Goal: Submit feedback/report problem: Submit feedback/report problem

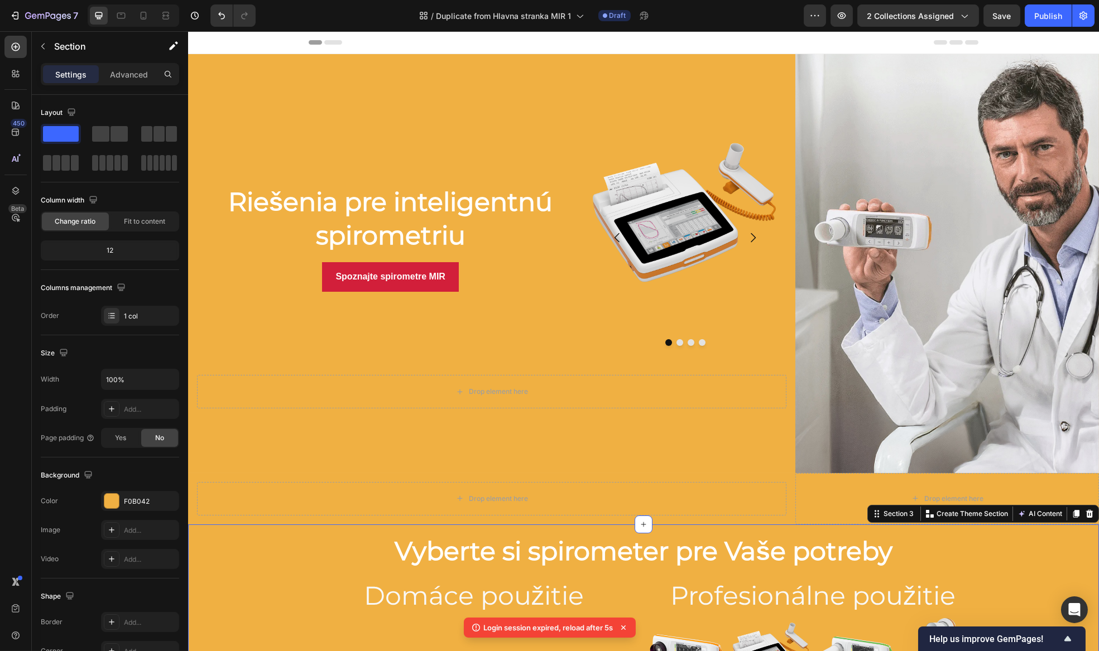
scroll to position [363, 0]
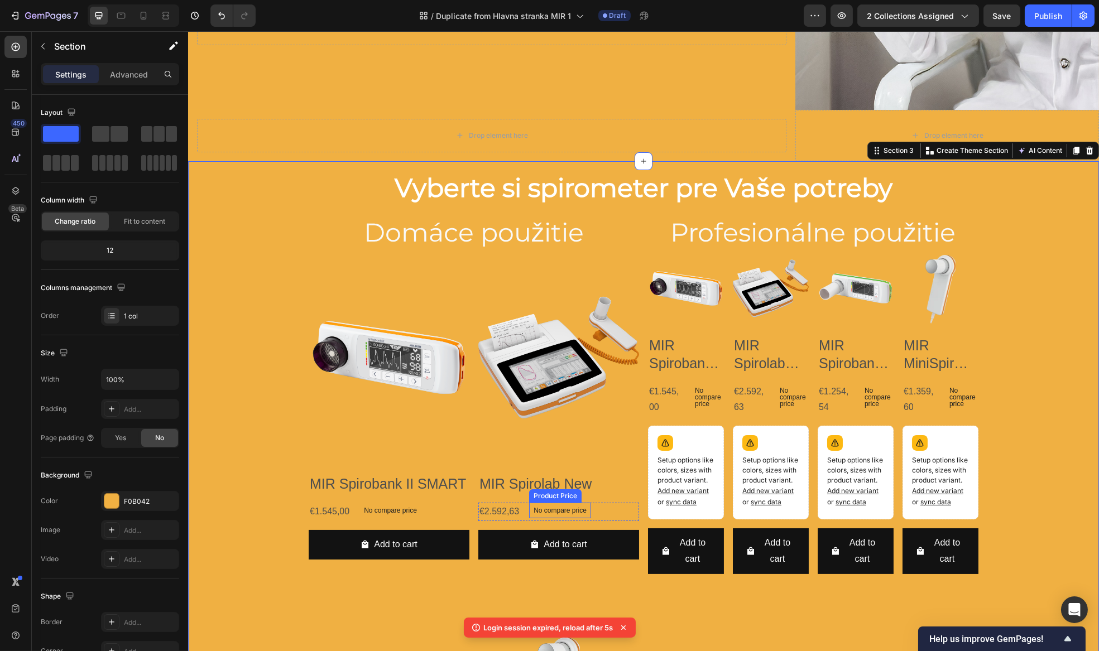
drag, startPoint x: 508, startPoint y: 506, endPoint x: 502, endPoint y: 504, distance: 6.2
click at [508, 504] on div "€2.592,63" at bounding box center [499, 512] width 42 height 18
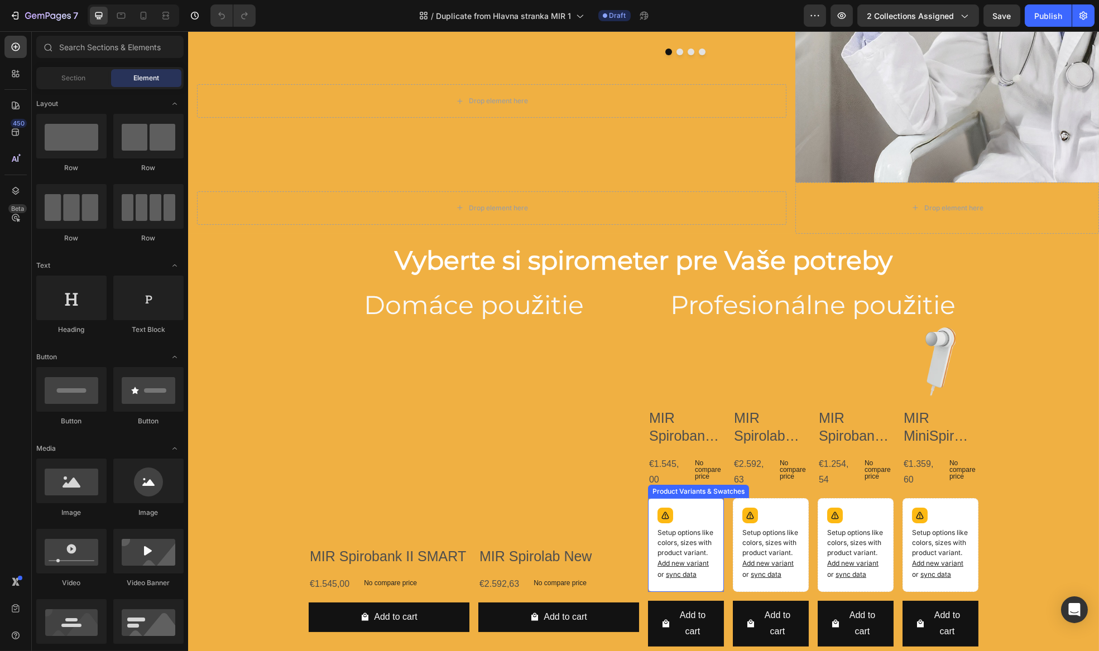
scroll to position [355, 0]
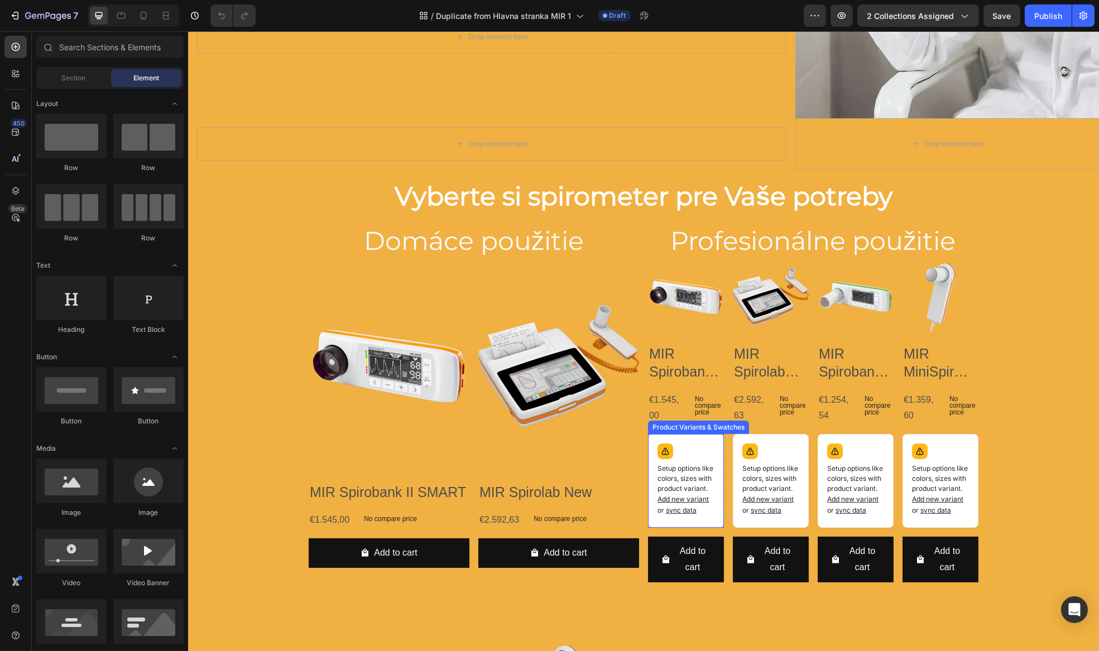
click at [705, 480] on p "Setup options like colors, sizes with product variant. Add new variant or sync …" at bounding box center [685, 490] width 57 height 52
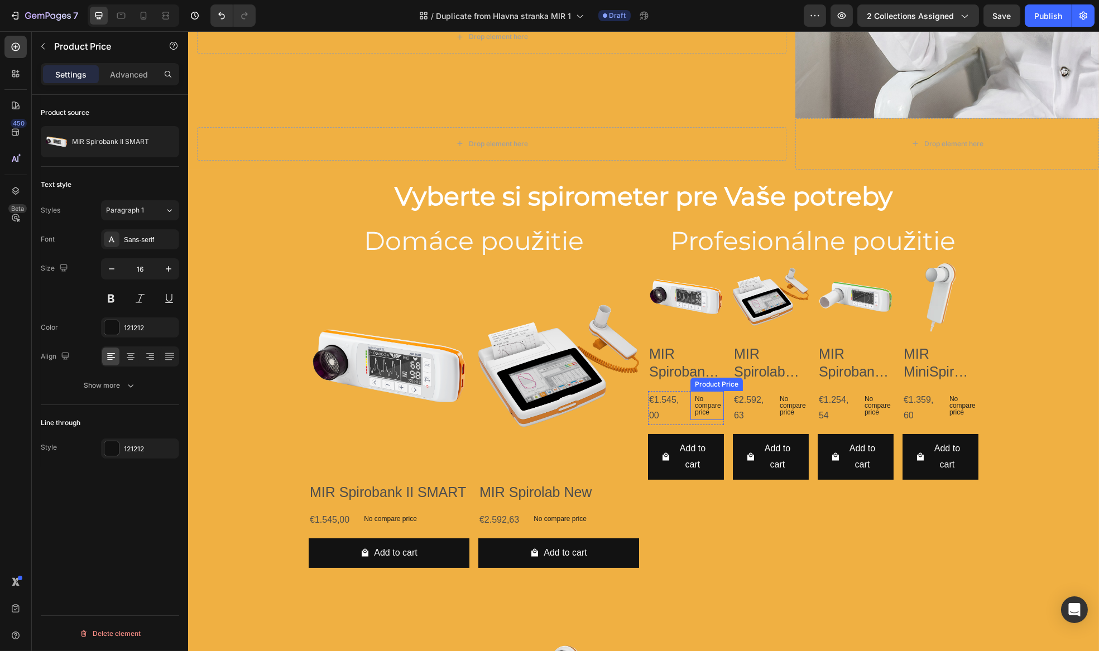
click at [706, 406] on p "No compare price" at bounding box center [706, 406] width 25 height 20
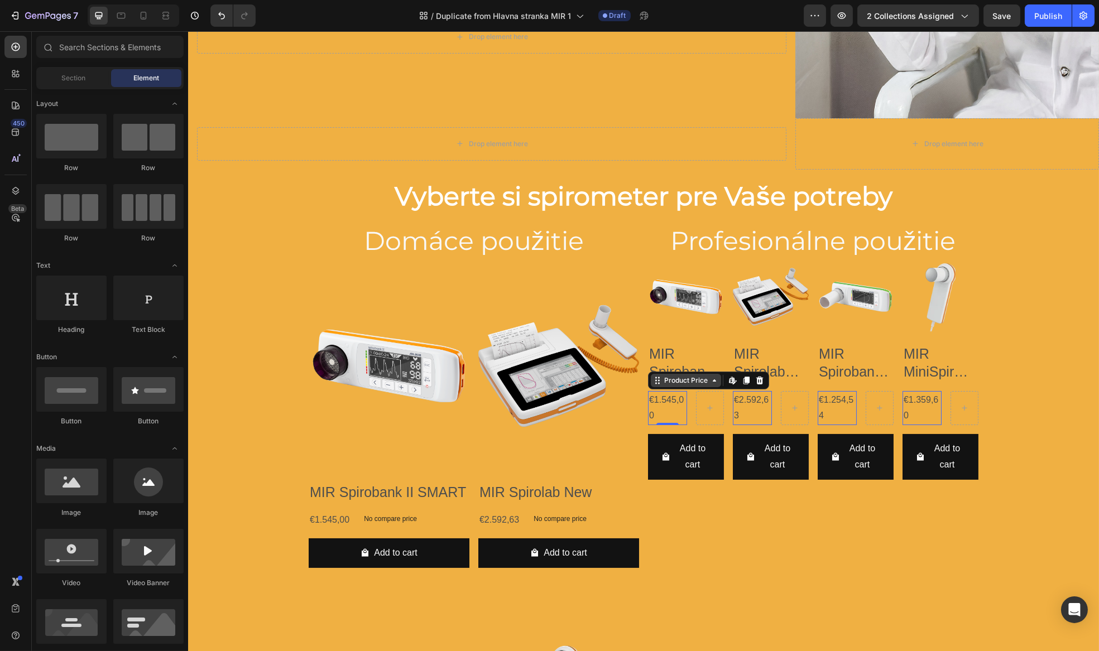
click at [657, 385] on div "Product Price Edit content in Shopify" at bounding box center [707, 381] width 121 height 18
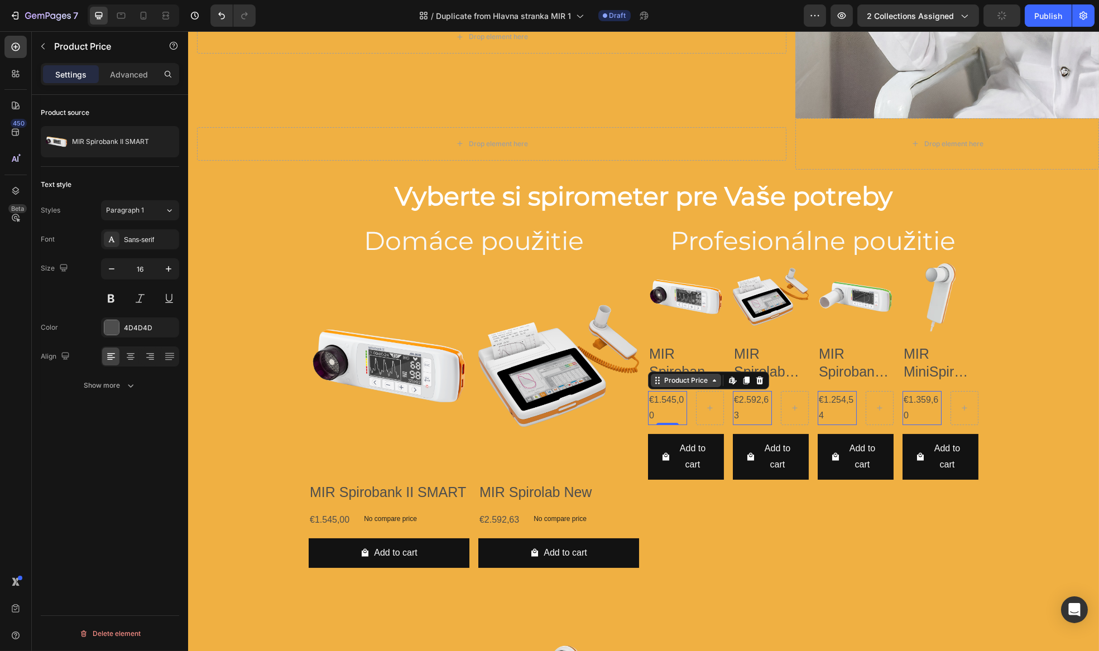
click at [695, 381] on div "Product Price" at bounding box center [685, 381] width 48 height 10
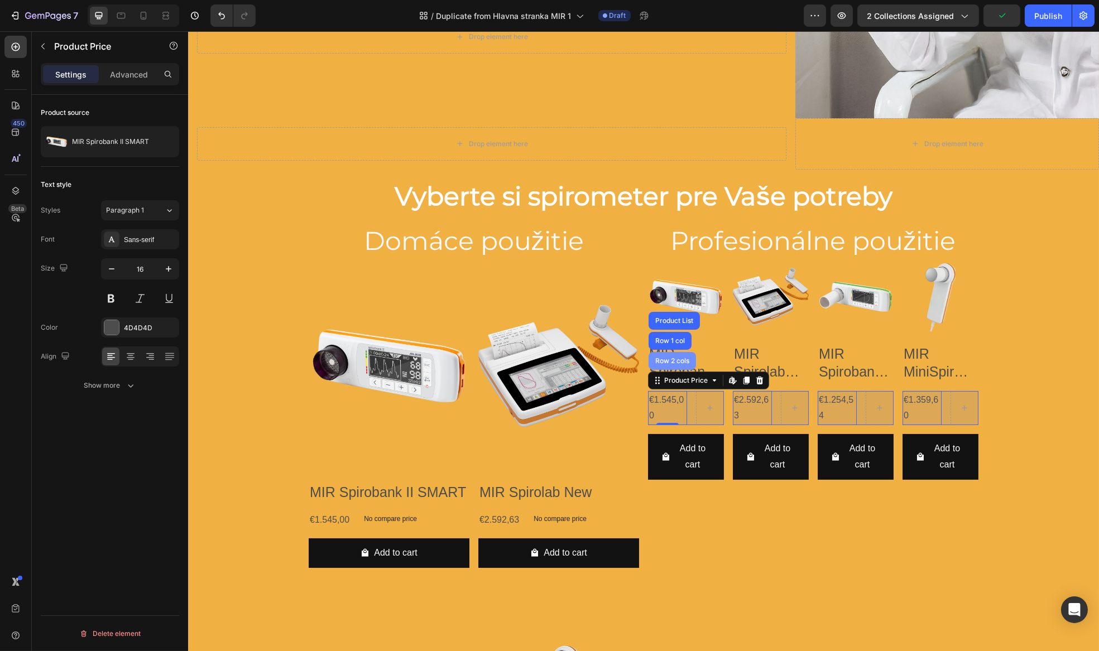
click at [659, 359] on div "Row 2 cols" at bounding box center [671, 361] width 39 height 7
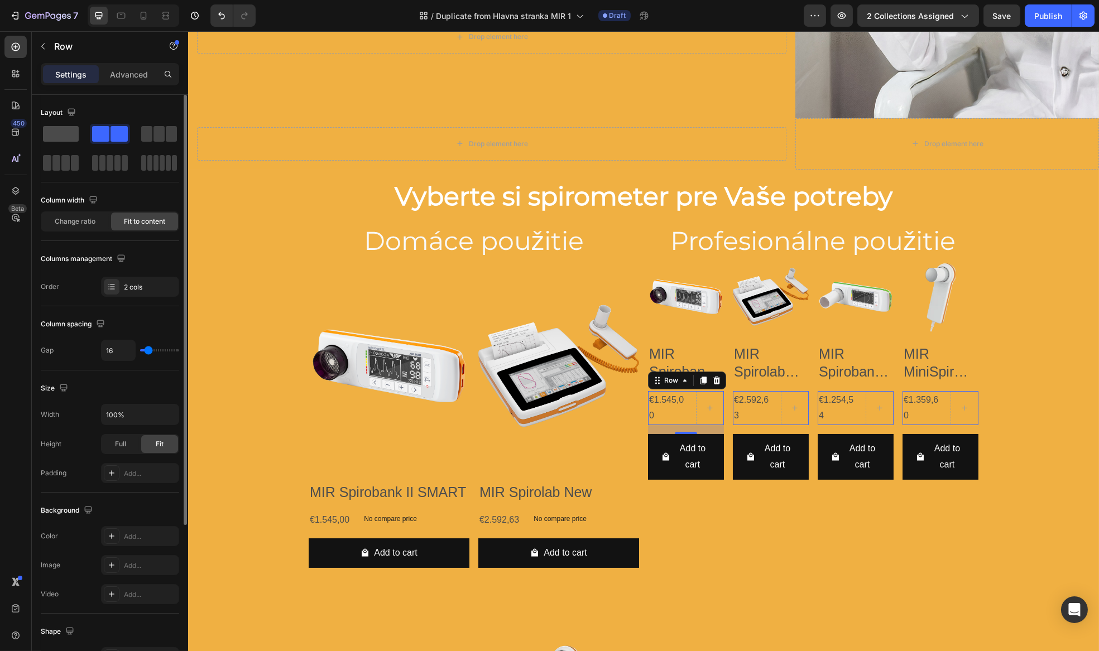
click at [69, 134] on span at bounding box center [61, 134] width 36 height 16
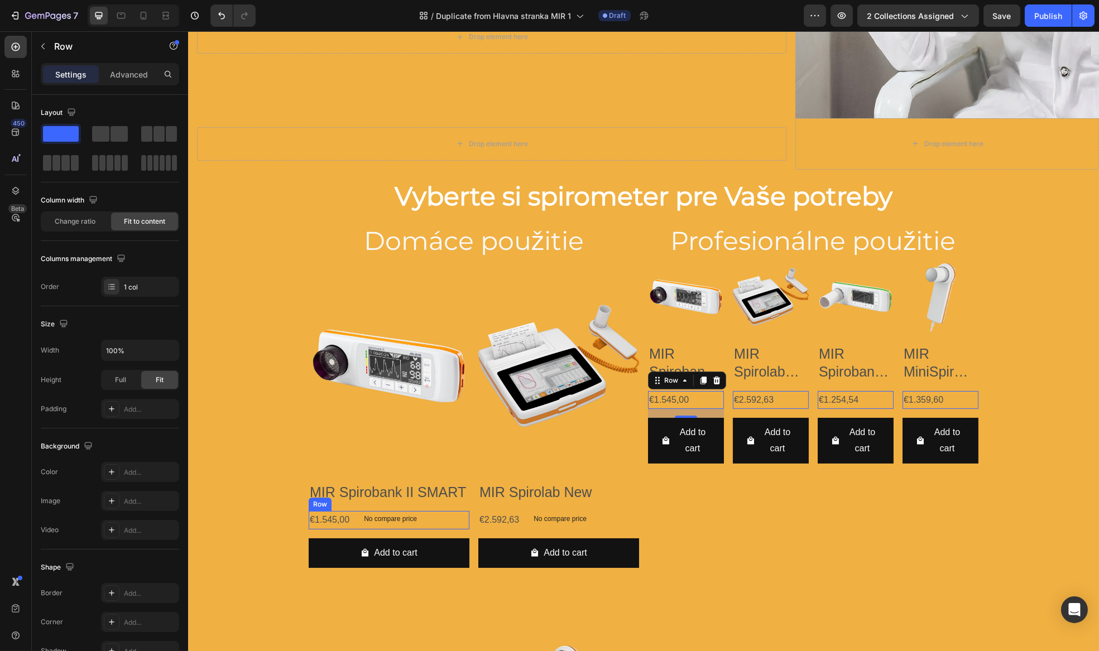
click at [438, 517] on div "€1.545,00 Product Price Product Price No compare price Product Price Row" at bounding box center [388, 520] width 161 height 18
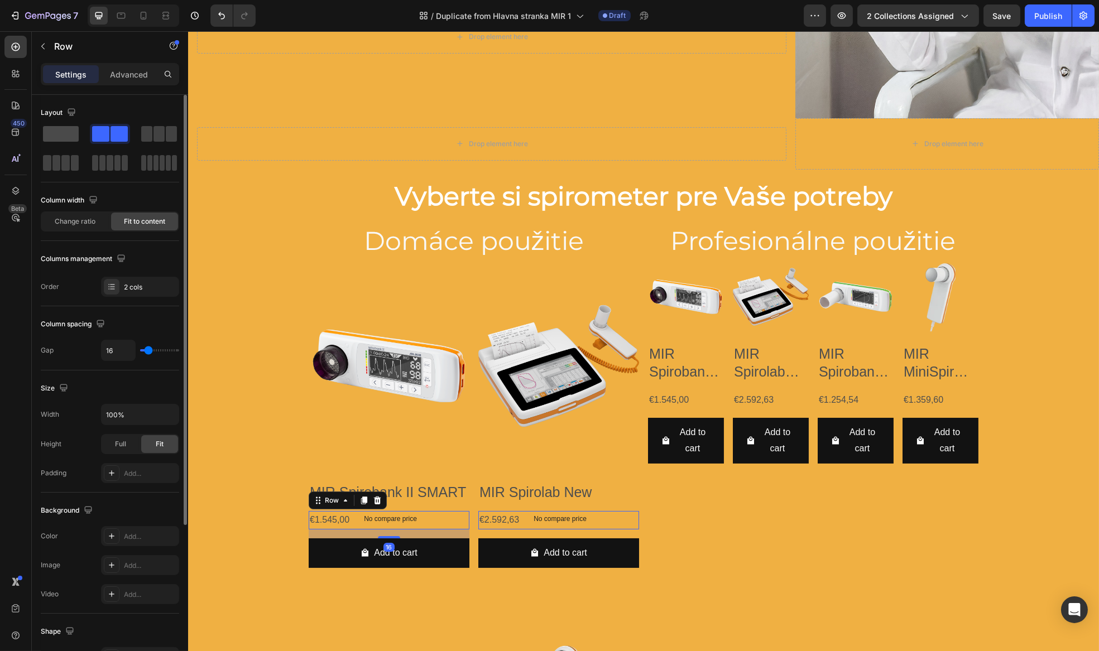
click at [66, 140] on span at bounding box center [61, 134] width 36 height 16
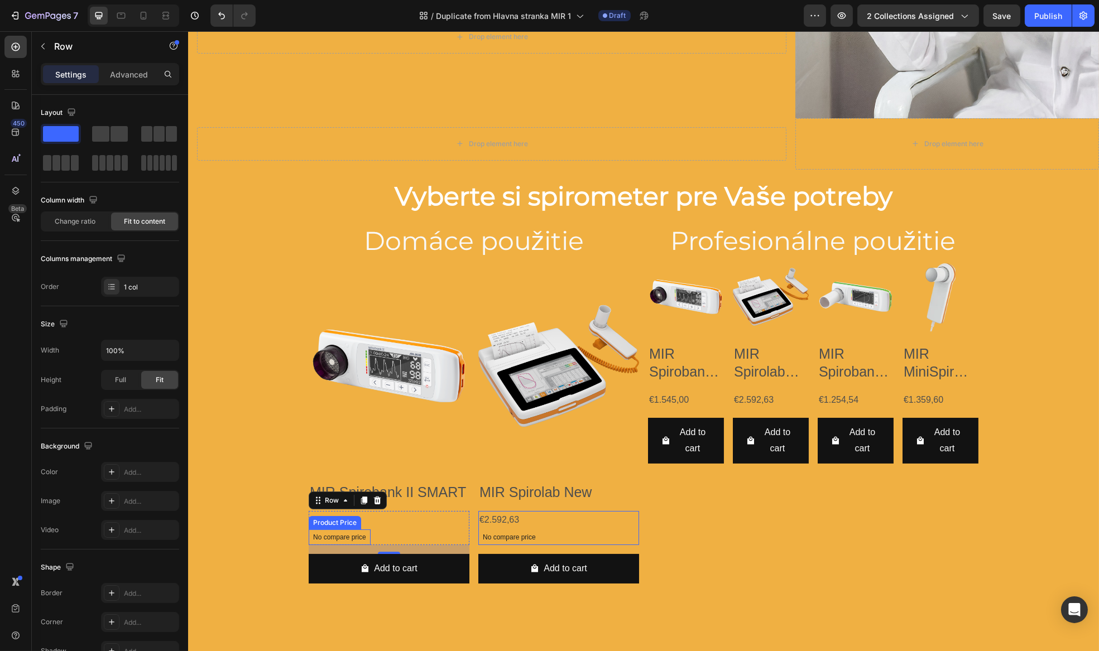
click at [358, 534] on p "No compare price" at bounding box center [339, 537] width 53 height 7
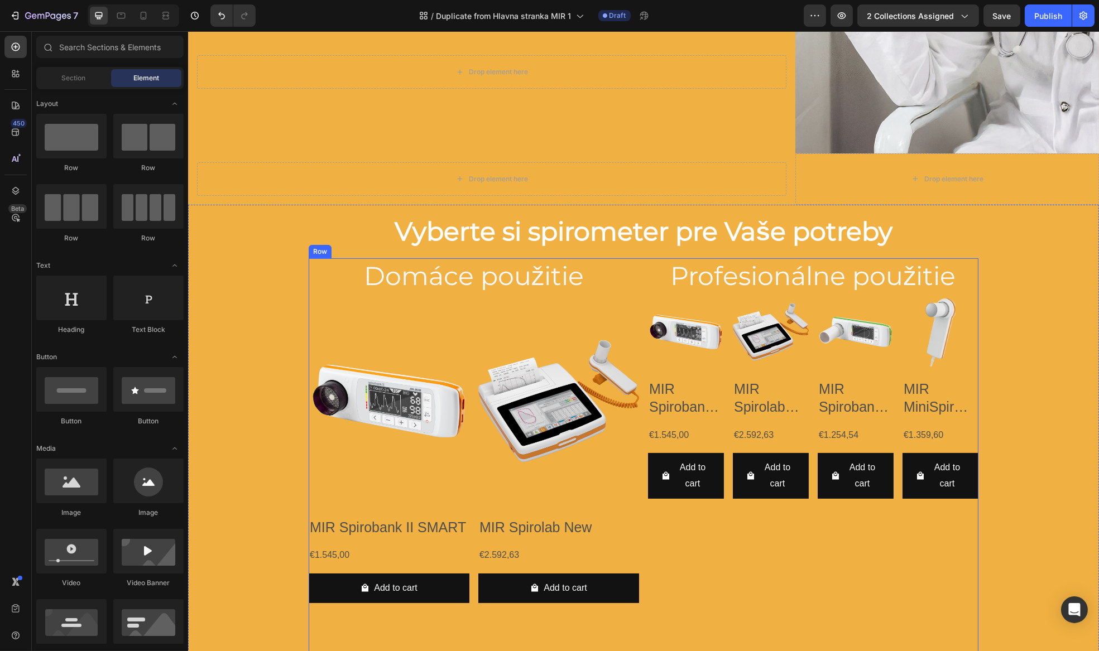
scroll to position [304, 0]
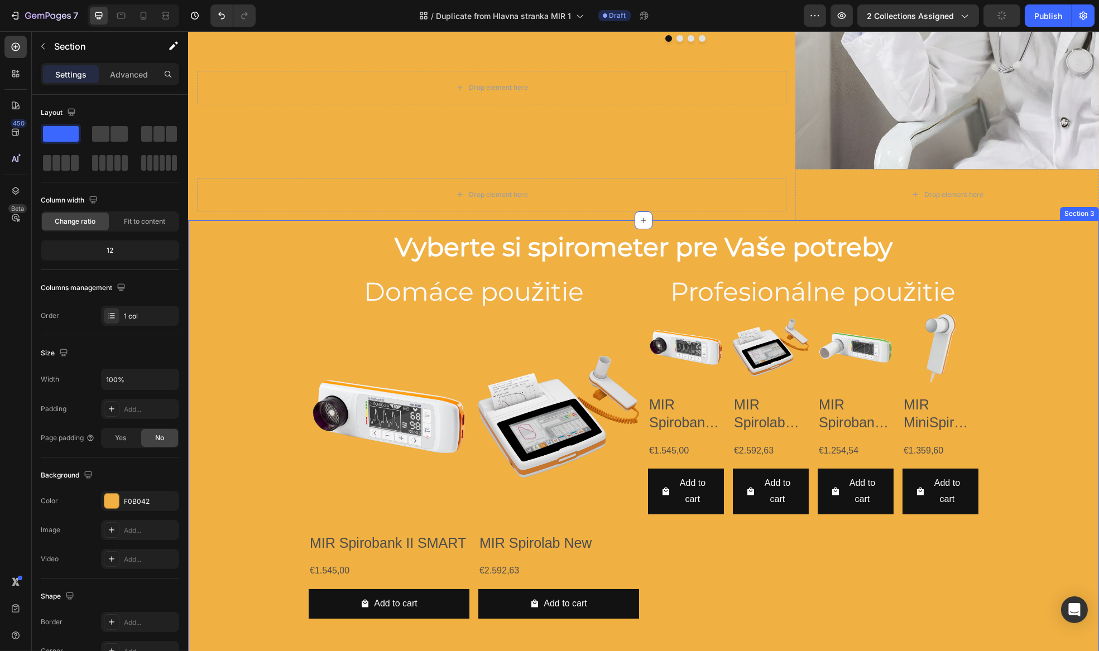
click at [290, 323] on div "Vyberte si spirometer pre Vaše potreby Heading Row Domáce použitie Heading Prod…" at bounding box center [643, 596] width 911 height 752
click at [469, 354] on div "Product Images MIR Spirobank II SMART Product Title €1.545,00 Product Price Pro…" at bounding box center [473, 642] width 330 height 664
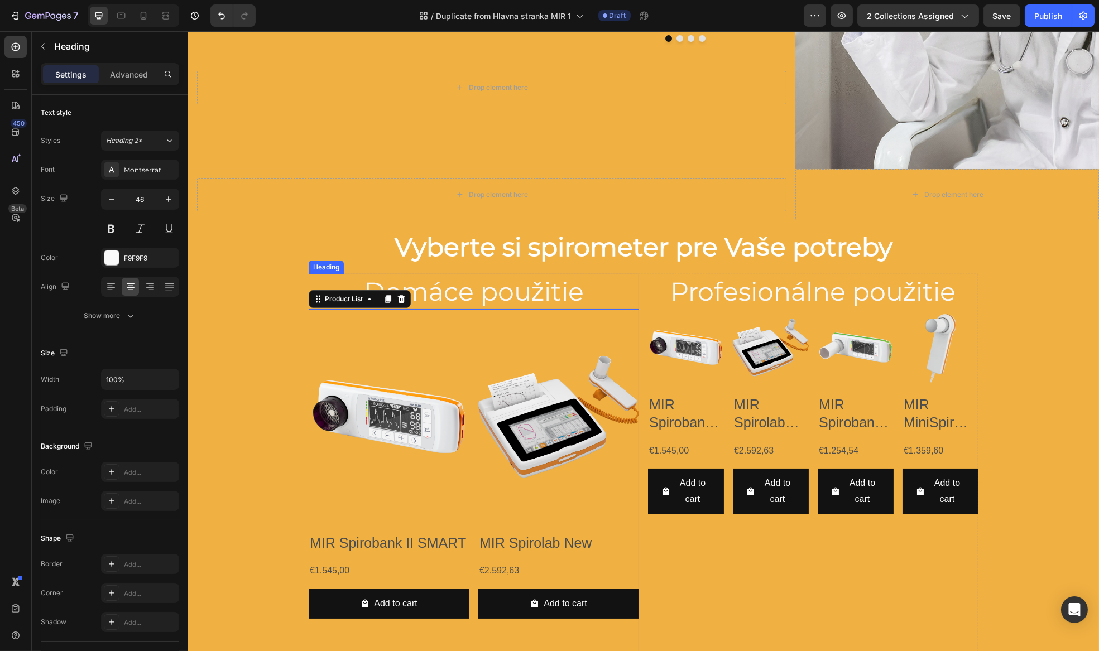
click at [365, 304] on h2 "Domáce použitie" at bounding box center [473, 292] width 330 height 36
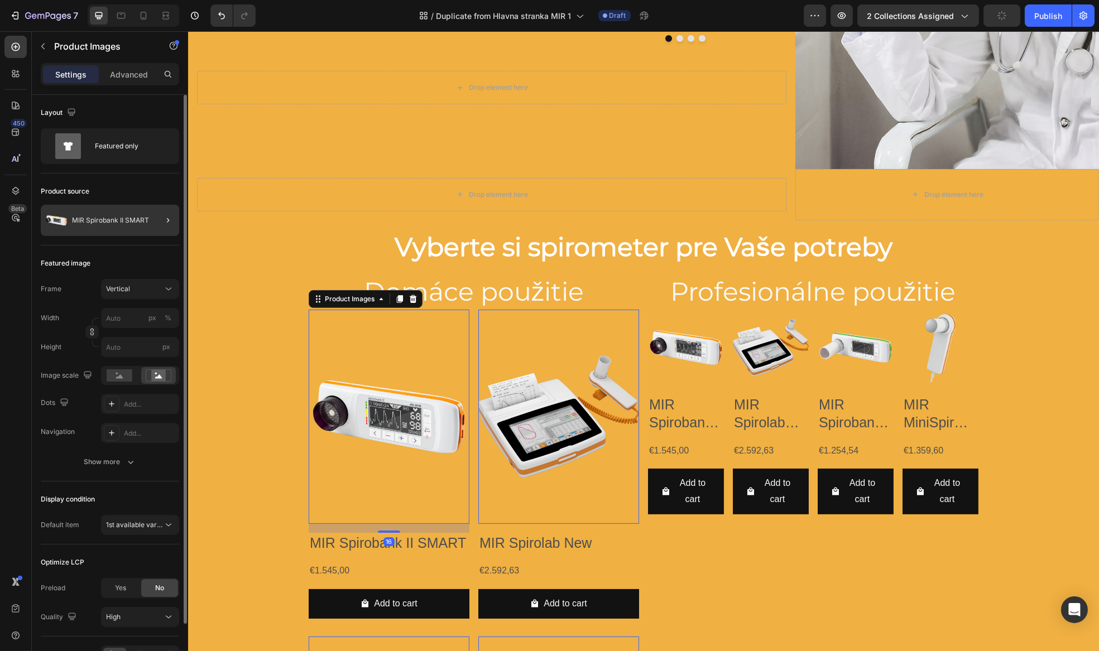
click at [152, 224] on div at bounding box center [163, 220] width 31 height 31
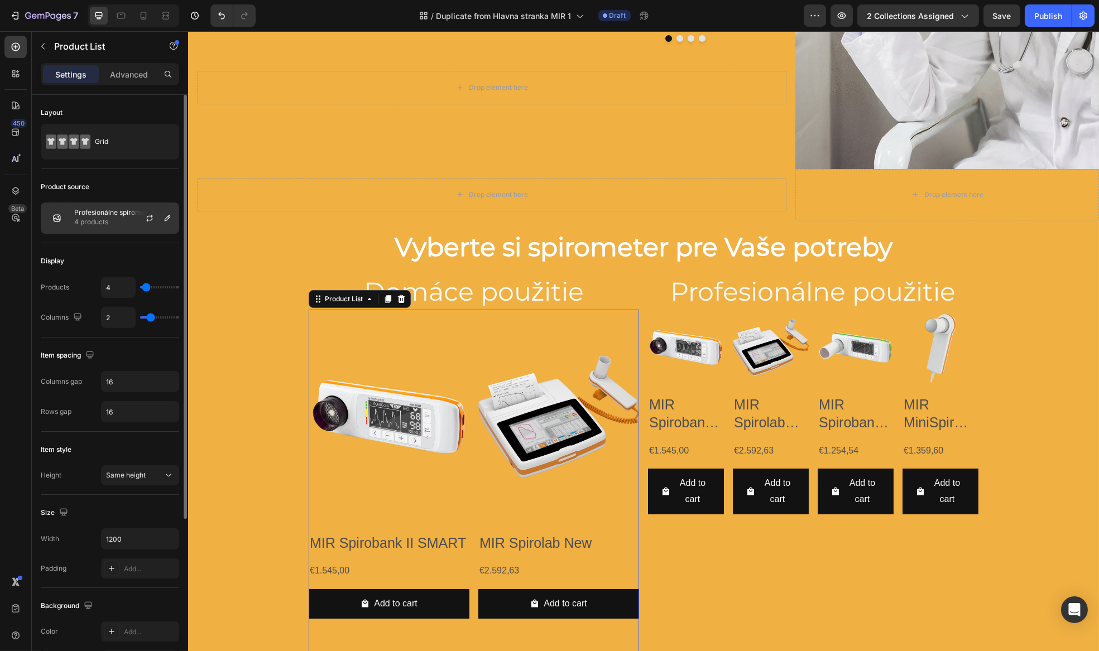
click at [132, 219] on div at bounding box center [153, 218] width 49 height 30
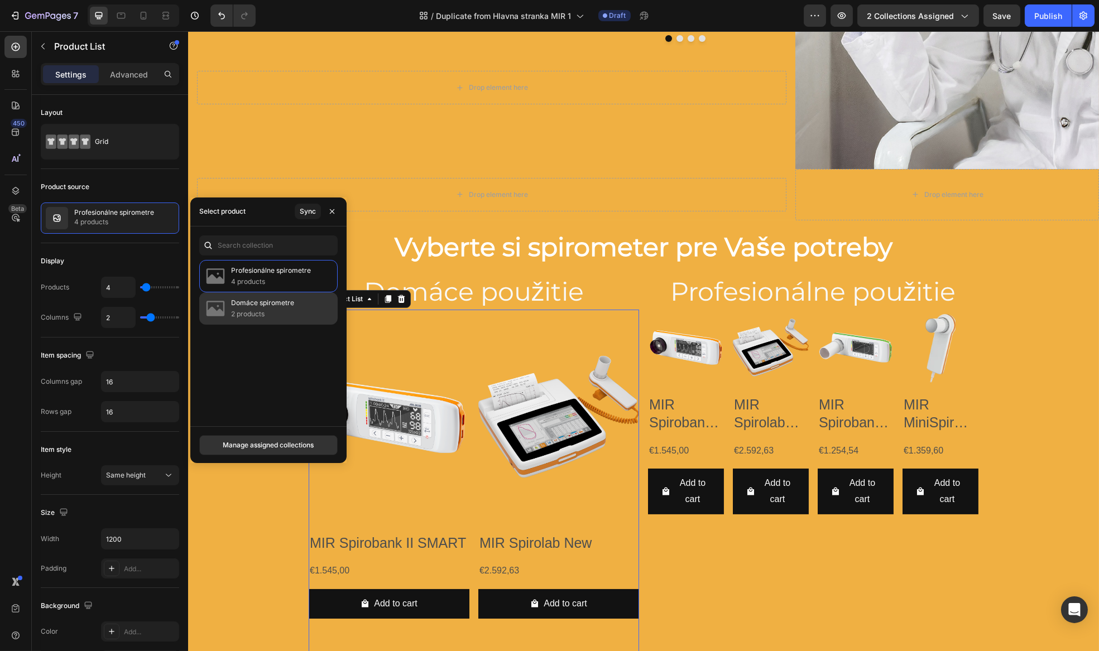
click at [256, 307] on p "Domáce spirometre" at bounding box center [262, 302] width 63 height 11
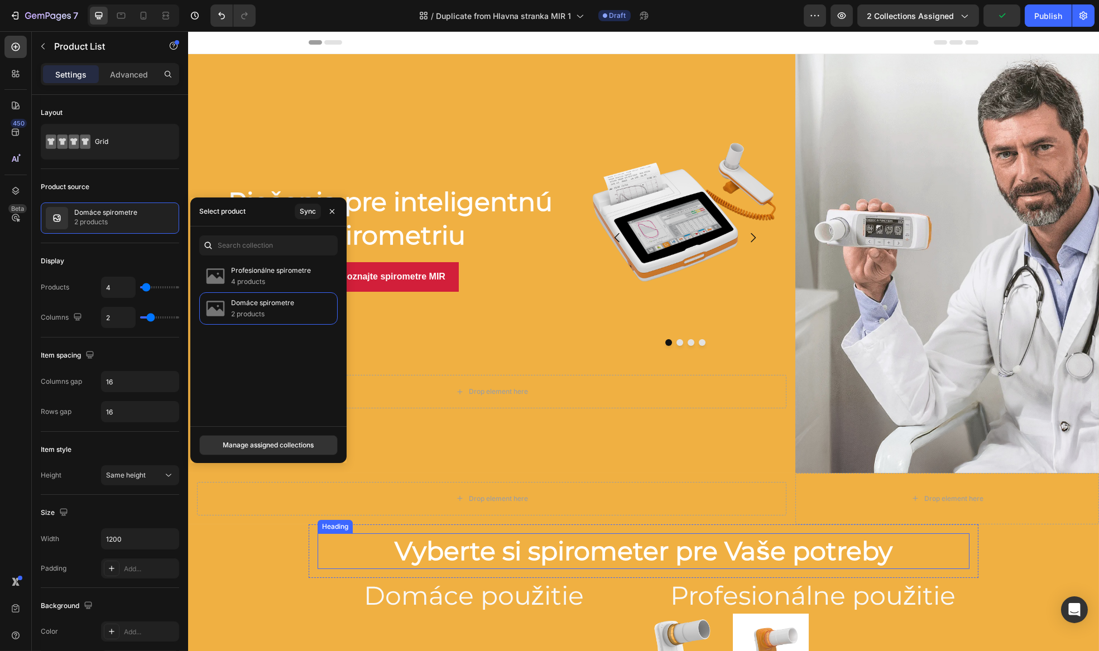
scroll to position [203, 0]
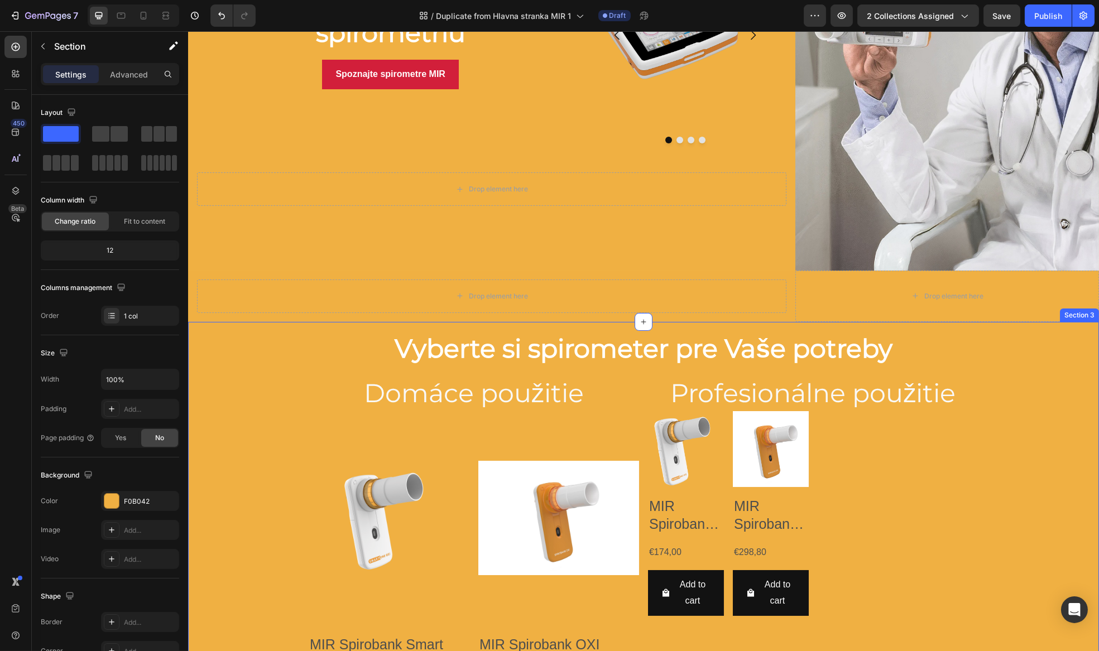
click at [271, 541] on div "Vyberte si spirometer pre Vaše potreby Heading Row Domáce použitie Heading Prod…" at bounding box center [643, 534] width 911 height 425
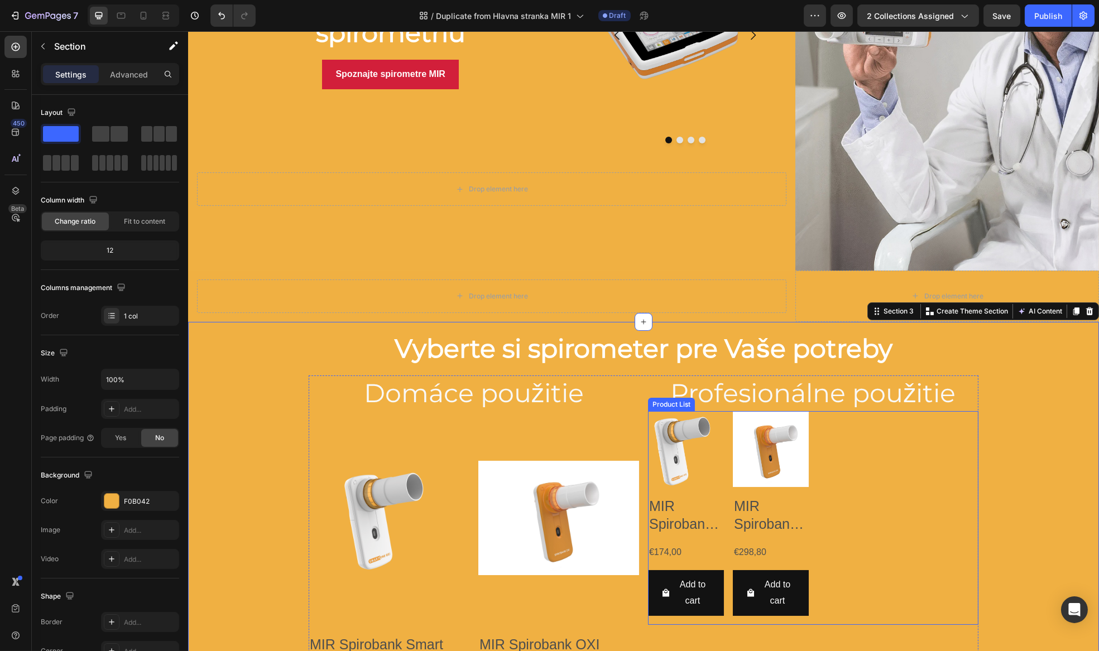
click at [911, 499] on div "Product Images MIR Spirobank Smart One Oxi Product Title €174,00 Product Price …" at bounding box center [812, 518] width 330 height 214
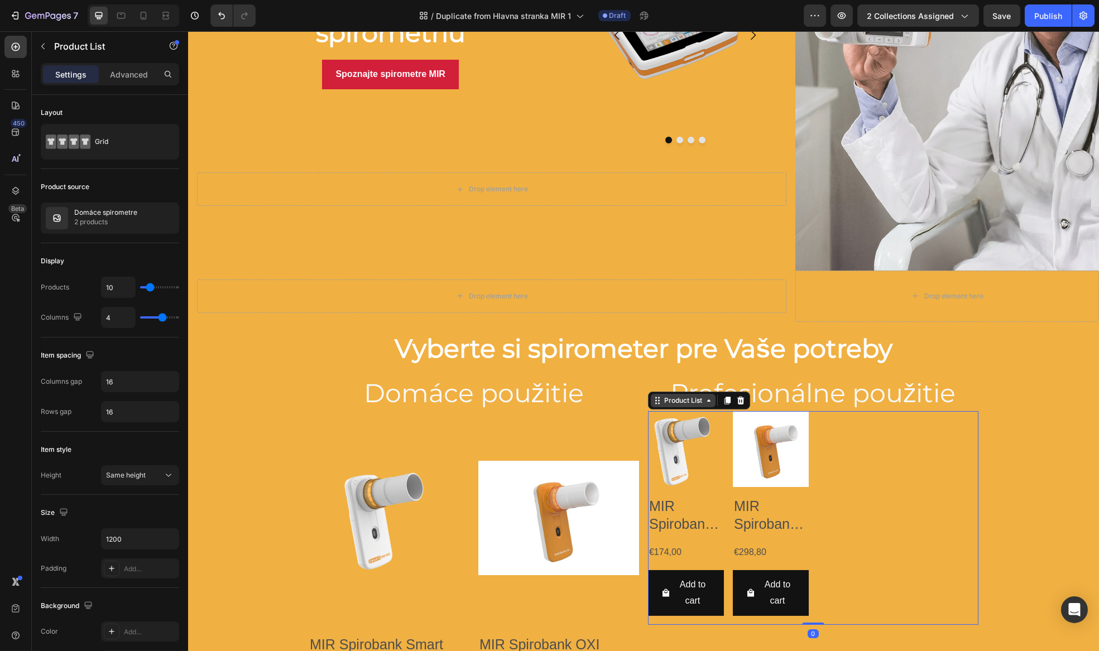
drag, startPoint x: 667, startPoint y: 394, endPoint x: 706, endPoint y: 402, distance: 39.8
click at [667, 396] on div "Product List" at bounding box center [682, 401] width 42 height 10
click at [736, 397] on icon at bounding box center [740, 400] width 9 height 9
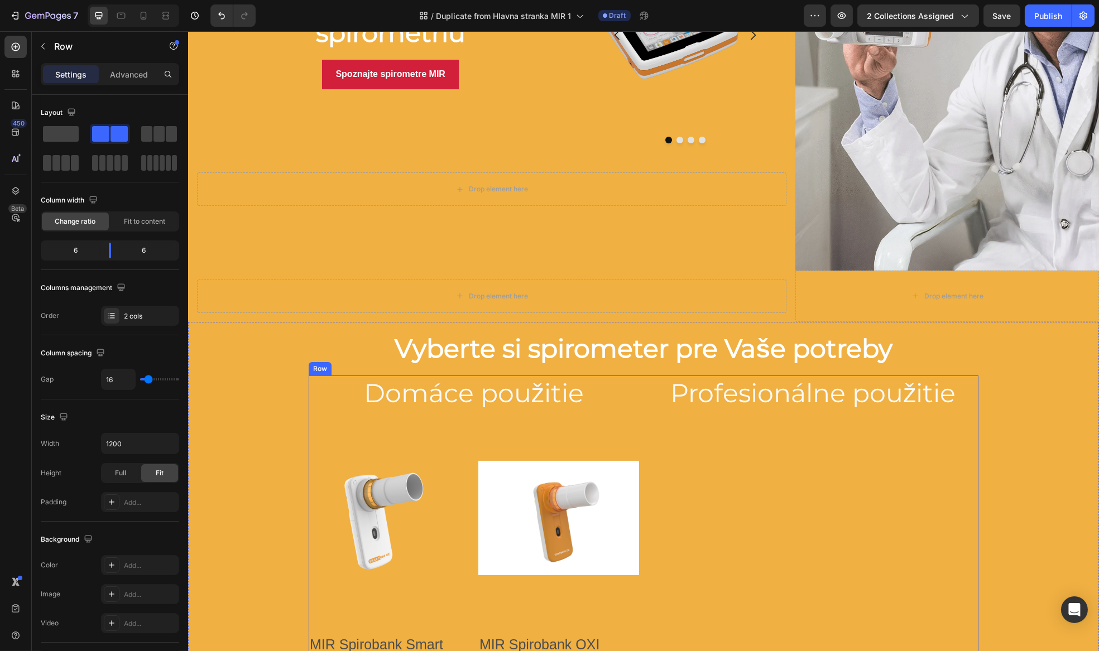
click at [747, 486] on div "Profesionálne použitie Heading" at bounding box center [812, 562] width 330 height 372
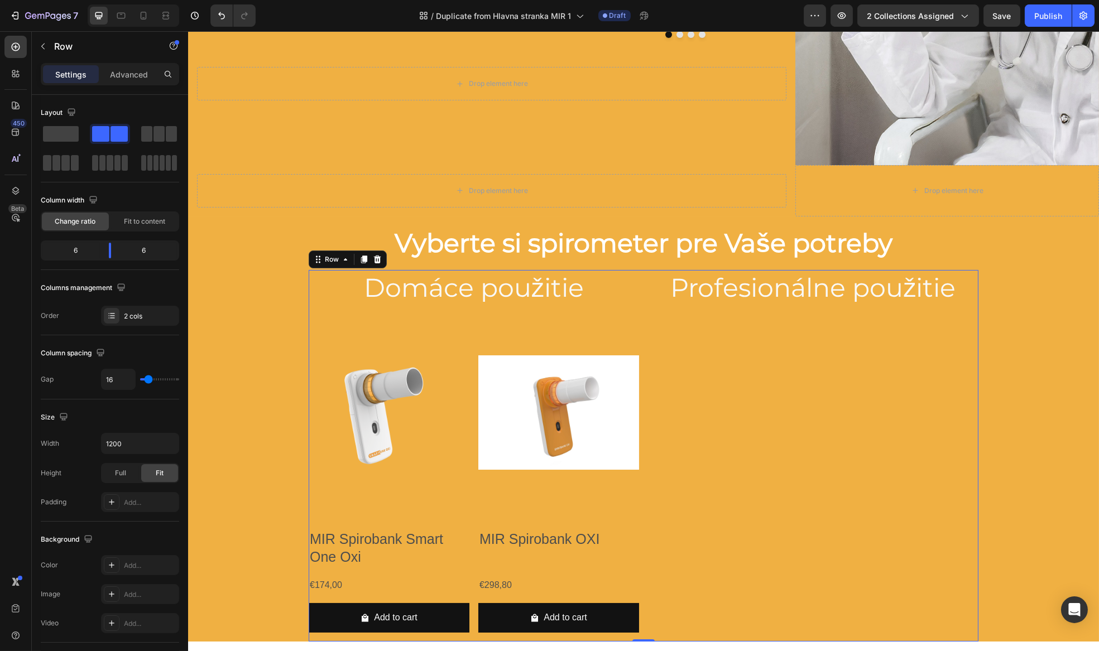
scroll to position [253, 0]
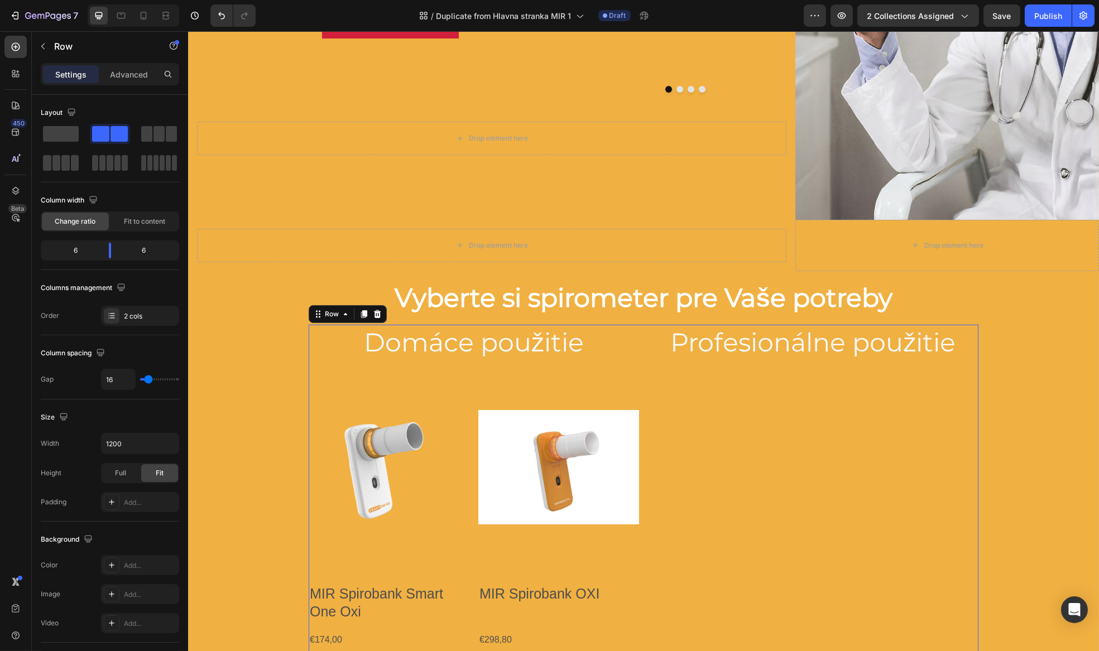
click at [791, 497] on div "Profesionálne použitie Heading" at bounding box center [812, 511] width 330 height 372
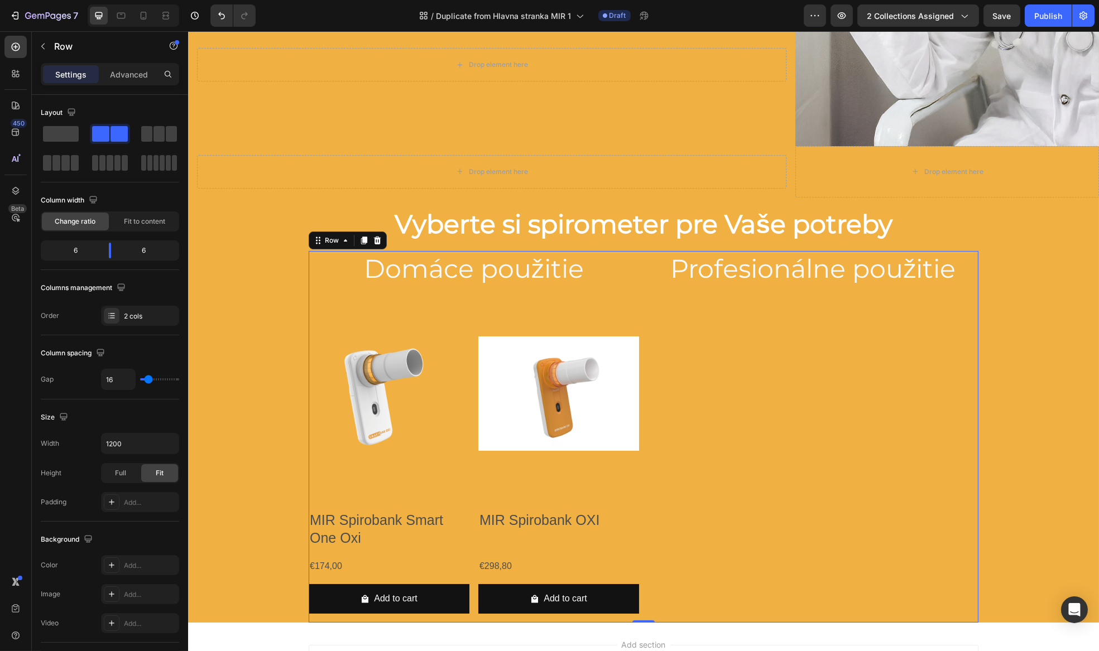
scroll to position [406, 0]
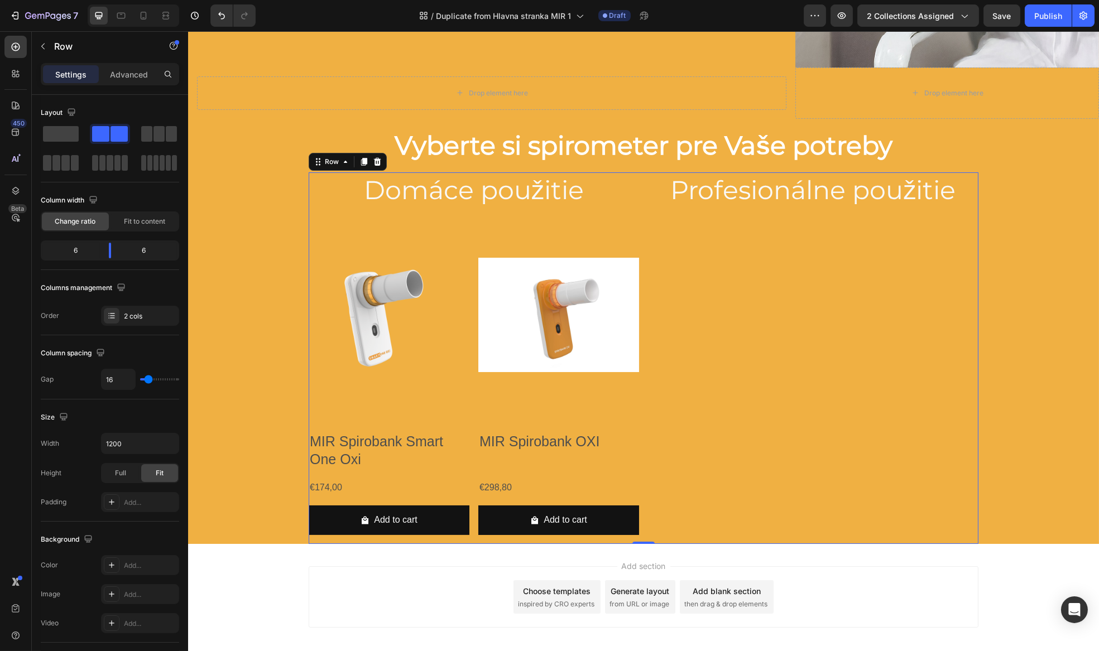
click at [793, 386] on div "Profesionálne použitie Heading" at bounding box center [812, 358] width 330 height 372
click at [927, 588] on div "Add section Choose templates inspired by CRO experts Generate layout from URL o…" at bounding box center [643, 596] width 670 height 61
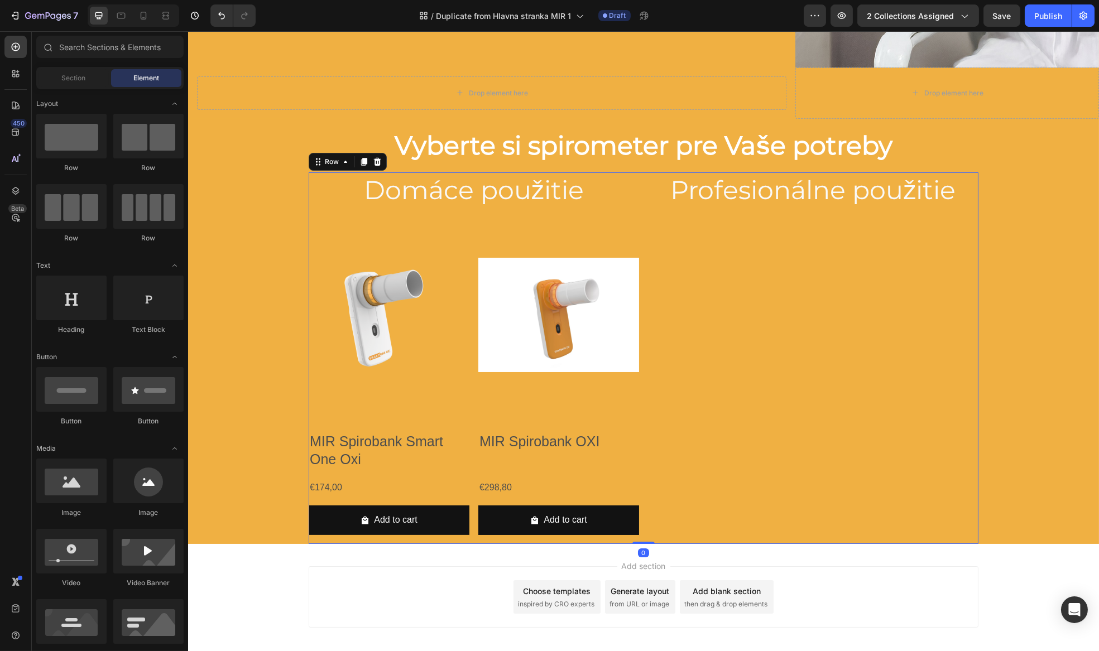
click at [921, 413] on div "Profesionálne použitie Heading" at bounding box center [812, 358] width 330 height 372
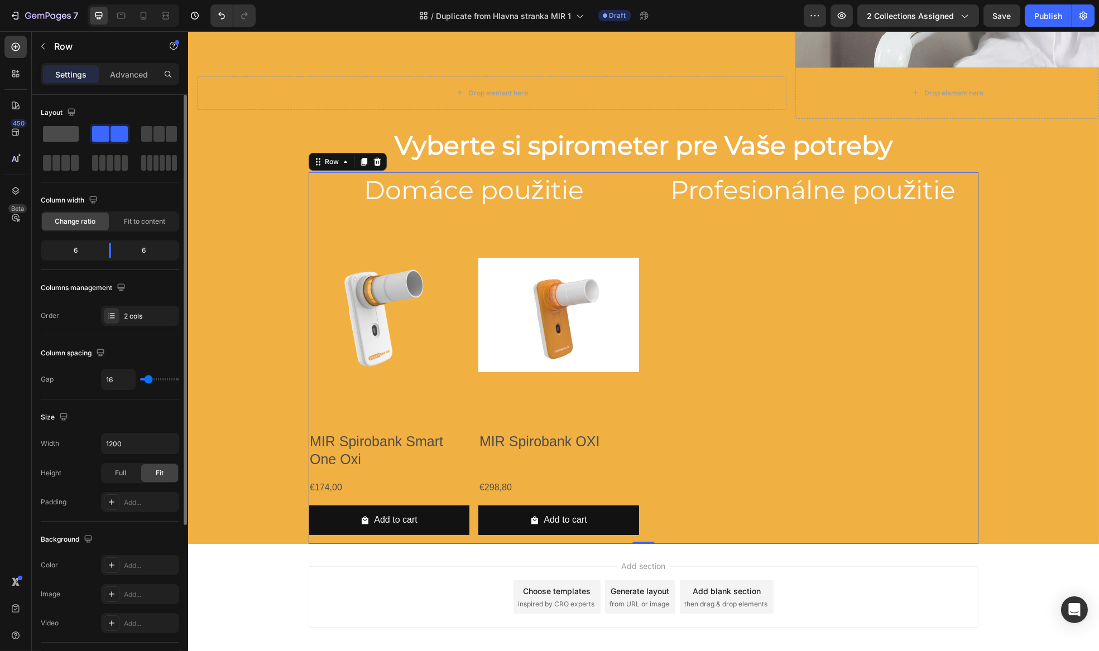
click at [67, 139] on span at bounding box center [61, 134] width 36 height 16
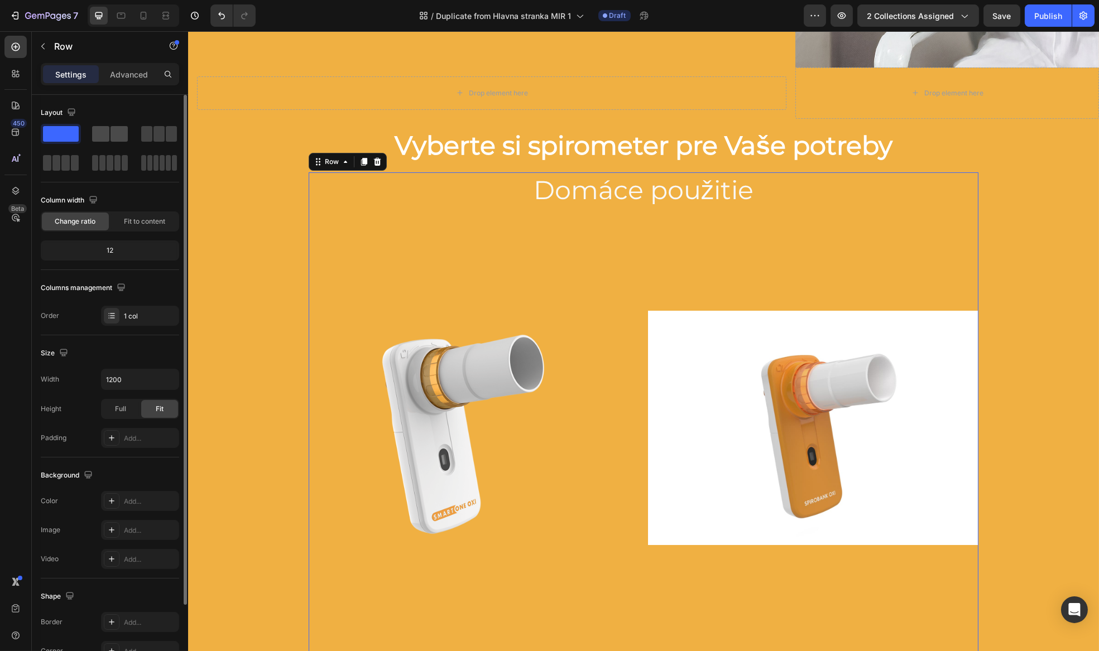
click at [117, 138] on span at bounding box center [118, 134] width 17 height 16
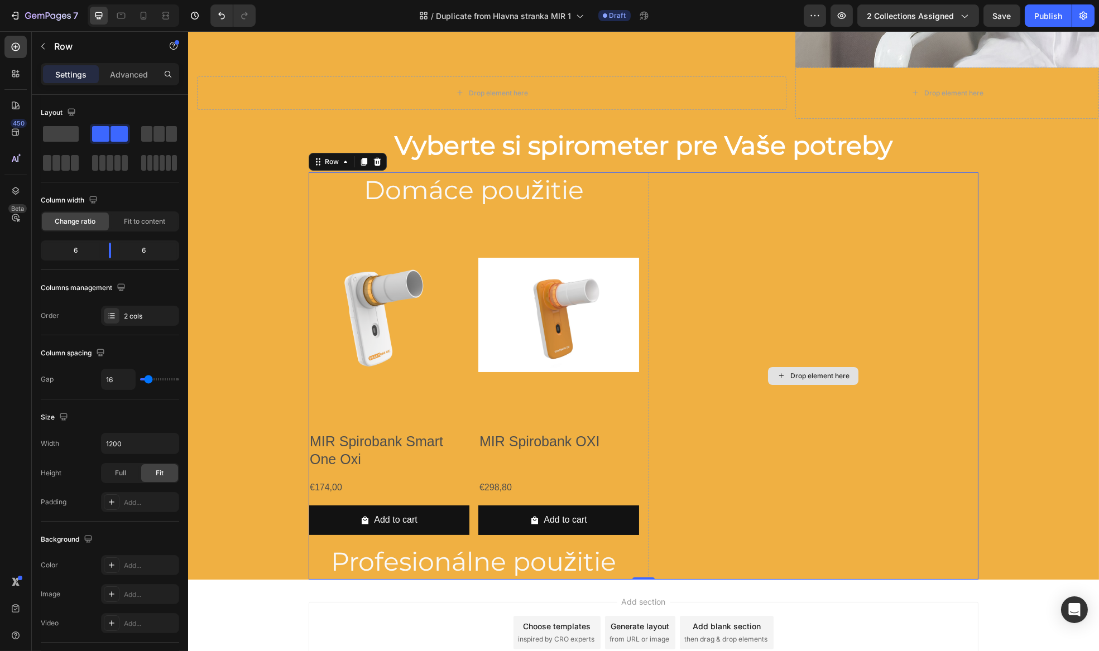
click at [813, 372] on div "Drop element here" at bounding box center [819, 376] width 59 height 9
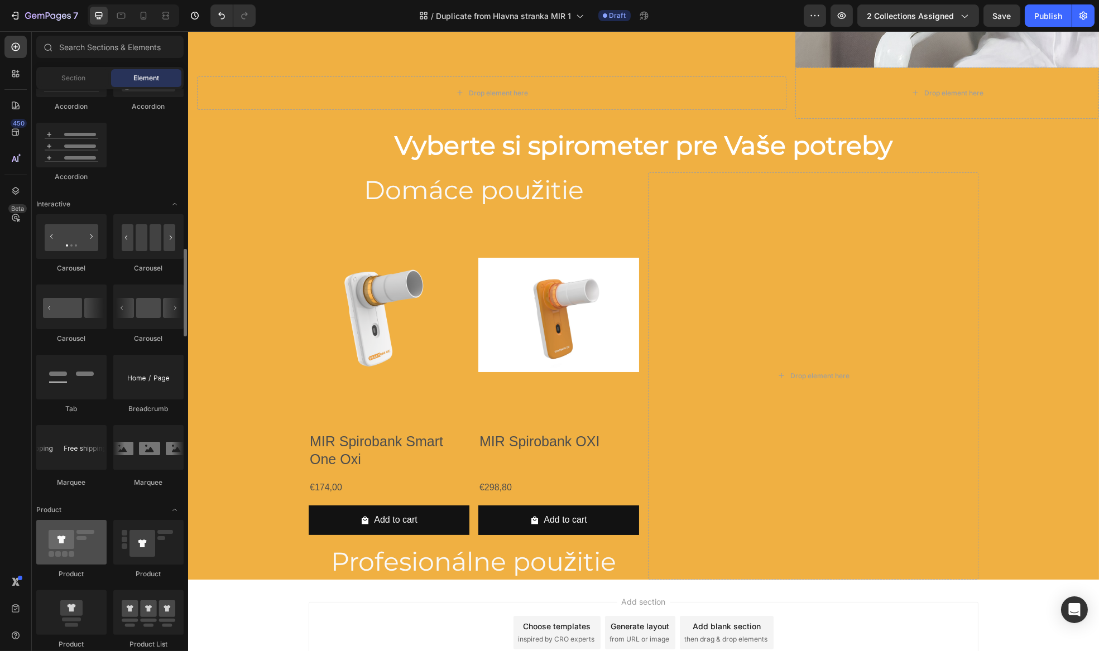
scroll to position [1116, 0]
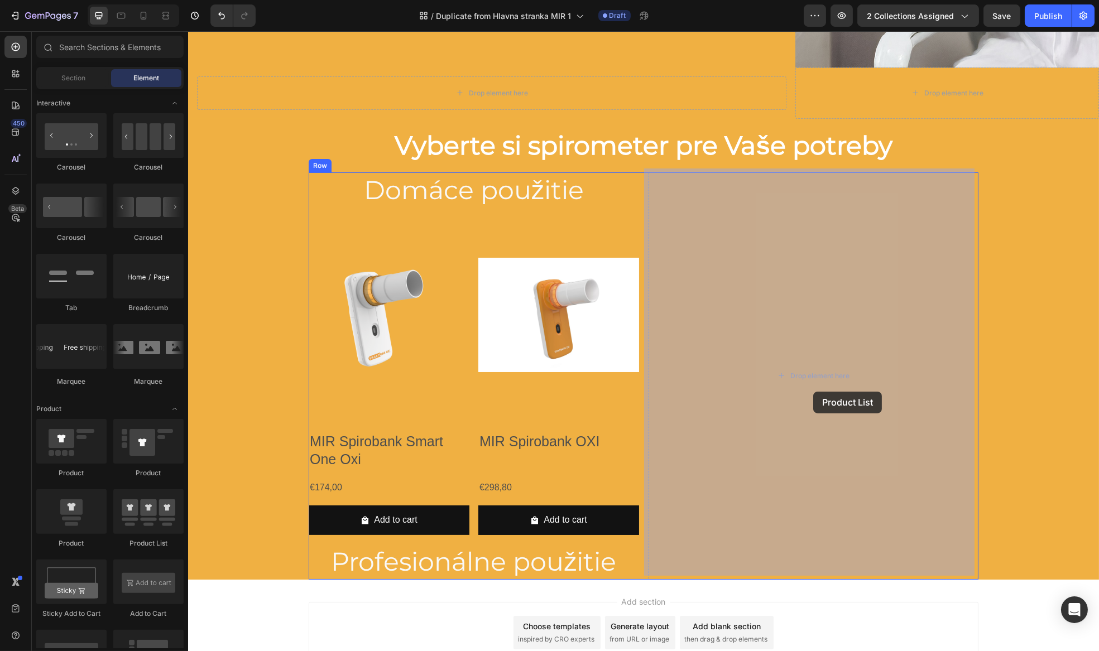
drag, startPoint x: 320, startPoint y: 550, endPoint x: 813, endPoint y: 392, distance: 516.9
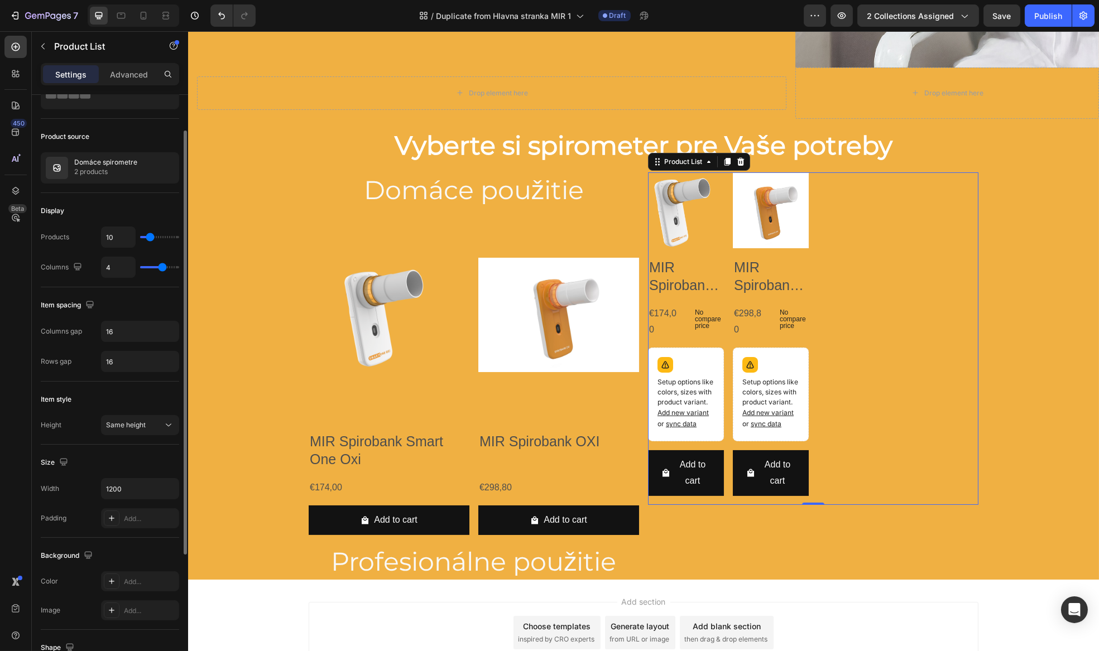
scroll to position [0, 0]
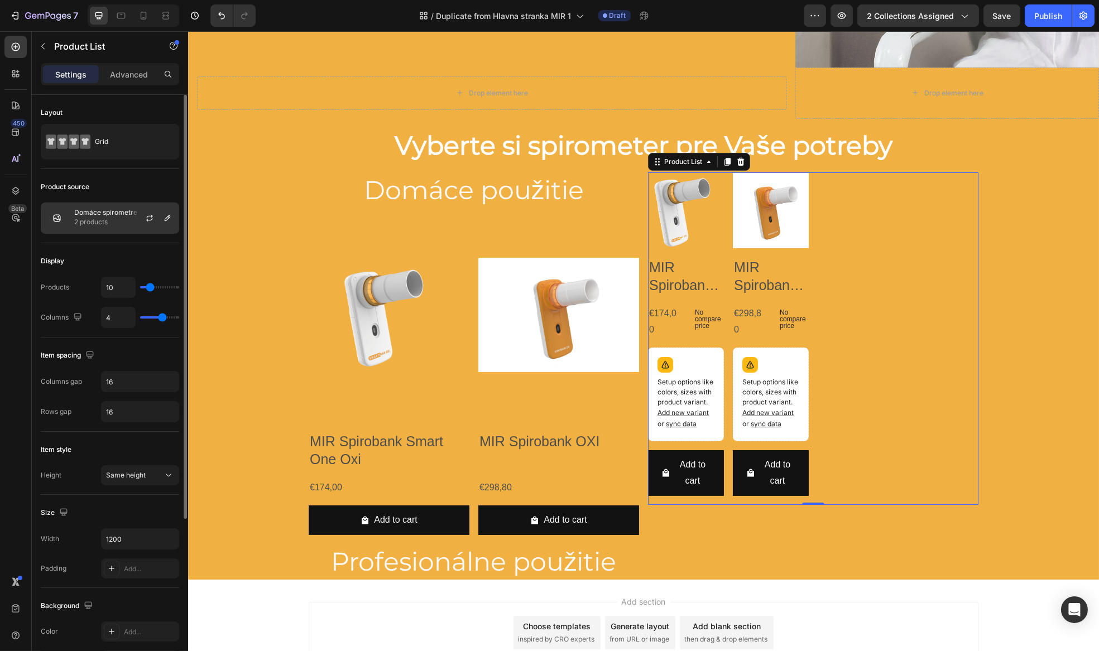
click at [130, 227] on div at bounding box center [153, 218] width 49 height 30
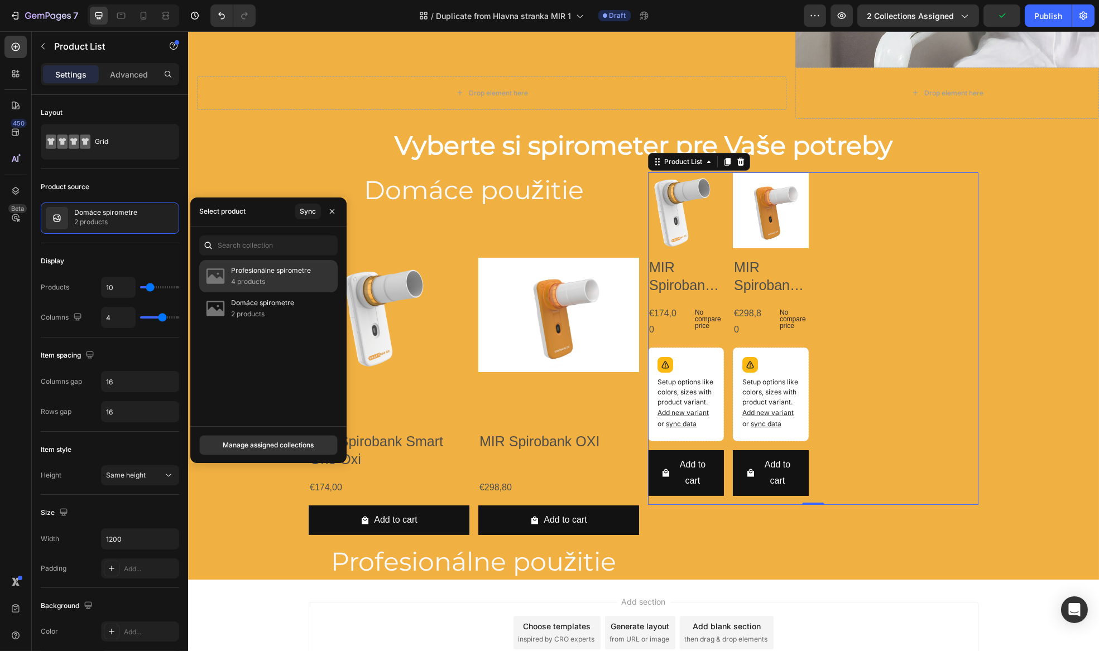
click at [308, 276] on p "4 products" at bounding box center [271, 281] width 80 height 11
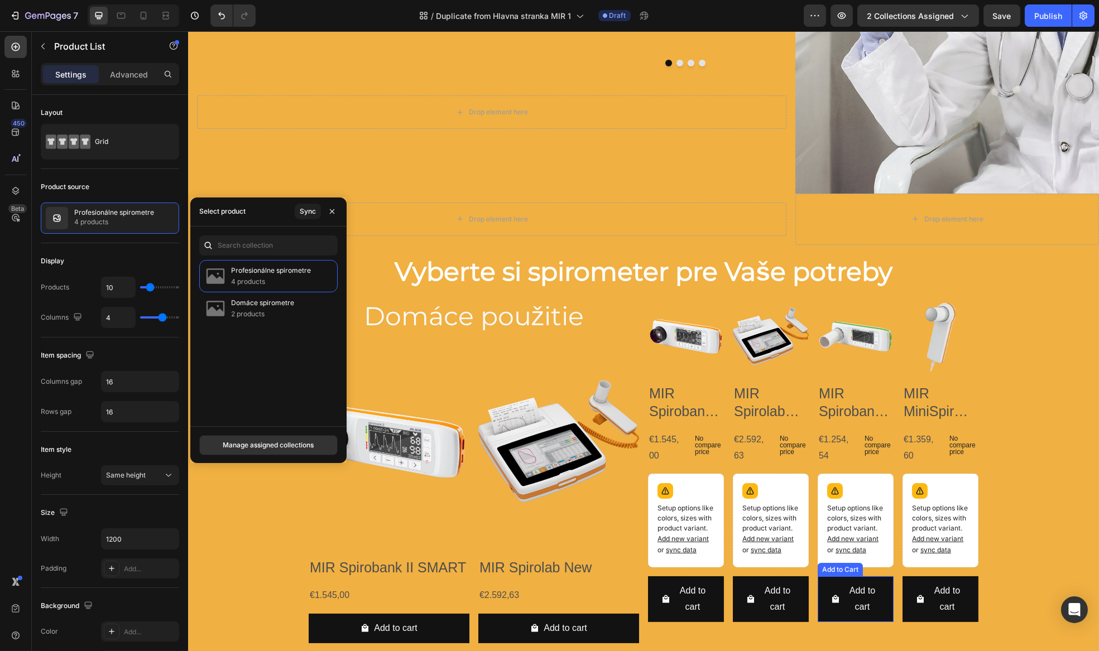
scroll to position [264, 0]
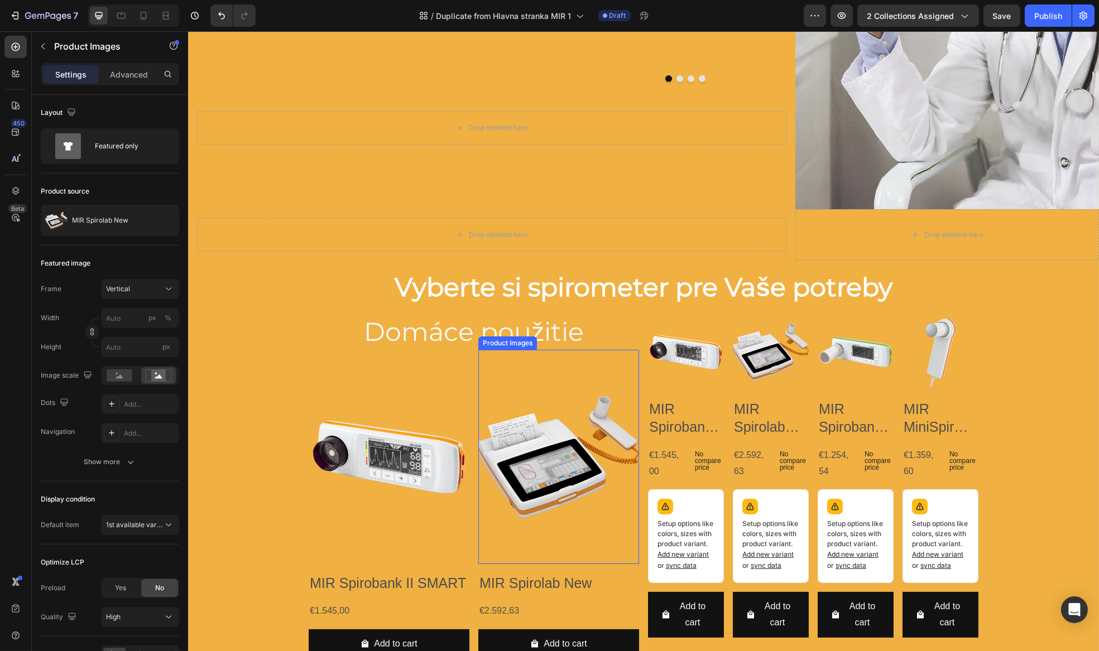
click at [509, 340] on div "Product Images" at bounding box center [507, 343] width 54 height 10
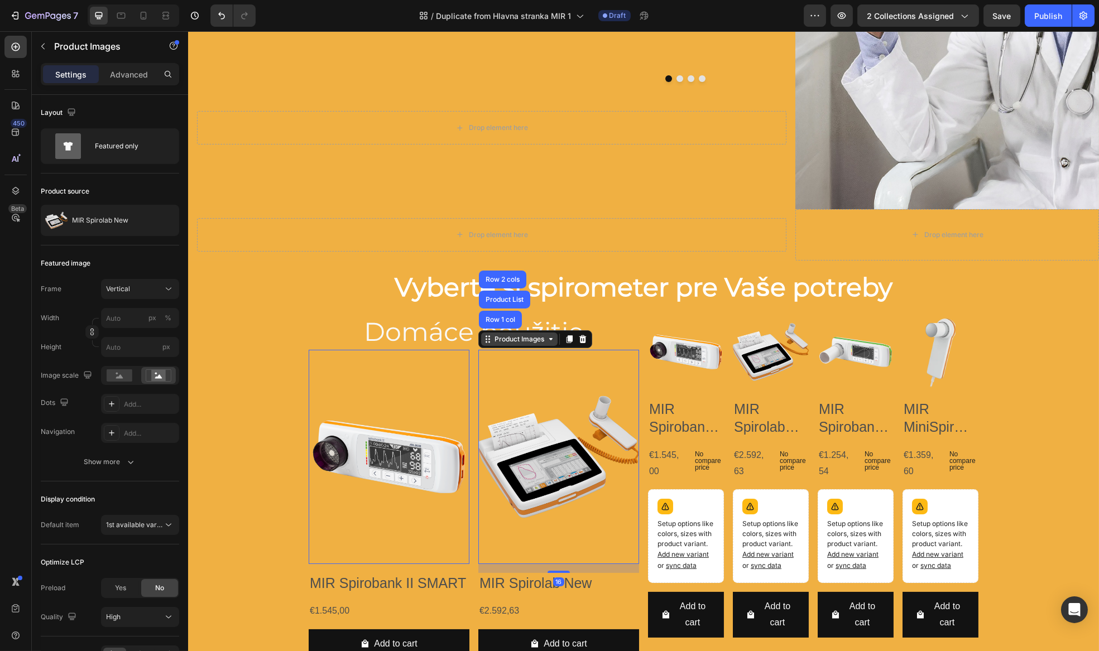
click at [545, 339] on div "Product Images" at bounding box center [518, 339] width 76 height 13
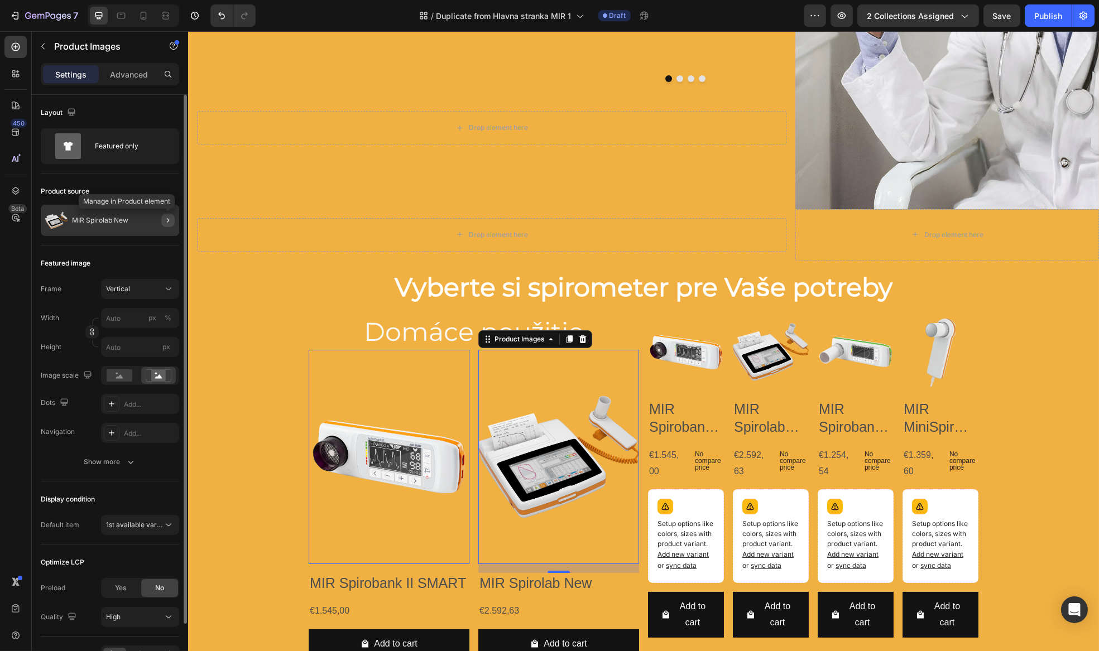
click at [169, 222] on icon "button" at bounding box center [168, 220] width 9 height 9
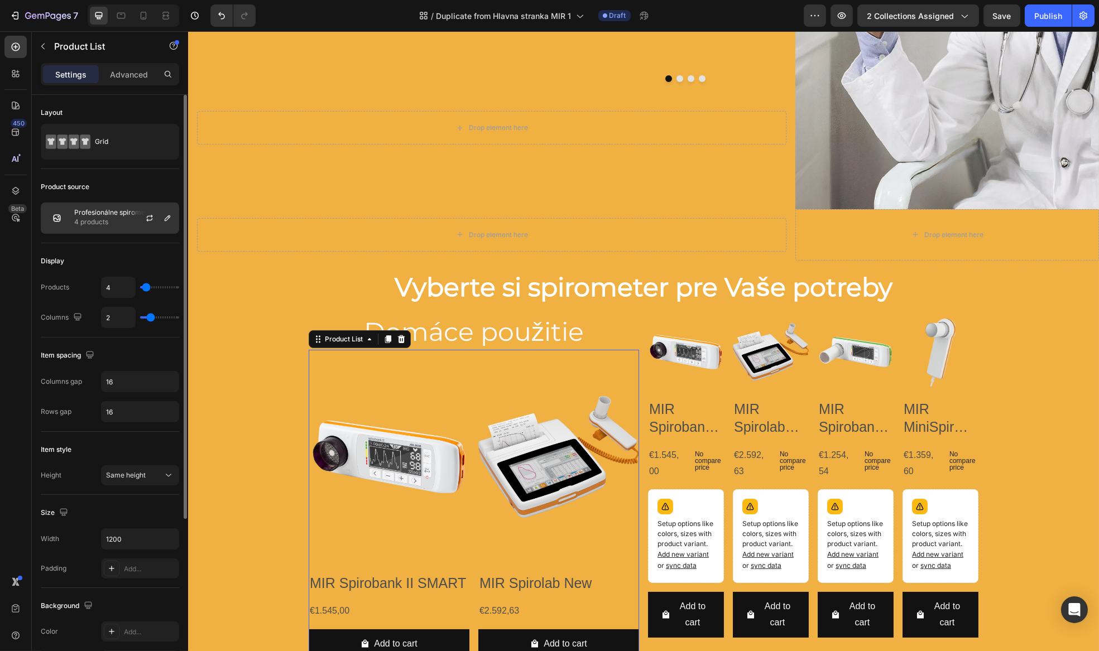
click at [138, 223] on div at bounding box center [153, 218] width 49 height 30
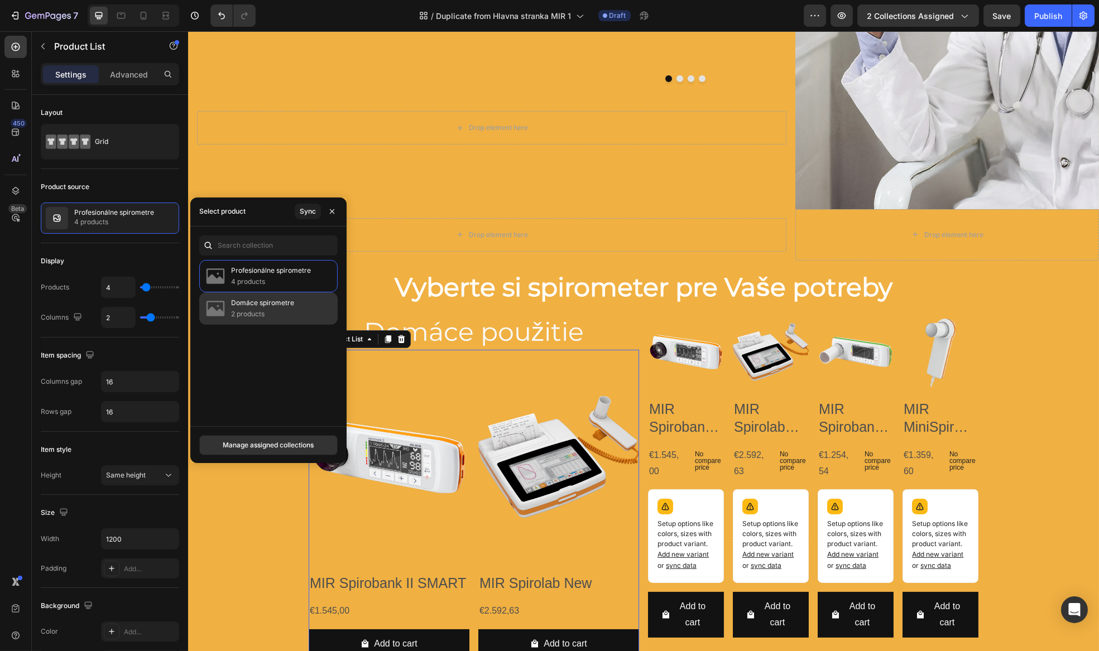
click at [227, 304] on div "Domáce spirometre 2 products" at bounding box center [268, 308] width 138 height 32
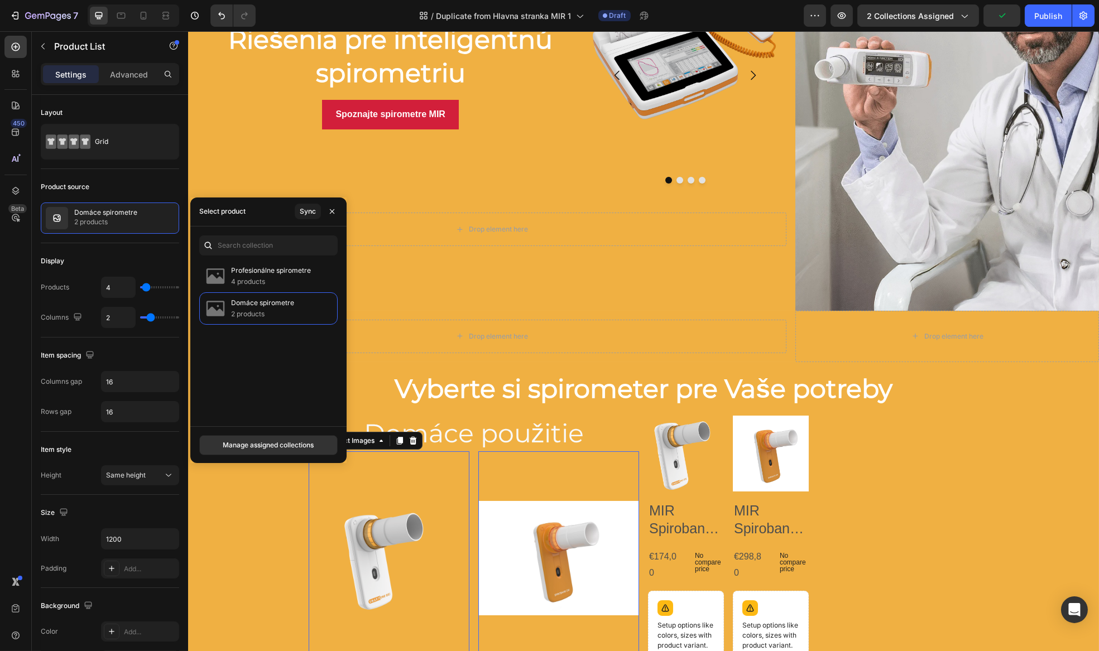
click at [398, 545] on img at bounding box center [388, 558] width 161 height 214
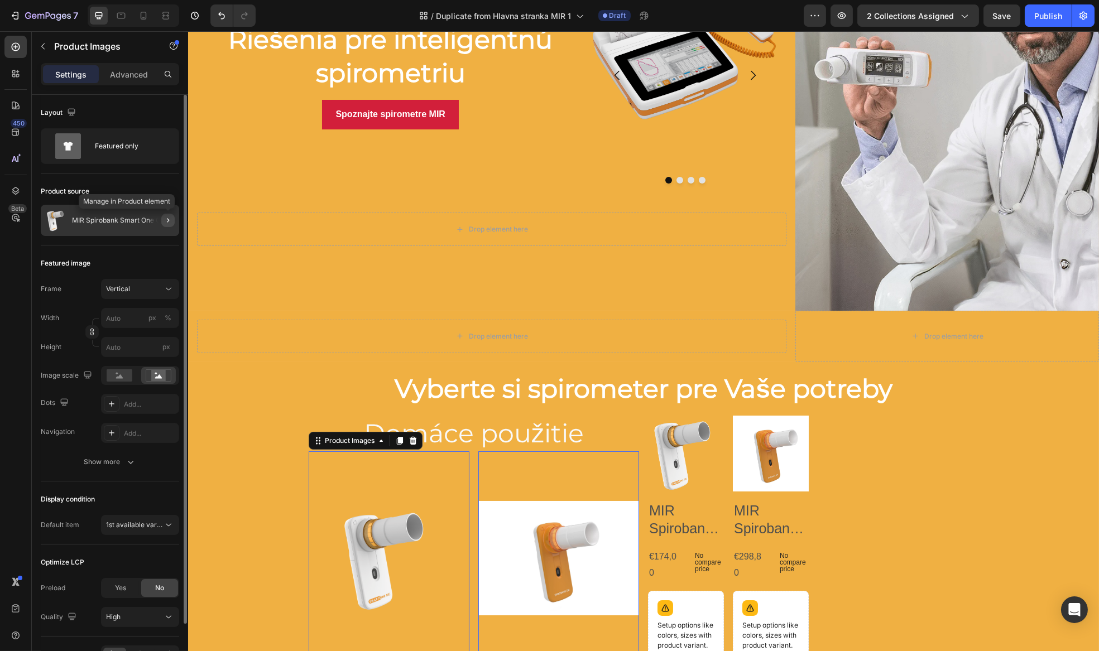
click at [172, 218] on button "button" at bounding box center [167, 220] width 13 height 13
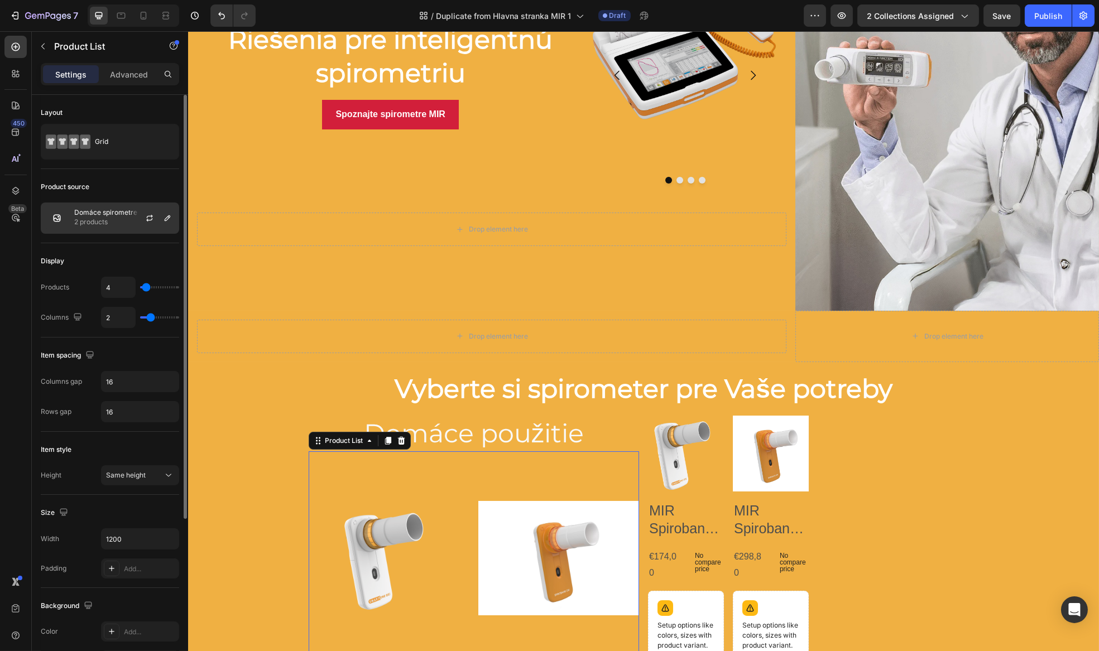
click at [75, 213] on p "Domáce spirometre" at bounding box center [105, 213] width 63 height 8
click at [77, 224] on p "2 products" at bounding box center [105, 222] width 63 height 11
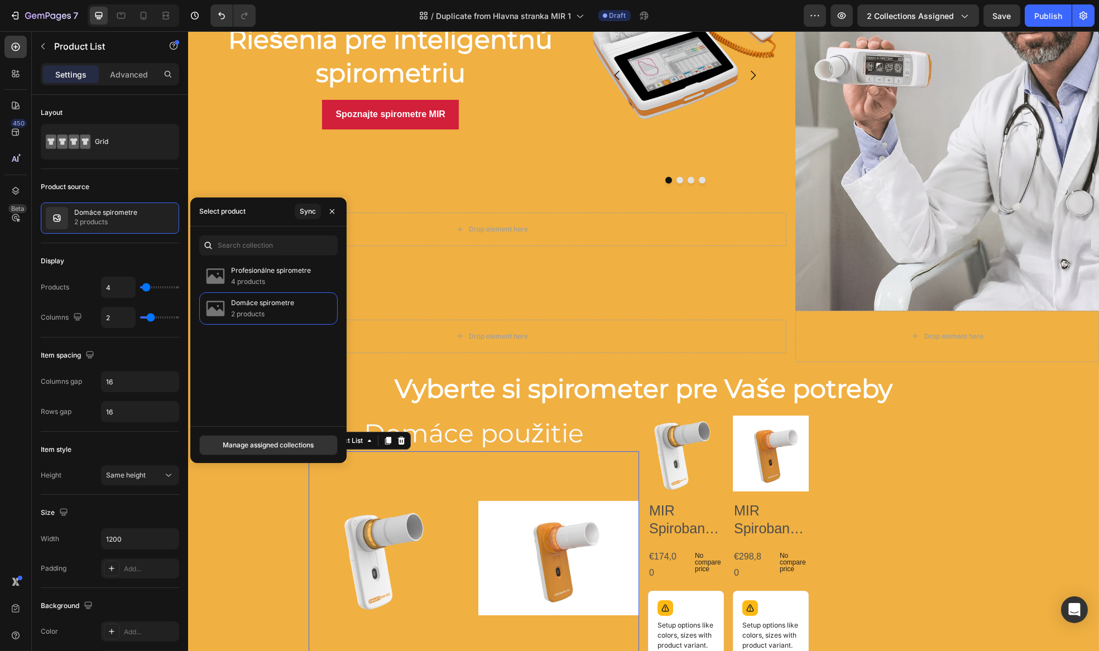
click at [465, 568] on div "Product Images MIR Spirobank Smart One Oxi Product Title €174,00 Product Price …" at bounding box center [473, 619] width 330 height 337
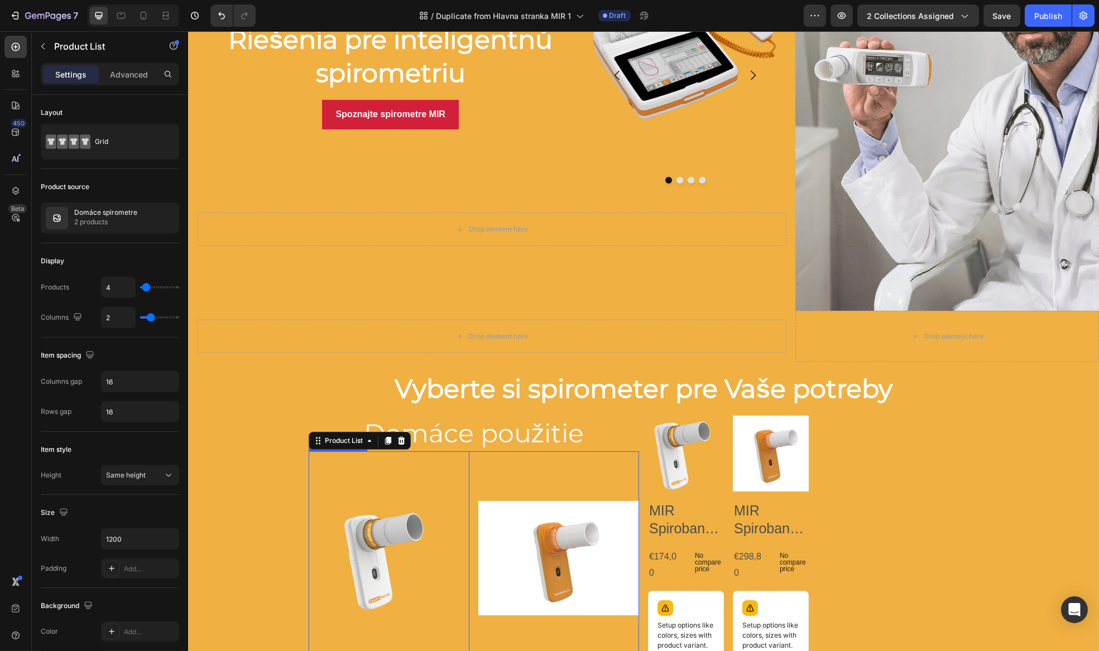
click at [382, 552] on img at bounding box center [388, 558] width 161 height 214
click at [835, 441] on div "Product Images MIR Spirobank Smart One Oxi Product Title €174,00 Product Price …" at bounding box center [812, 582] width 330 height 333
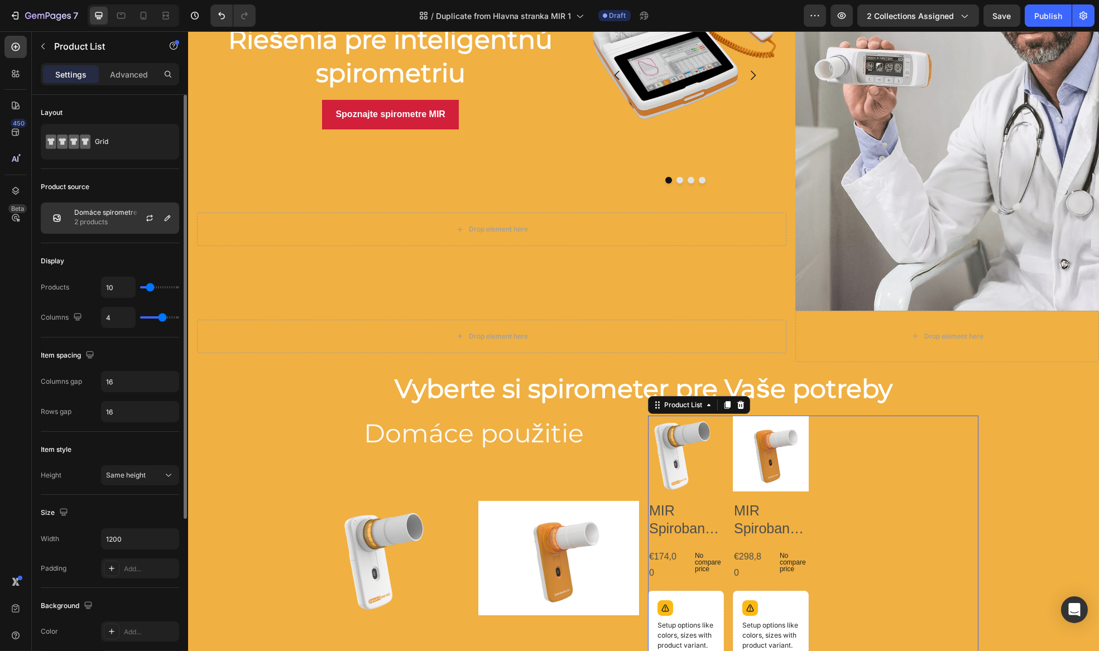
click at [161, 228] on div at bounding box center [153, 218] width 49 height 30
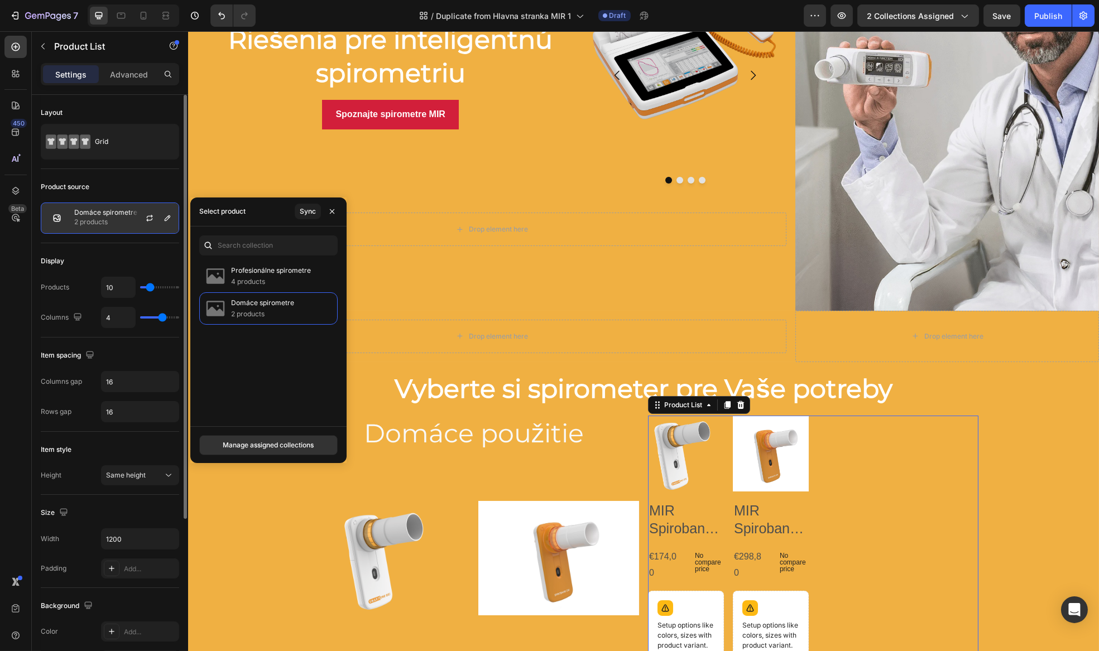
click at [100, 226] on p "2 products" at bounding box center [105, 222] width 63 height 11
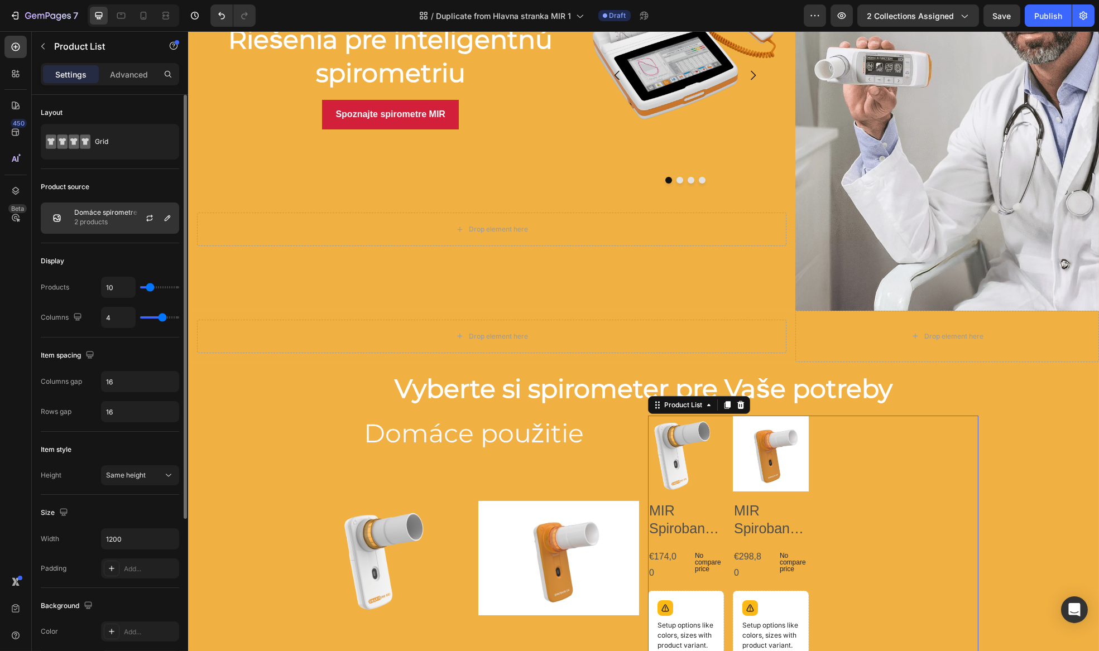
click at [63, 213] on img at bounding box center [57, 218] width 22 height 22
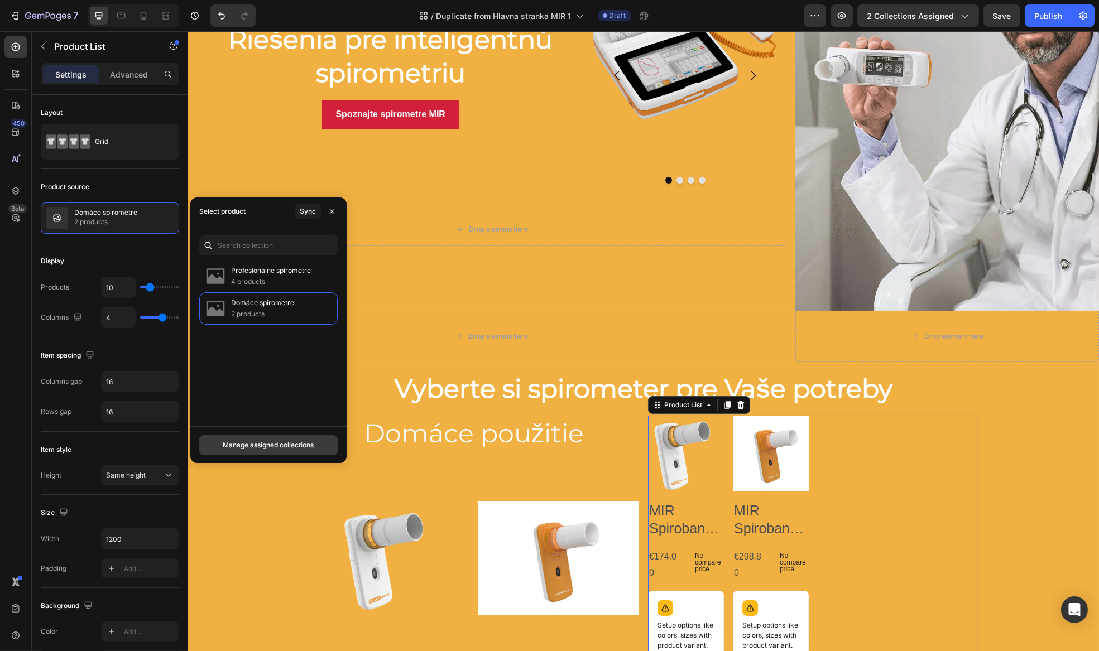
click at [294, 440] on div "Manage assigned collections" at bounding box center [268, 445] width 91 height 10
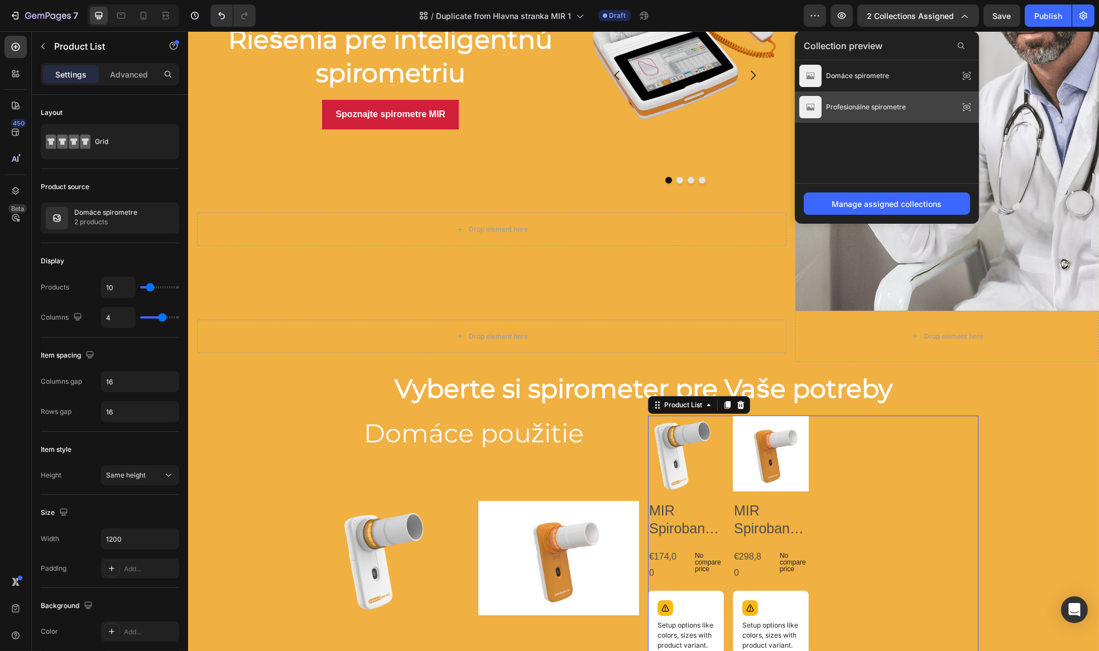
click at [967, 107] on icon at bounding box center [967, 107] width 16 height 16
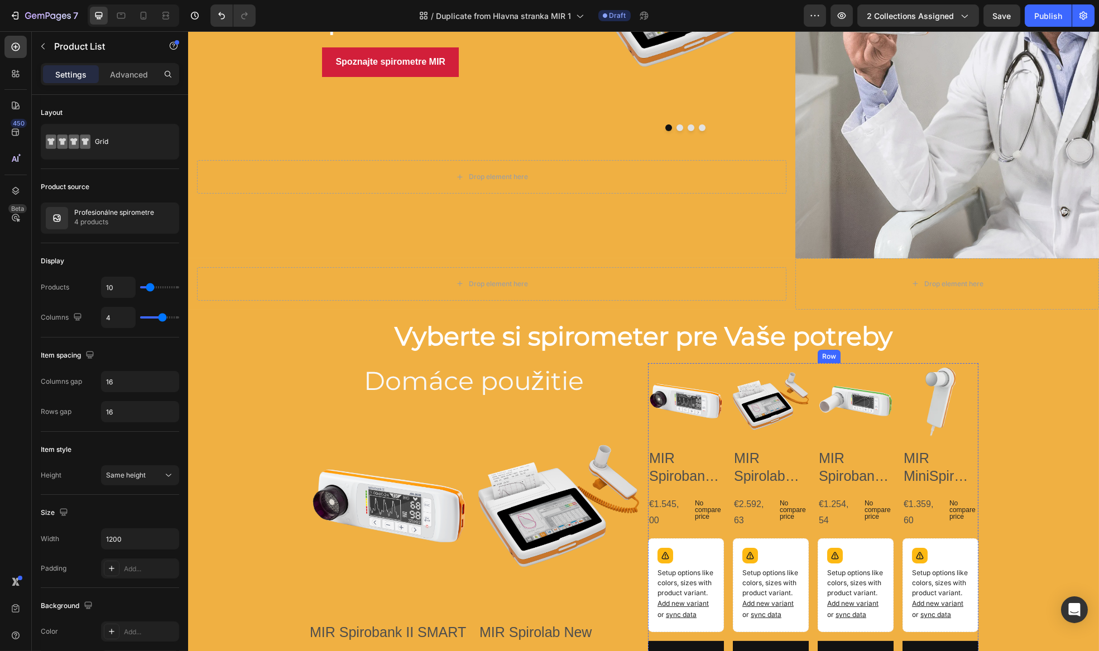
scroll to position [264, 0]
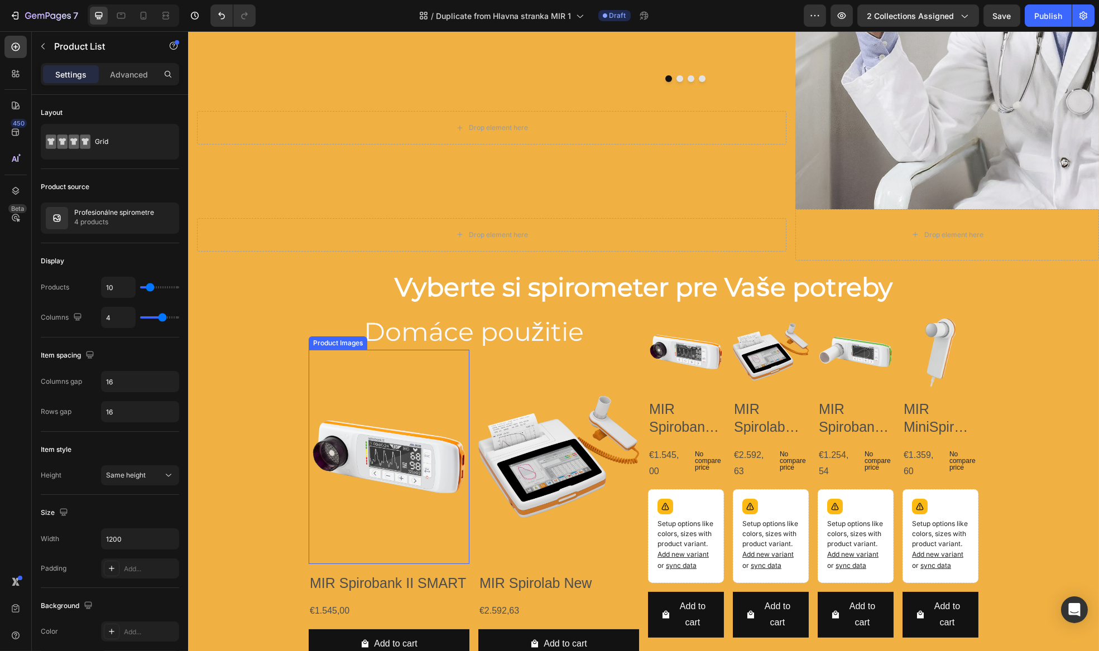
click at [393, 530] on img at bounding box center [388, 457] width 161 height 214
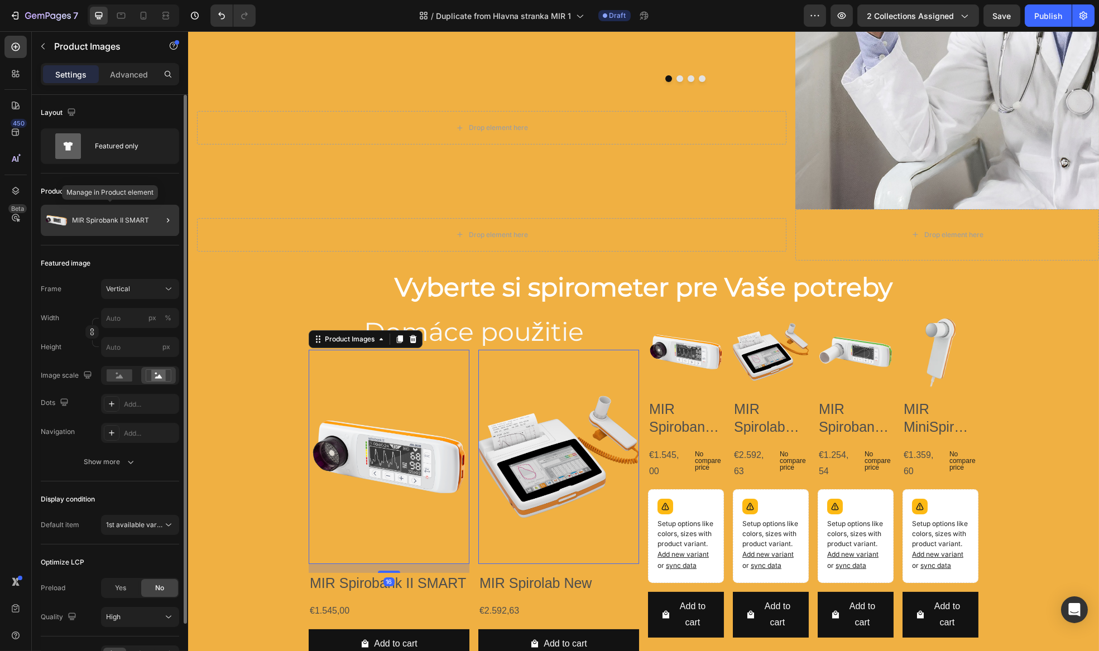
click at [106, 217] on p "MIR Spirobank II SMART" at bounding box center [110, 221] width 77 height 8
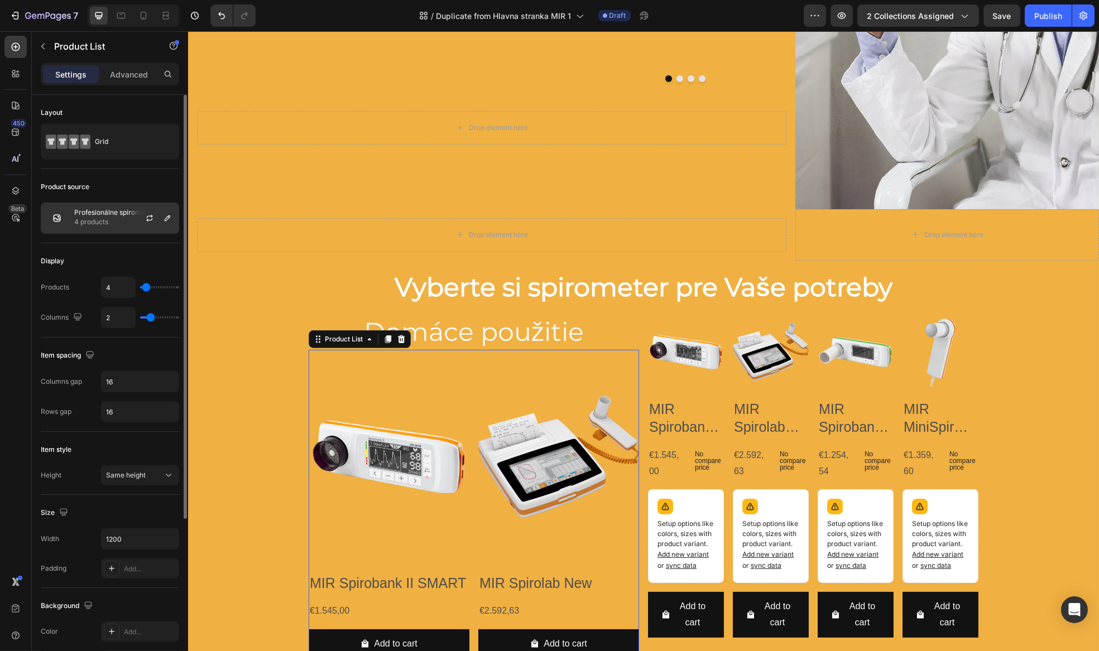
click at [105, 218] on p "4 products" at bounding box center [114, 222] width 80 height 11
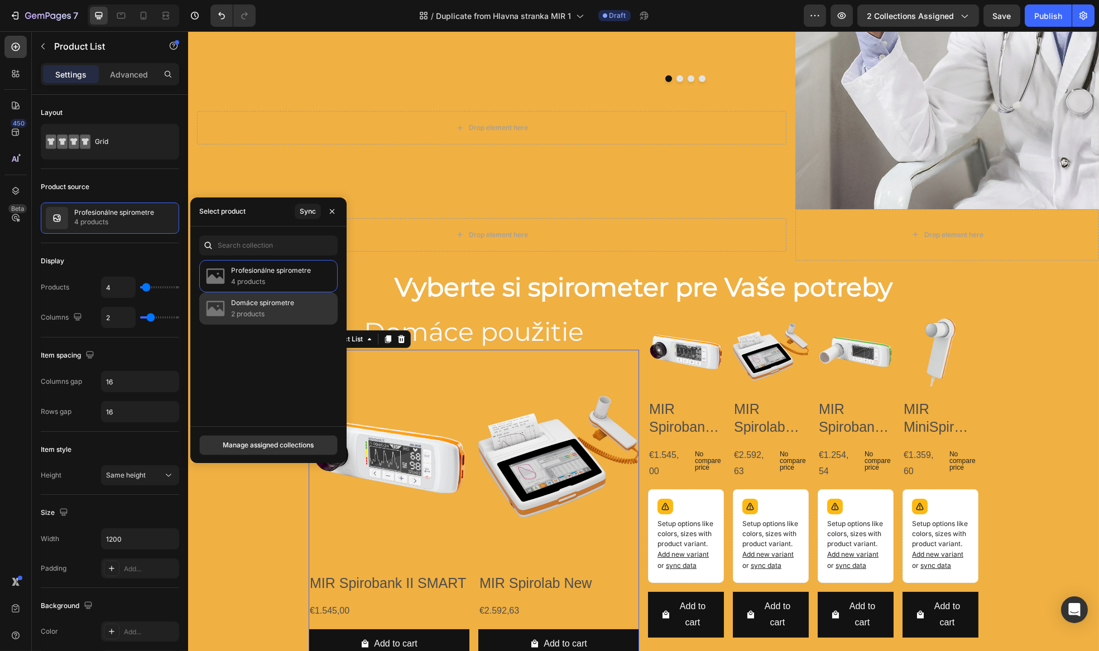
click at [268, 315] on p "2 products" at bounding box center [262, 314] width 63 height 11
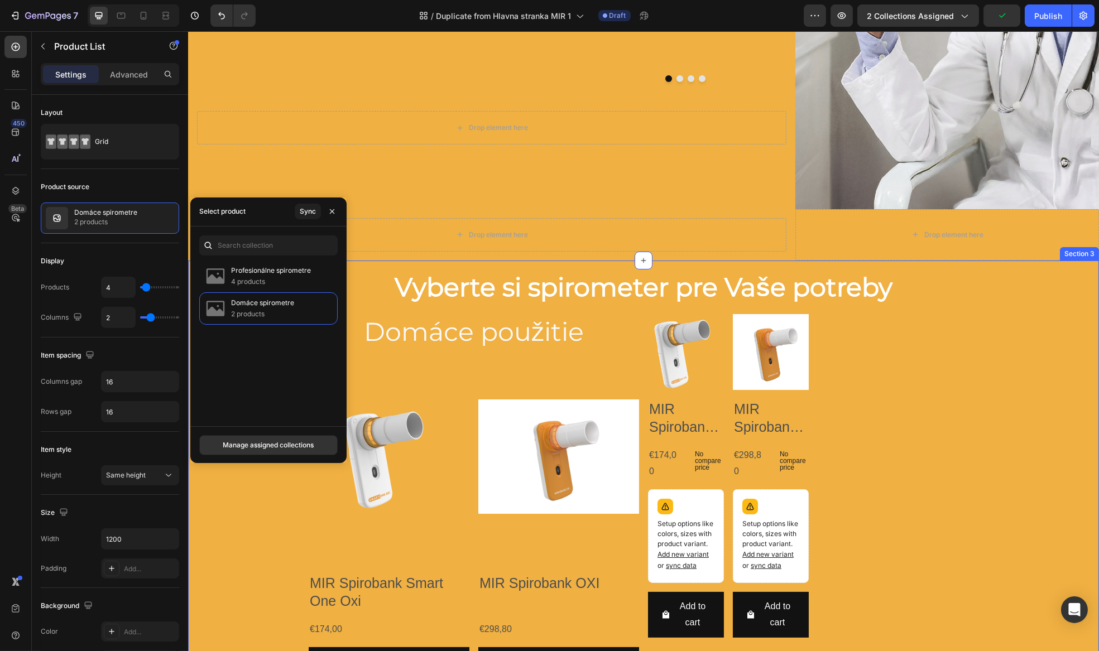
click at [1020, 462] on div "Vyberte si spirometer pre Vaše potreby Heading Row Domáce použitie Heading Prod…" at bounding box center [643, 491] width 911 height 461
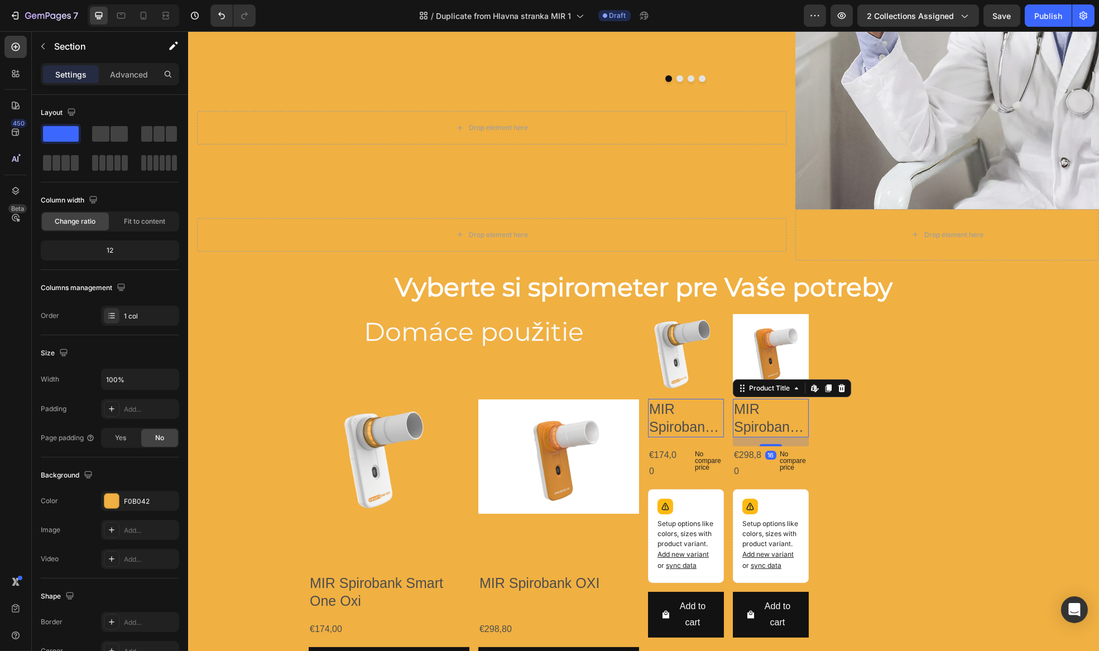
drag, startPoint x: 801, startPoint y: 402, endPoint x: 836, endPoint y: 415, distance: 36.9
click at [805, 403] on div "Product Images MIR Spirobank Smart One Oxi Product Title Edit content in Shopif…" at bounding box center [812, 480] width 330 height 333
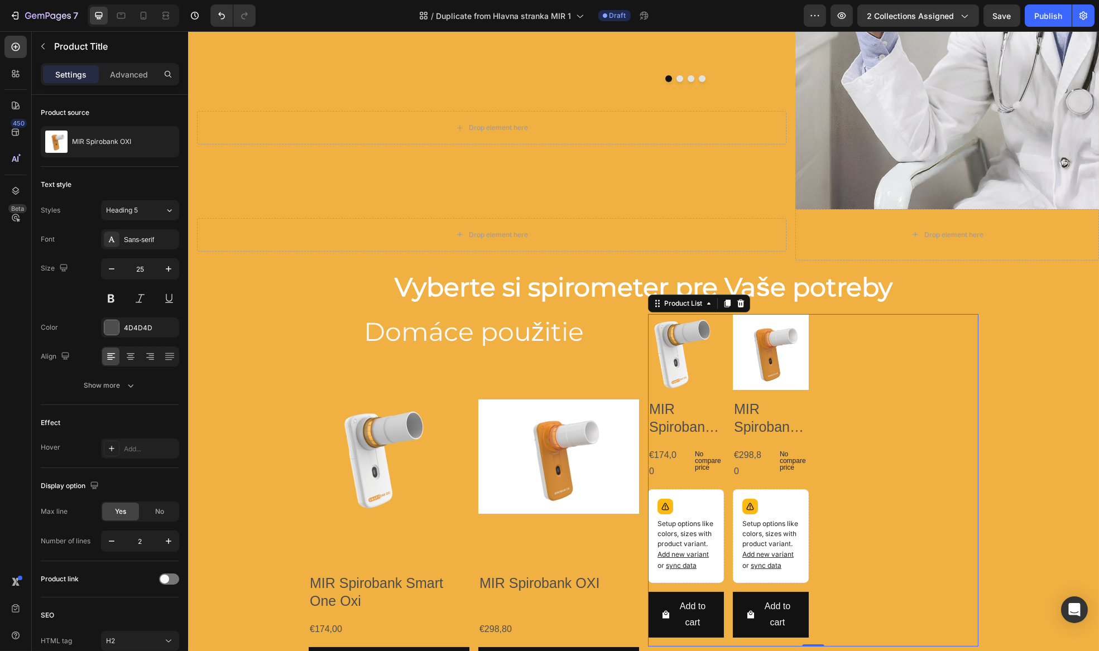
click at [894, 448] on div "Product Images MIR Spirobank Smart One Oxi Product Title €174,00 Product Price …" at bounding box center [812, 480] width 330 height 333
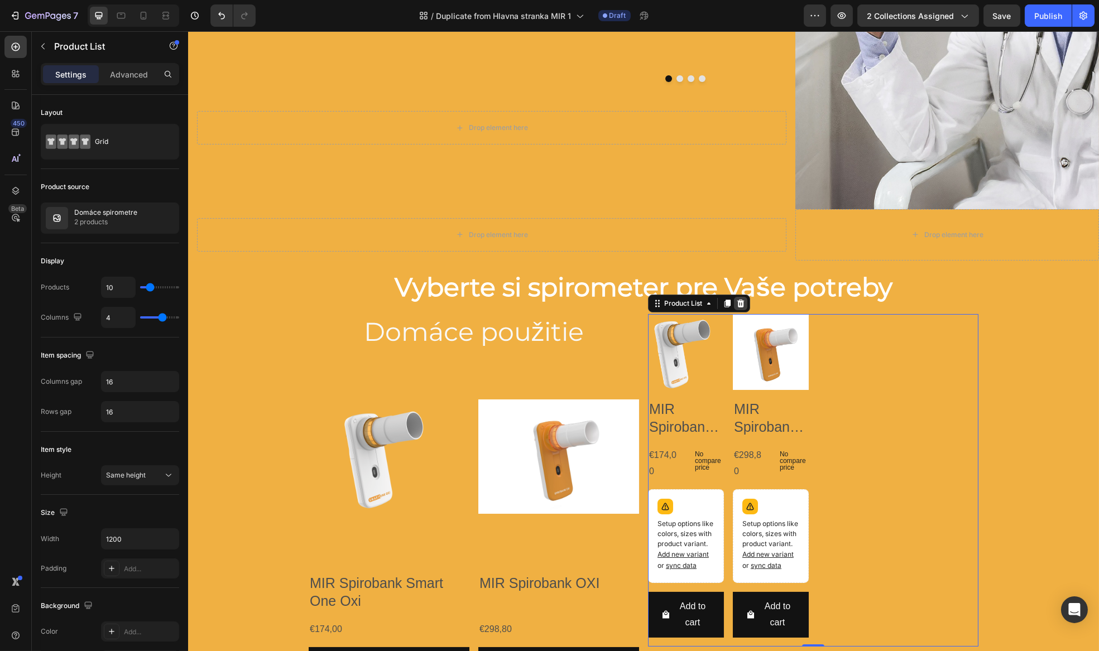
click at [742, 300] on div at bounding box center [739, 303] width 13 height 13
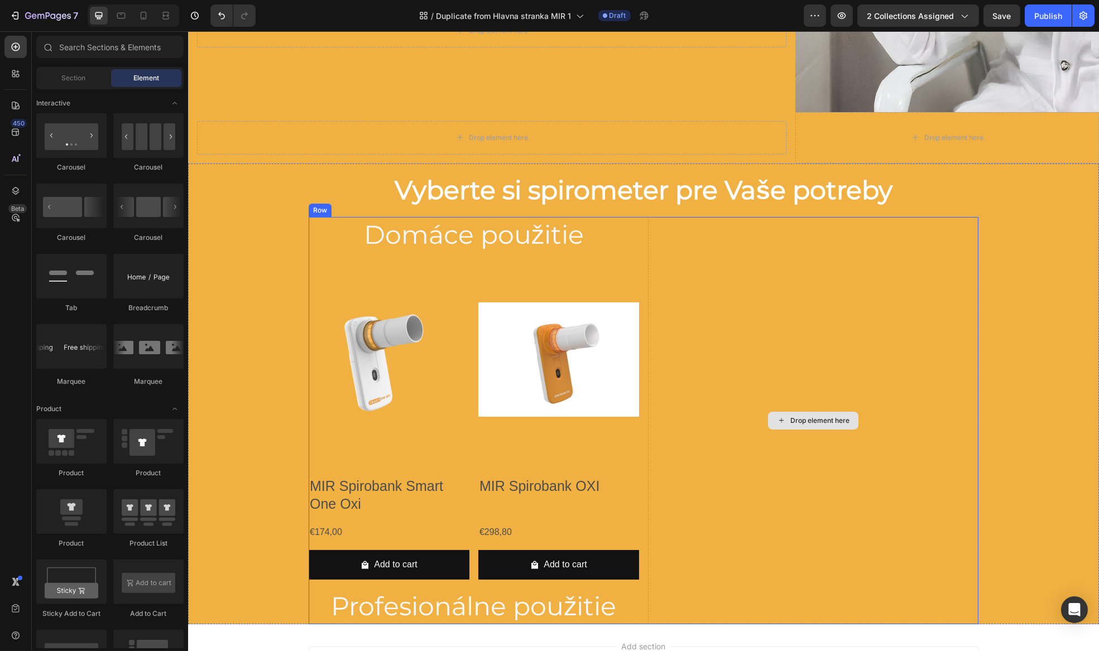
scroll to position [366, 0]
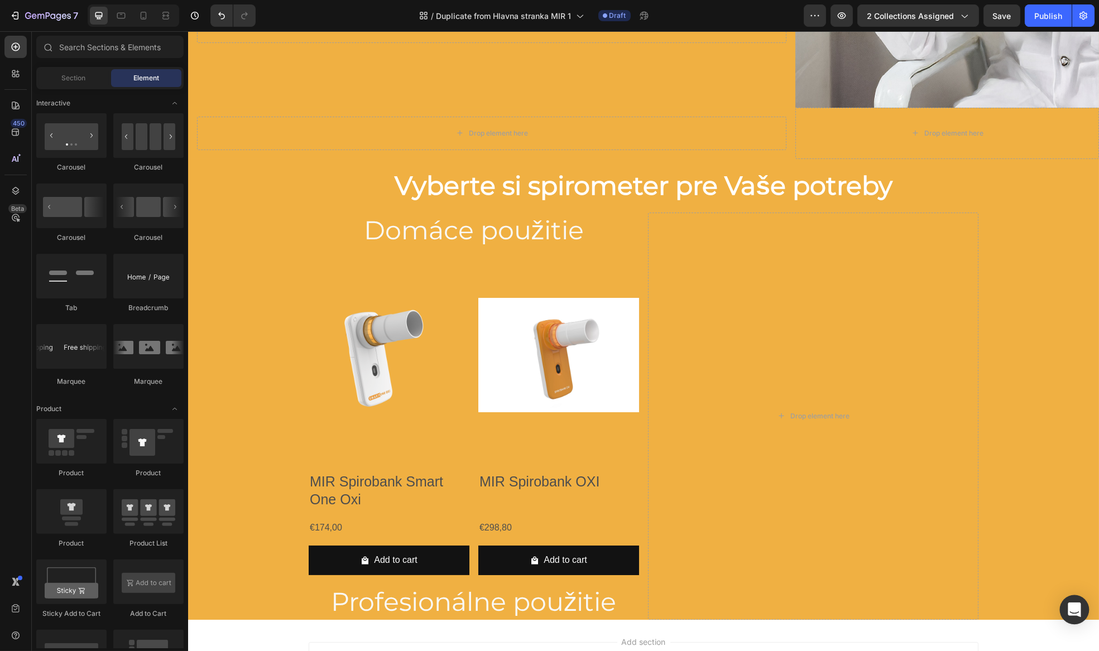
click at [1075, 618] on div "Open Intercom Messenger" at bounding box center [1075, 610] width 30 height 30
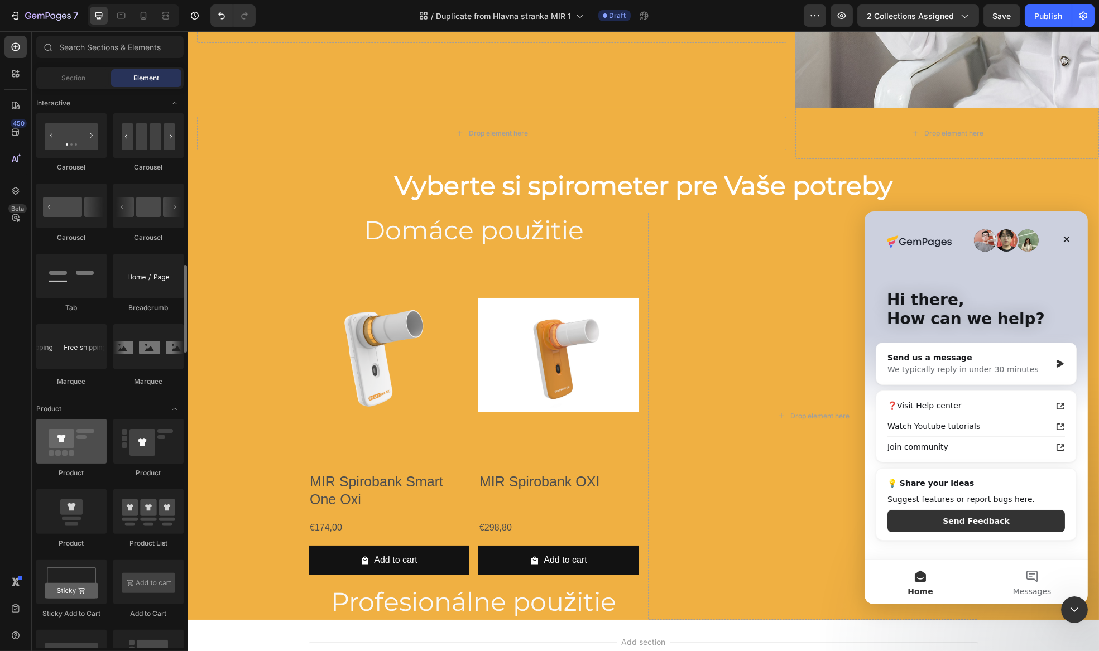
scroll to position [1166, 0]
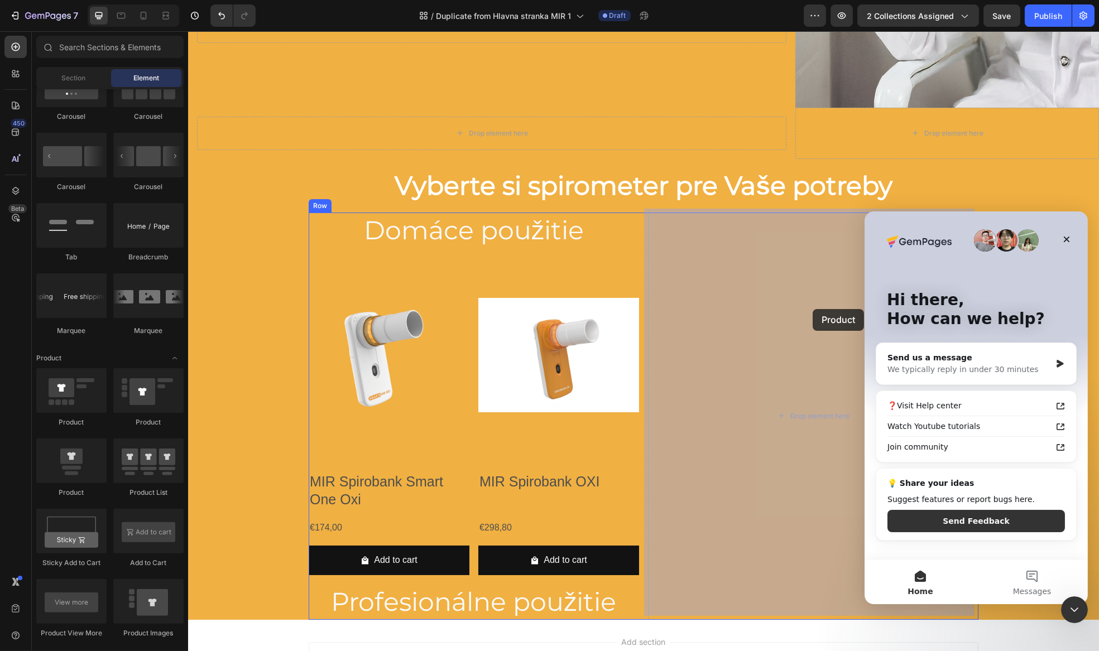
drag, startPoint x: 268, startPoint y: 495, endPoint x: 792, endPoint y: 373, distance: 537.4
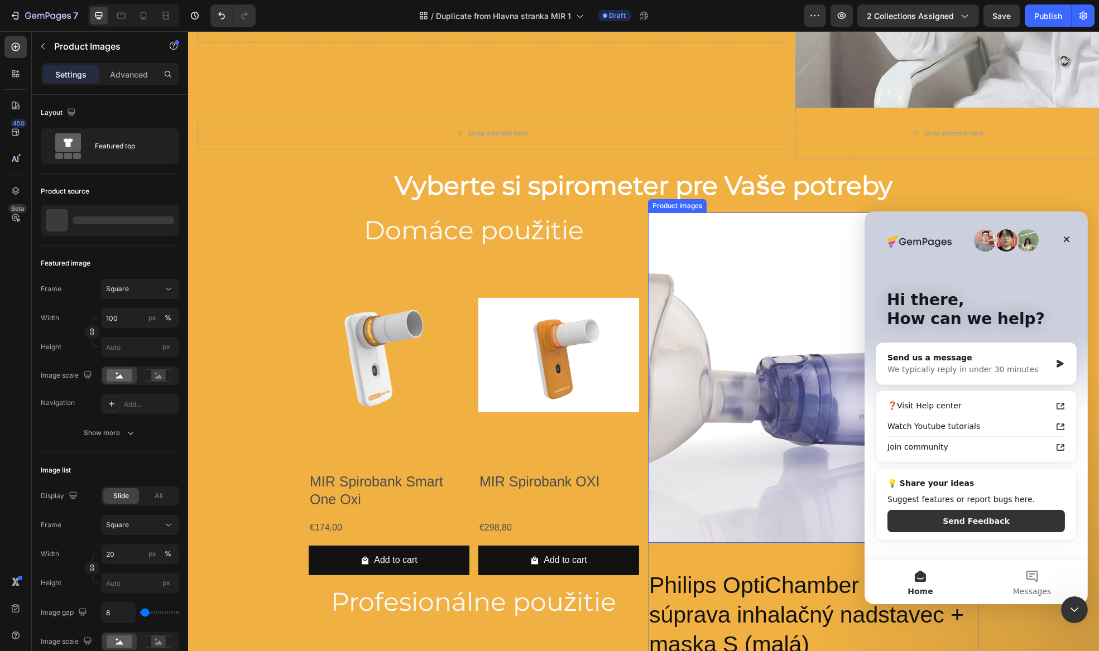
click at [741, 287] on img at bounding box center [812, 378] width 330 height 330
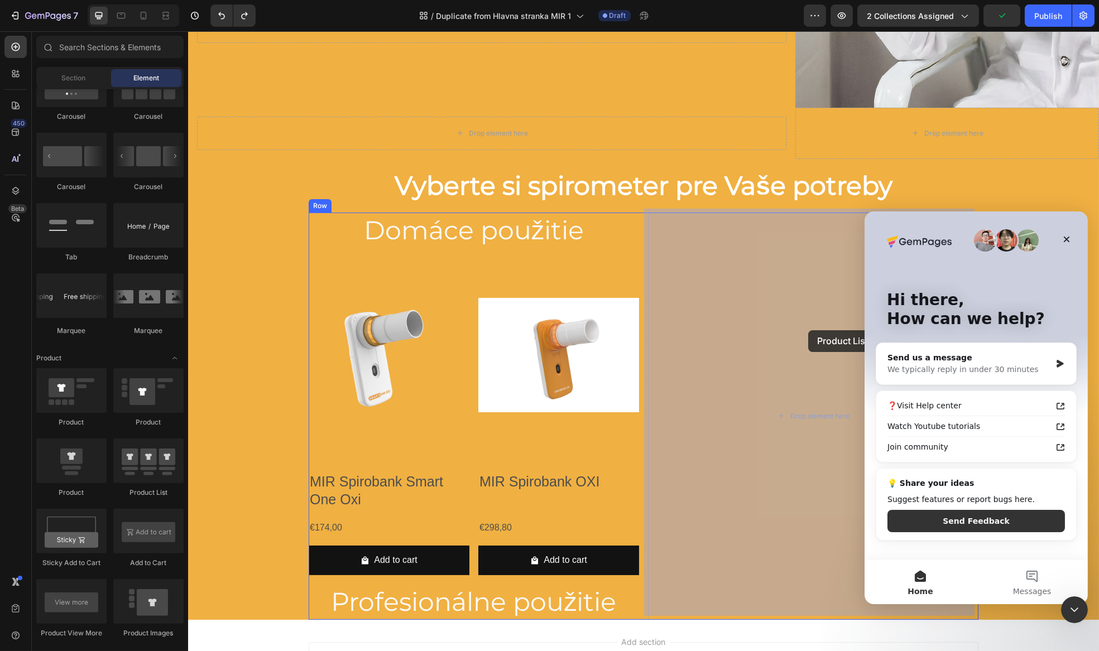
drag, startPoint x: 338, startPoint y: 502, endPoint x: 772, endPoint y: 396, distance: 447.1
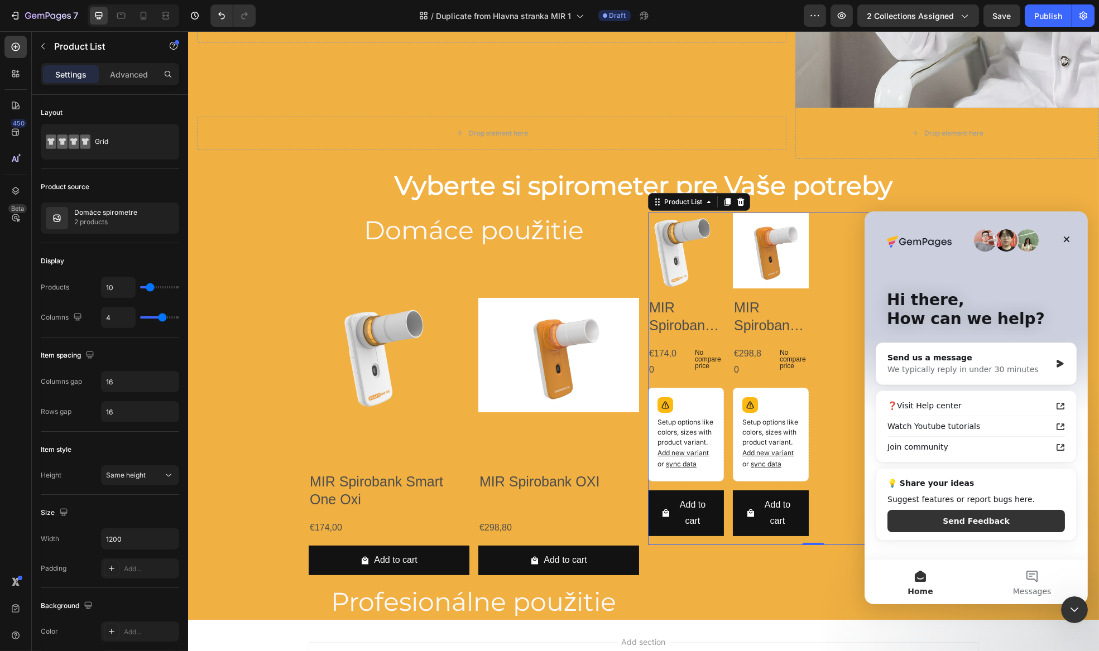
click at [126, 83] on div "Settings Advanced" at bounding box center [110, 74] width 138 height 22
click at [125, 78] on p "Advanced" at bounding box center [129, 75] width 38 height 12
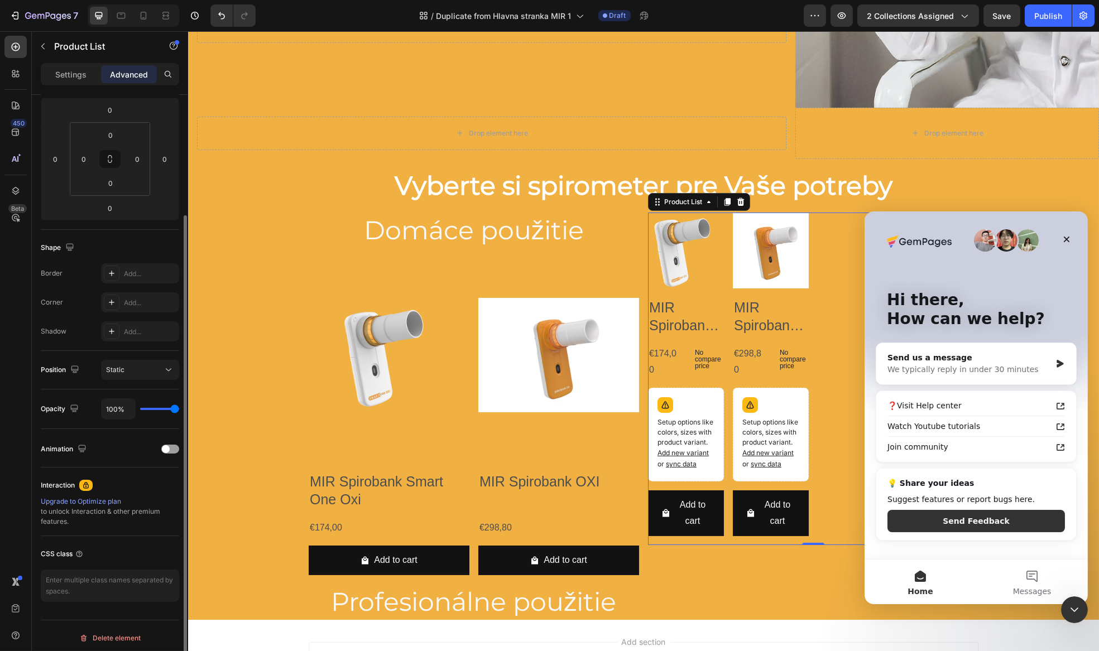
scroll to position [0, 0]
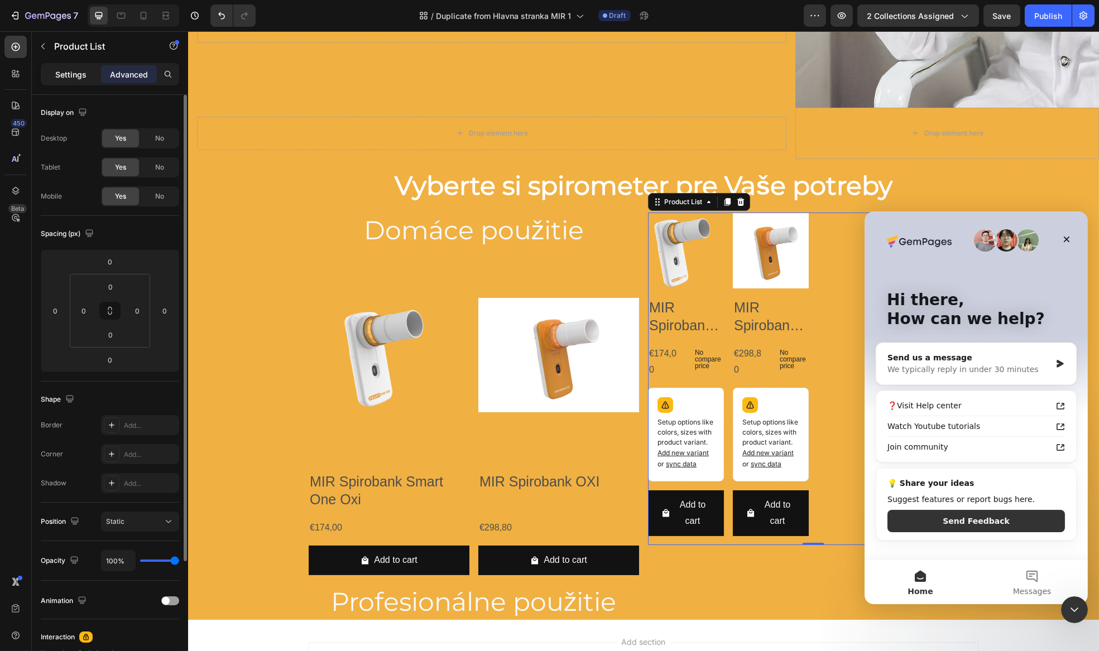
click at [64, 77] on p "Settings" at bounding box center [70, 75] width 31 height 12
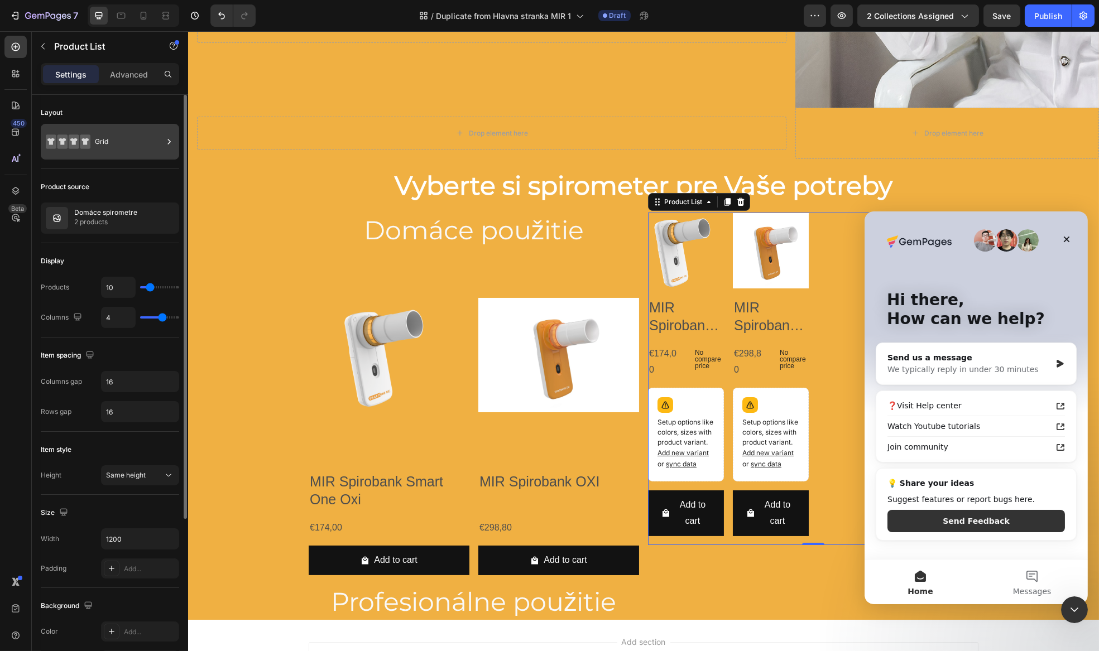
click at [105, 147] on div "Grid" at bounding box center [129, 142] width 68 height 26
click at [126, 179] on div "Product source" at bounding box center [110, 187] width 138 height 18
click at [78, 217] on p "2 products" at bounding box center [105, 222] width 63 height 11
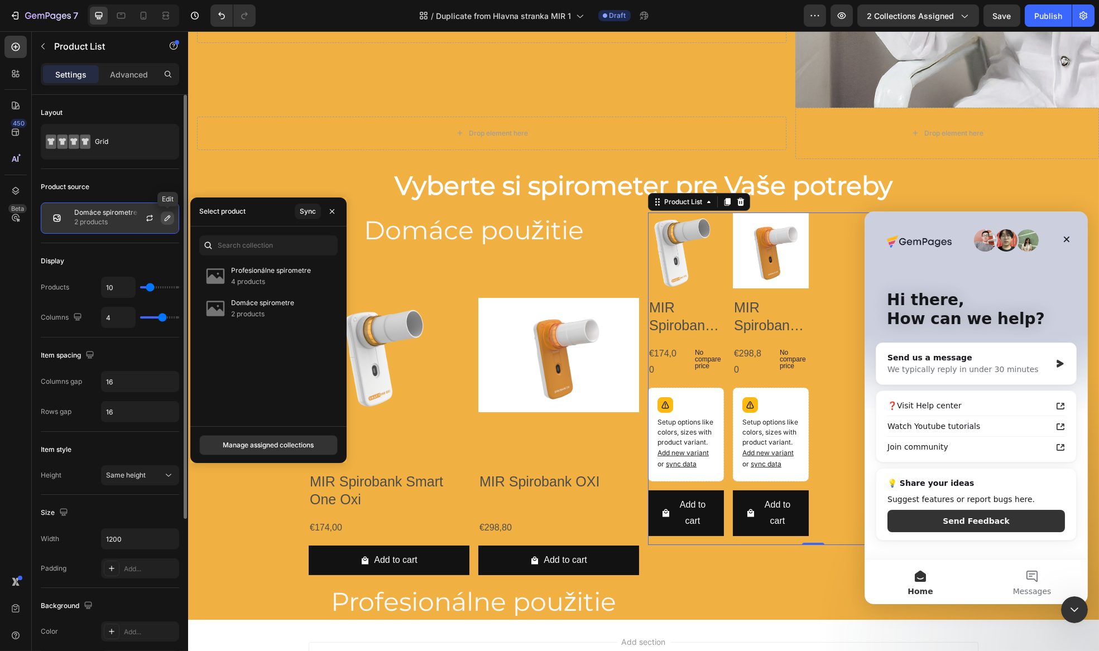
click at [166, 219] on icon "button" at bounding box center [167, 218] width 9 height 9
click at [225, 209] on div "Select product" at bounding box center [222, 211] width 46 height 10
click at [302, 437] on div "Manage assigned collections" at bounding box center [268, 444] width 156 height 37
click at [288, 444] on div "Manage assigned collections" at bounding box center [268, 445] width 91 height 10
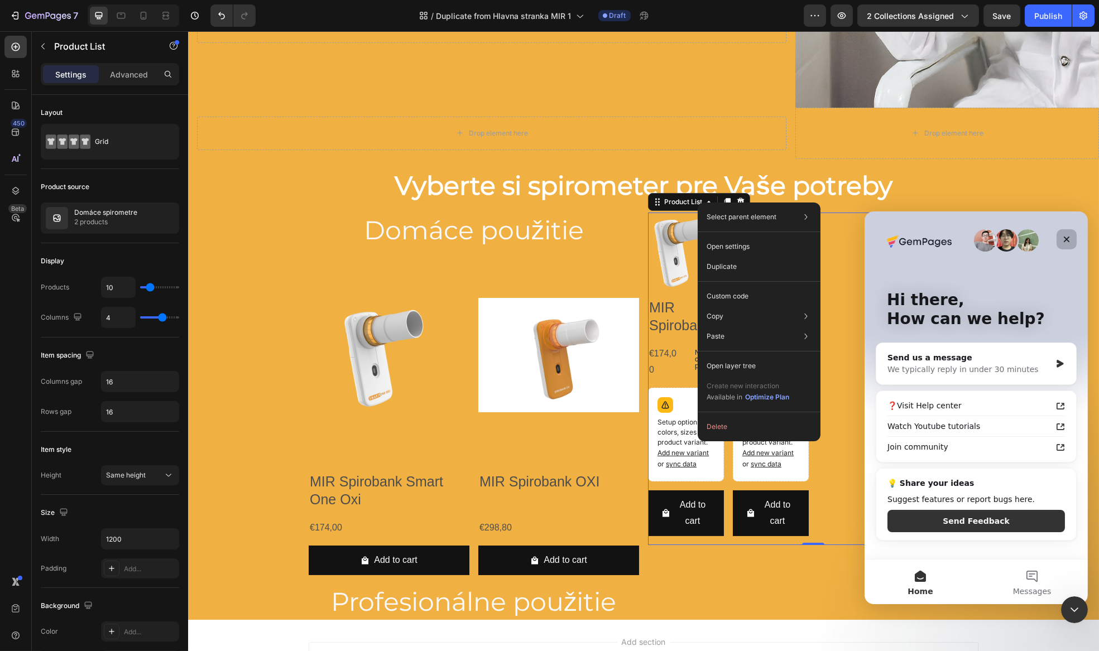
click at [1069, 240] on icon "Close" at bounding box center [1065, 238] width 9 height 9
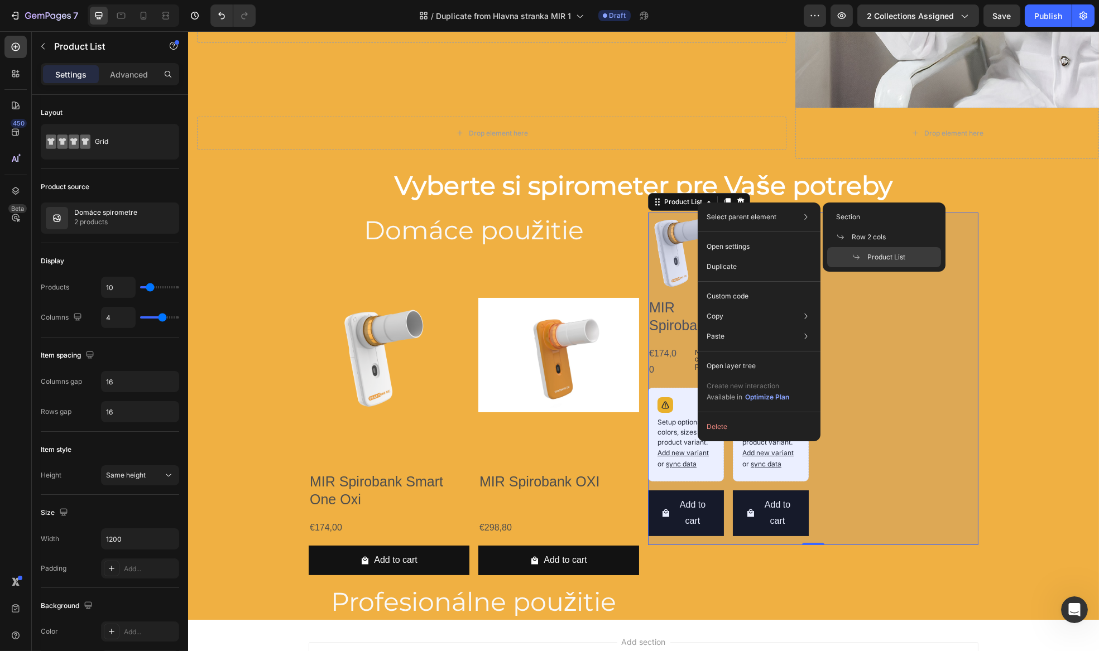
click at [867, 257] on span at bounding box center [860, 257] width 16 height 9
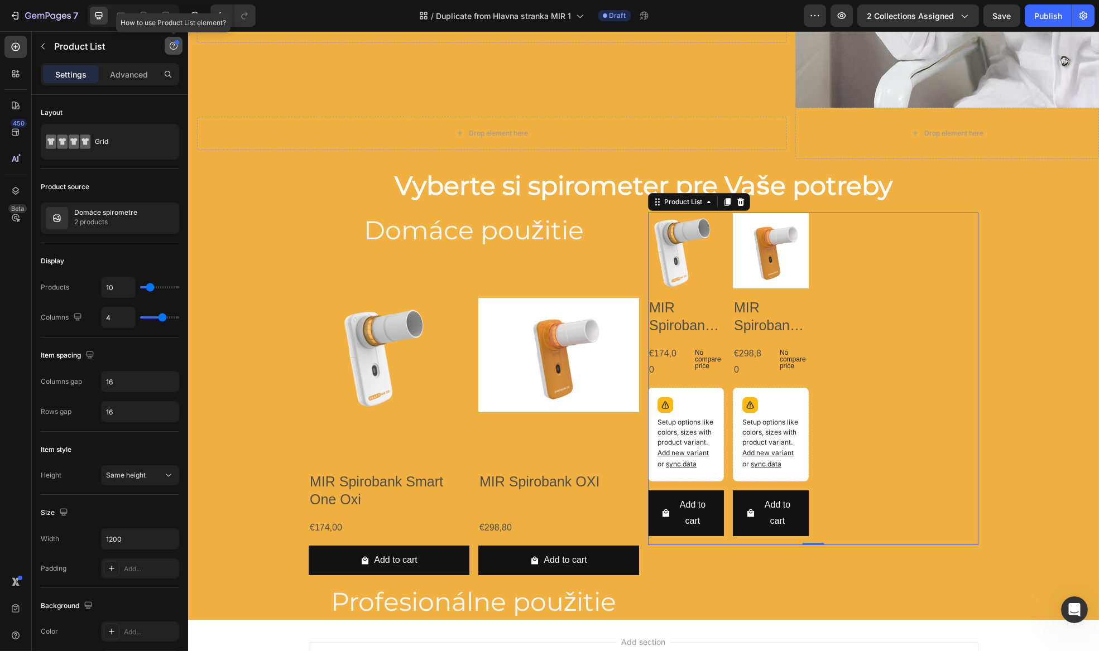
click at [173, 48] on icon "button" at bounding box center [173, 45] width 9 height 9
click at [149, 86] on div "Element tips New" at bounding box center [132, 91] width 82 height 11
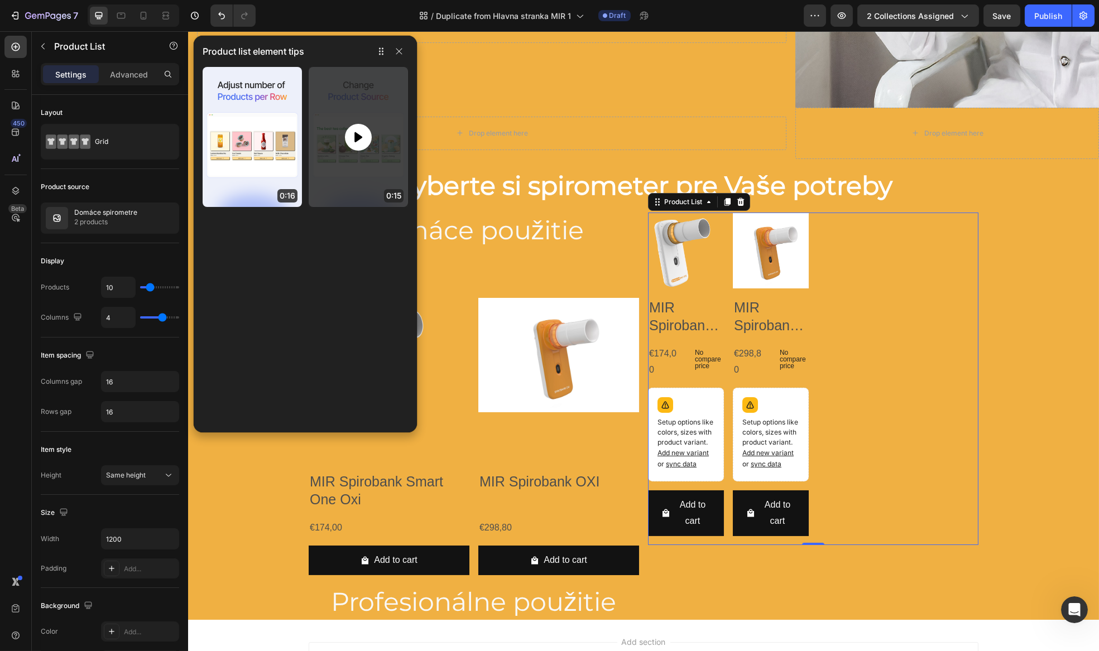
click at [360, 137] on icon at bounding box center [358, 137] width 8 height 10
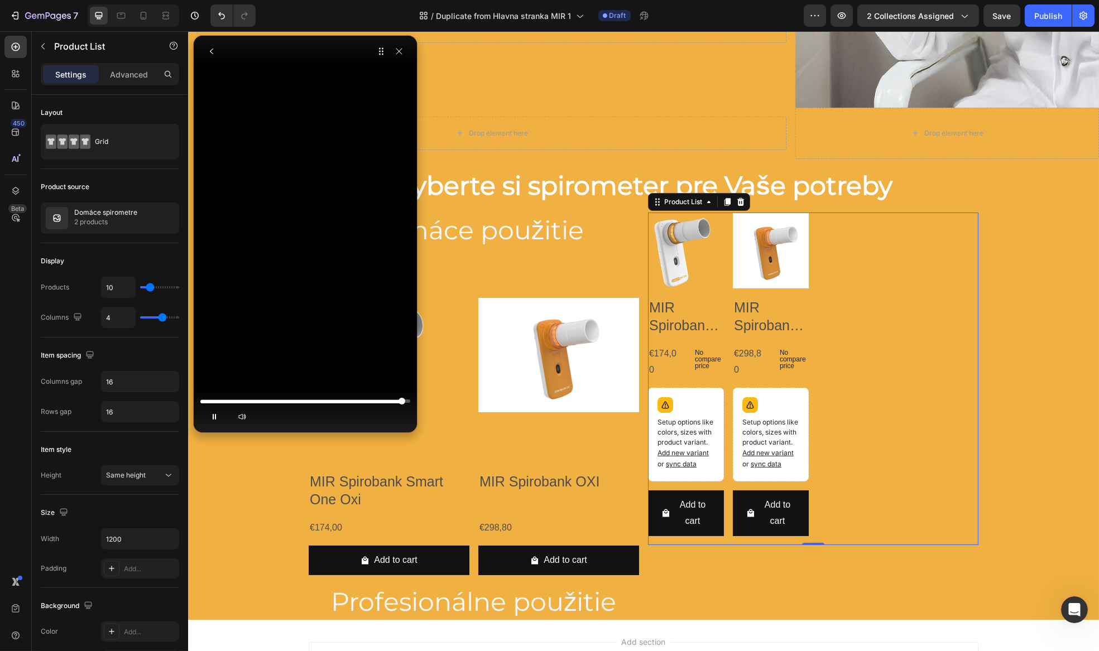
click at [283, 398] on div at bounding box center [305, 401] width 210 height 7
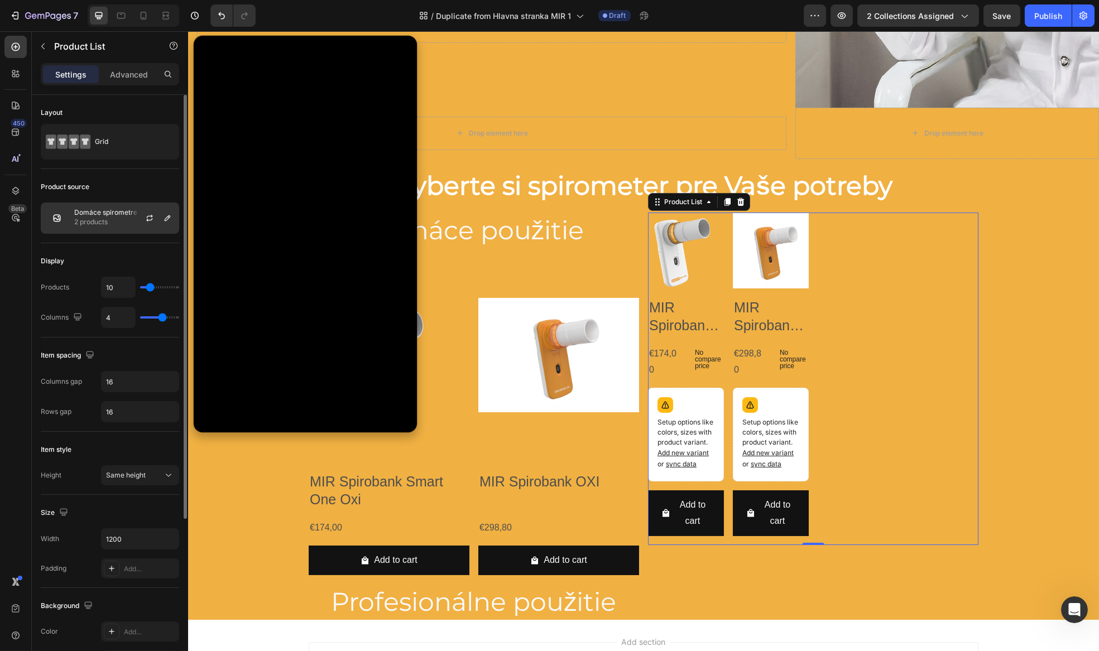
click at [93, 221] on p "2 products" at bounding box center [105, 222] width 63 height 11
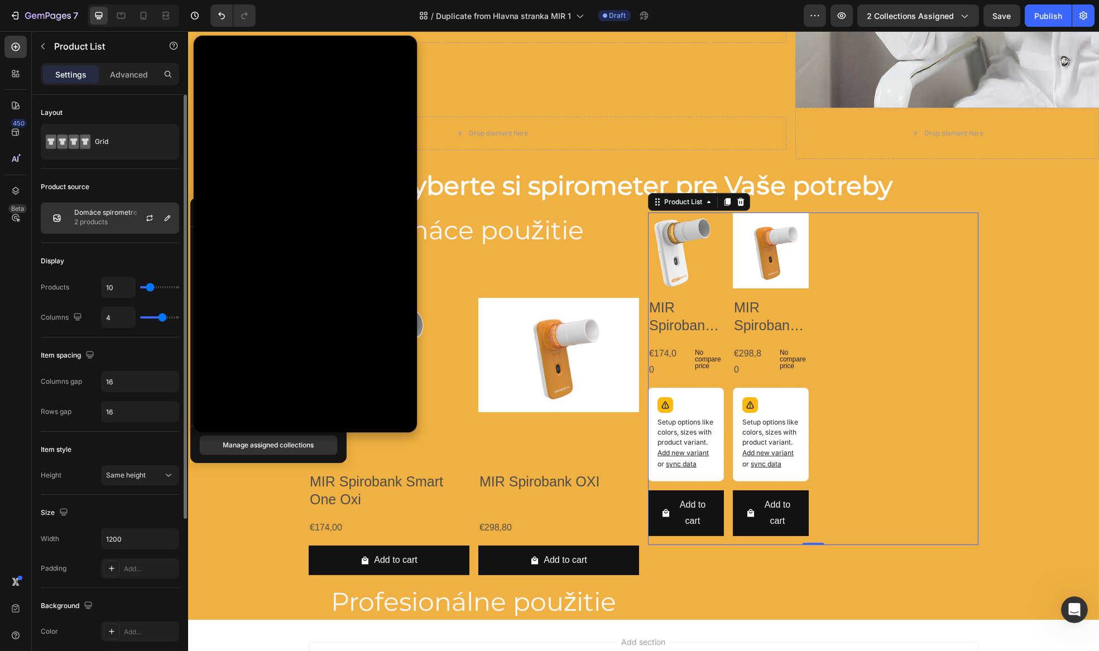
click at [44, 219] on div "Domáce spirometre 2 products" at bounding box center [110, 218] width 138 height 31
click at [65, 219] on img at bounding box center [57, 218] width 22 height 22
click at [51, 214] on img at bounding box center [57, 218] width 22 height 22
click at [173, 217] on div at bounding box center [153, 218] width 49 height 30
click at [171, 214] on icon "button" at bounding box center [167, 218] width 9 height 9
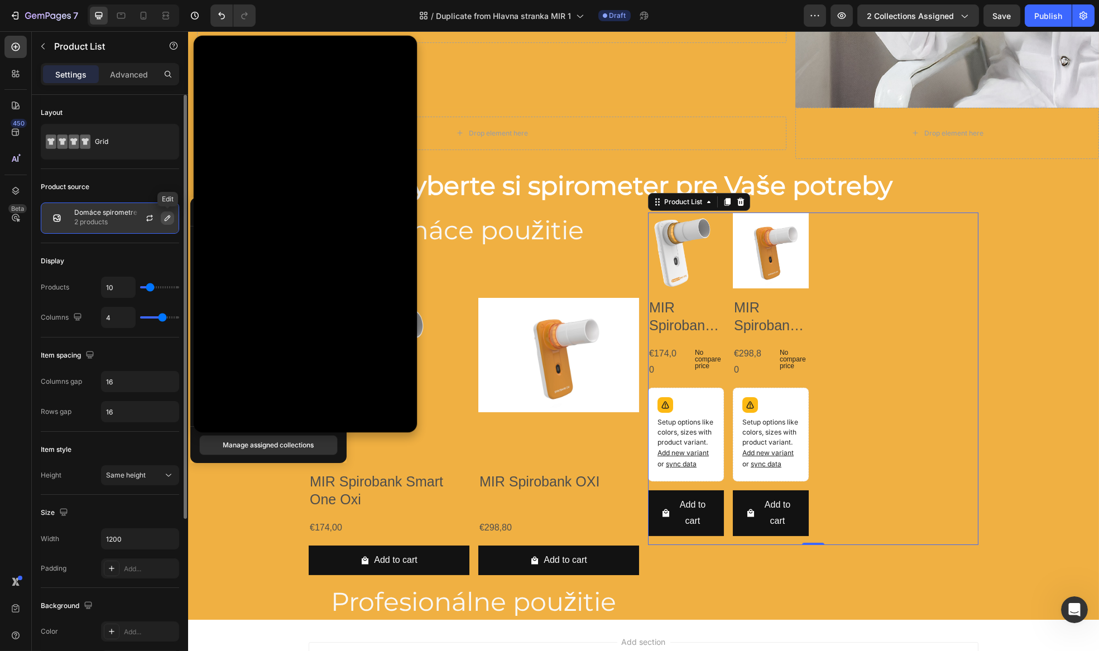
click at [168, 221] on icon "button" at bounding box center [167, 218] width 9 height 9
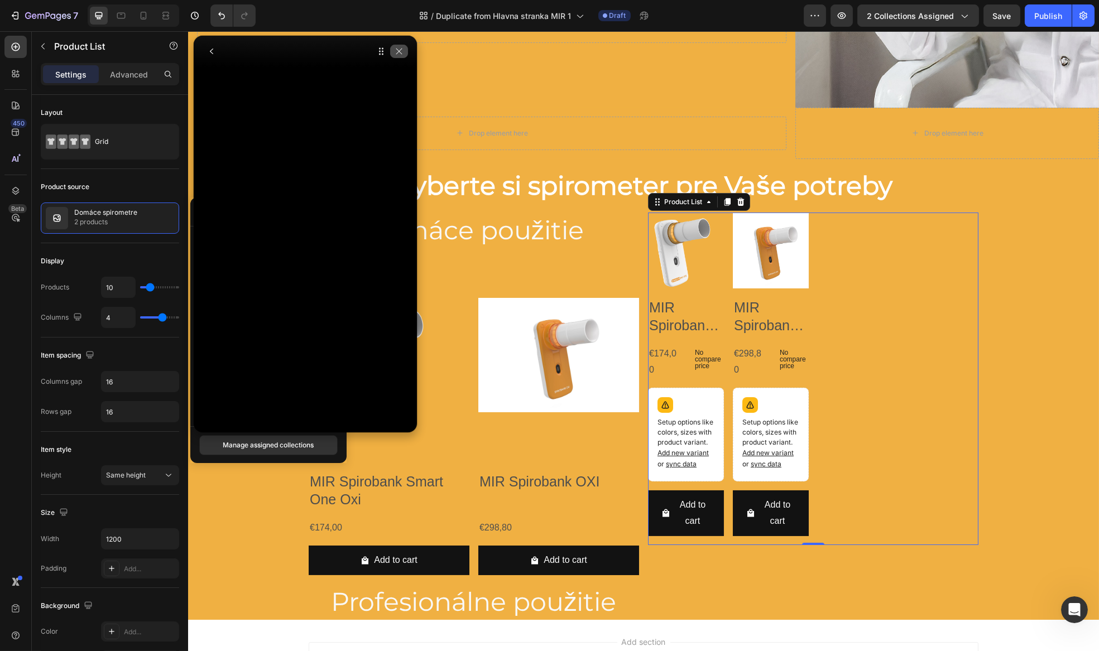
click at [399, 49] on icon "button" at bounding box center [399, 51] width 9 height 9
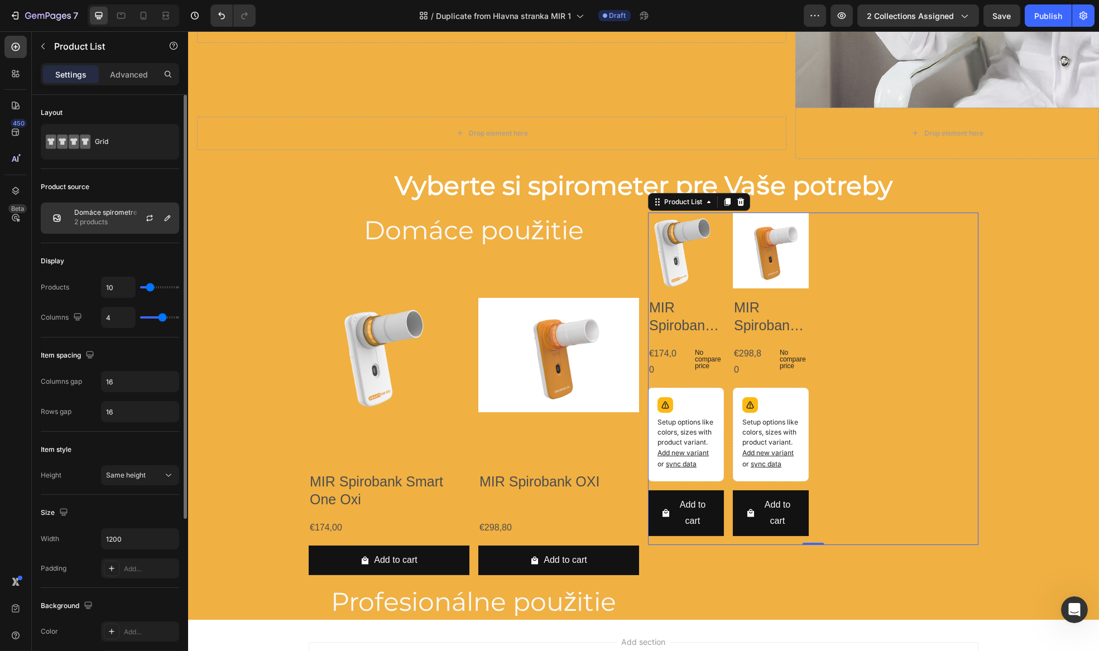
click at [115, 218] on p "2 products" at bounding box center [105, 222] width 63 height 11
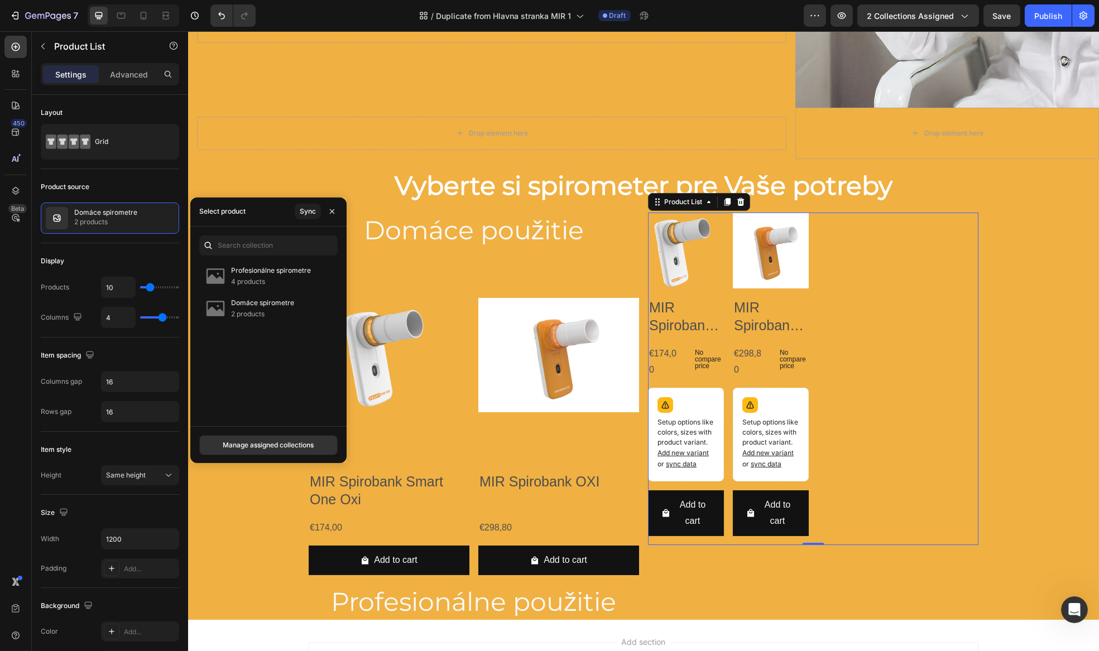
click at [227, 211] on div "Select product" at bounding box center [222, 211] width 46 height 10
click at [287, 422] on div "Profesionálne spirometre 4 products Domáce spirometre 2 products" at bounding box center [268, 327] width 156 height 200
click at [142, 249] on div "Display Products 10 Columns 4" at bounding box center [110, 290] width 138 height 94
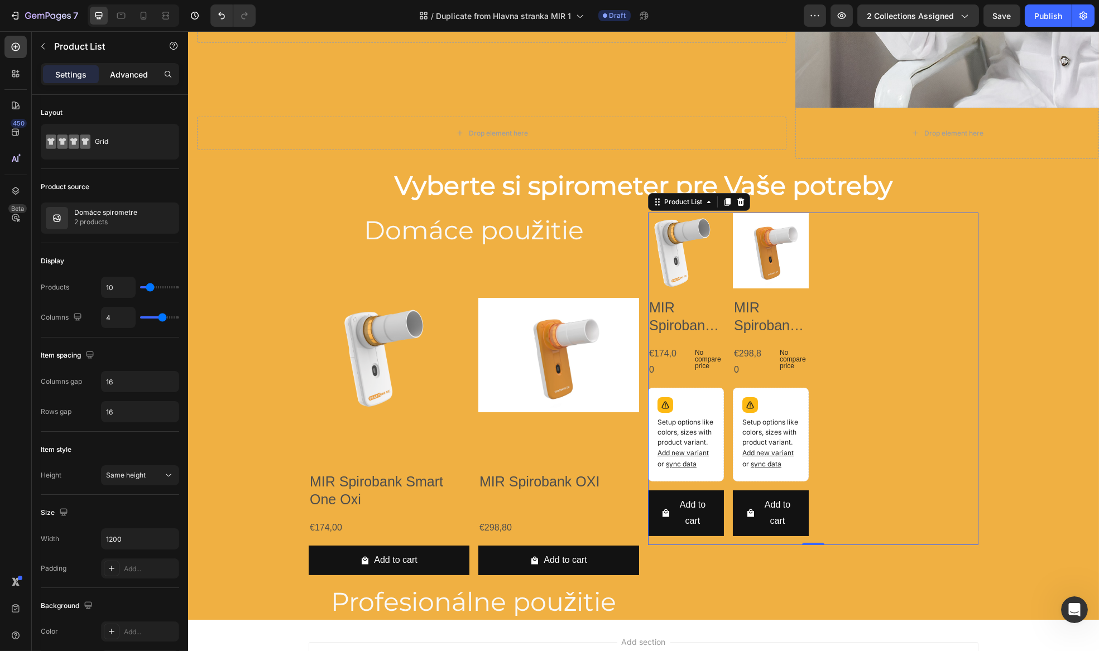
click at [137, 76] on p "Advanced" at bounding box center [129, 75] width 38 height 12
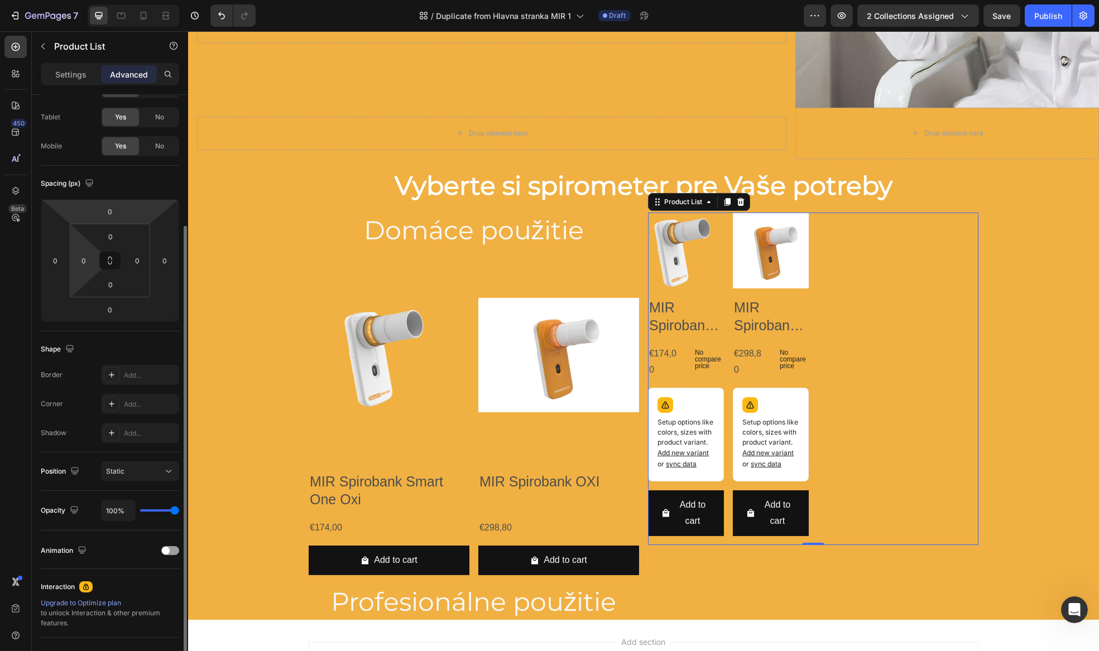
scroll to position [152, 0]
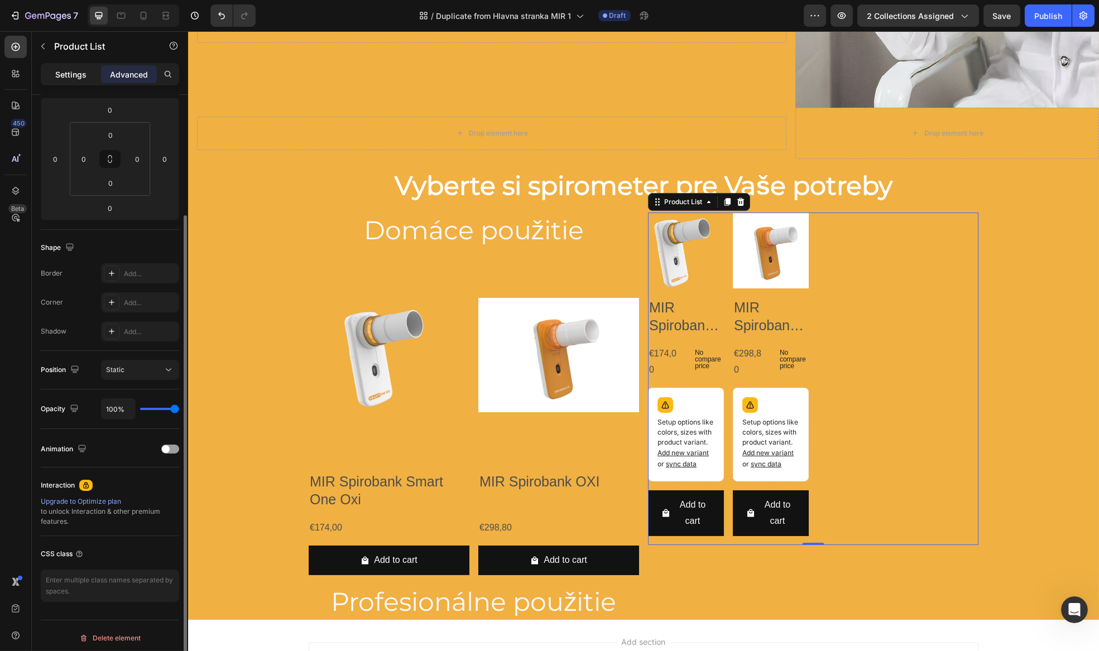
click at [72, 74] on p "Settings" at bounding box center [70, 75] width 31 height 12
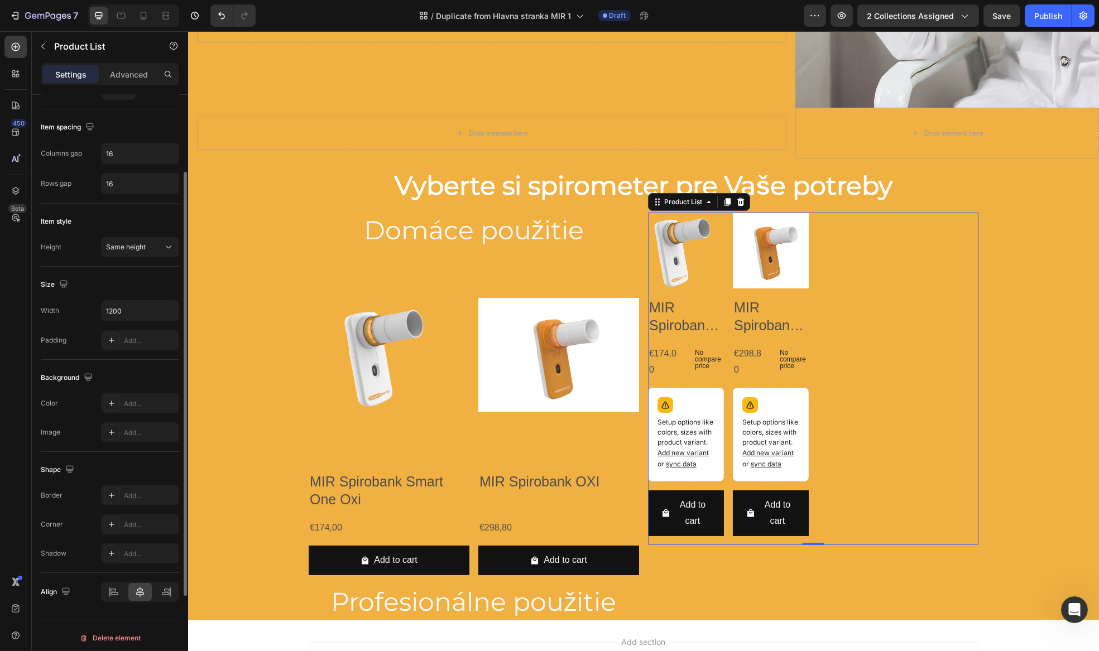
scroll to position [76, 0]
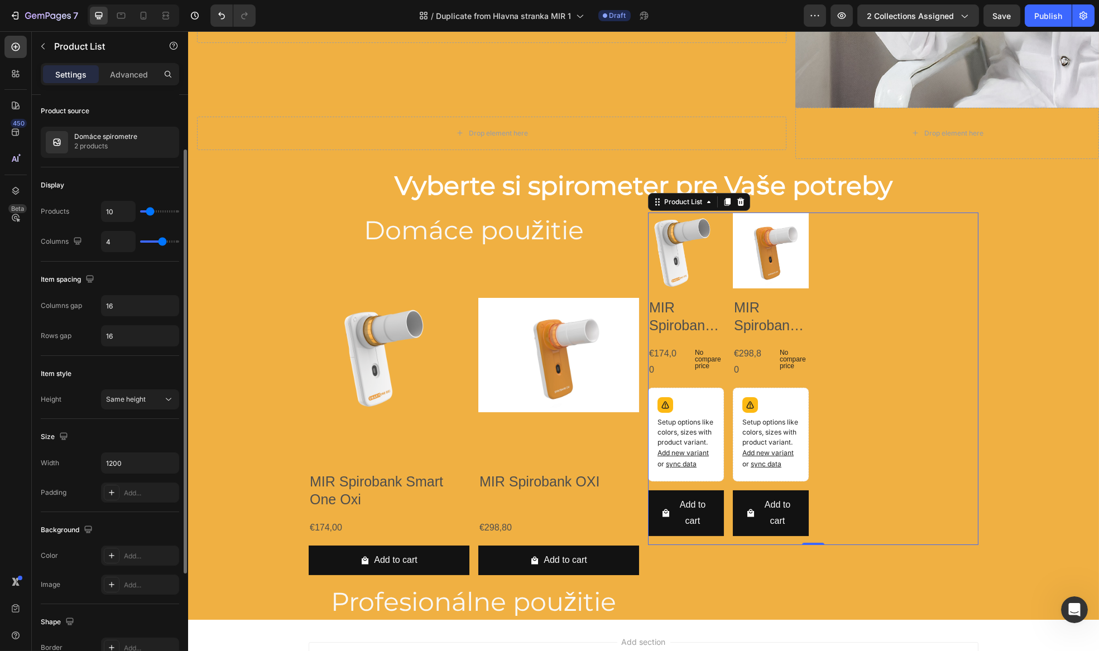
click at [78, 75] on p "Settings" at bounding box center [70, 75] width 31 height 12
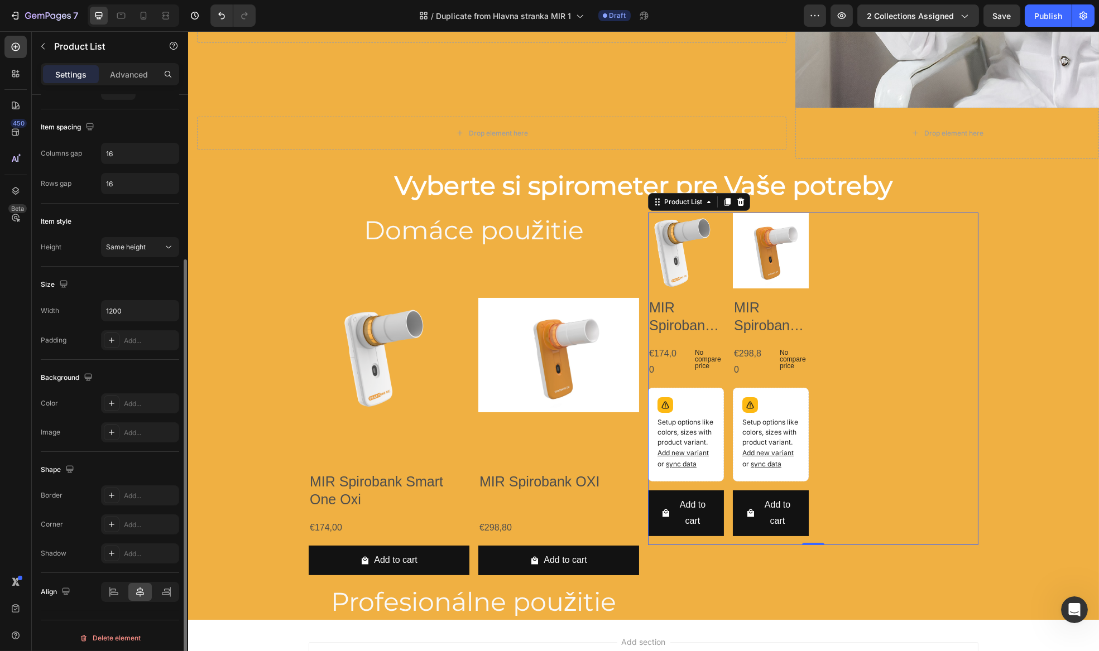
scroll to position [228, 0]
click at [739, 198] on icon at bounding box center [740, 202] width 9 height 9
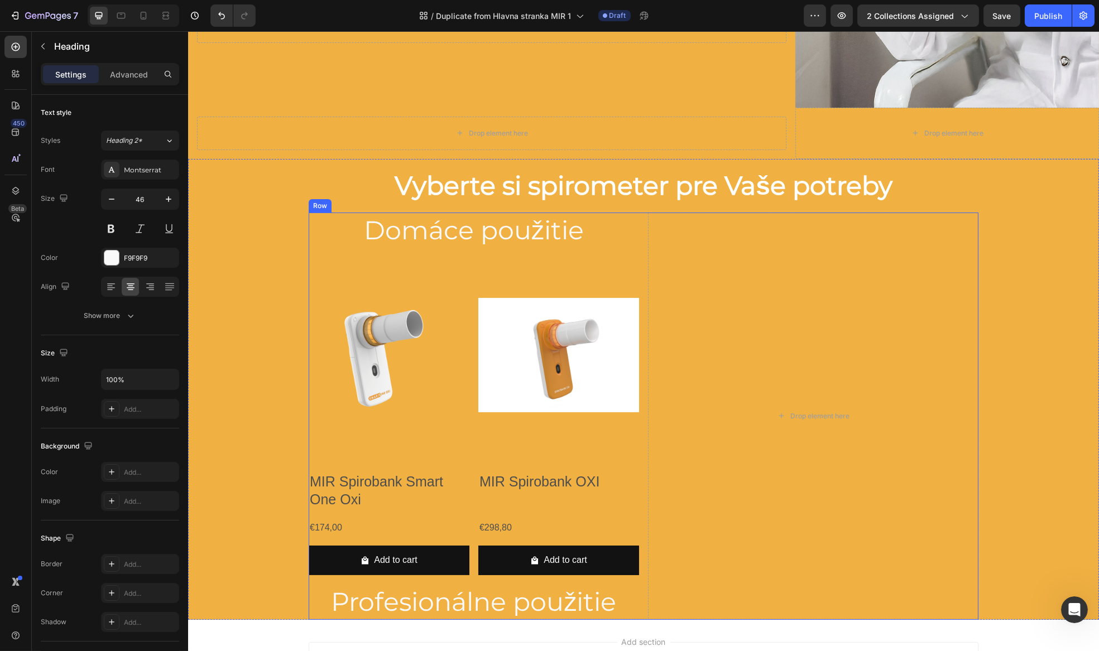
click at [633, 225] on h2 "Domáce použitie" at bounding box center [473, 231] width 330 height 36
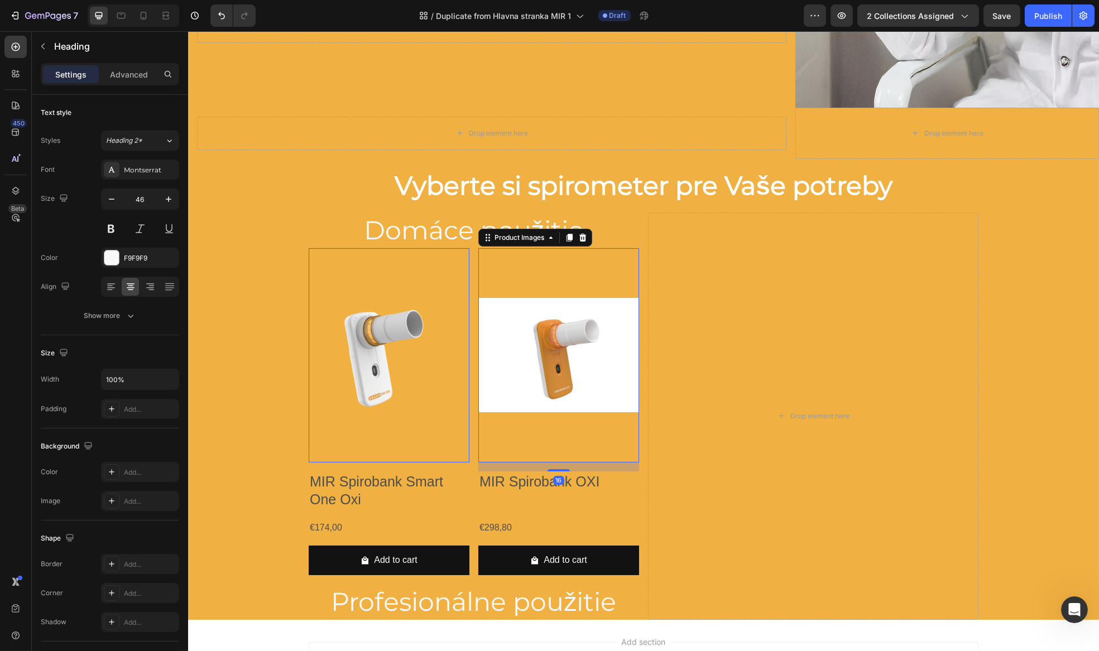
click at [603, 282] on img at bounding box center [558, 355] width 161 height 214
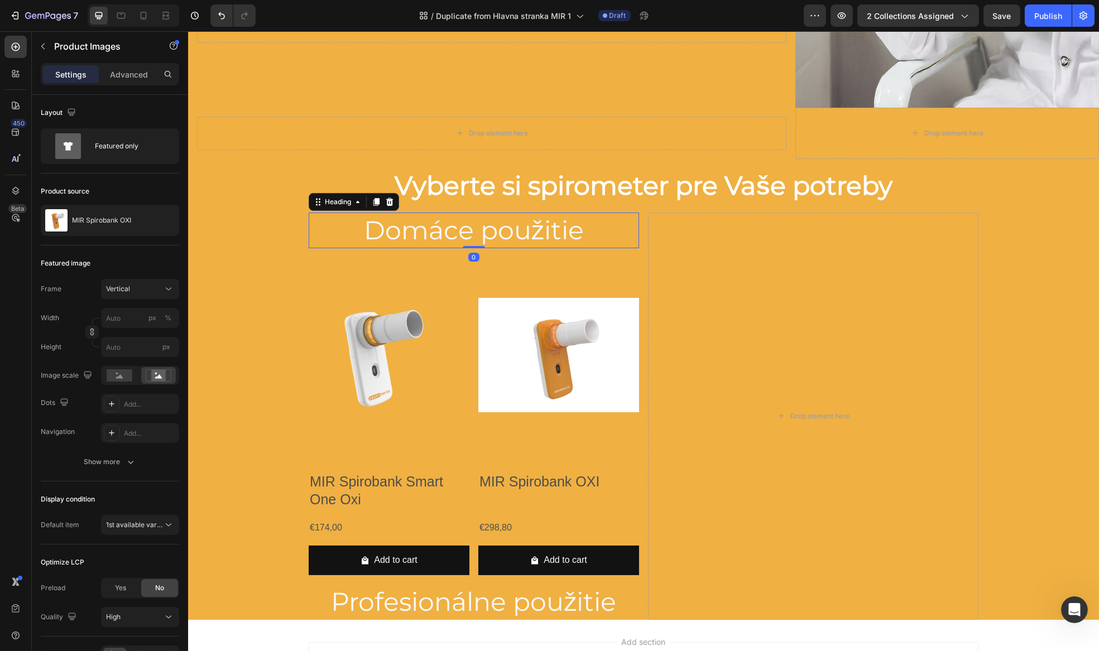
click at [347, 216] on h2 "Domáce použitie" at bounding box center [473, 231] width 330 height 36
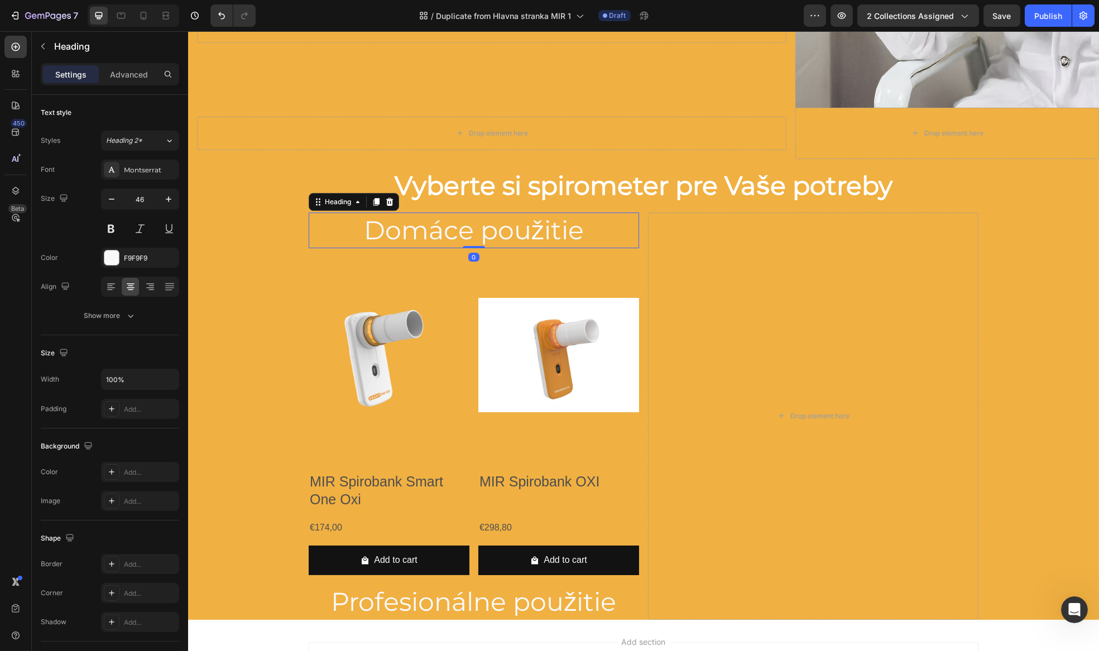
click at [456, 315] on img at bounding box center [388, 355] width 161 height 214
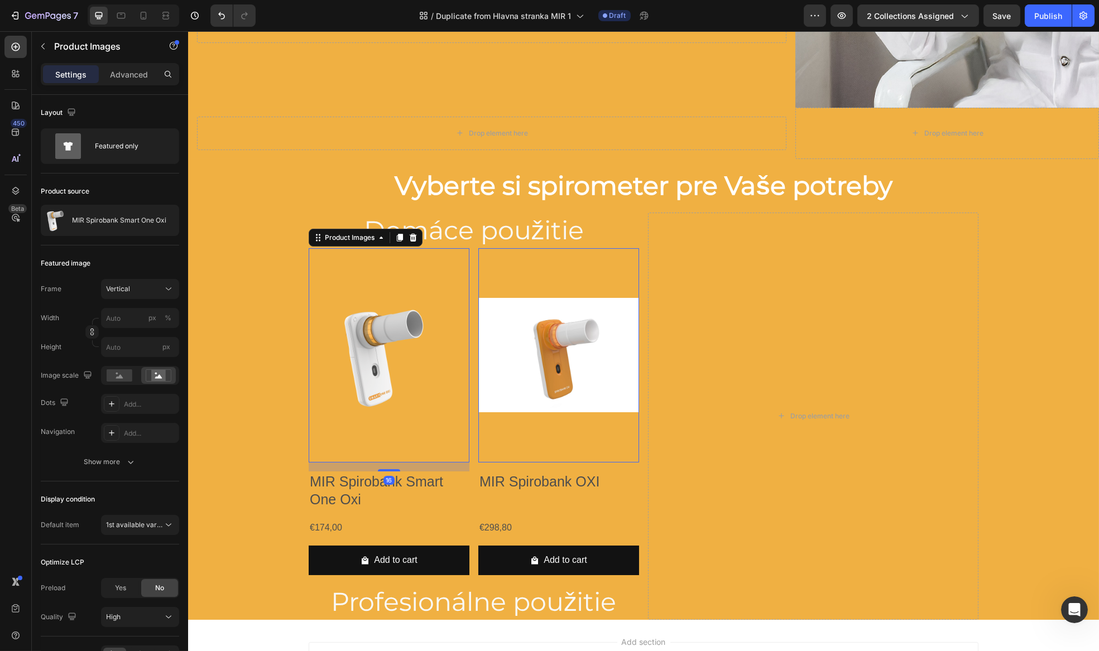
click at [412, 238] on div at bounding box center [412, 237] width 13 height 13
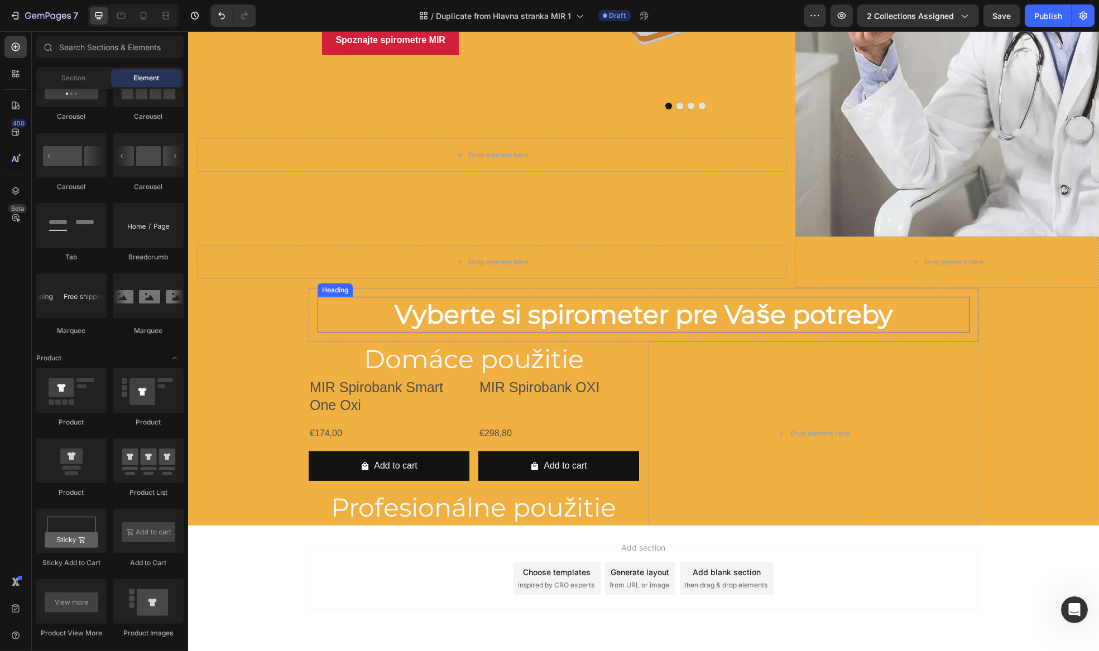
scroll to position [216, 0]
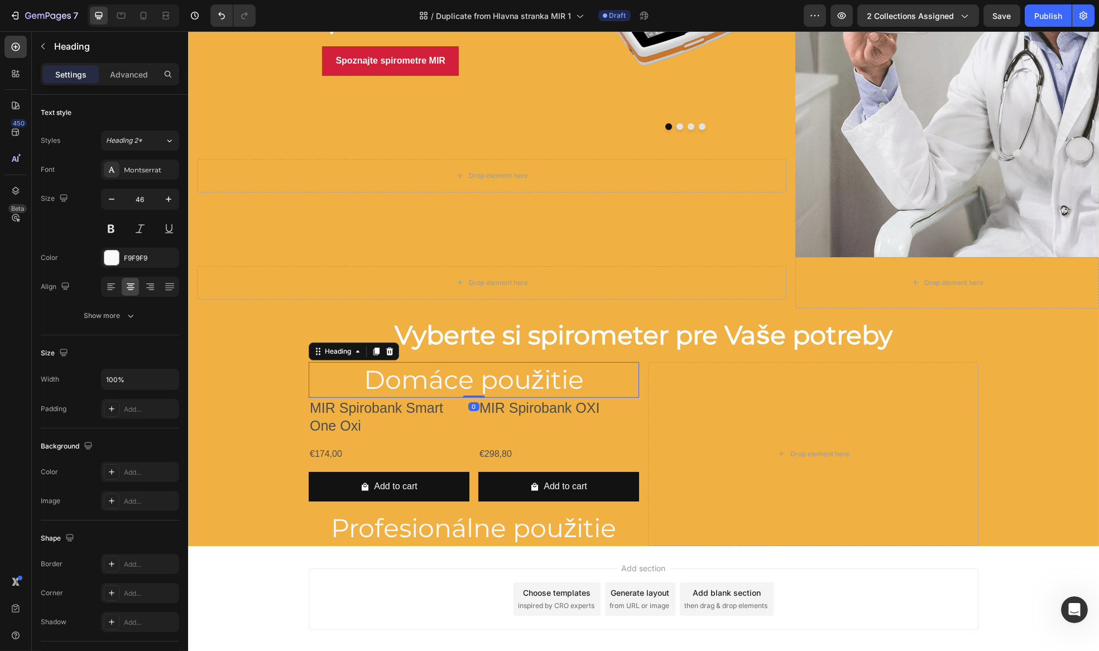
click at [600, 367] on h2 "Domáce použitie" at bounding box center [473, 380] width 330 height 36
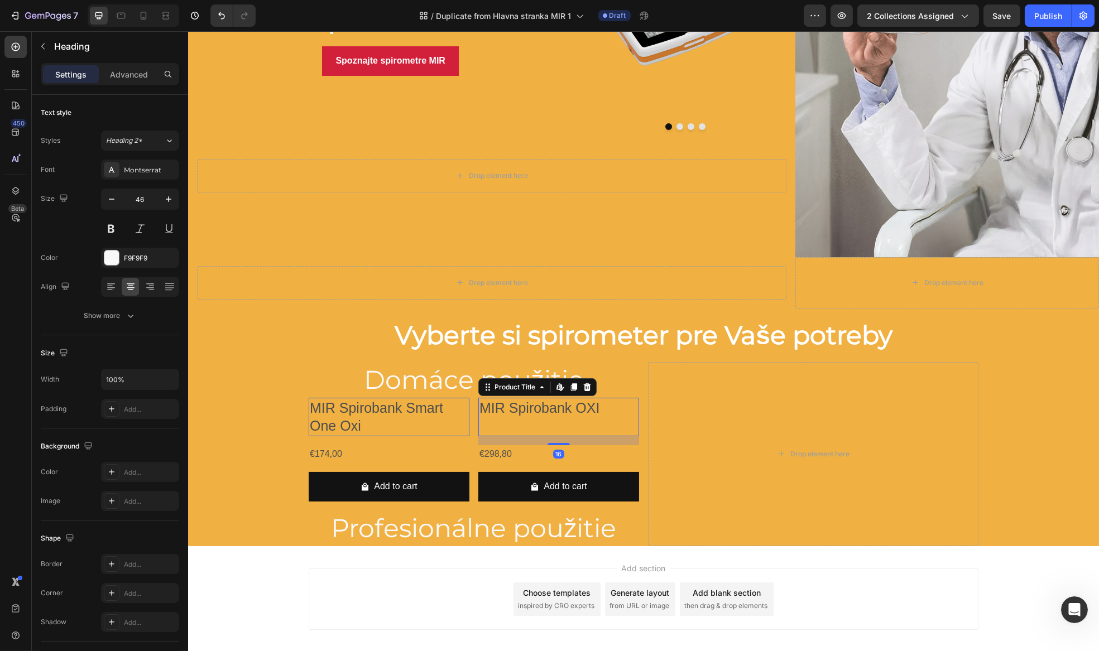
click at [624, 417] on div "MIR Spirobank OXI Product Title Edit content in Shopify 16" at bounding box center [558, 417] width 161 height 39
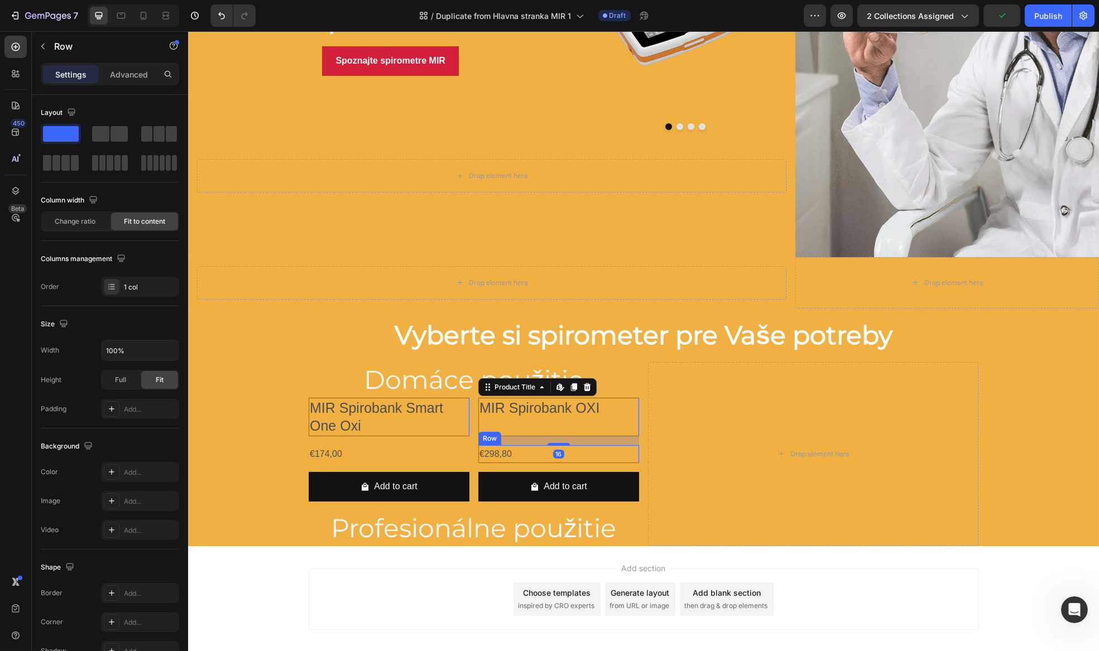
click at [598, 459] on div "€298,80 Product Price Product Price Row" at bounding box center [558, 454] width 161 height 18
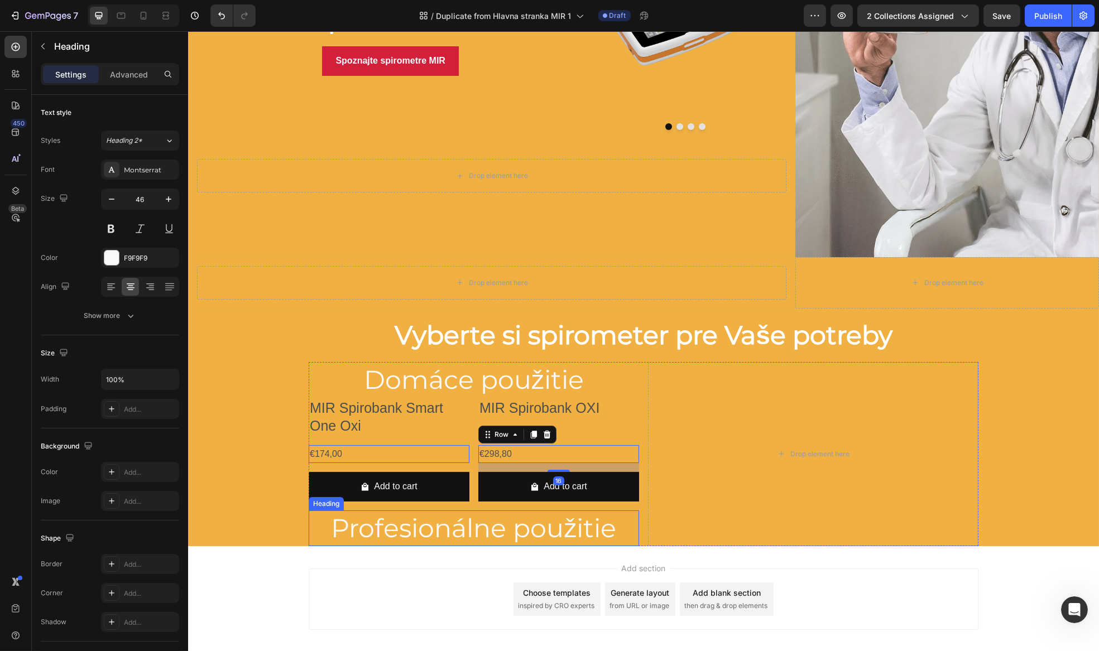
click at [602, 531] on h2 "Profesionálne použitie" at bounding box center [473, 529] width 330 height 36
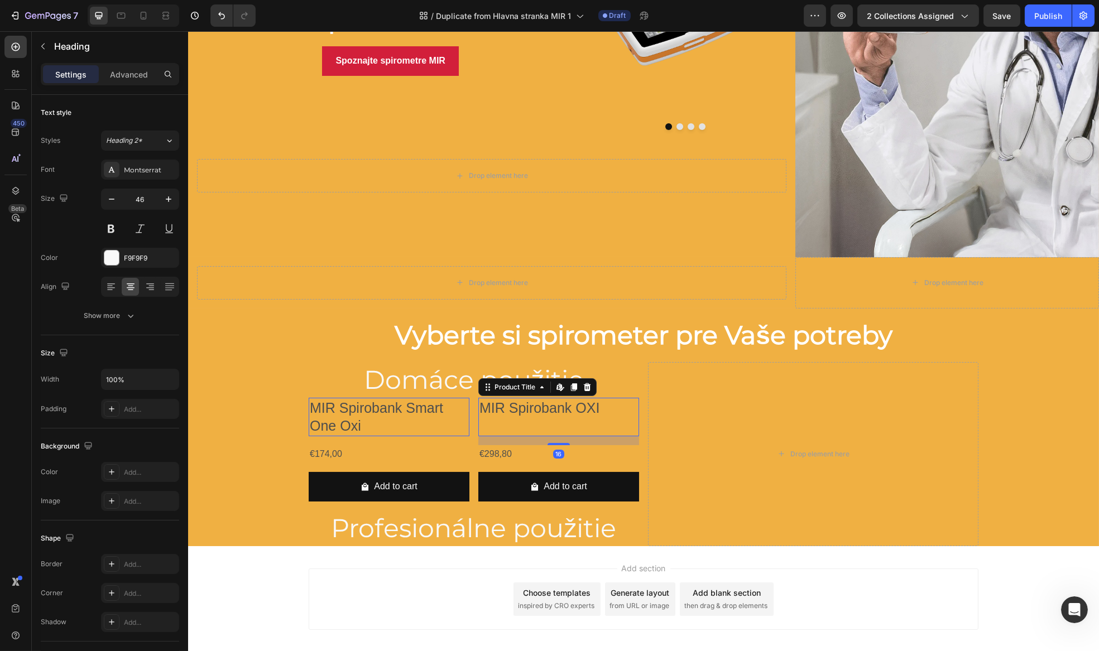
click at [555, 423] on div "MIR Spirobank OXI Product Title Edit content in Shopify 16" at bounding box center [558, 417] width 161 height 39
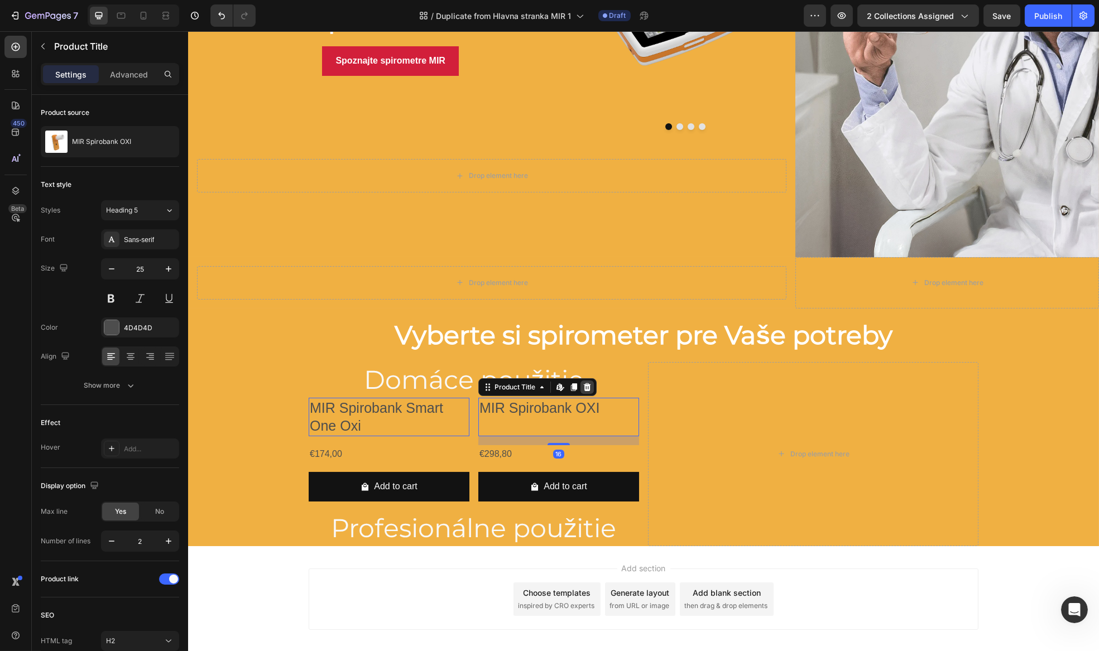
click at [583, 385] on icon at bounding box center [586, 387] width 7 height 8
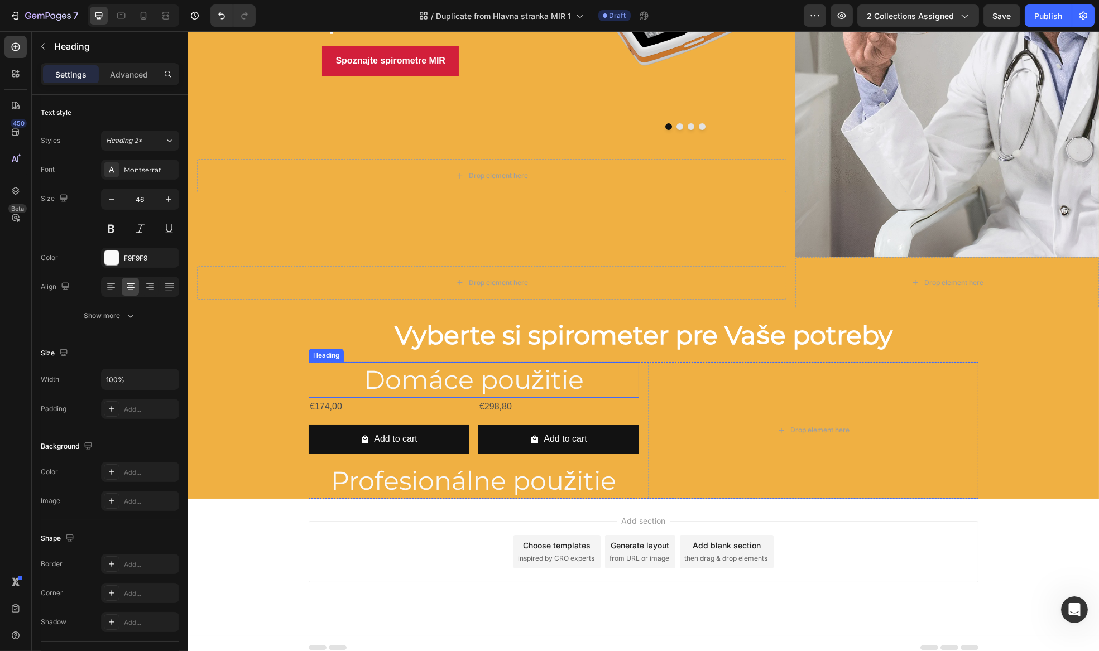
click at [597, 380] on h2 "Domáce použitie" at bounding box center [473, 380] width 330 height 36
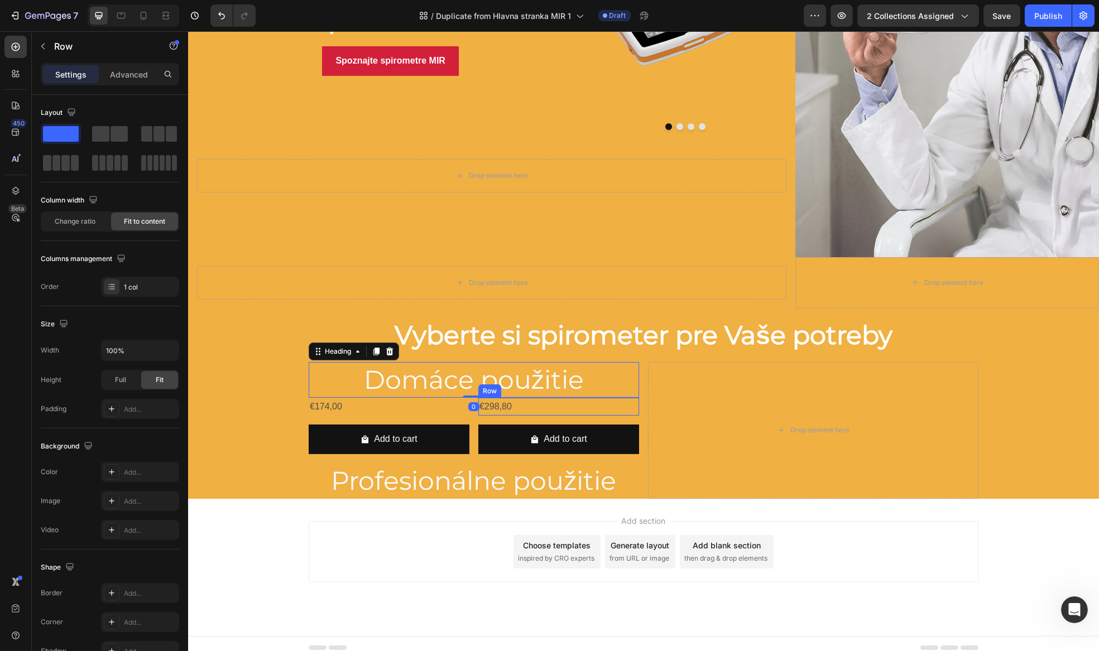
click at [595, 411] on div "€298,80 Product Price Product Price Row" at bounding box center [558, 407] width 161 height 18
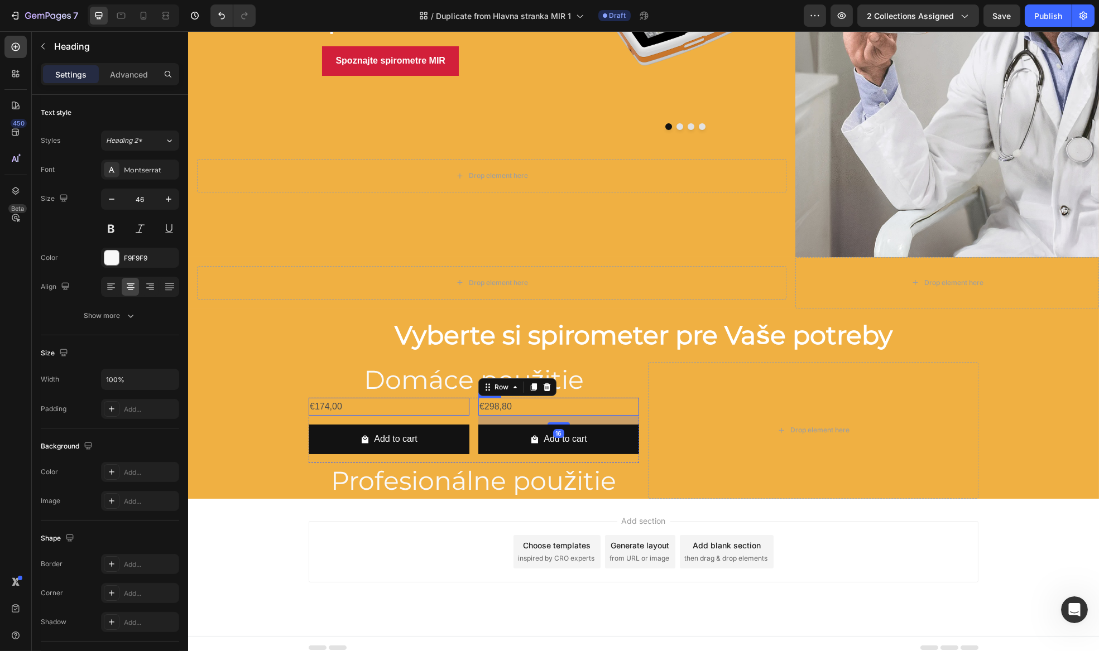
click at [576, 470] on h2 "Profesionálne použitie" at bounding box center [473, 481] width 330 height 36
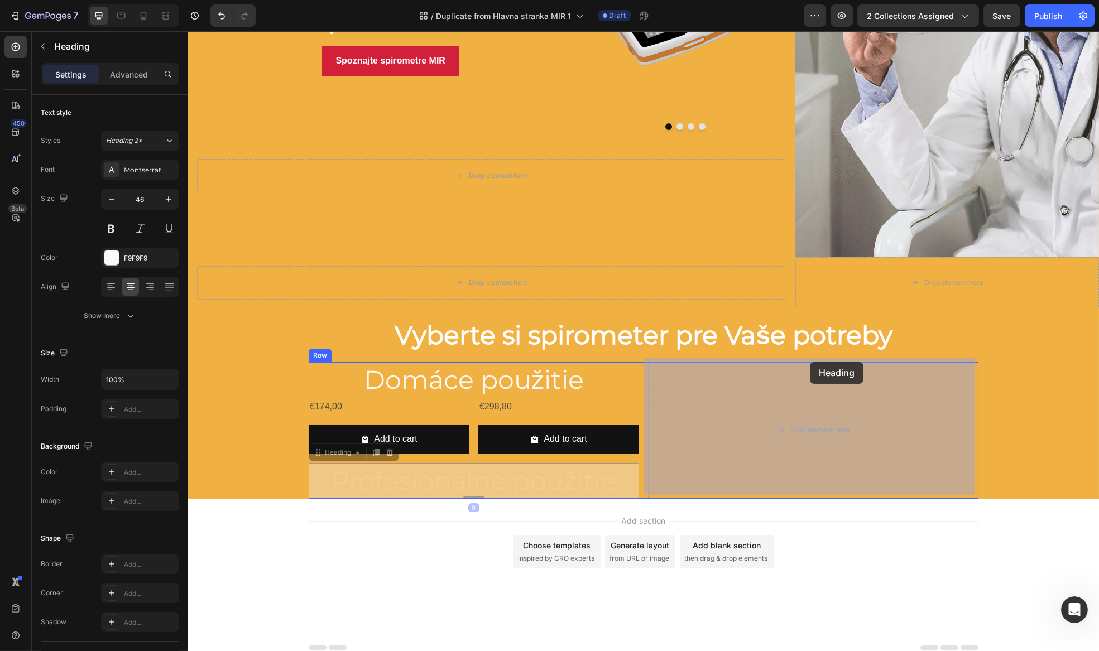
drag, startPoint x: 337, startPoint y: 450, endPoint x: 805, endPoint y: 365, distance: 476.4
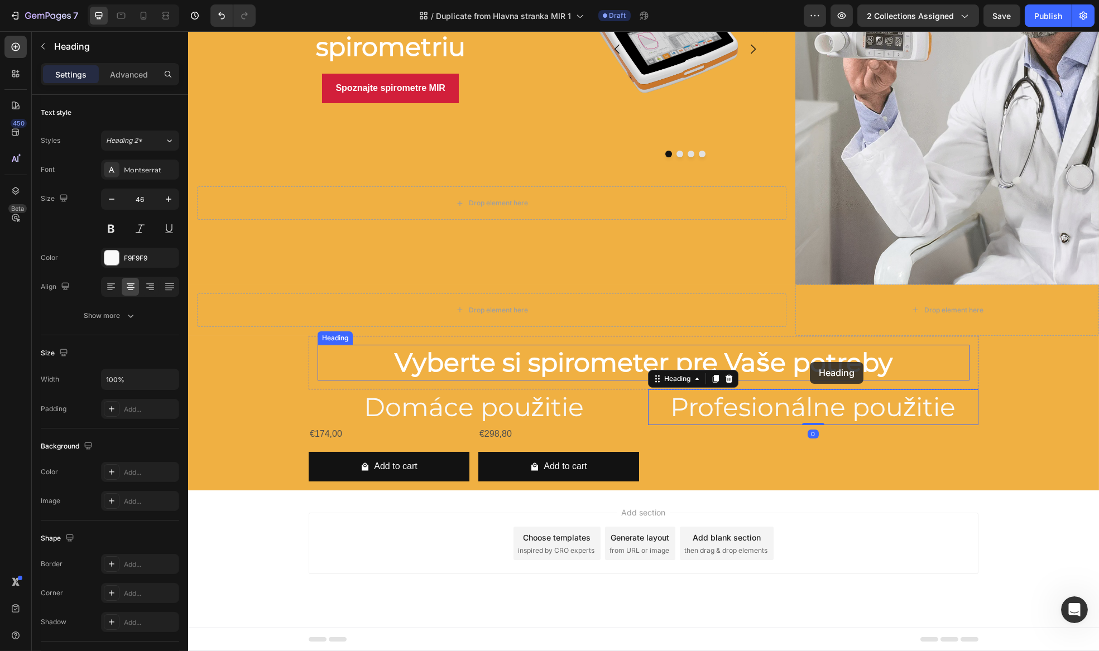
scroll to position [184, 0]
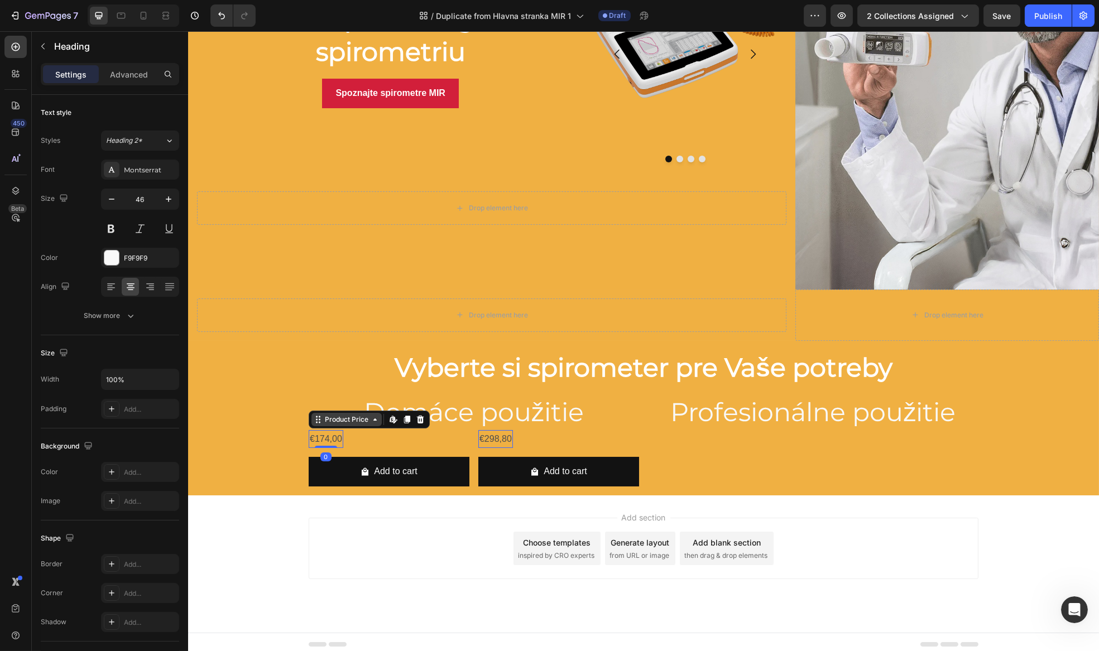
click at [315, 422] on div "Product Price" at bounding box center [346, 419] width 70 height 13
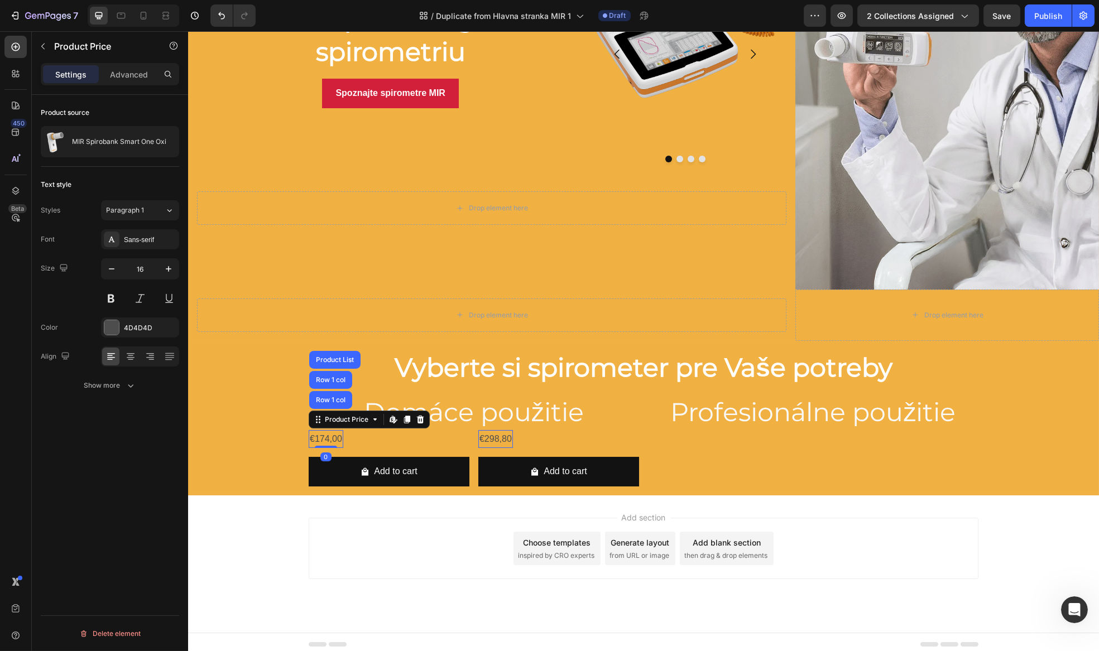
click at [416, 417] on icon at bounding box center [419, 419] width 7 height 8
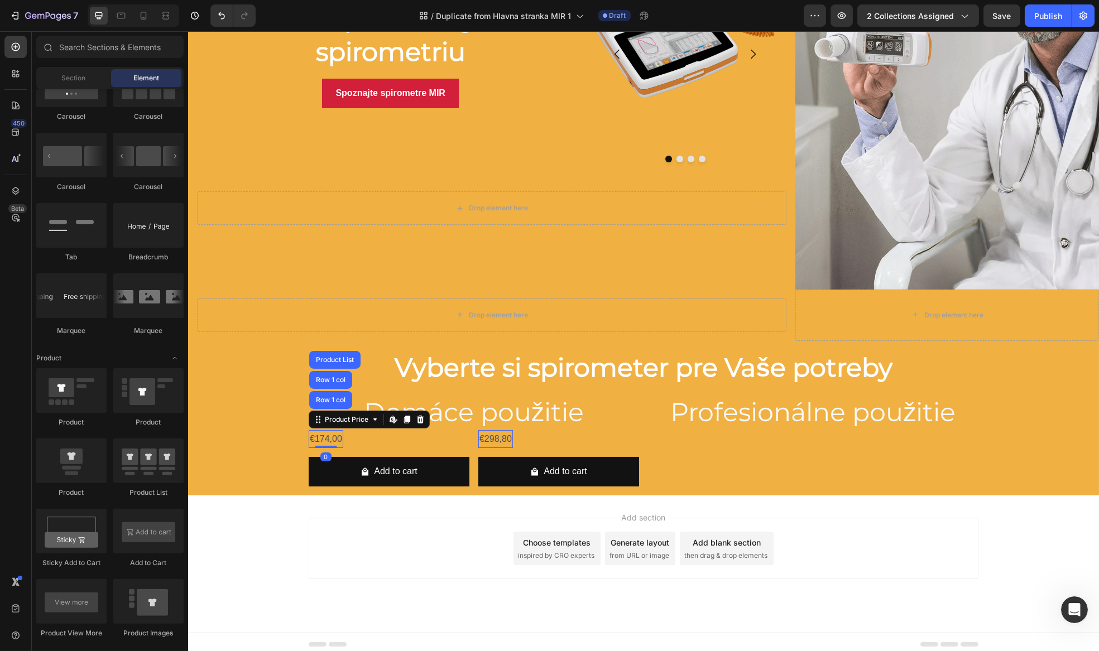
scroll to position [199, 0]
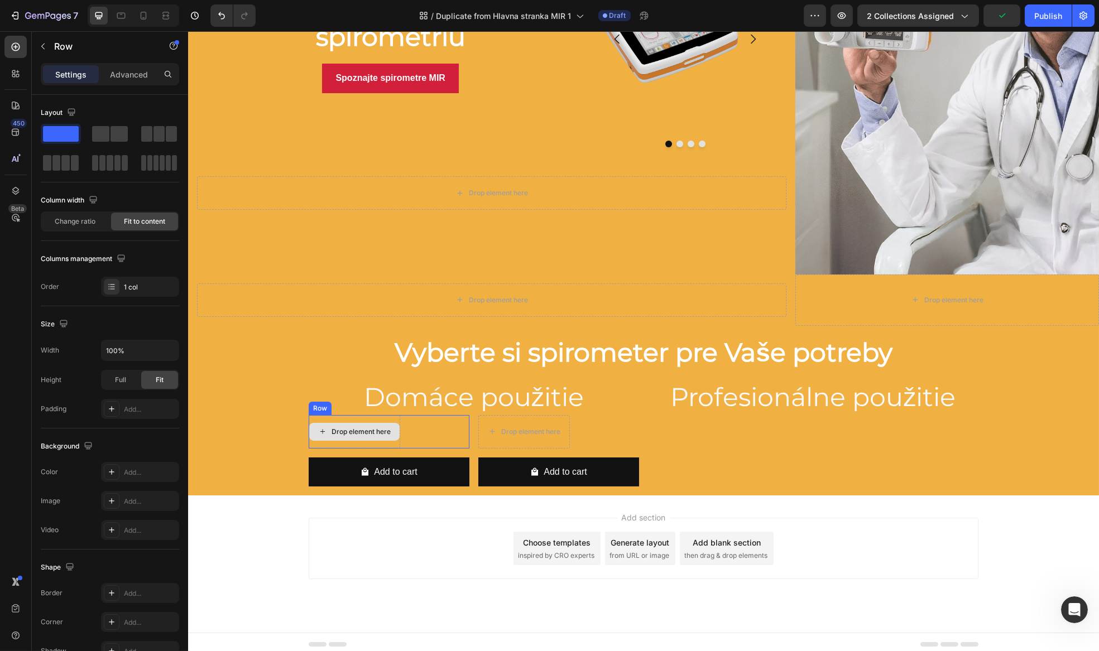
click at [322, 416] on div "Drop element here" at bounding box center [354, 431] width 92 height 33
click at [343, 403] on icon at bounding box center [344, 404] width 3 height 2
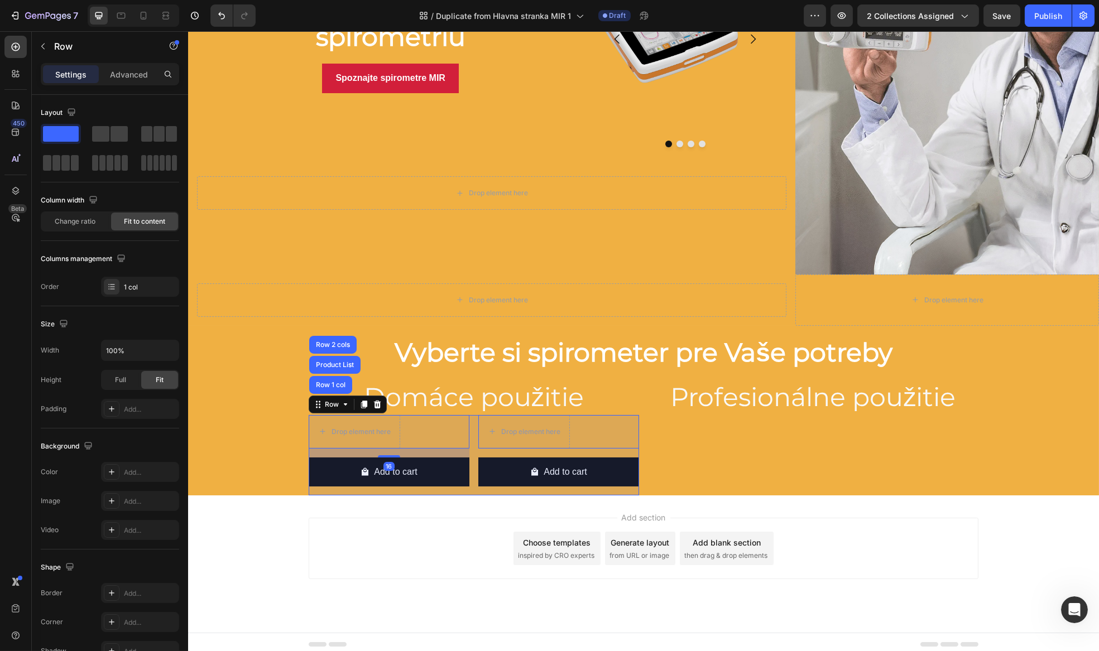
click at [335, 362] on div "Product List" at bounding box center [334, 365] width 42 height 7
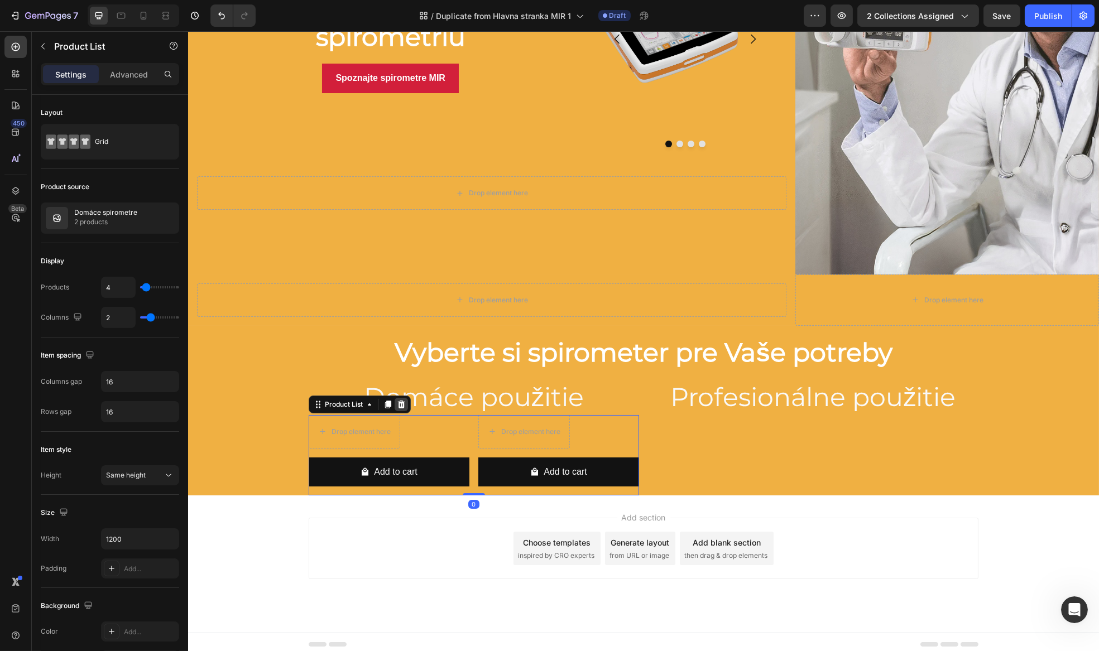
click at [400, 401] on icon at bounding box center [400, 404] width 9 height 9
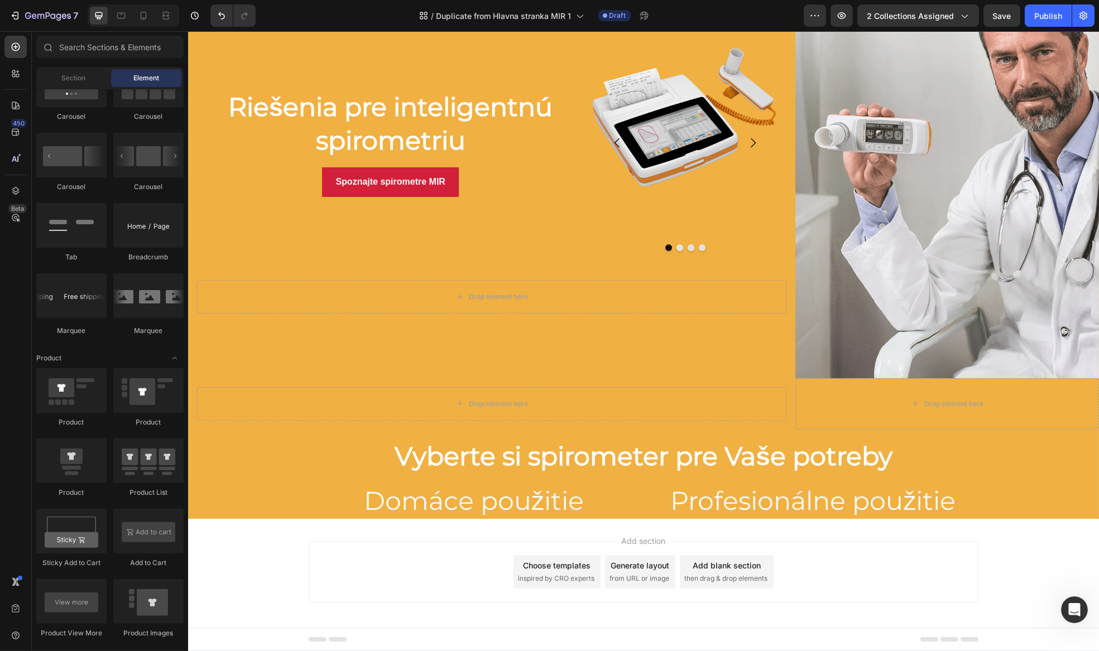
scroll to position [1268, 0]
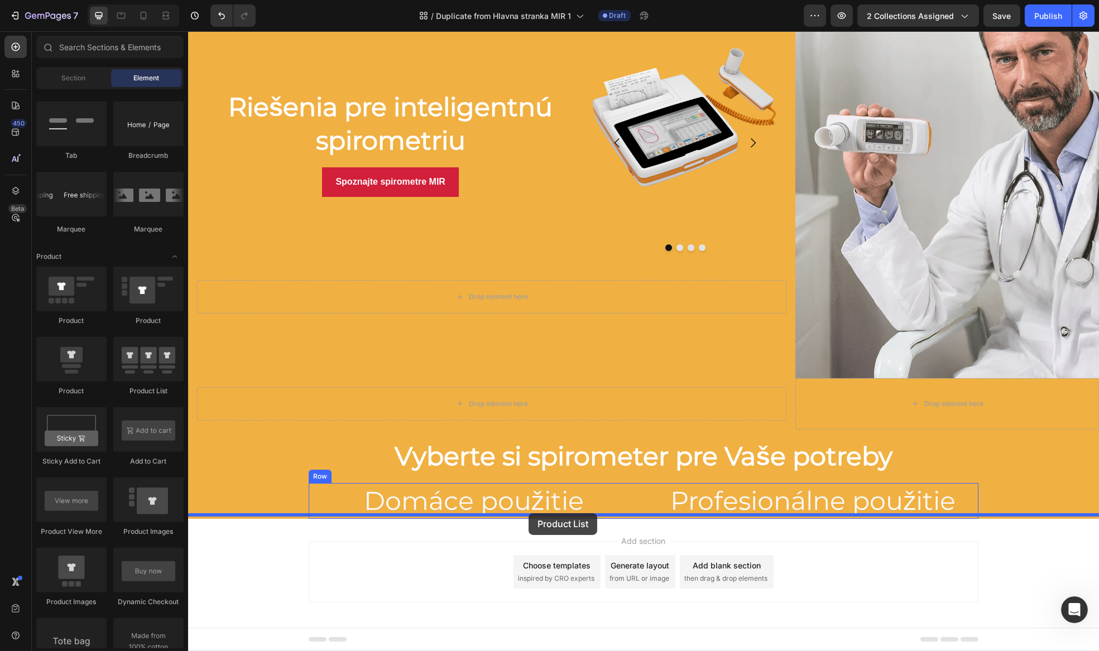
drag, startPoint x: 330, startPoint y: 401, endPoint x: 528, endPoint y: 513, distance: 227.9
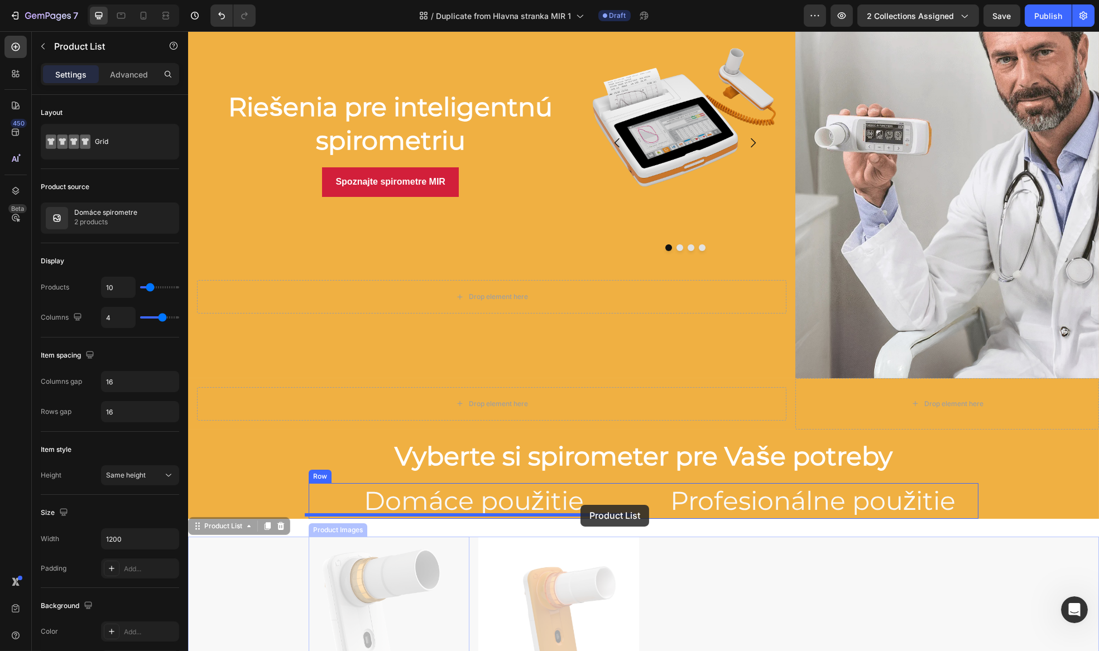
drag, startPoint x: 220, startPoint y: 526, endPoint x: 580, endPoint y: 505, distance: 360.0
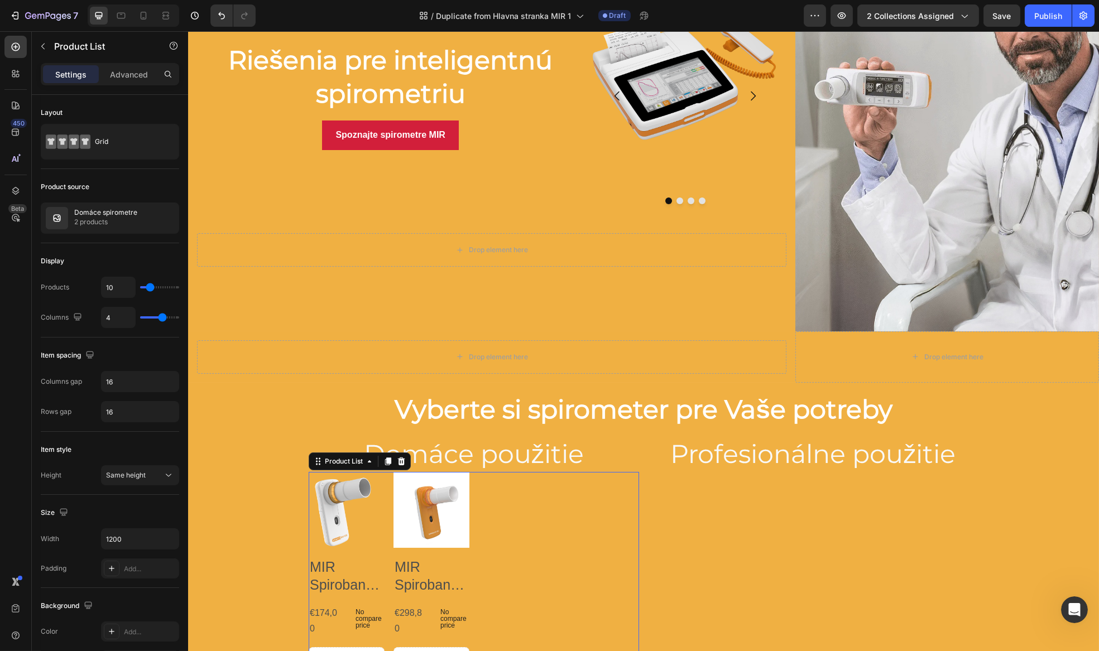
scroll to position [196, 0]
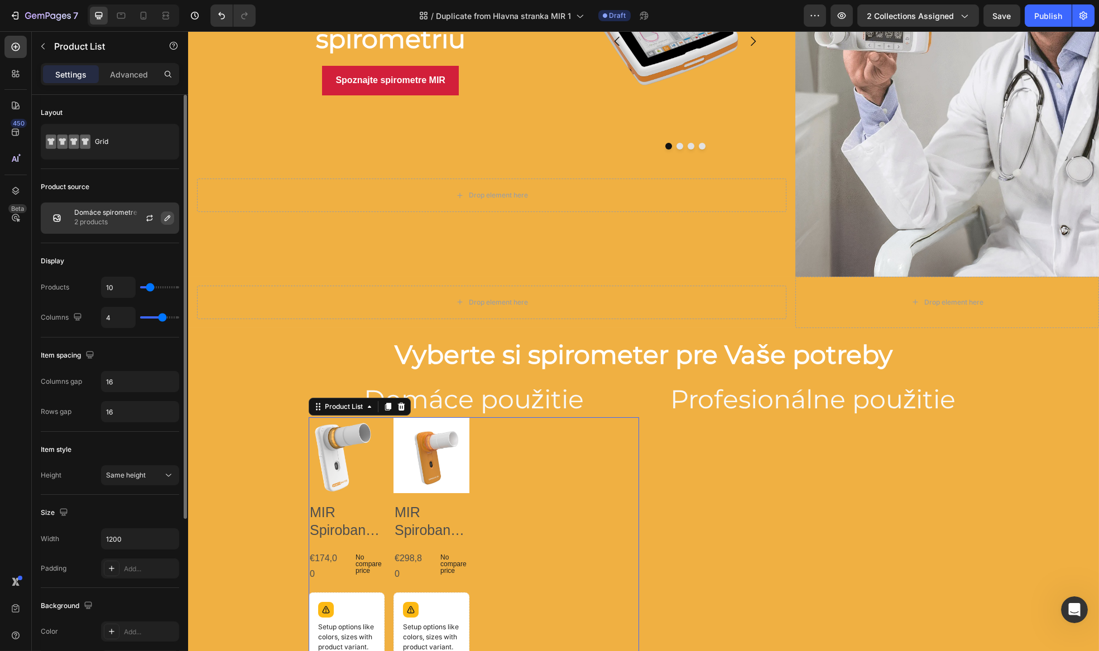
click at [172, 221] on div at bounding box center [153, 218] width 49 height 30
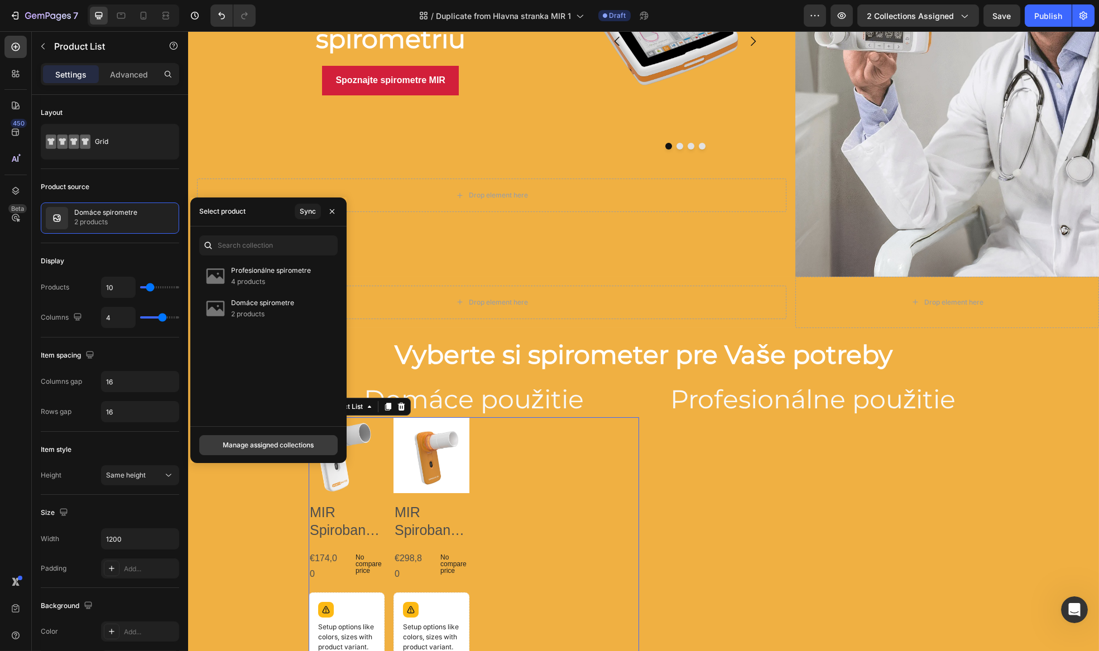
click at [302, 444] on div "Manage assigned collections" at bounding box center [268, 445] width 91 height 10
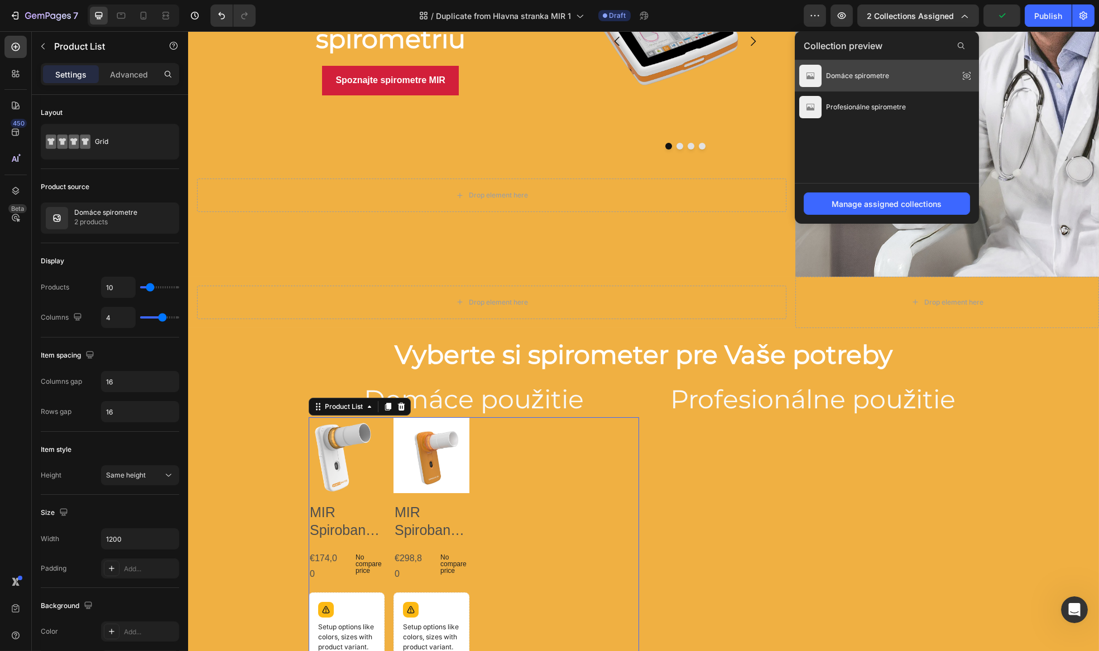
drag, startPoint x: 965, startPoint y: 76, endPoint x: 777, endPoint y: 46, distance: 190.4
click at [965, 77] on icon at bounding box center [967, 76] width 16 height 16
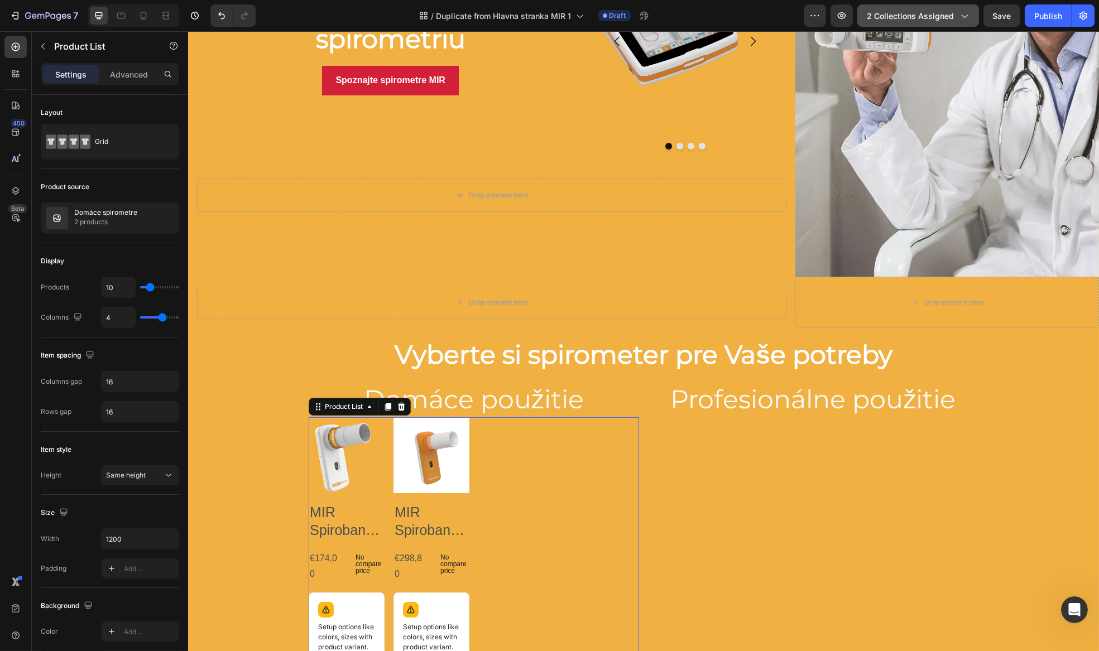
click at [952, 19] on span "2 collections assigned" at bounding box center [910, 16] width 87 height 12
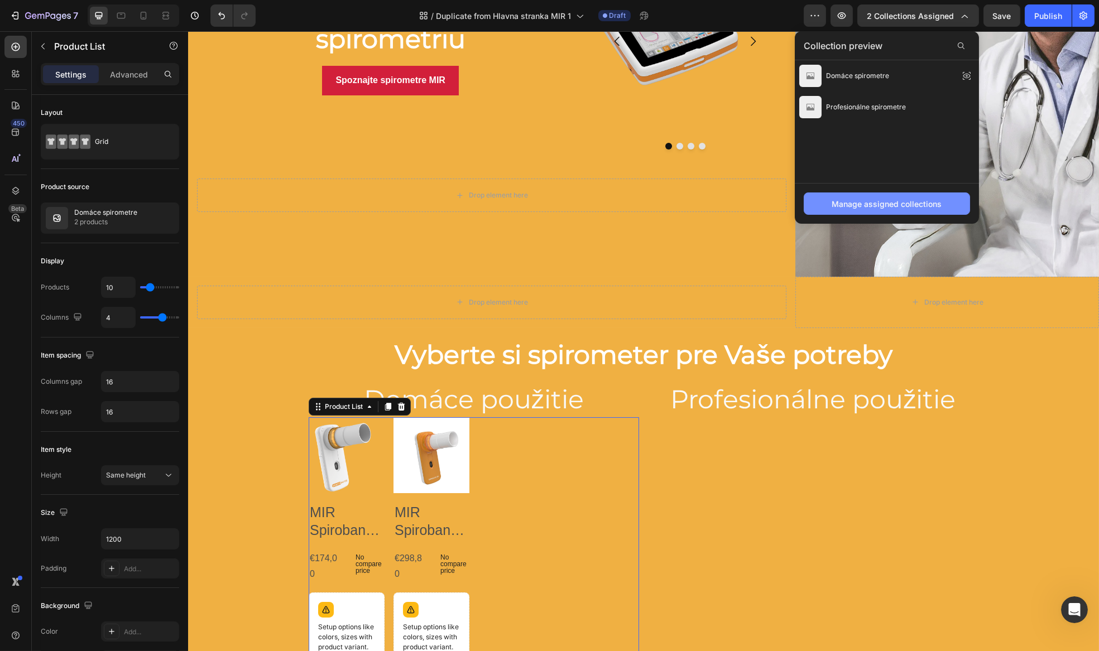
click at [887, 198] on div "Manage assigned collections" at bounding box center [887, 204] width 110 height 12
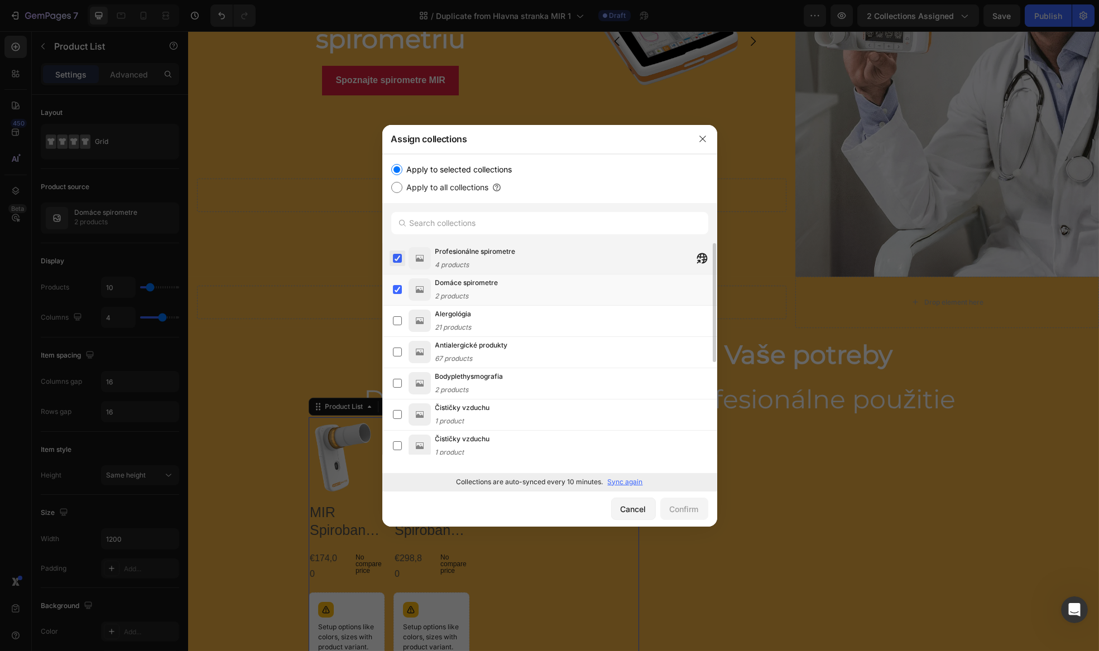
click at [398, 261] on label at bounding box center [397, 258] width 9 height 9
click at [401, 292] on label at bounding box center [397, 289] width 9 height 9
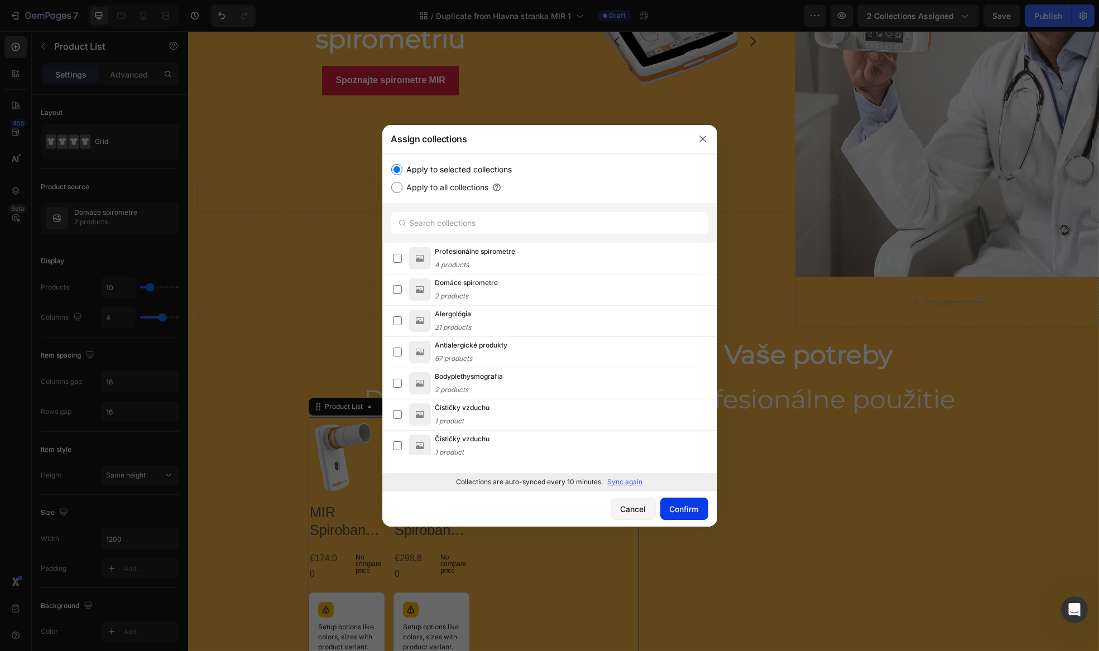
click at [686, 507] on div "Confirm" at bounding box center [684, 509] width 29 height 12
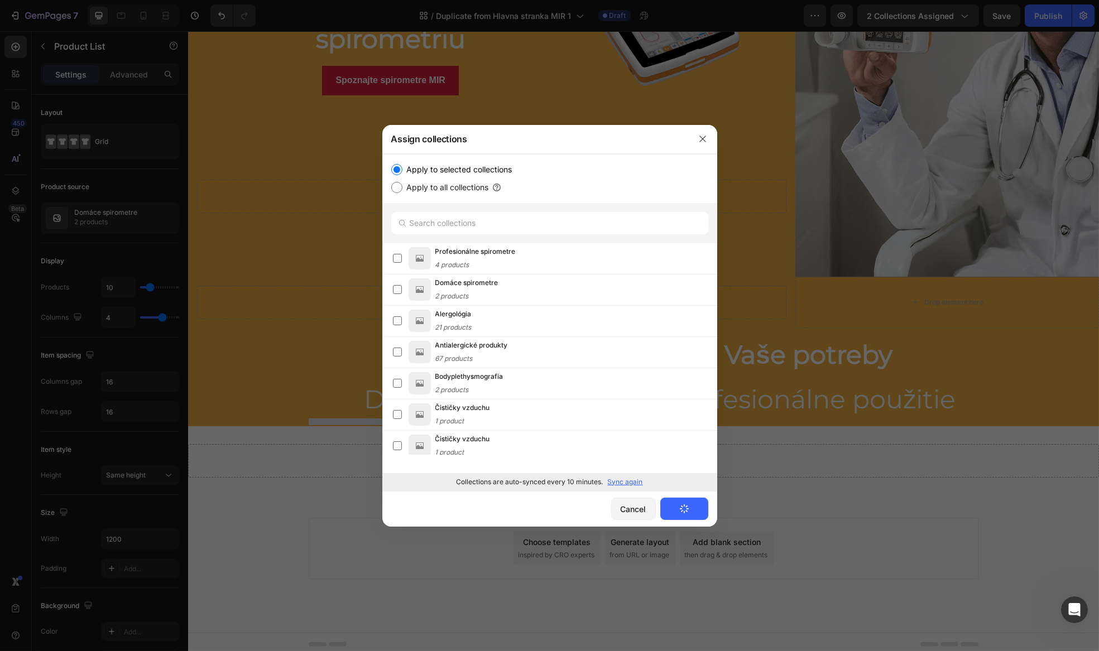
scroll to position [196, 0]
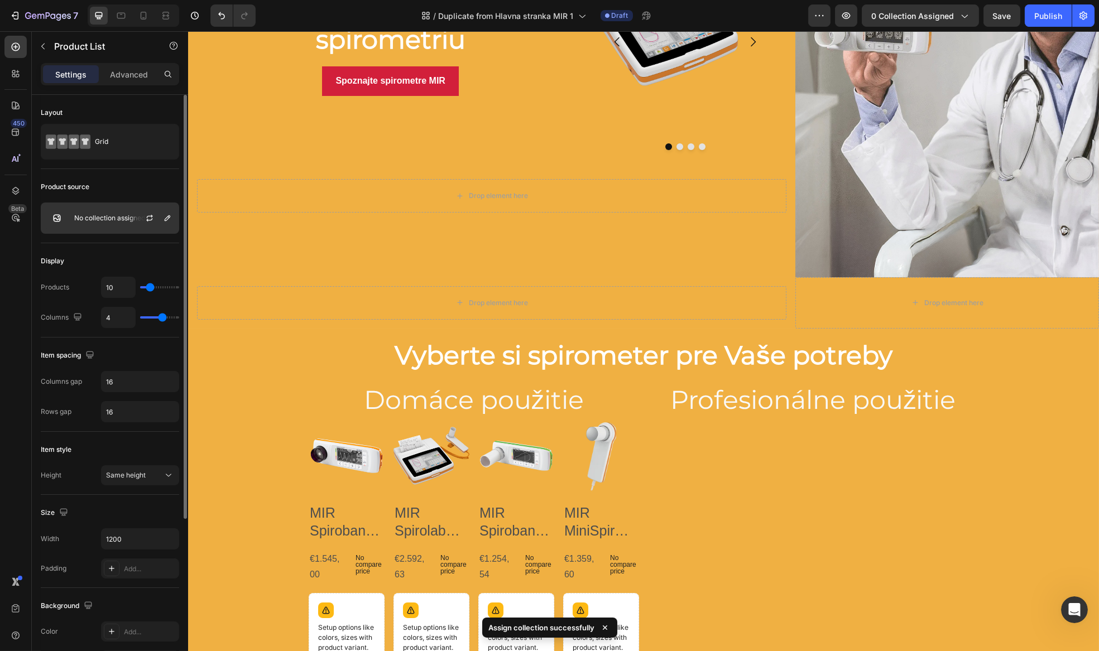
click at [122, 222] on div "No collection assigned" at bounding box center [110, 218] width 138 height 31
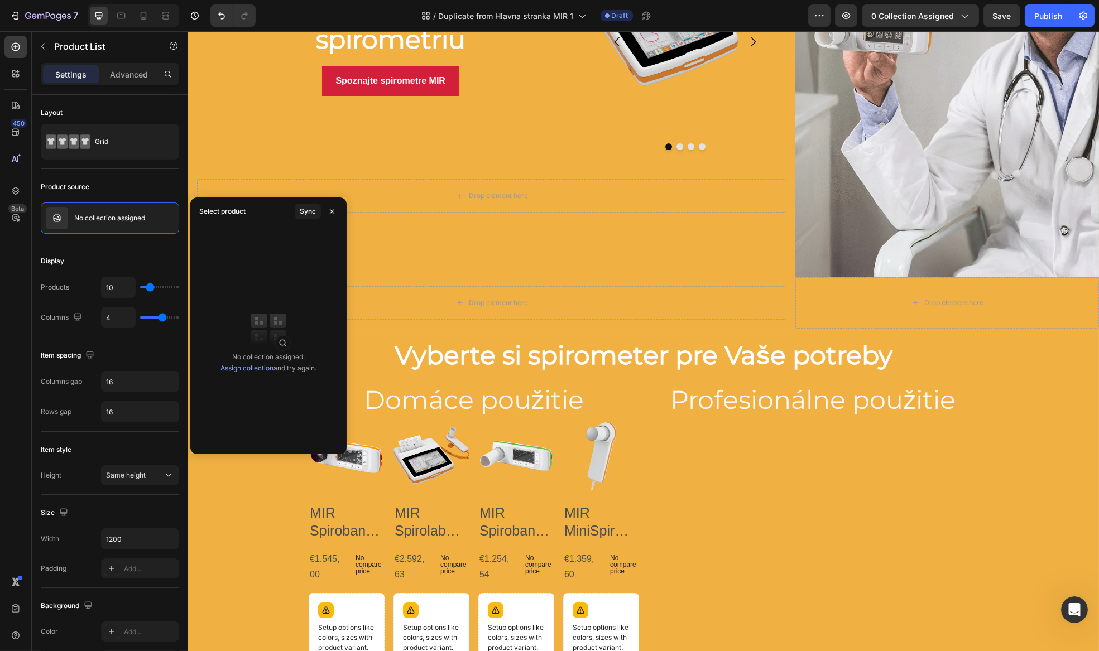
click at [235, 217] on div "Select product" at bounding box center [222, 212] width 46 height 18
click at [299, 215] on button "Sync" at bounding box center [308, 212] width 26 height 16
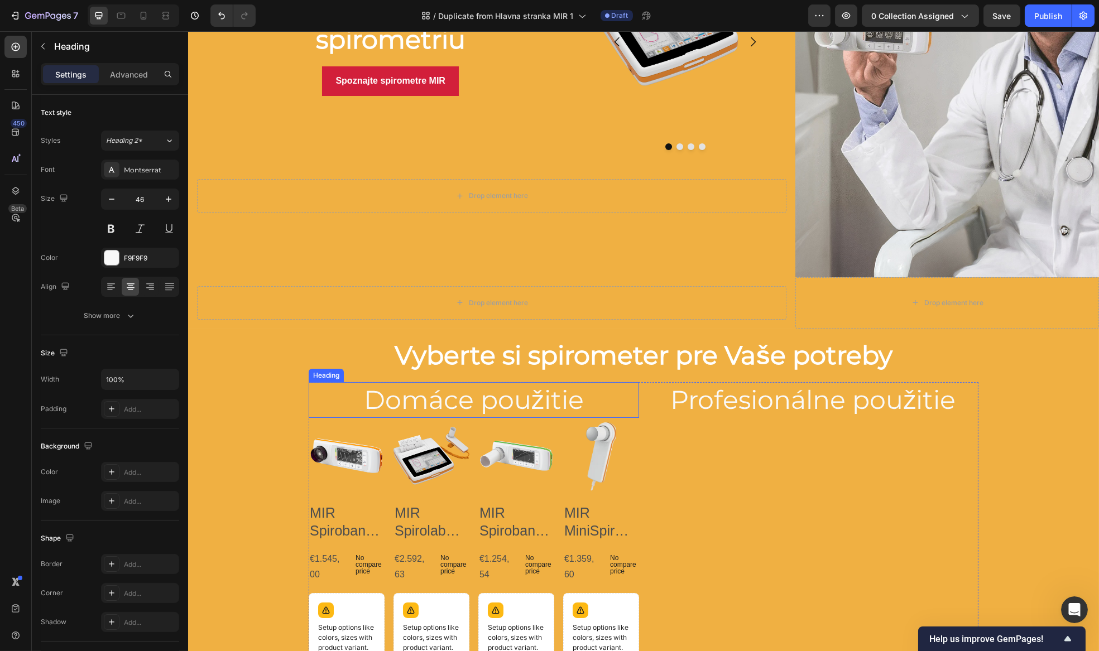
click at [451, 399] on h2 "Domáce použitie" at bounding box center [473, 400] width 330 height 36
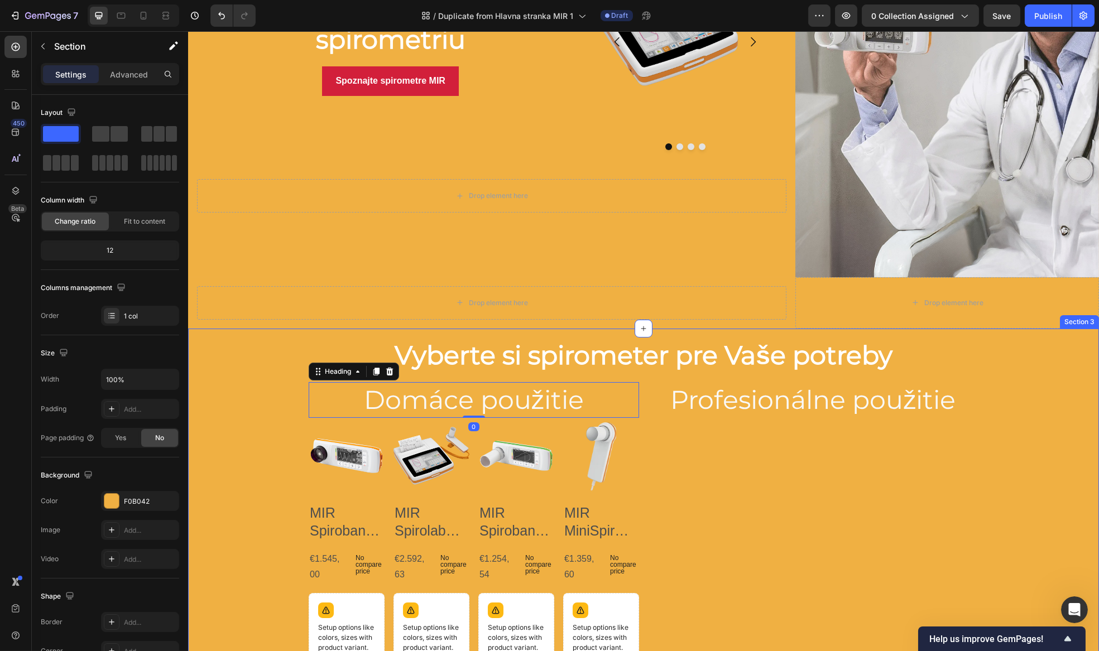
click at [252, 396] on div "Vyberte si spirometer pre Vaše potreby Heading Row Domáce použitie Heading 0 Pr…" at bounding box center [643, 540] width 911 height 422
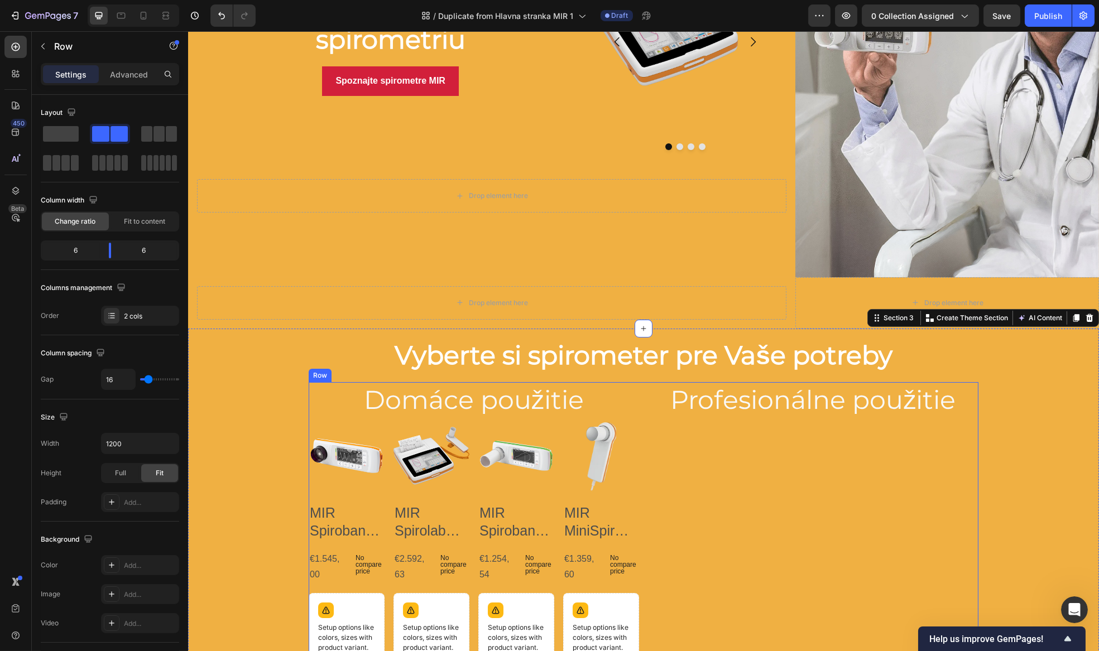
click at [825, 506] on div "Profesionálne použitie Heading" at bounding box center [812, 566] width 330 height 368
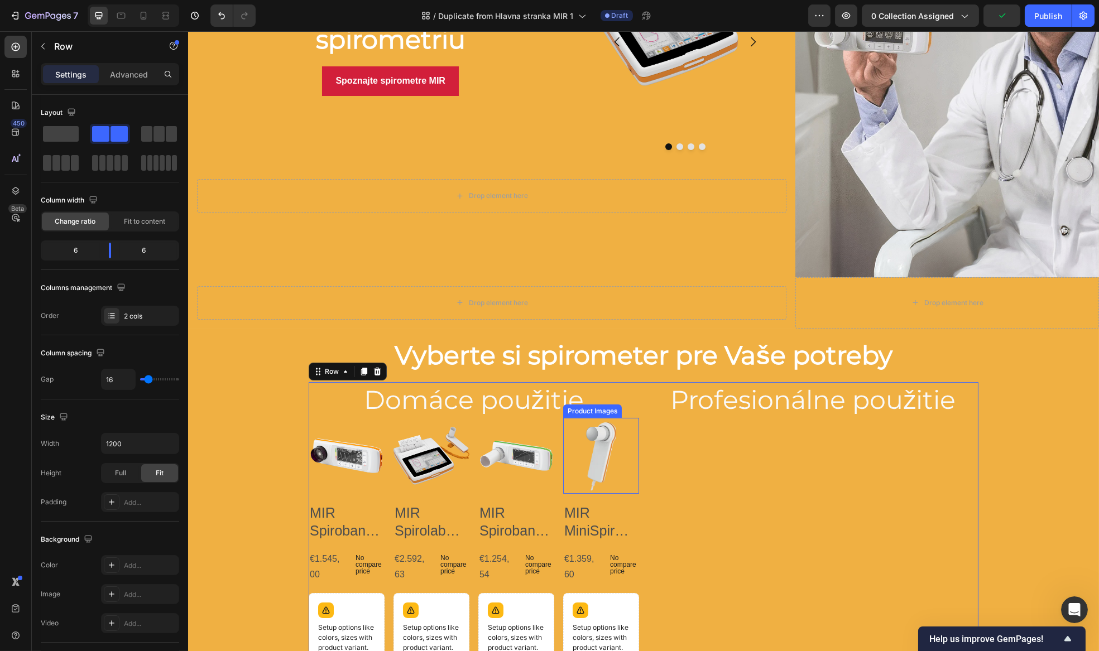
scroll to position [247, 0]
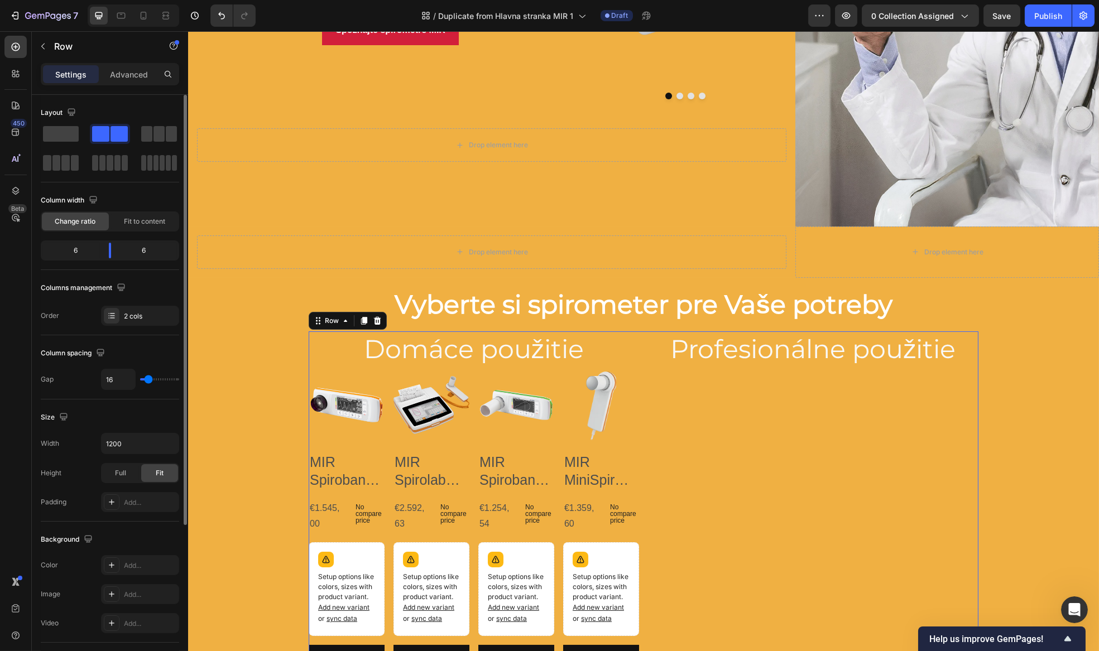
drag, startPoint x: 65, startPoint y: 127, endPoint x: 80, endPoint y: 122, distance: 16.4
click at [85, 119] on div "Layout" at bounding box center [110, 138] width 138 height 69
drag, startPoint x: 67, startPoint y: 133, endPoint x: 66, endPoint y: 143, distance: 10.1
click at [66, 150] on div at bounding box center [110, 148] width 138 height 49
click at [65, 140] on span at bounding box center [61, 134] width 36 height 16
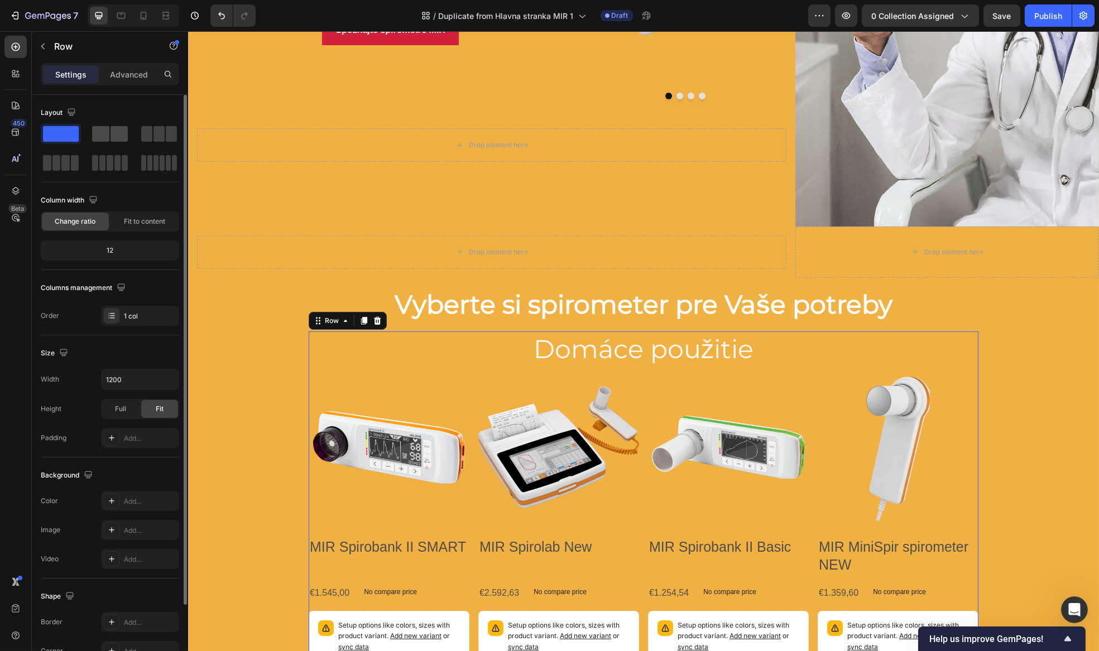
click at [92, 137] on div at bounding box center [110, 134] width 40 height 20
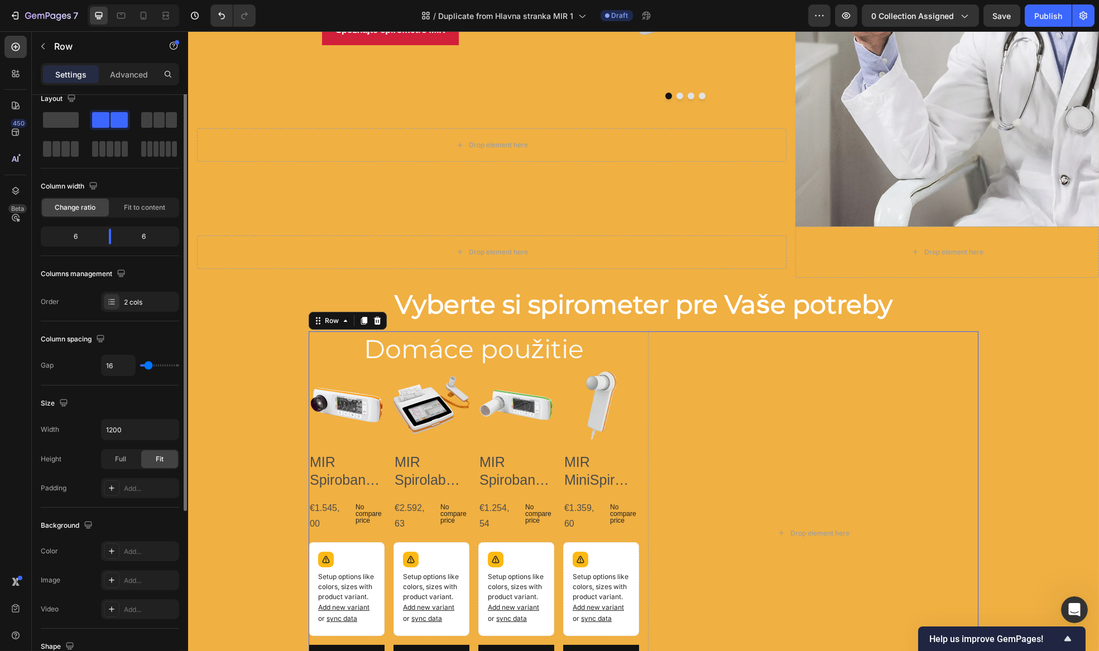
scroll to position [0, 0]
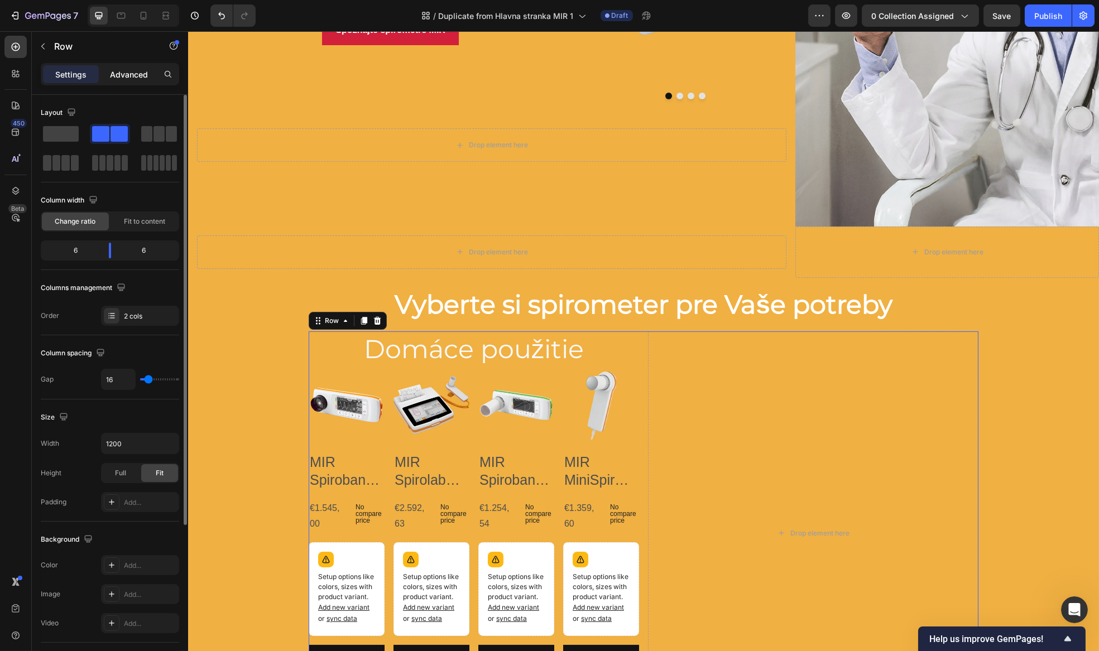
click at [137, 79] on p "Advanced" at bounding box center [129, 75] width 38 height 12
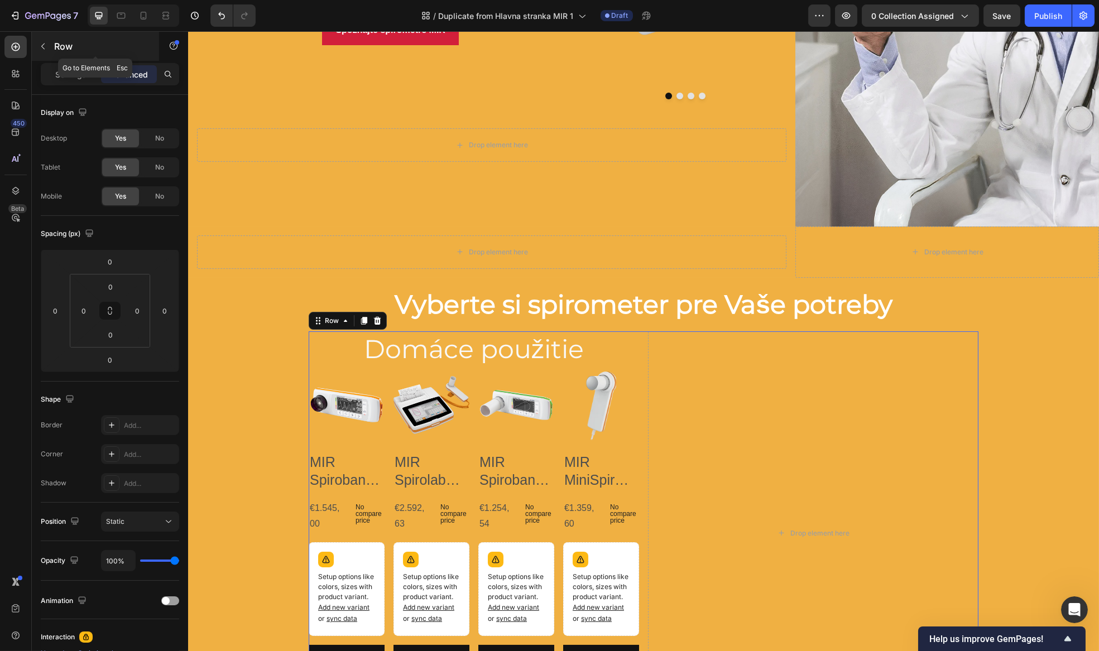
click at [37, 42] on button "button" at bounding box center [43, 46] width 18 height 18
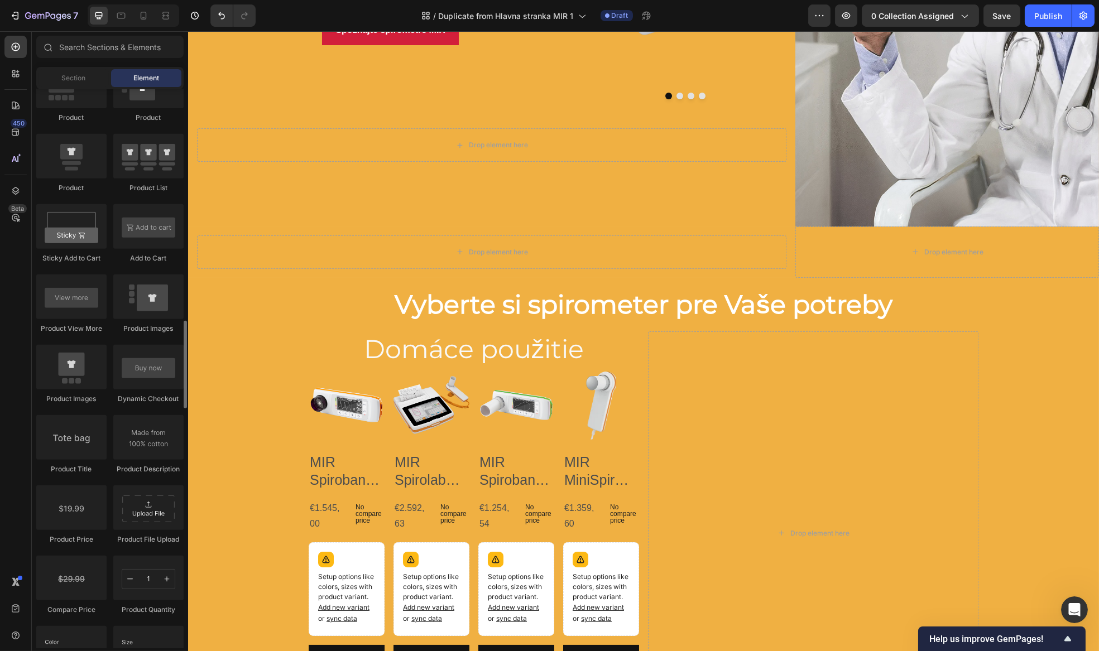
scroll to position [1420, 0]
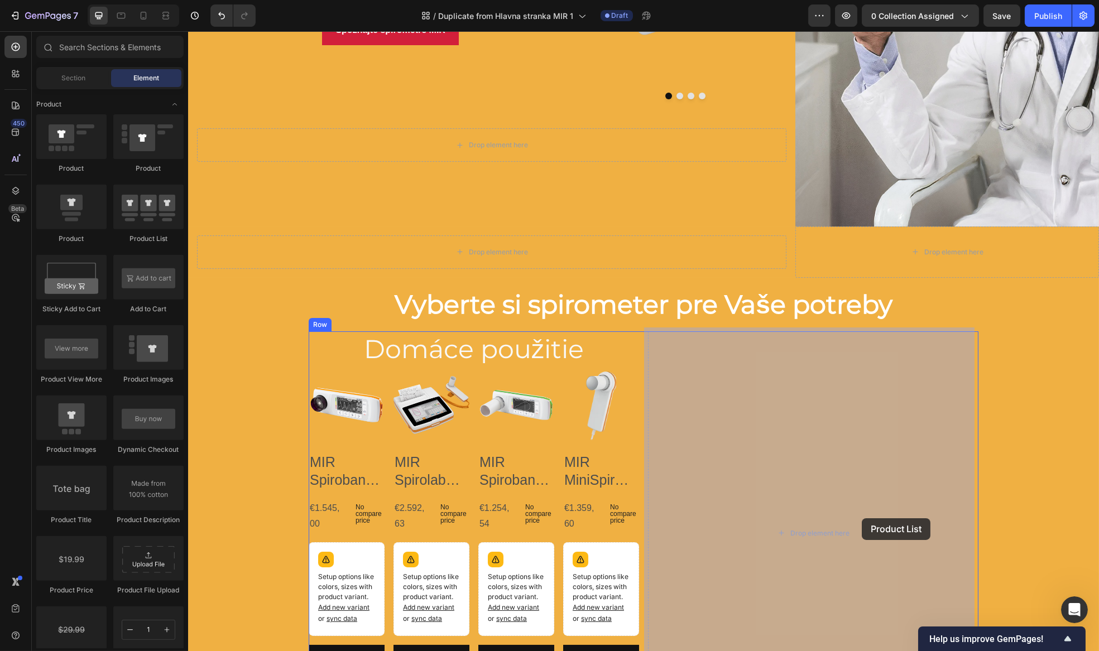
drag, startPoint x: 331, startPoint y: 242, endPoint x: 860, endPoint y: 520, distance: 597.3
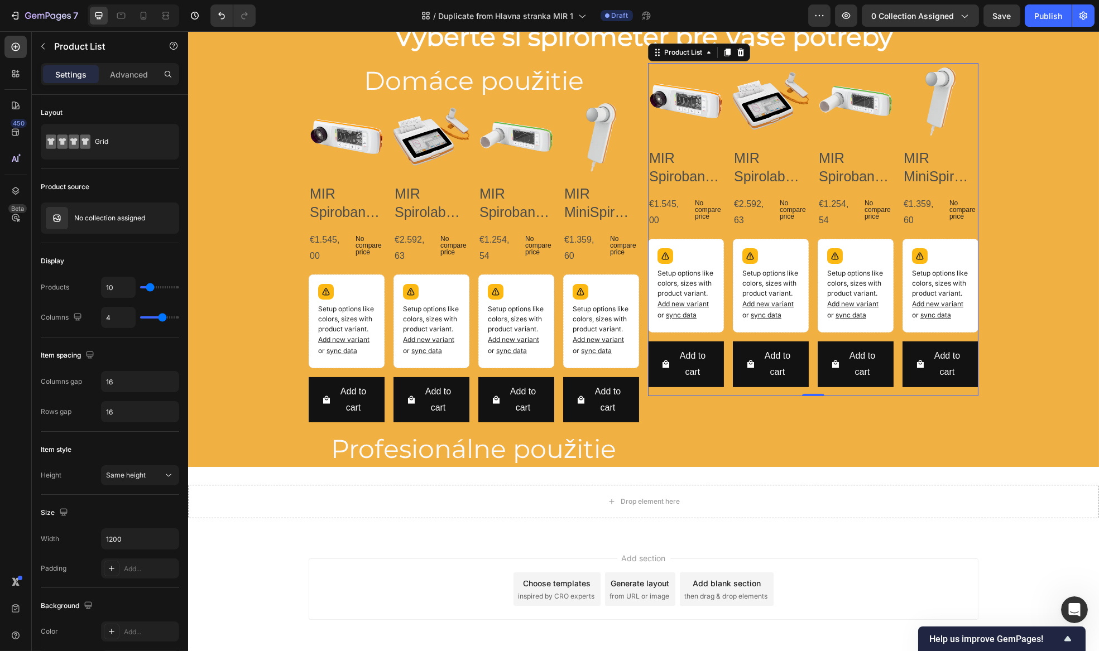
scroll to position [551, 0]
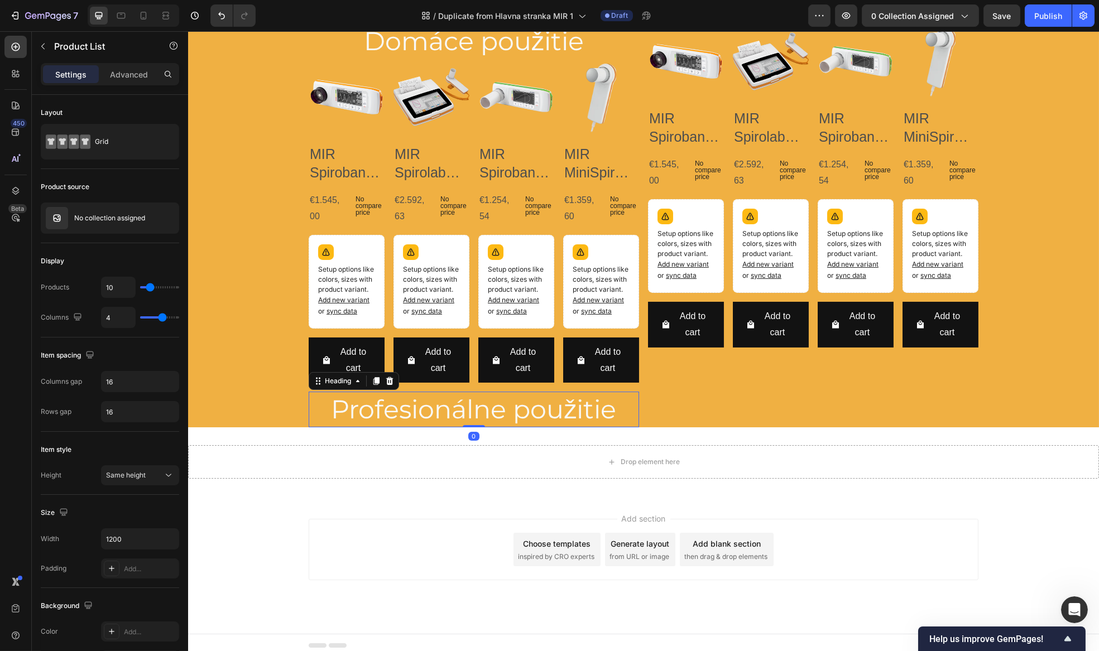
click at [572, 417] on h2 "Profesionálne použitie" at bounding box center [473, 410] width 330 height 36
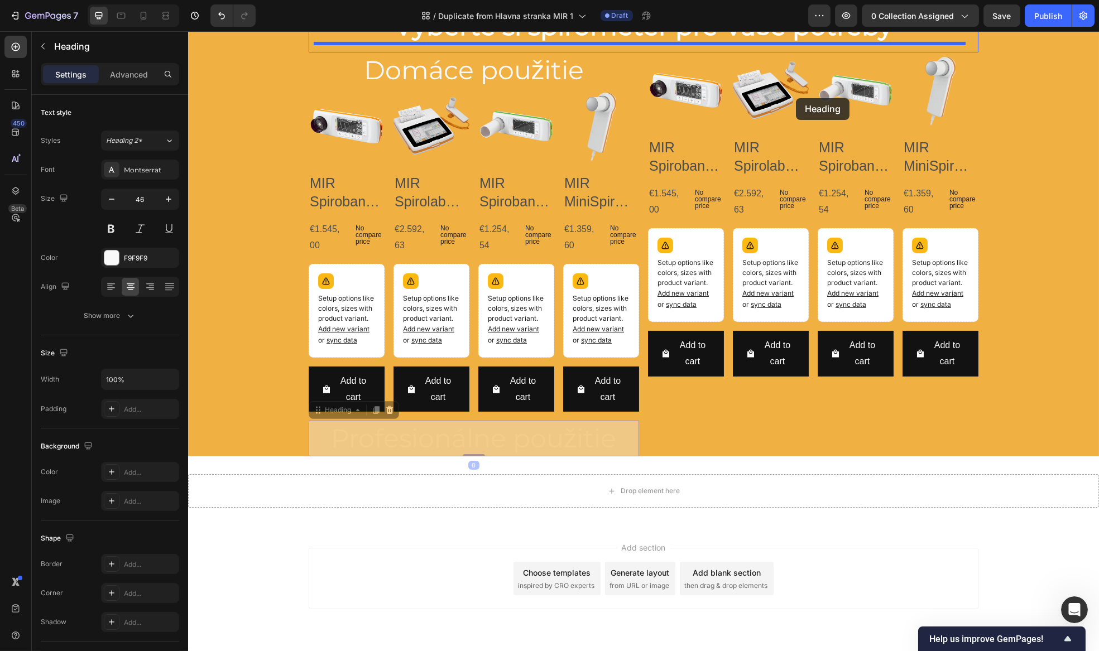
scroll to position [427, 0]
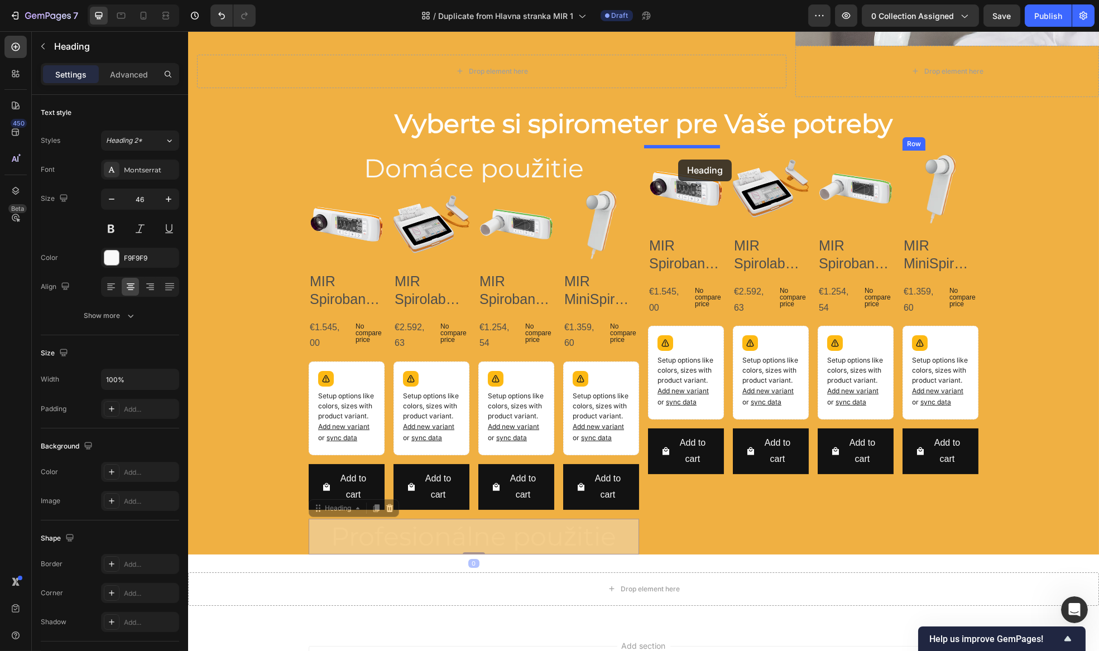
drag, startPoint x: 337, startPoint y: 381, endPoint x: 677, endPoint y: 160, distance: 406.6
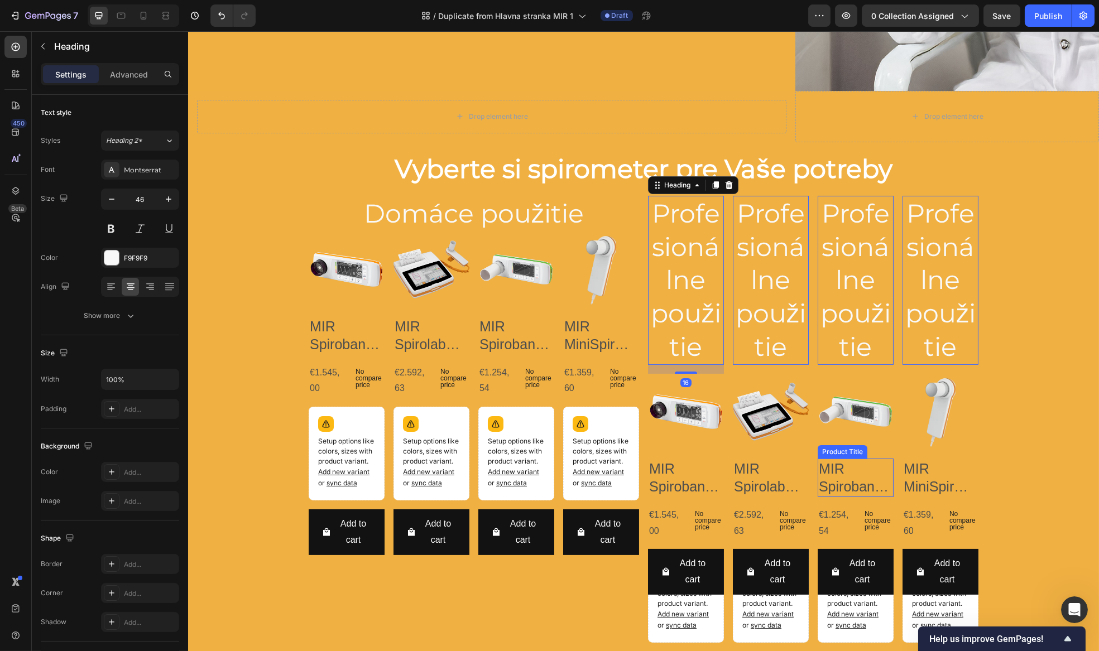
scroll to position [275, 0]
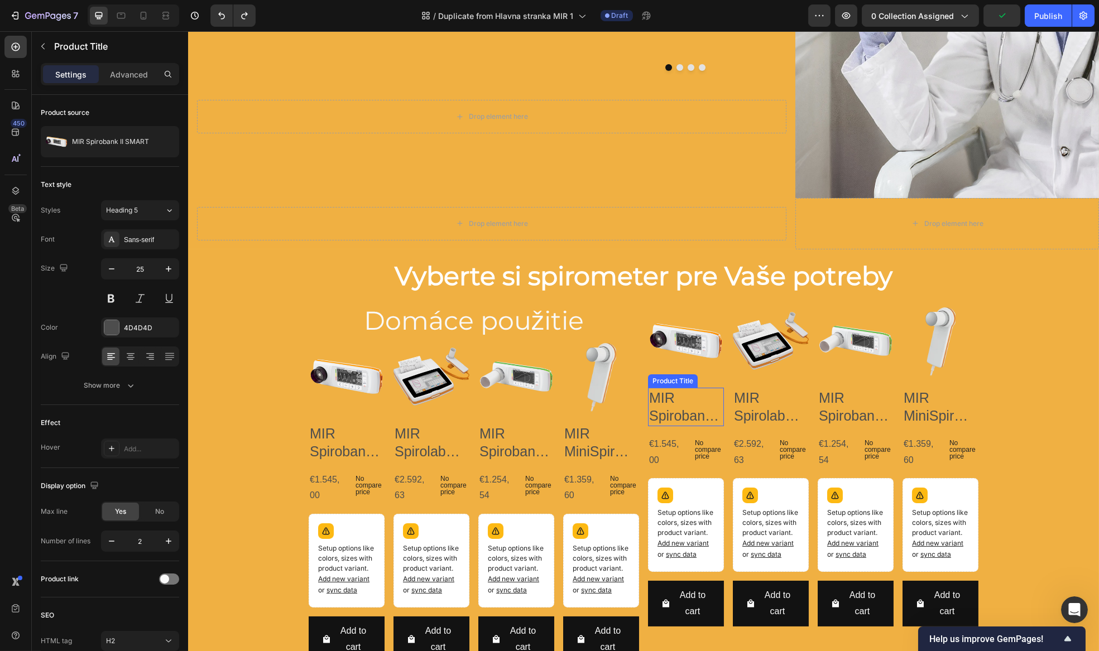
click at [673, 408] on h2 "MIR Spirobank II SMART" at bounding box center [685, 407] width 76 height 39
click at [700, 376] on div "Product Title" at bounding box center [683, 377] width 45 height 10
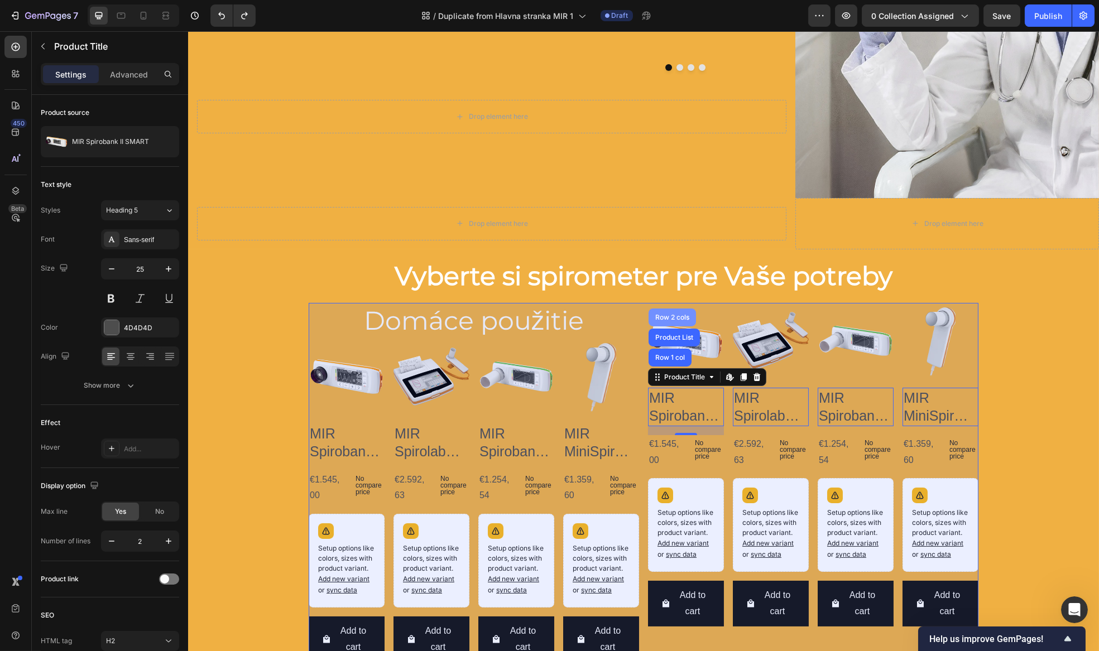
click at [675, 316] on div "Row 2 cols" at bounding box center [671, 318] width 47 height 18
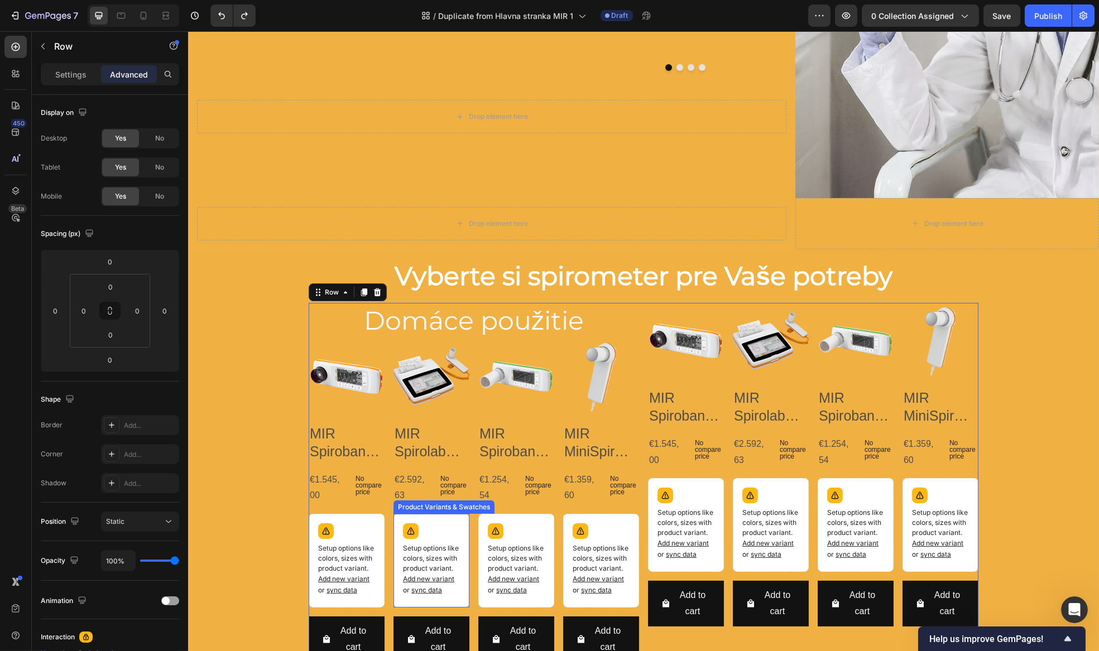
scroll to position [377, 0]
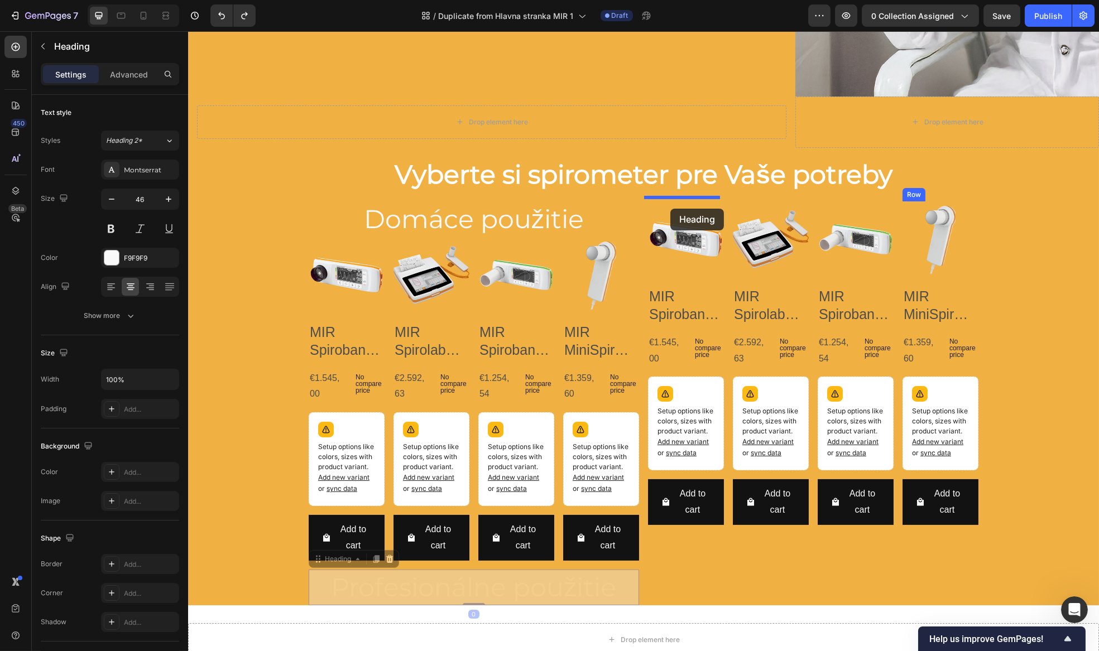
drag, startPoint x: 314, startPoint y: 562, endPoint x: 670, endPoint y: 209, distance: 501.1
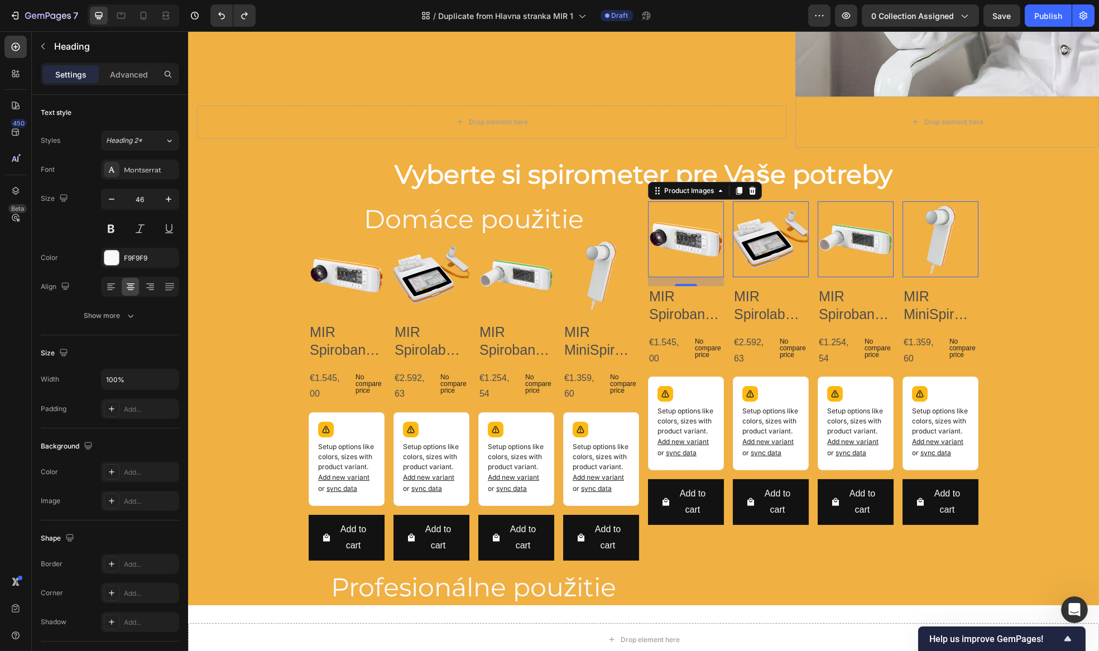
drag, startPoint x: 672, startPoint y: 189, endPoint x: 677, endPoint y: 194, distance: 7.1
click at [671, 189] on div "Product Images" at bounding box center [688, 191] width 54 height 10
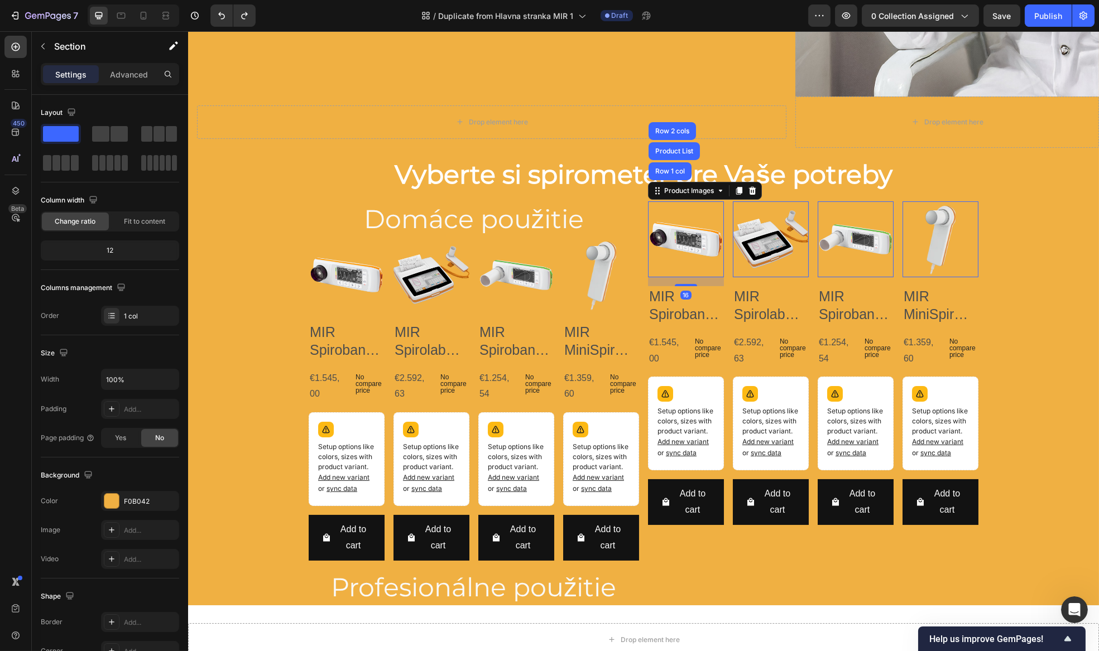
click at [996, 290] on div "Vyberte si spirometer pre Vaše potreby Heading Row Domáce použitie Heading Prod…" at bounding box center [643, 377] width 911 height 458
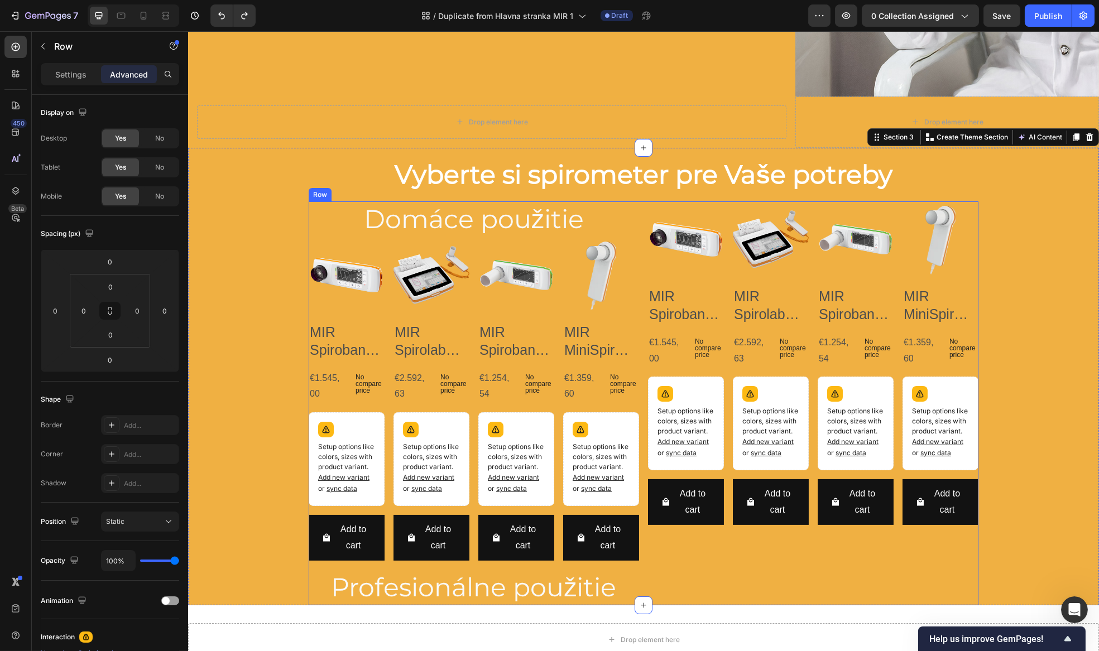
click at [714, 540] on div "Product Images MIR Spirobank II SMART Product Title €1.545,00 Product Price Pro…" at bounding box center [812, 403] width 330 height 404
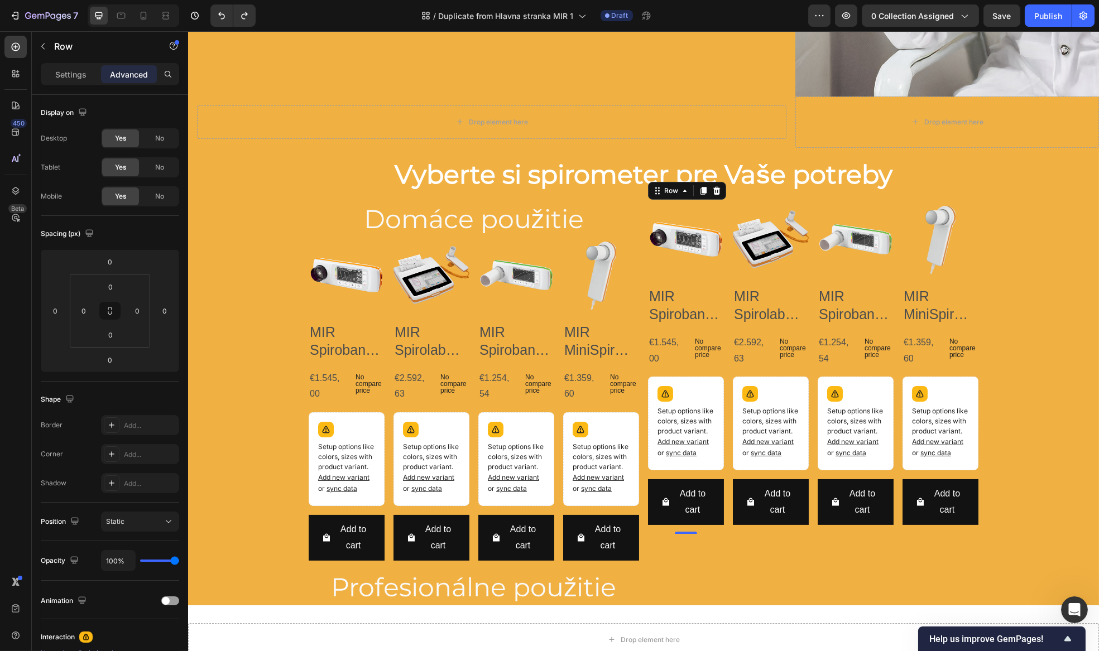
click at [690, 525] on div "Add to cart Add to Cart" at bounding box center [685, 506] width 76 height 55
click at [713, 187] on icon at bounding box center [716, 191] width 7 height 8
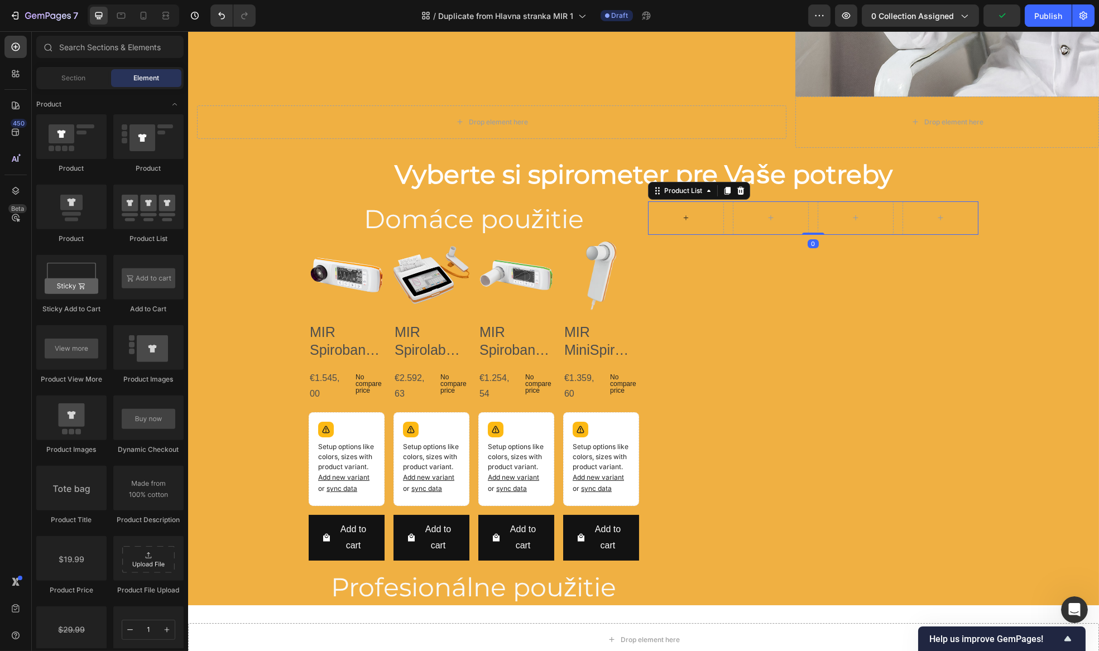
click at [672, 206] on div at bounding box center [685, 217] width 76 height 33
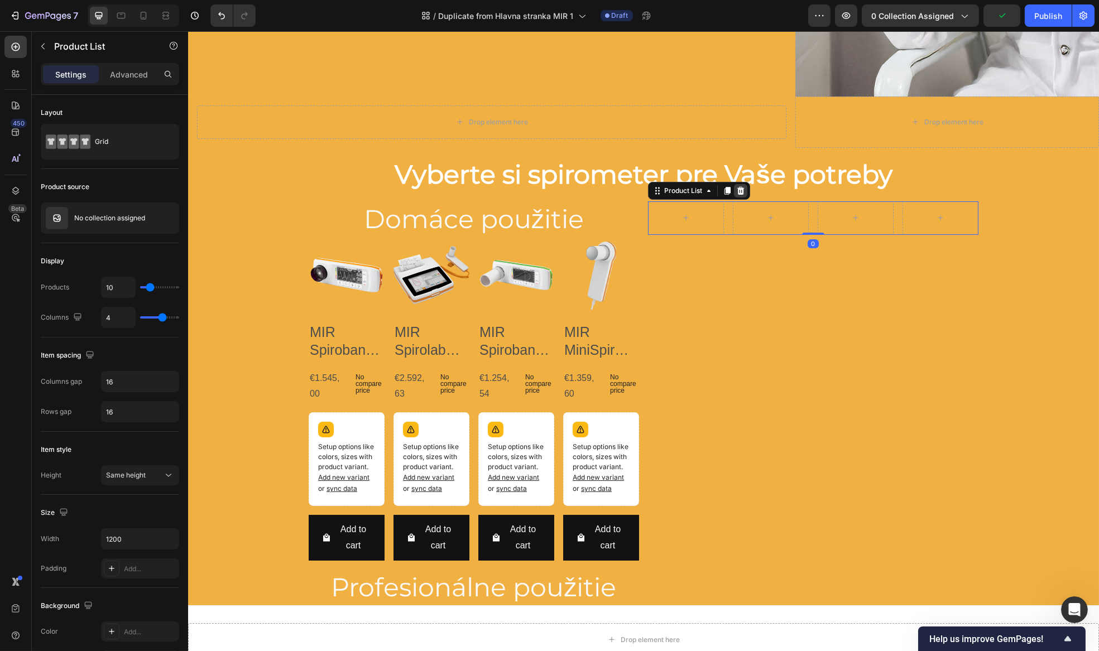
click at [737, 190] on icon at bounding box center [740, 191] width 7 height 8
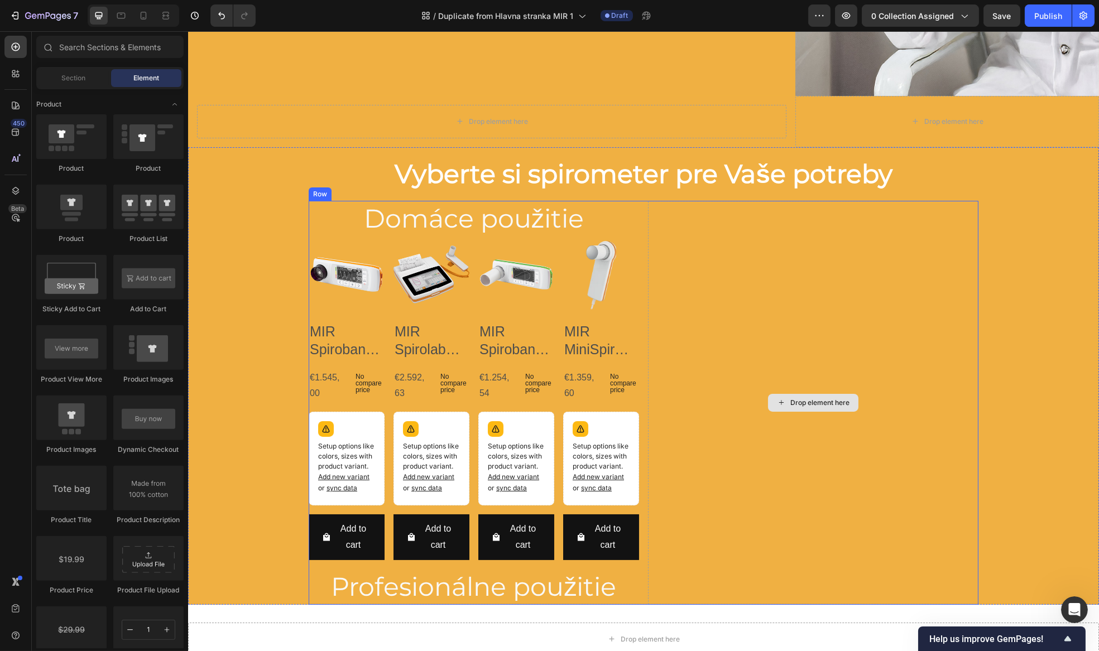
scroll to position [478, 0]
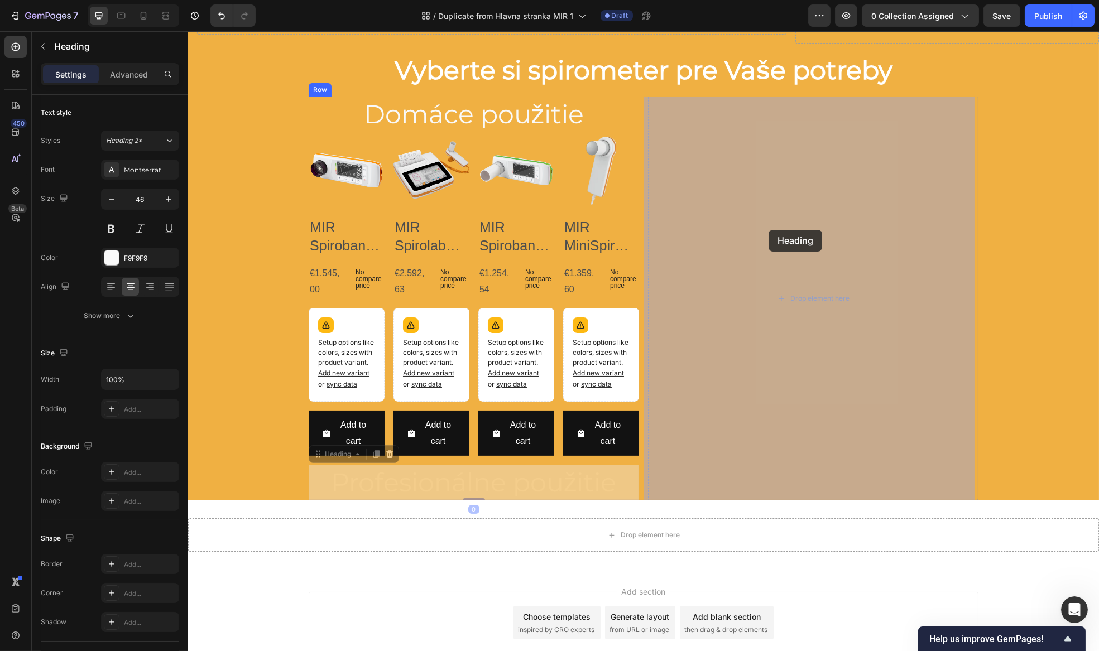
drag, startPoint x: 319, startPoint y: 458, endPoint x: 768, endPoint y: 230, distance: 503.4
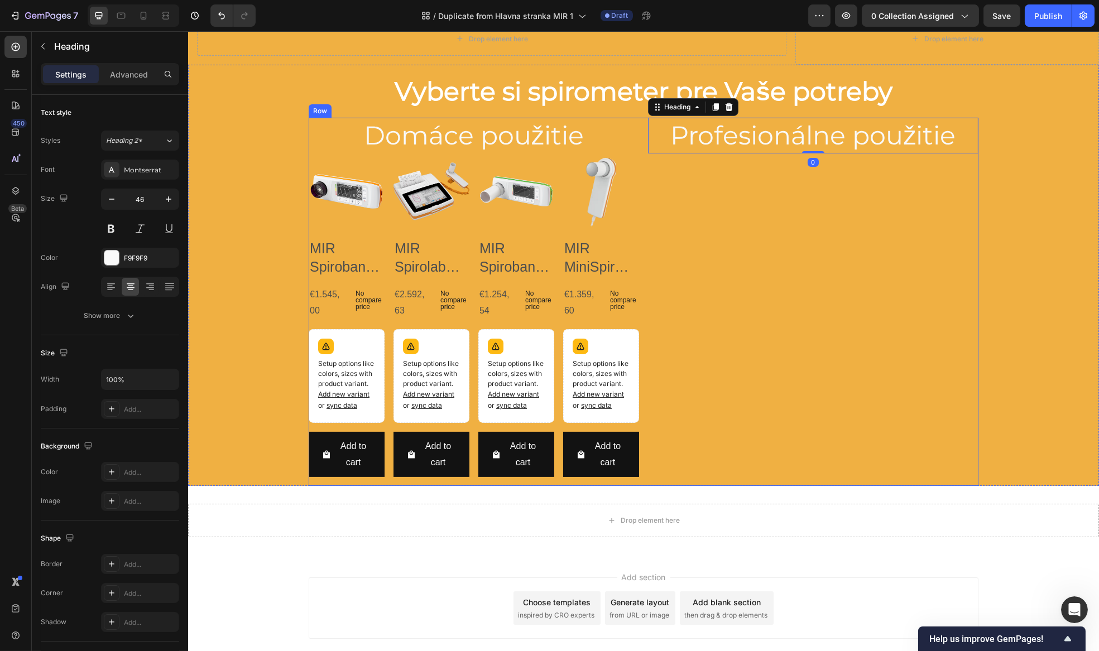
scroll to position [427, 0]
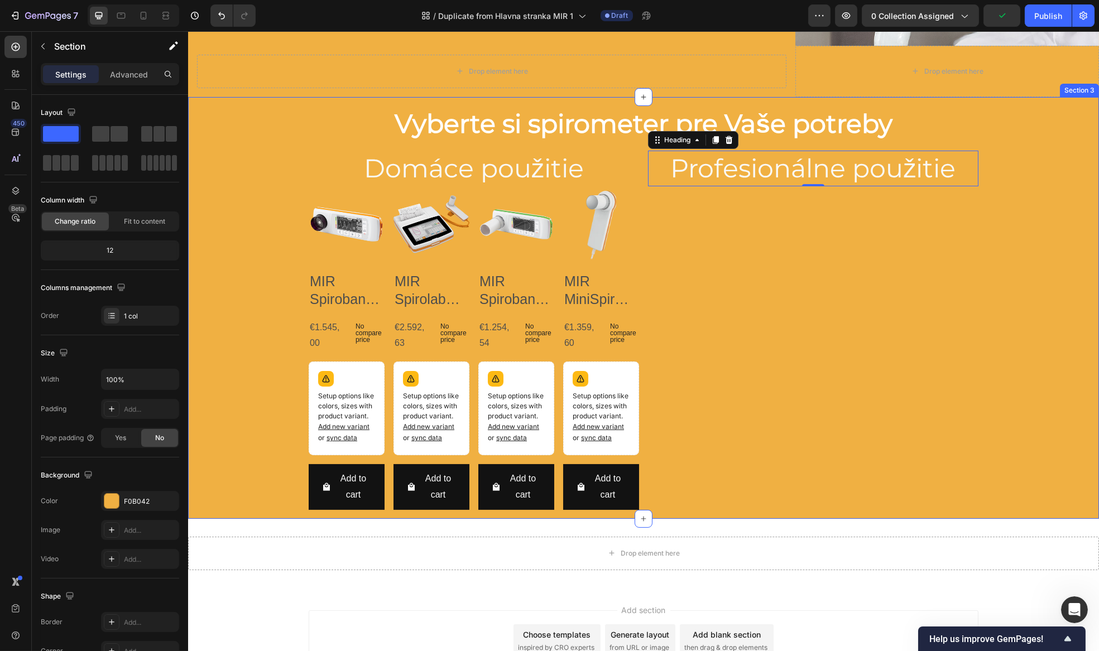
click at [1050, 338] on div "Vyberte si spirometer pre Vaše potreby Heading Row Domáce použitie Heading Prod…" at bounding box center [643, 308] width 911 height 422
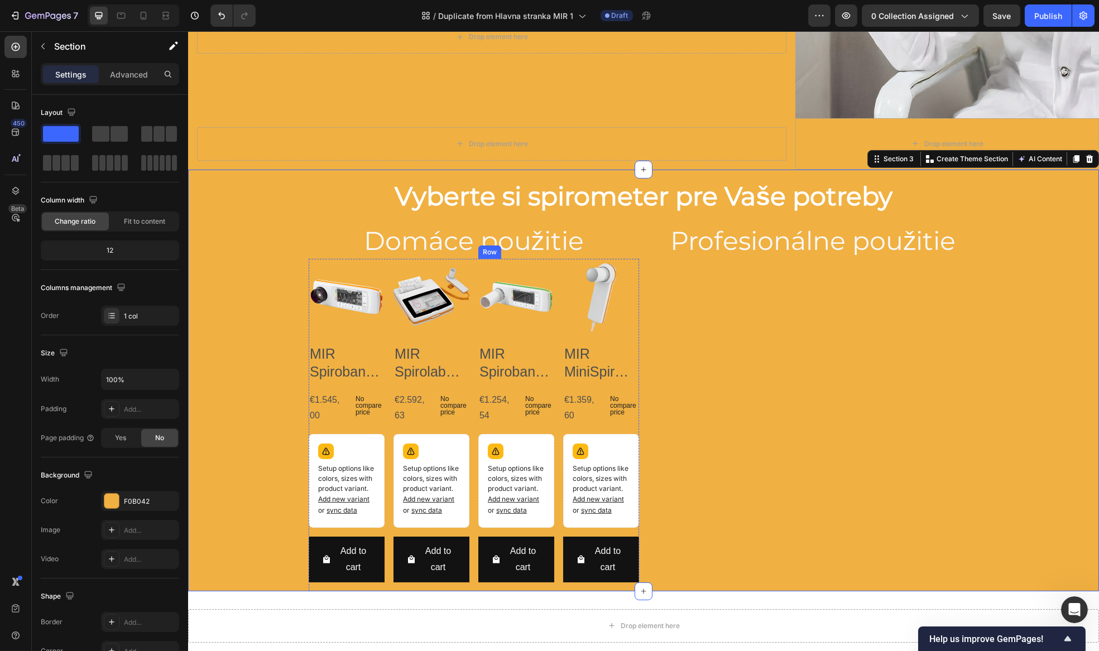
scroll to position [377, 0]
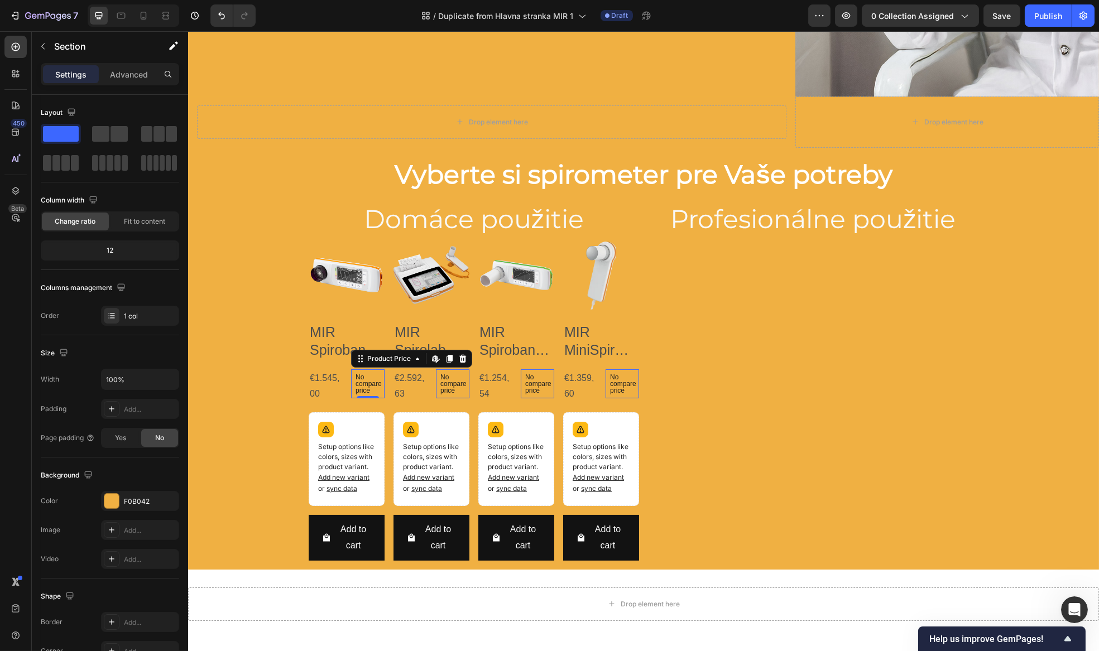
click at [379, 369] on div "No compare price" at bounding box center [366, 383] width 33 height 29
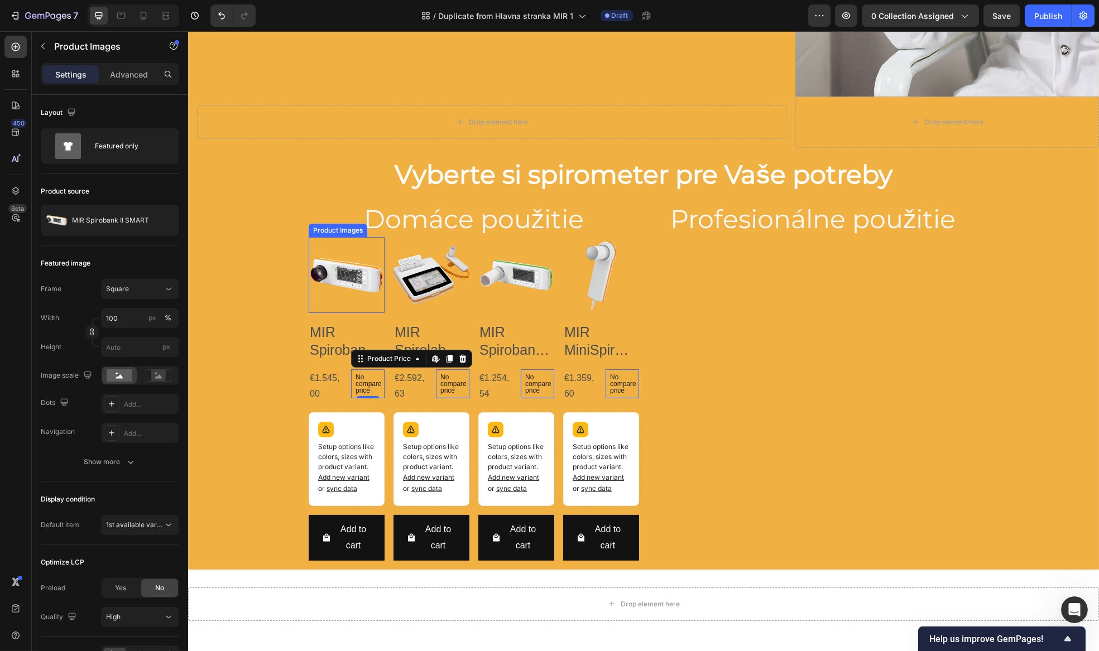
click at [343, 268] on img at bounding box center [346, 275] width 76 height 76
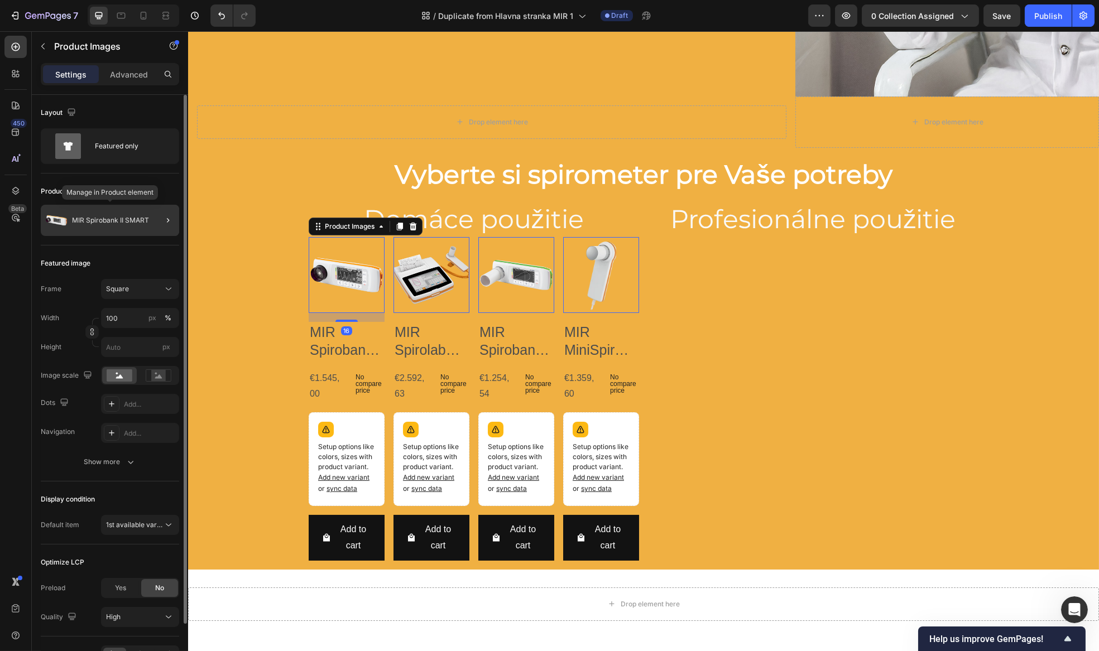
click at [125, 227] on div "MIR Spirobank II SMART" at bounding box center [110, 220] width 138 height 31
click at [334, 283] on img at bounding box center [346, 275] width 76 height 76
click at [165, 220] on icon "button" at bounding box center [168, 220] width 9 height 9
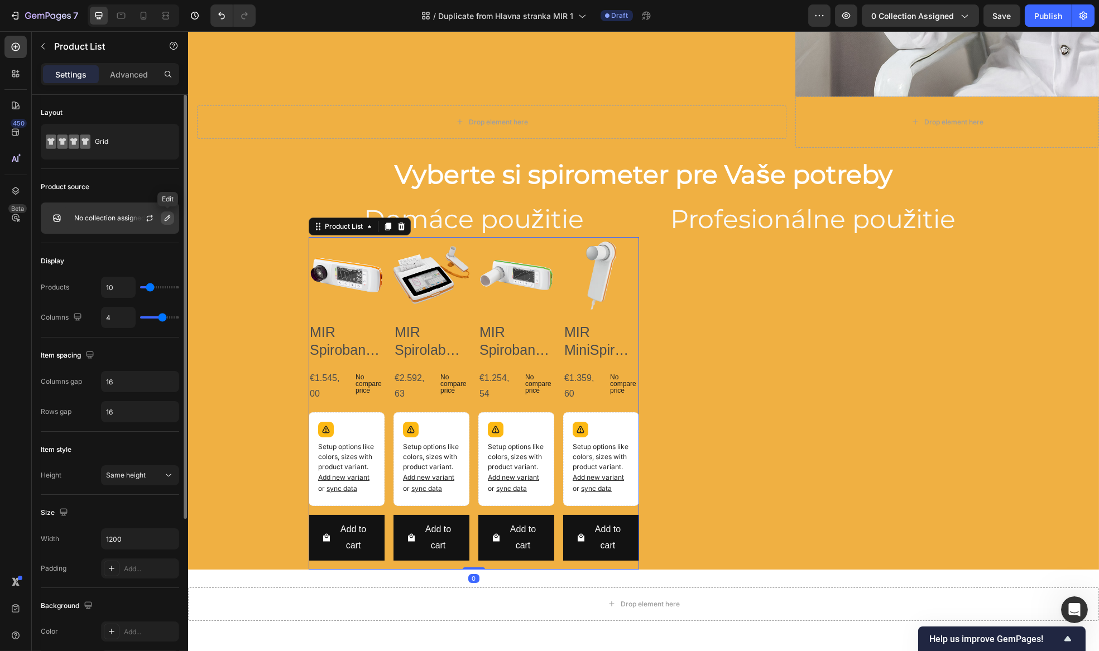
click at [170, 221] on icon "button" at bounding box center [167, 218] width 9 height 9
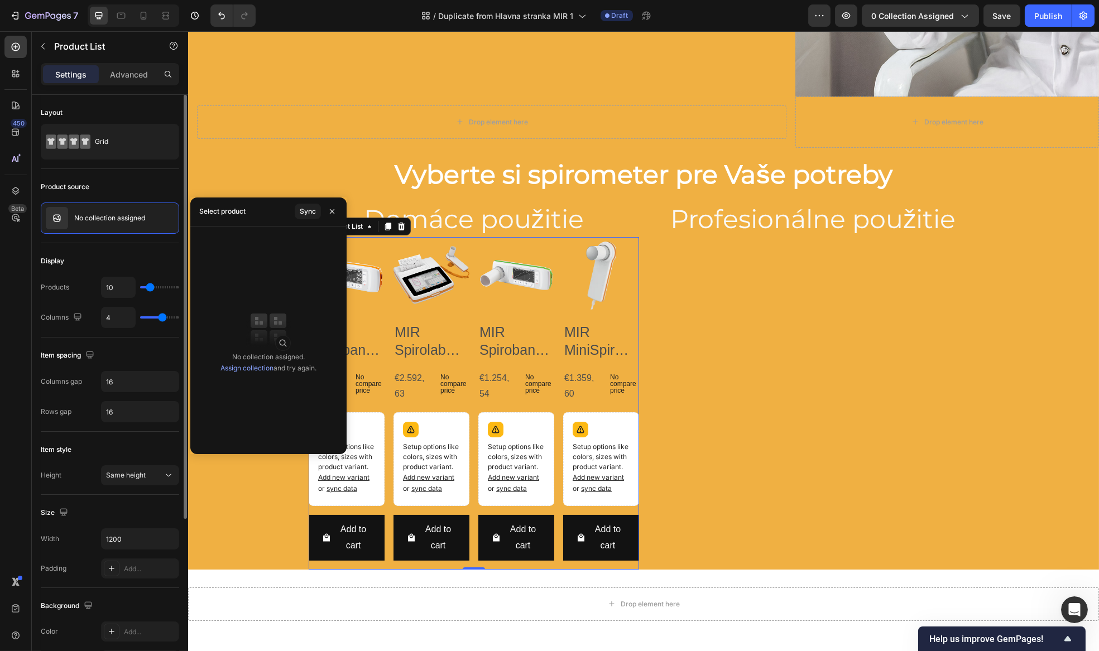
click at [77, 244] on div "Display Products 10 Columns 4" at bounding box center [110, 290] width 138 height 94
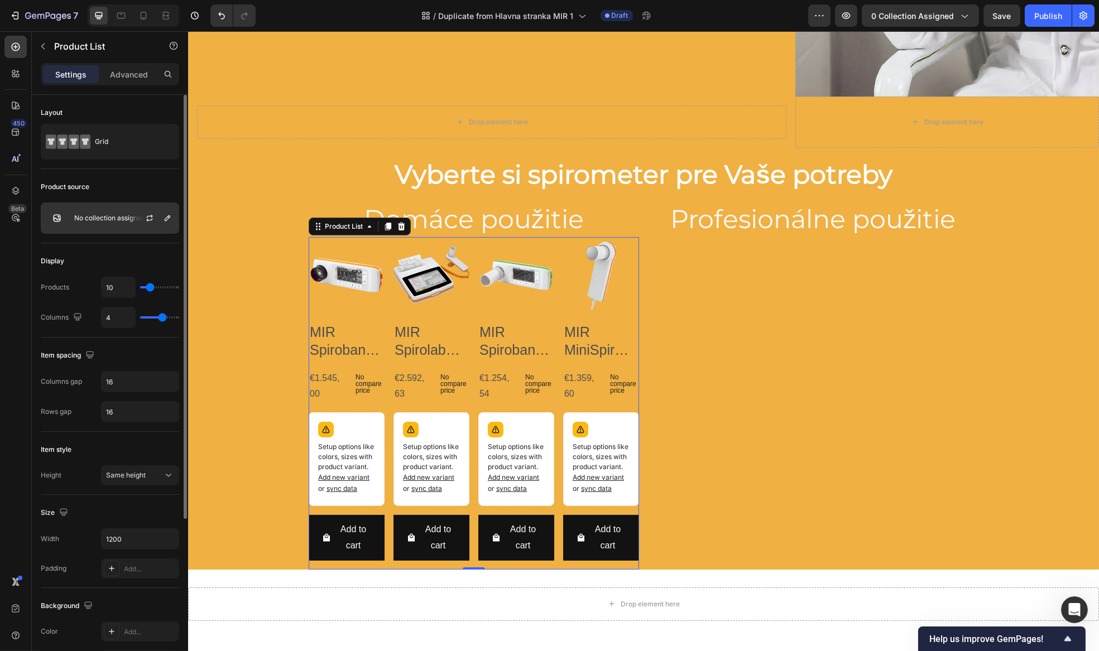
click at [42, 219] on div "No collection assigned" at bounding box center [110, 218] width 138 height 31
click at [107, 186] on div "Product source" at bounding box center [110, 187] width 138 height 18
click at [87, 150] on icon at bounding box center [68, 142] width 45 height 26
click at [107, 113] on div "Layout" at bounding box center [110, 113] width 138 height 18
click at [122, 80] on p "Advanced" at bounding box center [129, 75] width 38 height 12
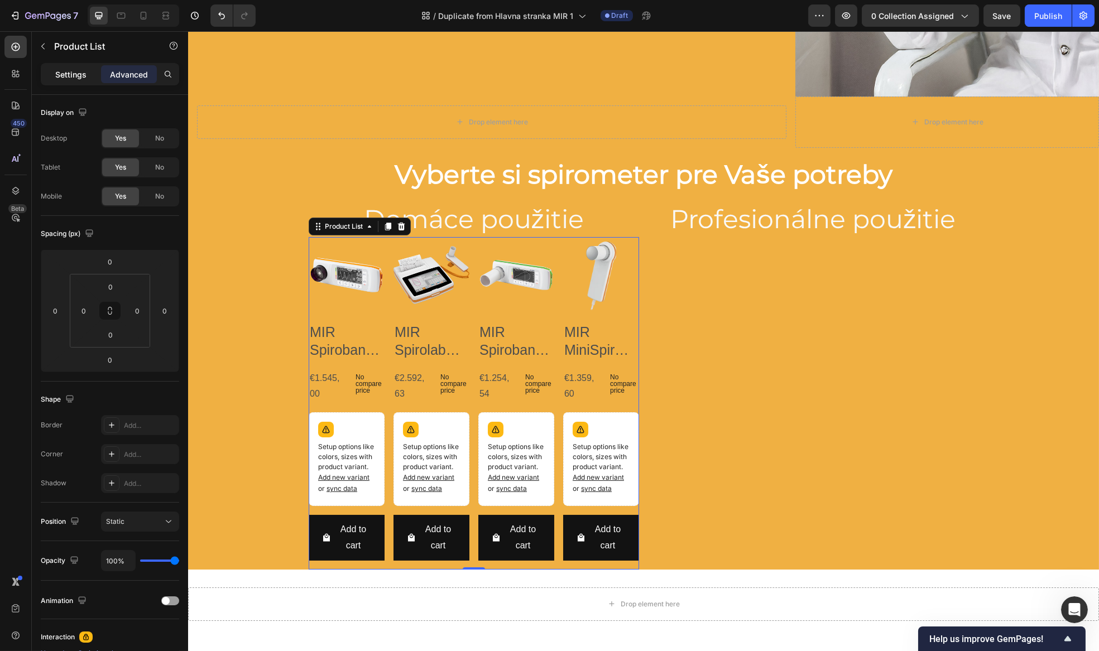
click at [93, 71] on div "Settings" at bounding box center [71, 74] width 56 height 18
click at [730, 339] on div "Profesionálne použitie Heading" at bounding box center [812, 385] width 330 height 368
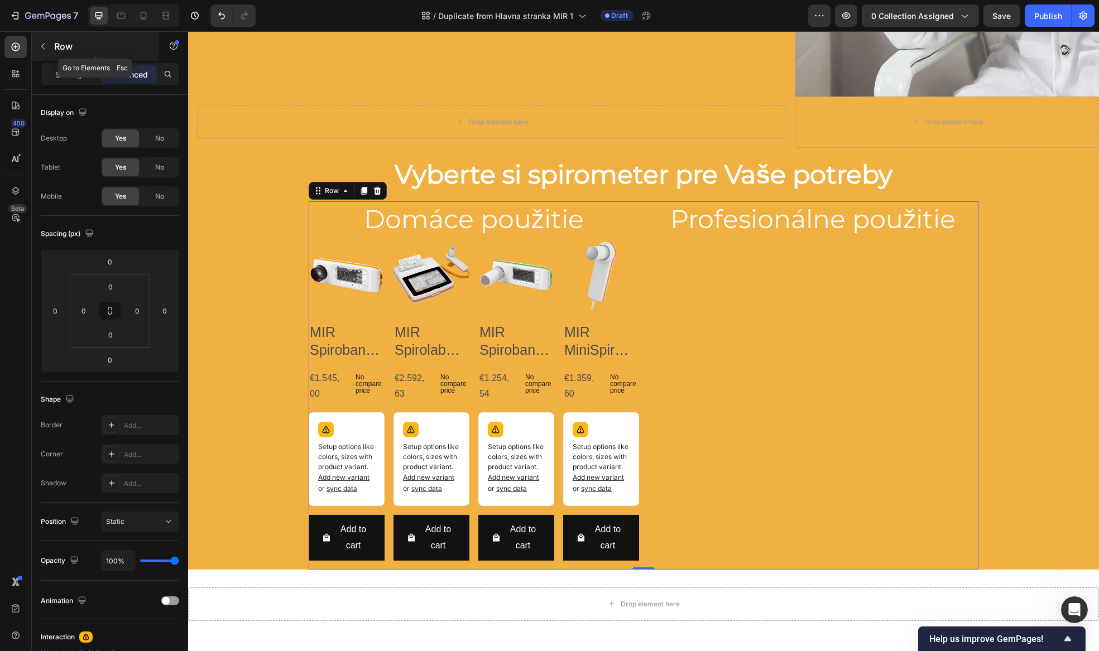
click at [51, 48] on button "button" at bounding box center [43, 46] width 18 height 18
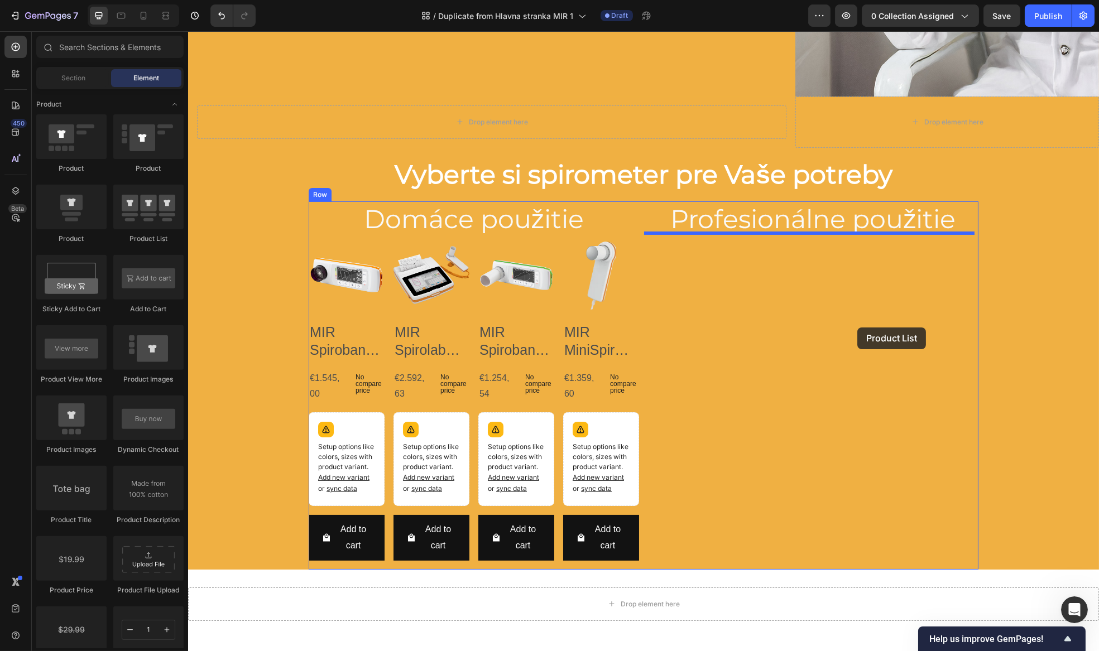
drag, startPoint x: 344, startPoint y: 250, endPoint x: 857, endPoint y: 328, distance: 518.7
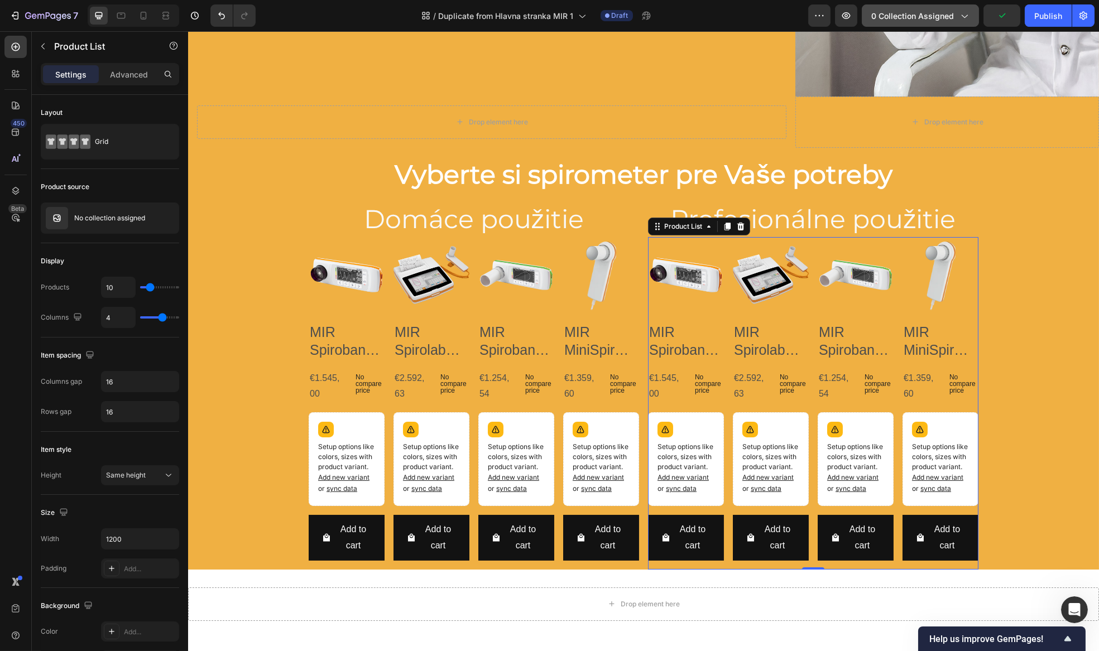
click at [934, 21] on span "0 collection assigned" at bounding box center [912, 16] width 83 height 12
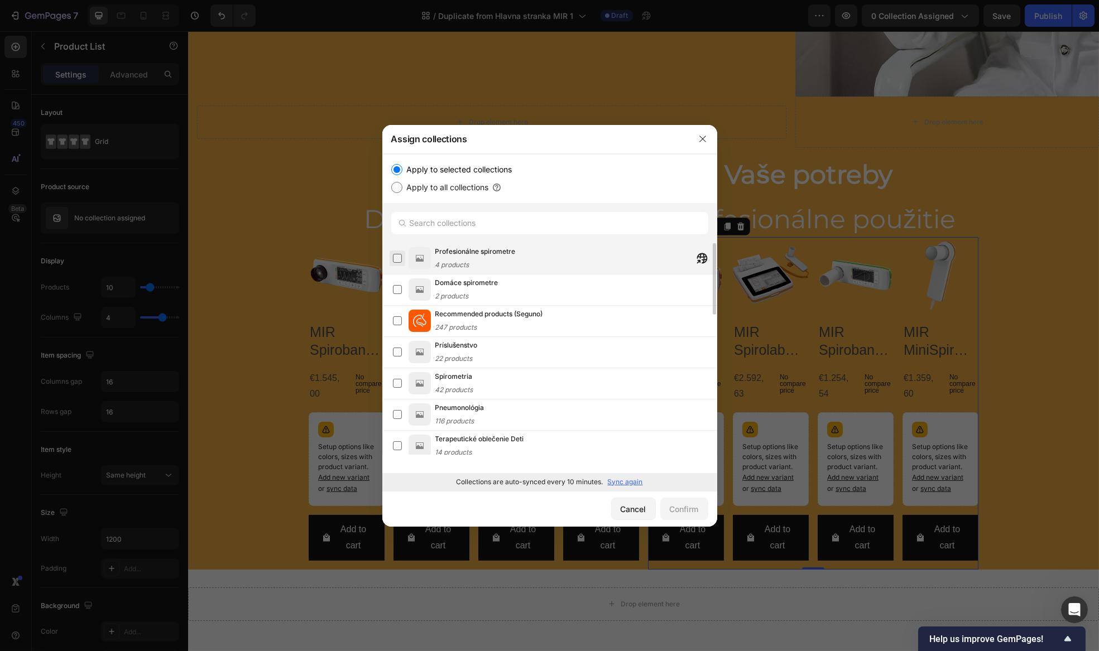
click at [401, 263] on label at bounding box center [397, 258] width 9 height 9
click at [405, 293] on div "Domáce spirometre 2 products" at bounding box center [555, 289] width 324 height 25
click at [684, 502] on button "Confirm" at bounding box center [684, 509] width 48 height 22
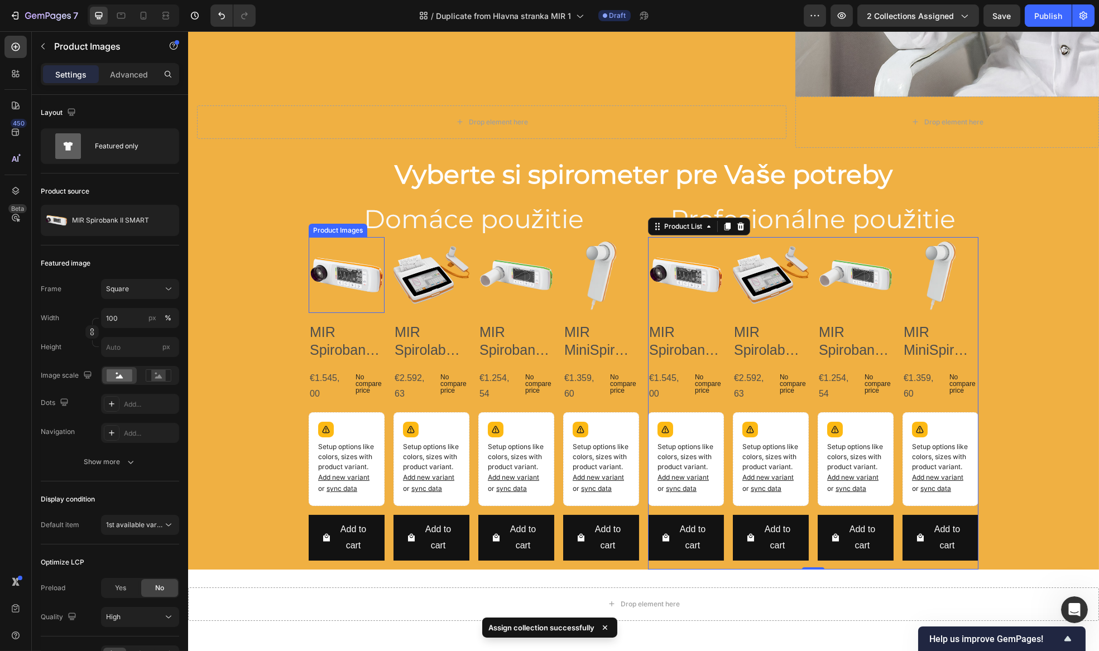
click at [335, 228] on div "Product Images" at bounding box center [337, 230] width 54 height 10
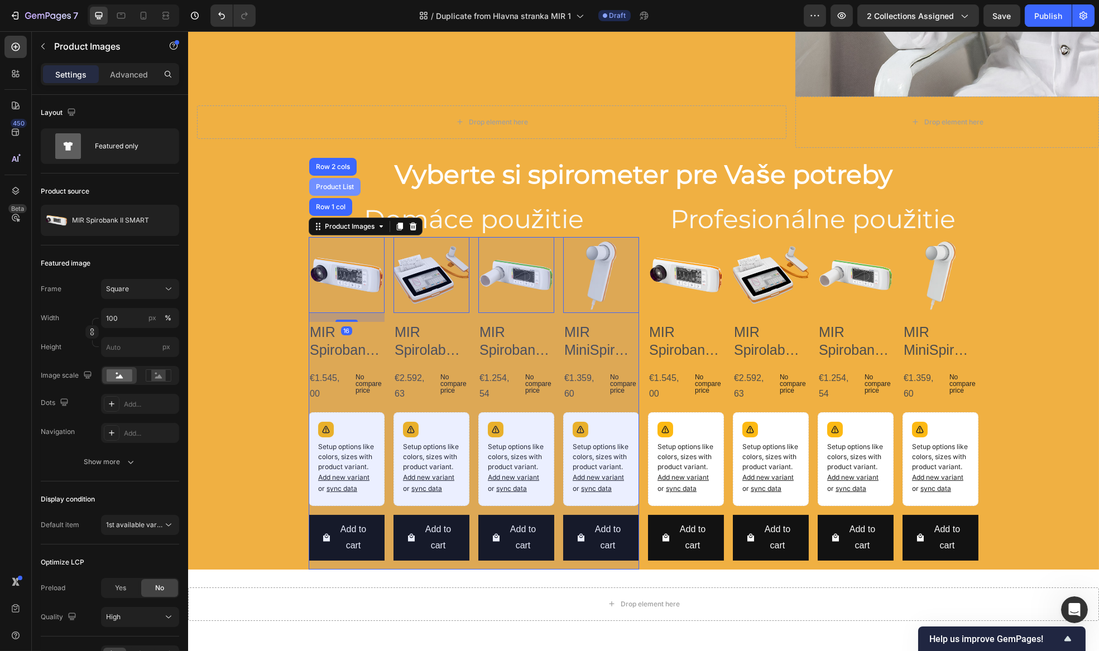
click at [326, 179] on div "Product List" at bounding box center [334, 187] width 51 height 18
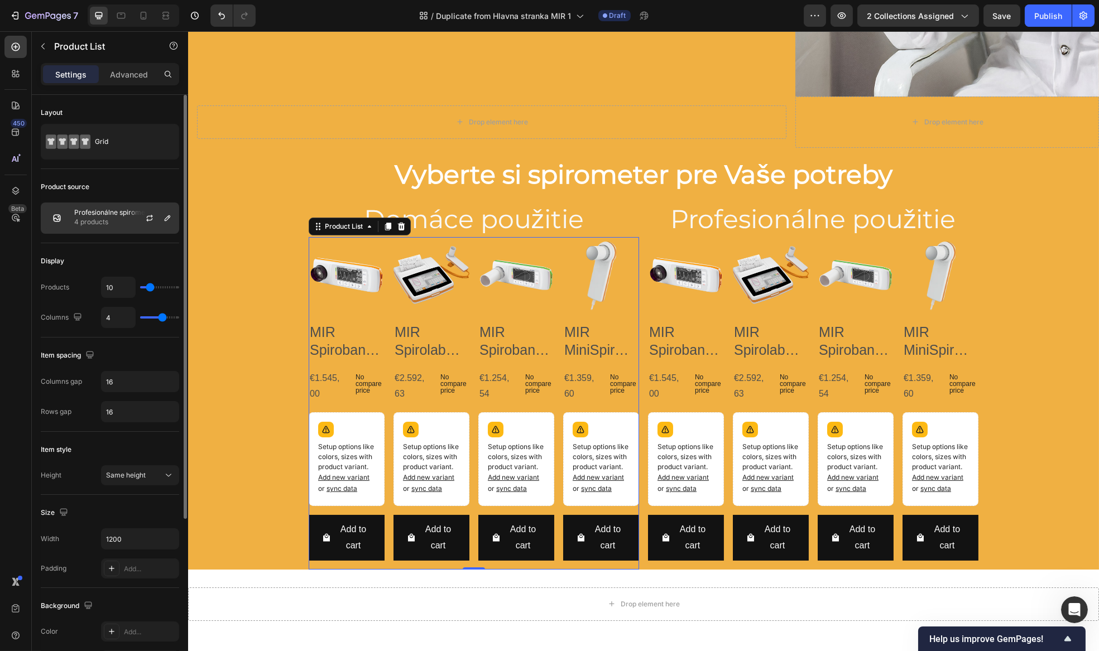
click at [119, 221] on p "4 products" at bounding box center [114, 222] width 80 height 11
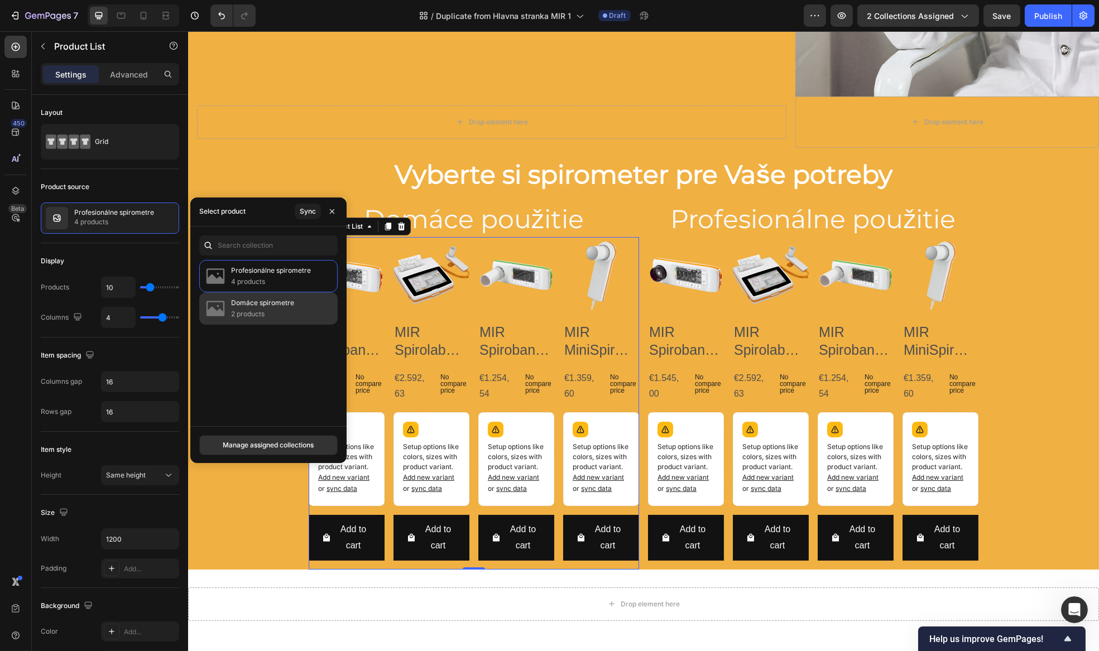
click at [229, 305] on div "Domáce spirometre 2 products" at bounding box center [268, 308] width 138 height 32
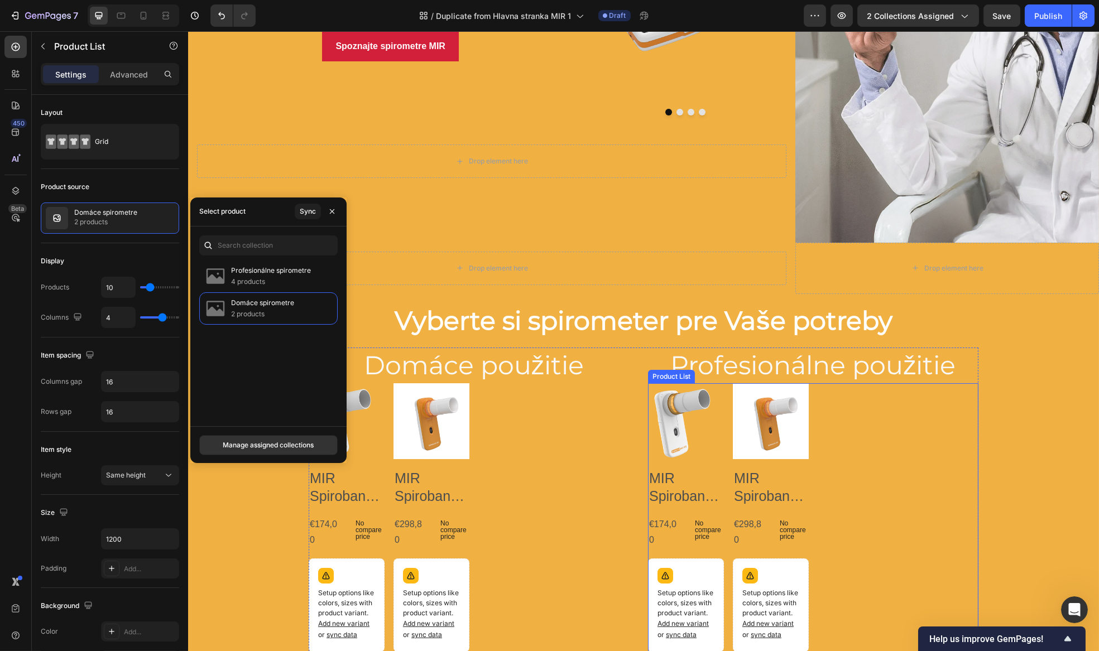
scroll to position [247, 0]
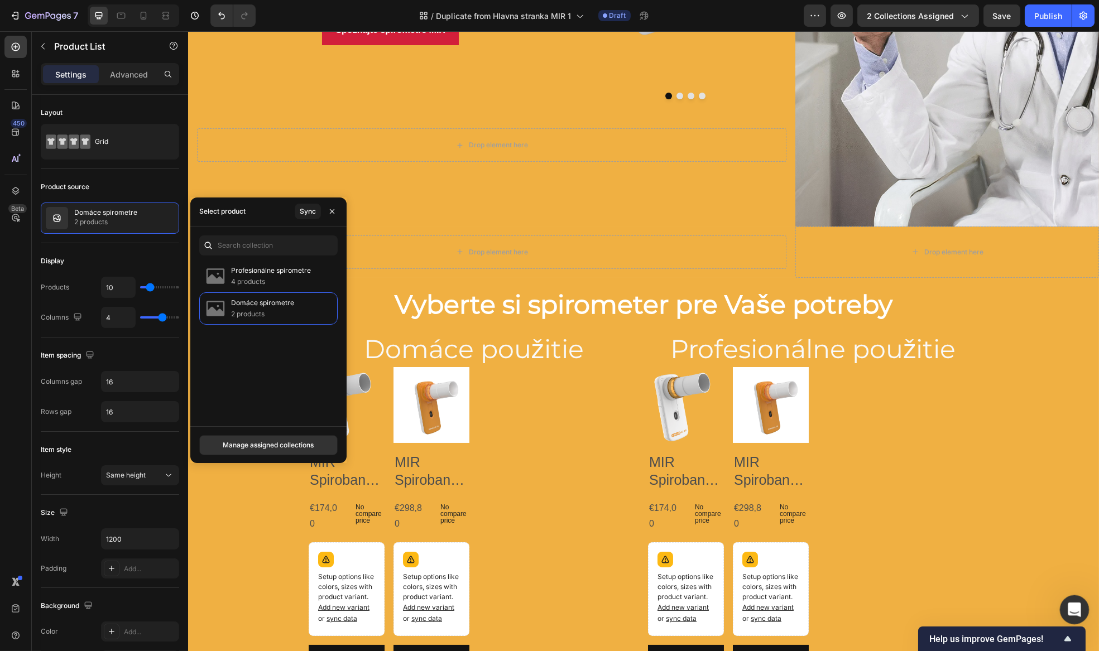
click at [1065, 606] on div "Open Intercom Messenger" at bounding box center [1072, 608] width 37 height 37
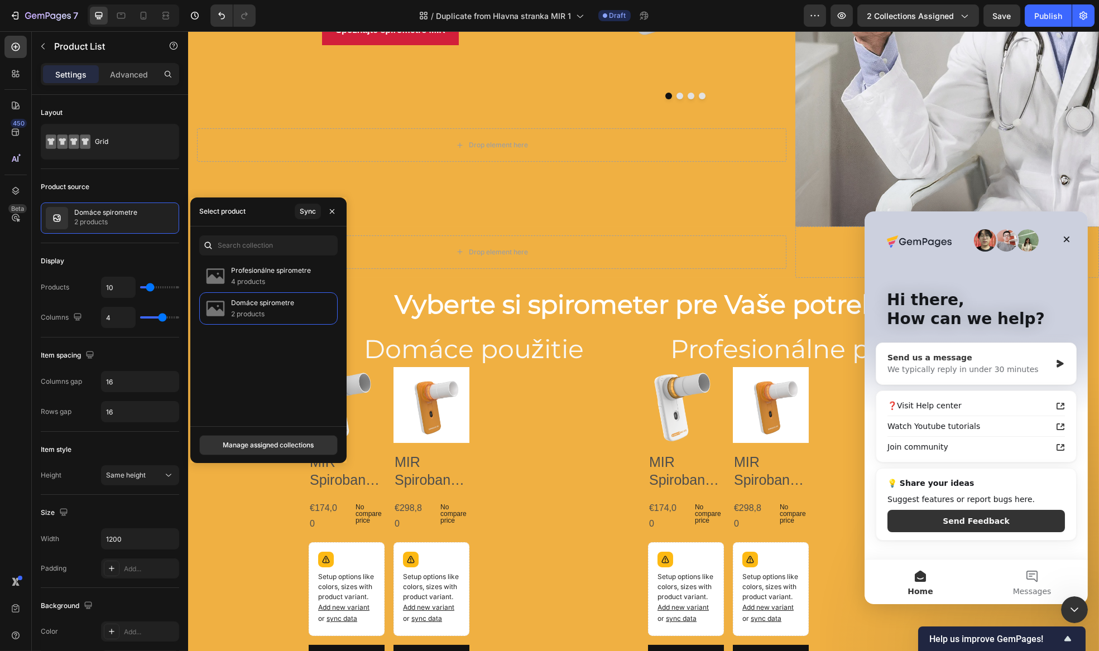
click at [922, 358] on div "Send us a message" at bounding box center [969, 358] width 164 height 12
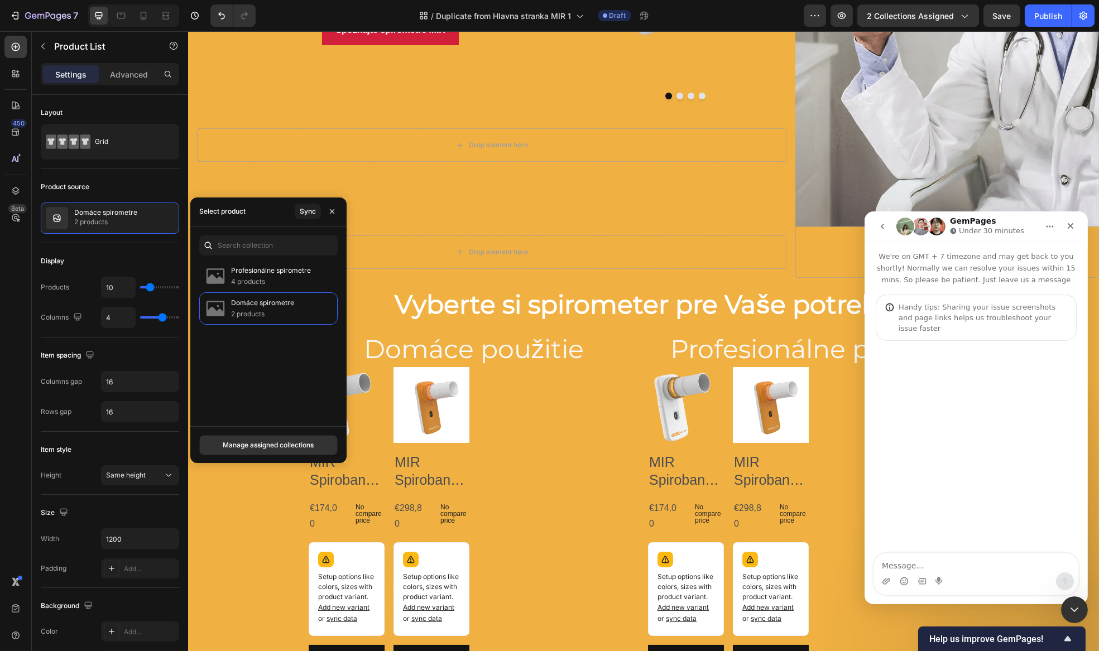
click at [938, 565] on textarea "Message…" at bounding box center [975, 562] width 204 height 19
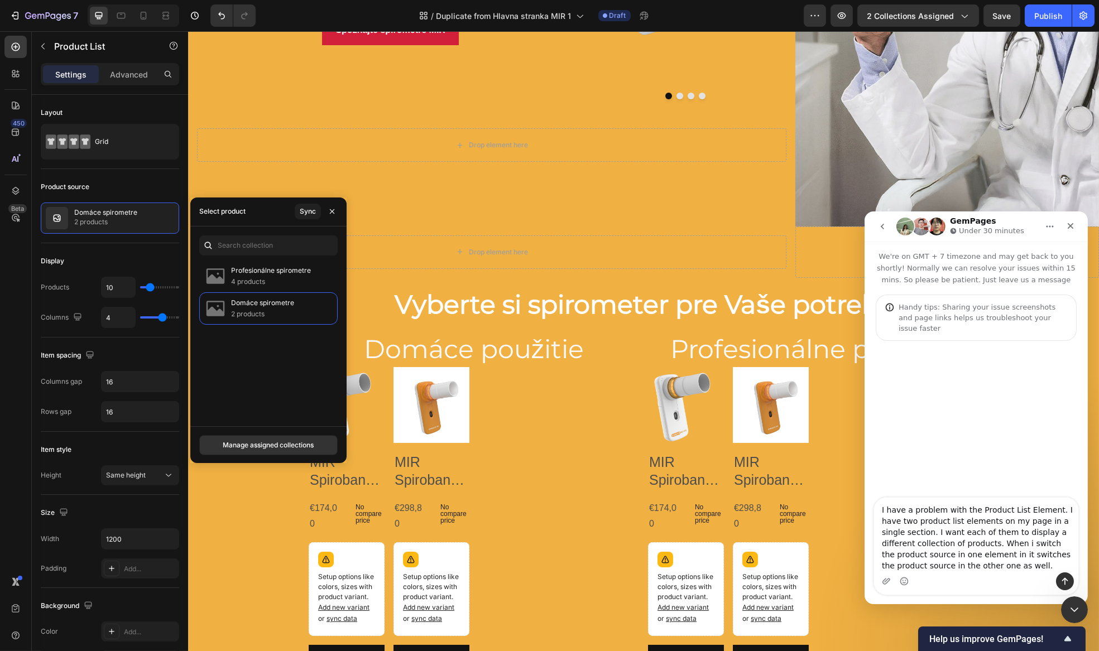
type textarea "I have a problem with the Product List Element. I have two product list element…"
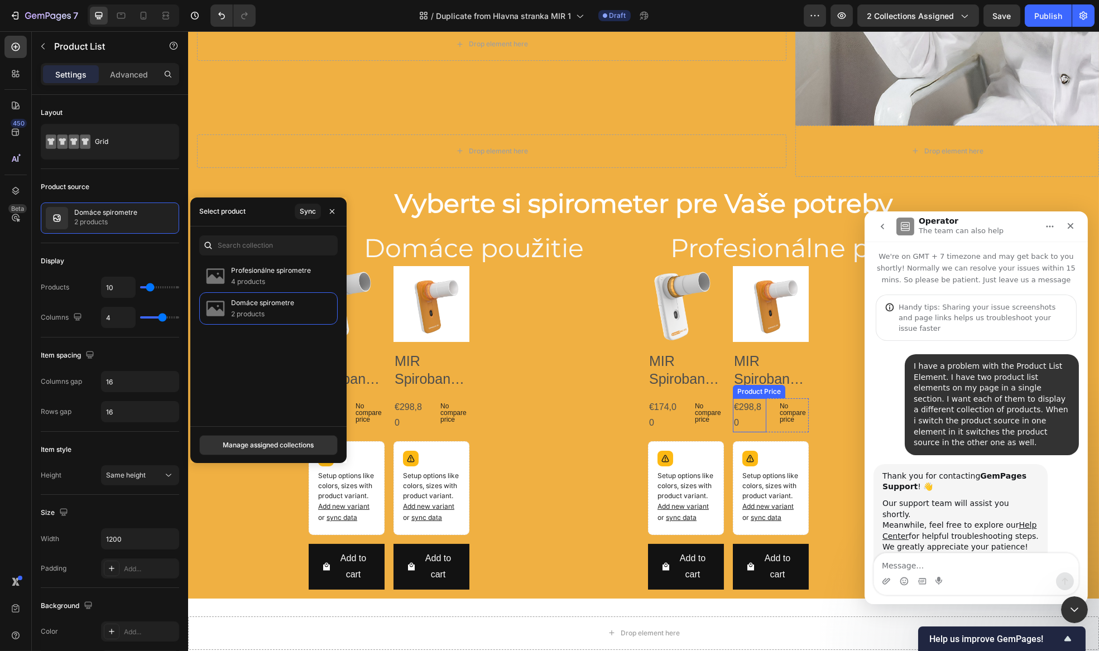
scroll to position [348, 0]
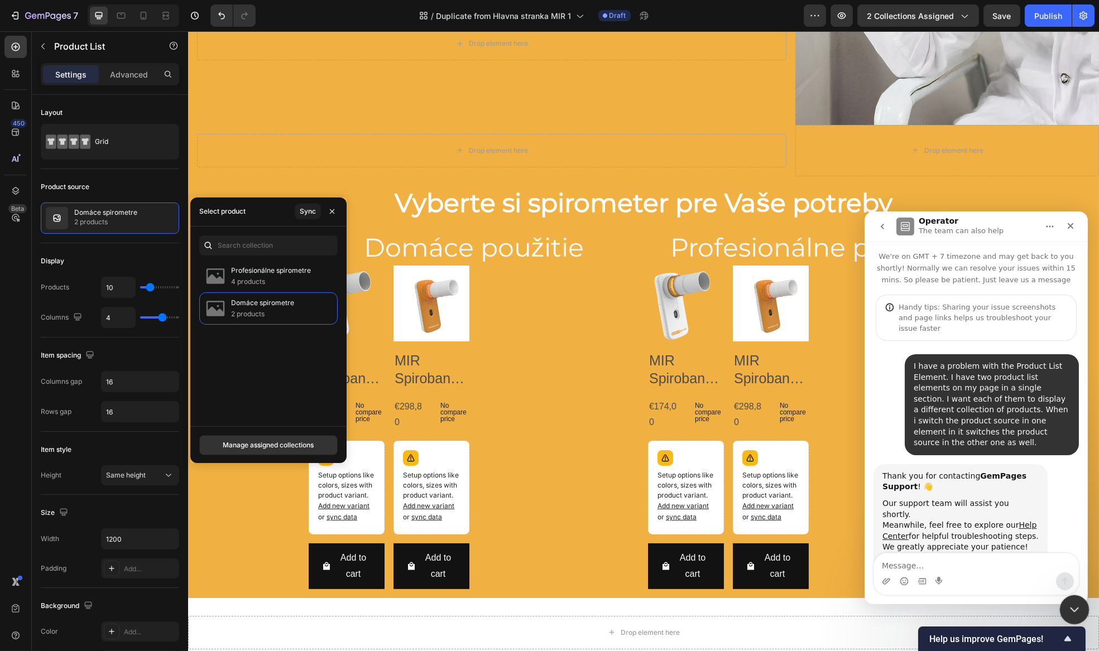
click at [1078, 612] on icon "Close Intercom Messenger" at bounding box center [1072, 608] width 13 height 13
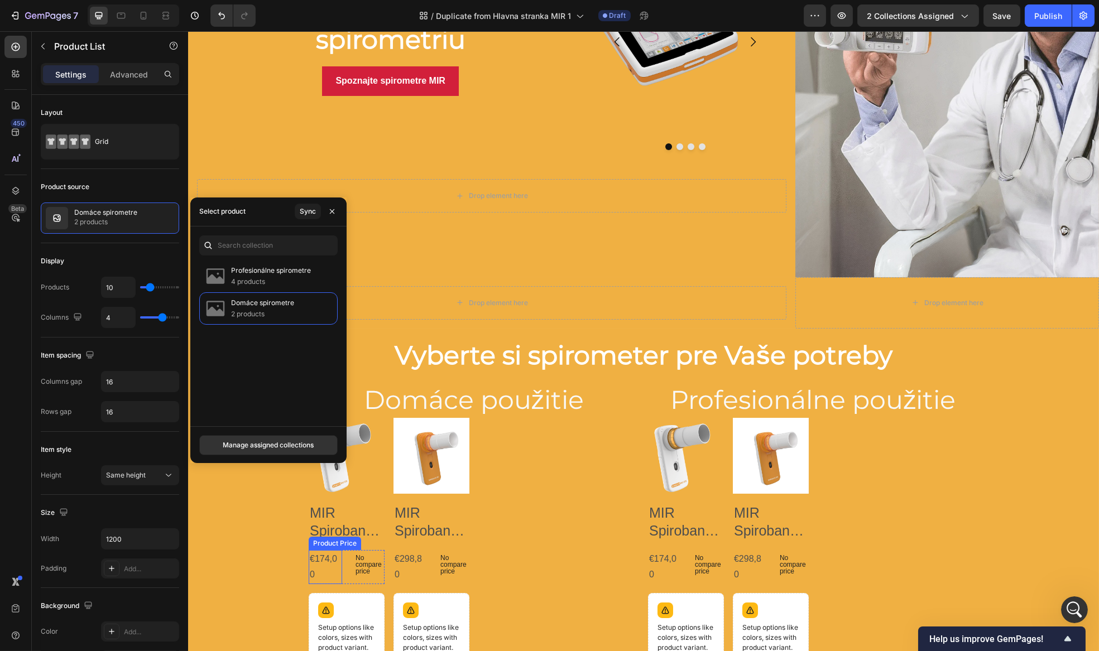
scroll to position [247, 0]
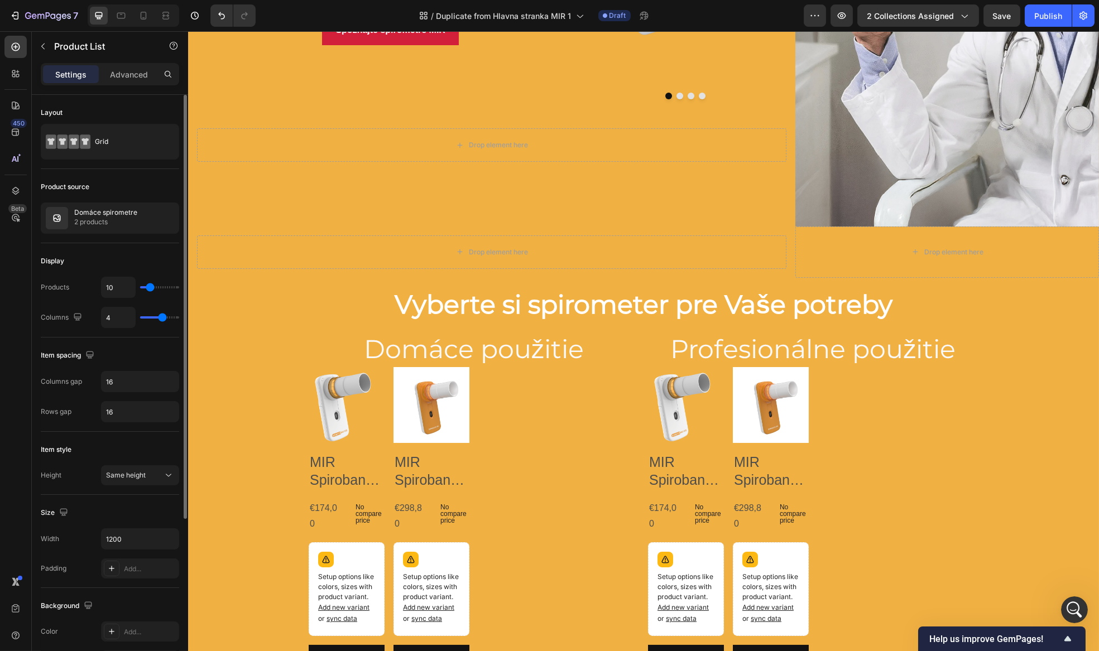
click at [120, 243] on div "Display Products 10 Columns 4" at bounding box center [110, 290] width 138 height 94
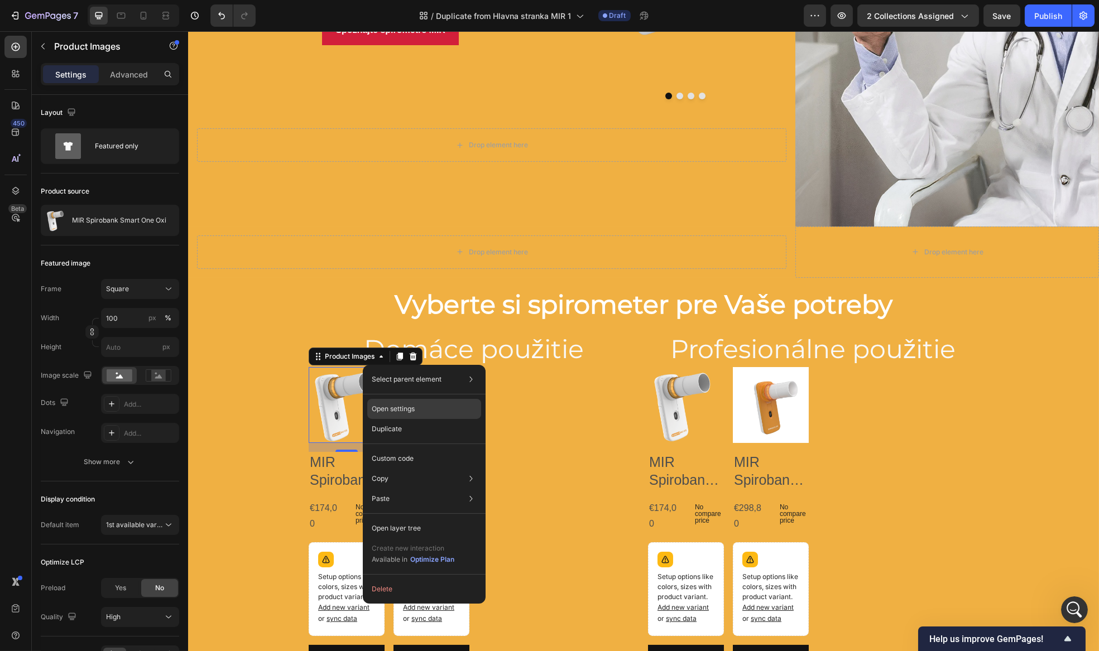
click at [403, 406] on p "Open settings" at bounding box center [393, 409] width 43 height 10
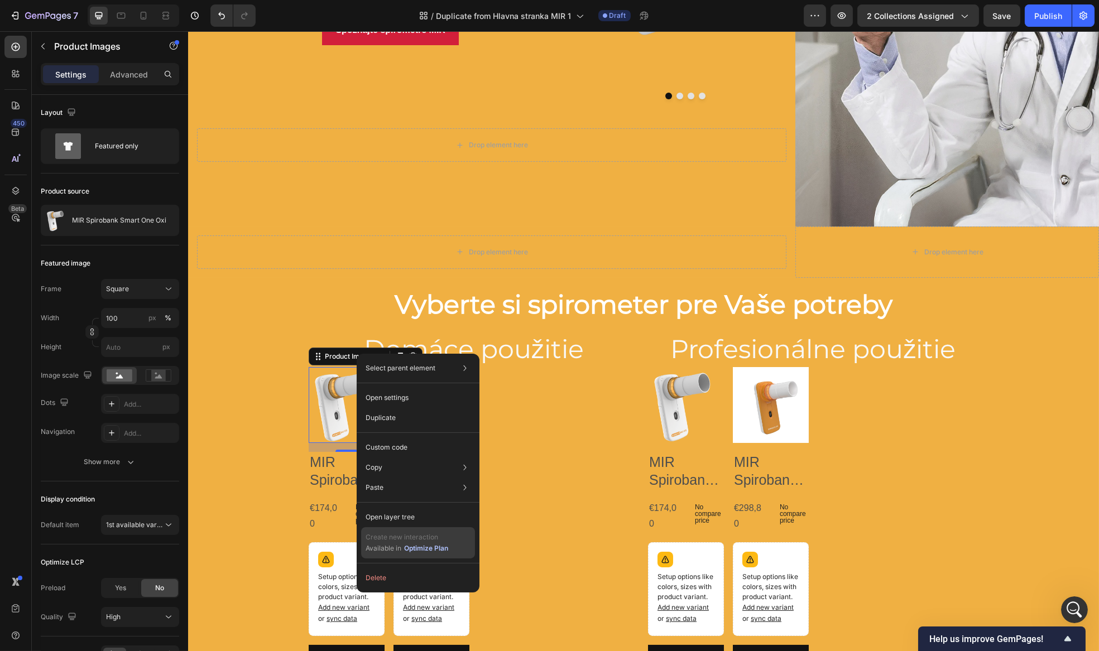
click at [439, 546] on div "Optimize Plan" at bounding box center [426, 549] width 44 height 10
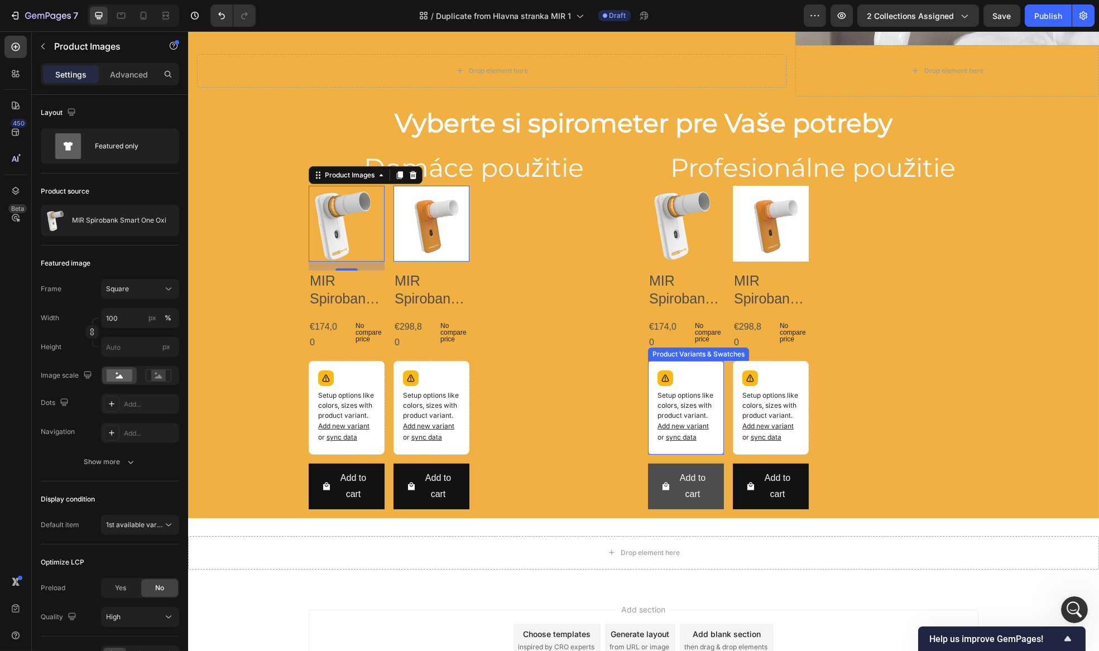
scroll to position [450, 0]
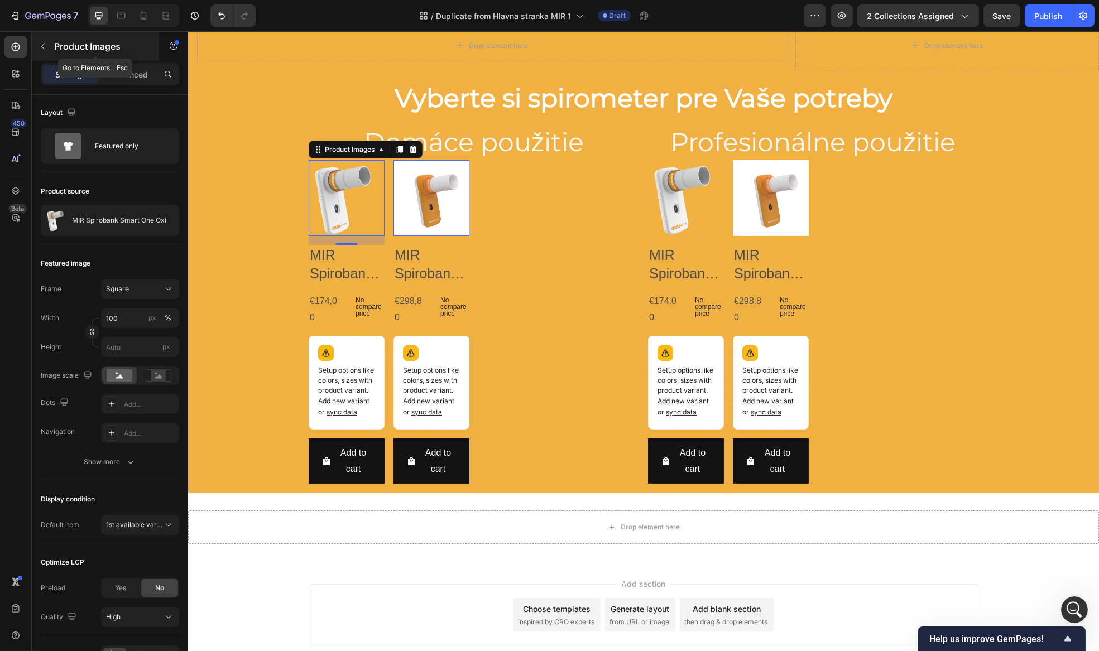
click at [41, 47] on icon "button" at bounding box center [43, 46] width 9 height 9
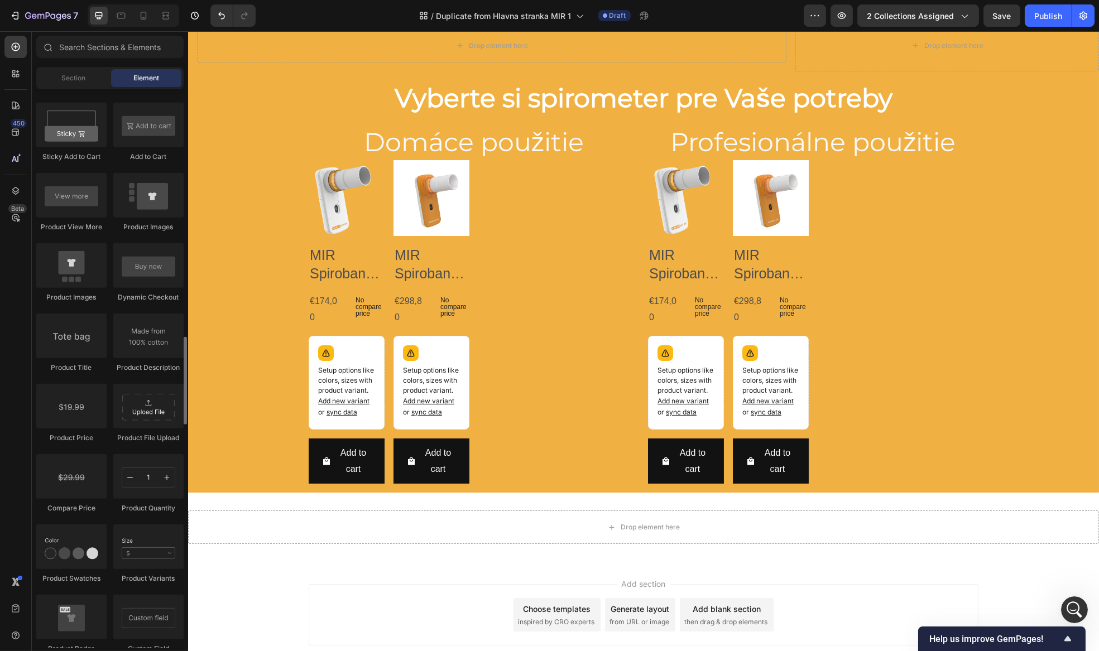
scroll to position [1522, 0]
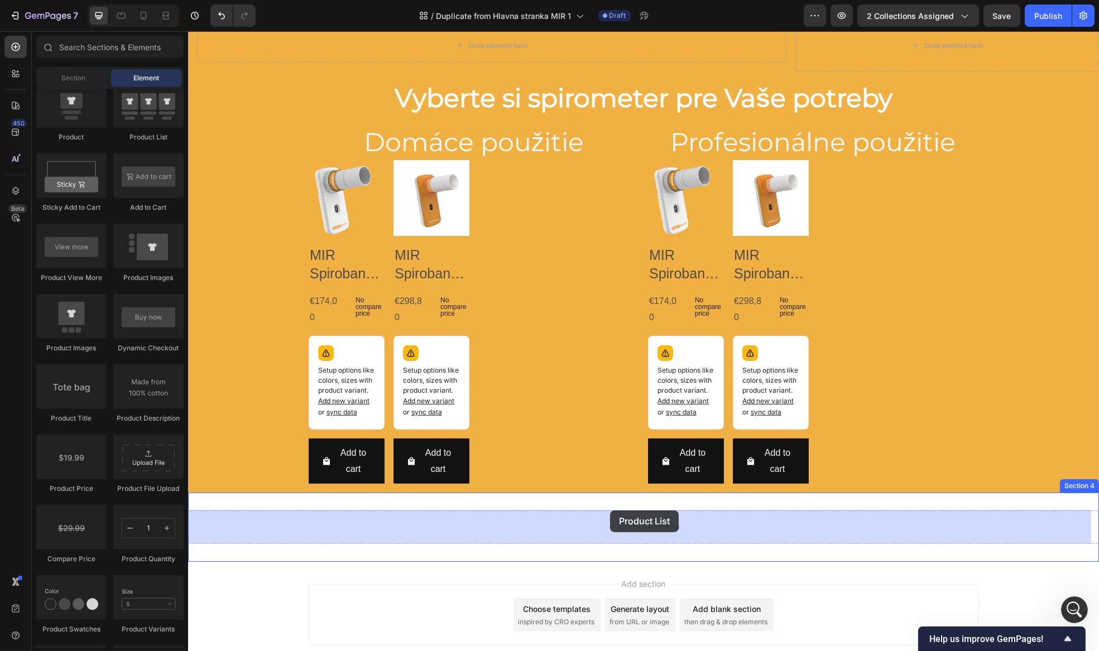
drag, startPoint x: 330, startPoint y: 143, endPoint x: 619, endPoint y: 544, distance: 494.8
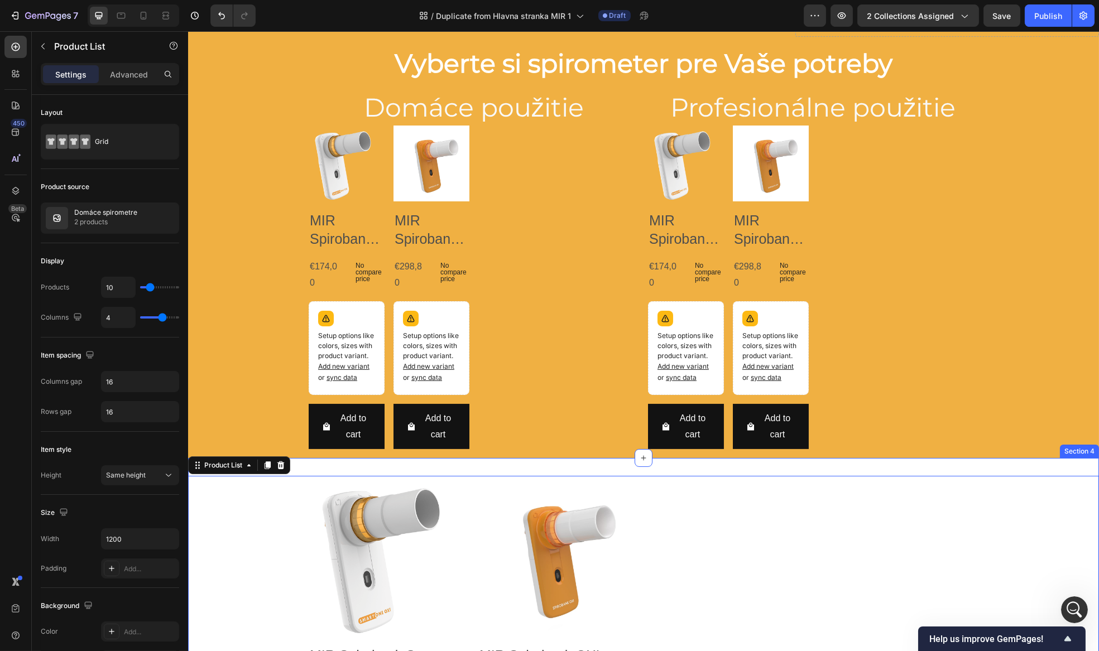
scroll to position [500, 0]
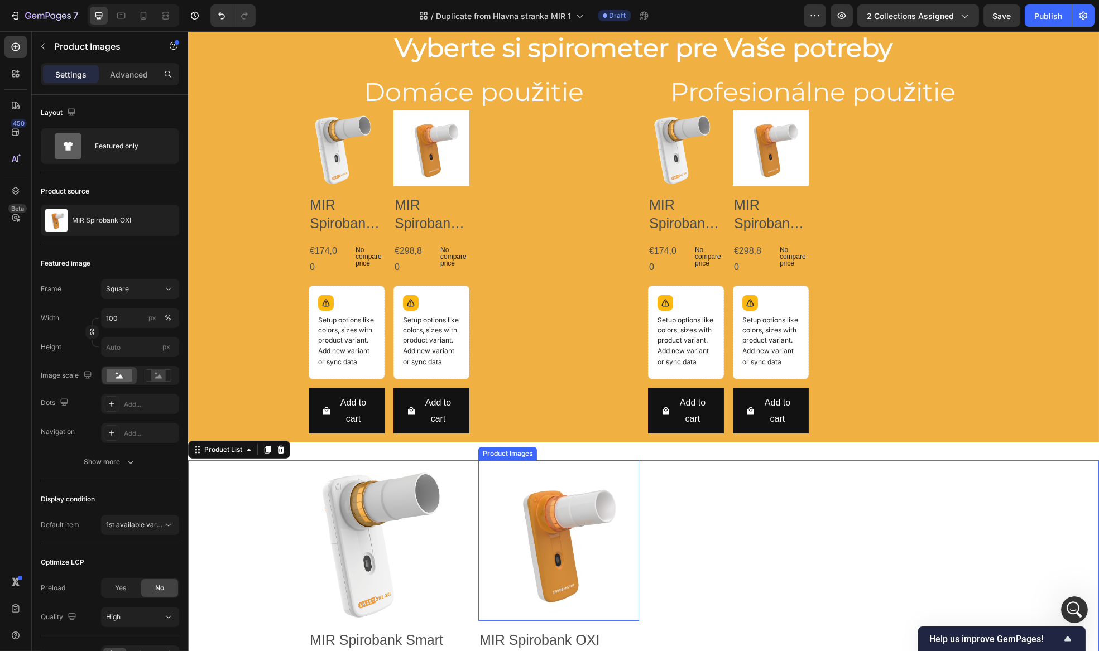
click at [556, 531] on img at bounding box center [558, 540] width 161 height 161
click at [732, 551] on div "Product Images MIR Spirobank Smart One Oxi Product Title €174,00 Product Price …" at bounding box center [643, 632] width 670 height 345
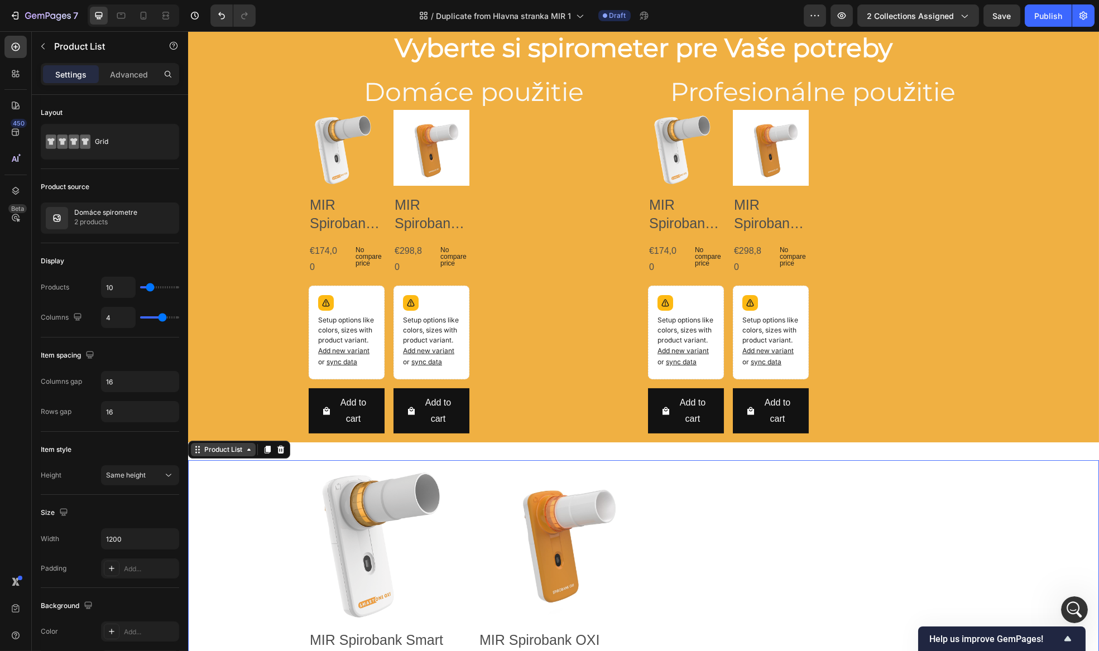
click at [237, 450] on div "Product List" at bounding box center [222, 450] width 42 height 10
click at [274, 523] on div "Product Images MIR Spirobank Smart One Oxi Product Title €174,00 Product Price …" at bounding box center [643, 632] width 911 height 345
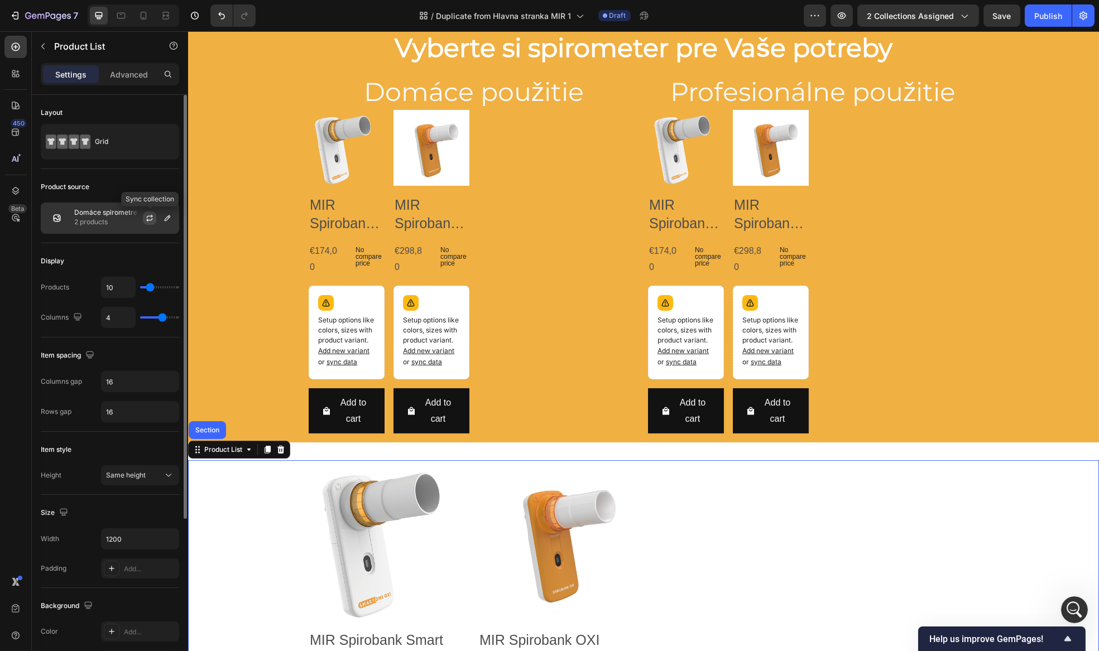
click at [143, 214] on button "button" at bounding box center [149, 218] width 13 height 13
click at [79, 221] on p "2 products" at bounding box center [105, 222] width 63 height 11
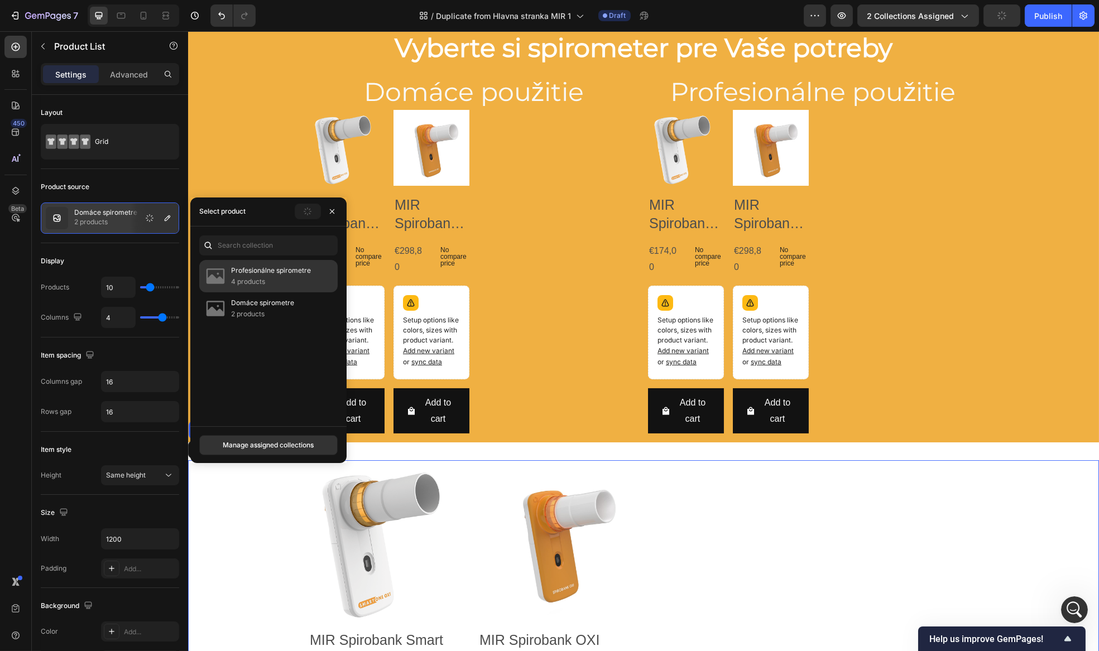
click at [242, 278] on p "4 products" at bounding box center [271, 281] width 80 height 11
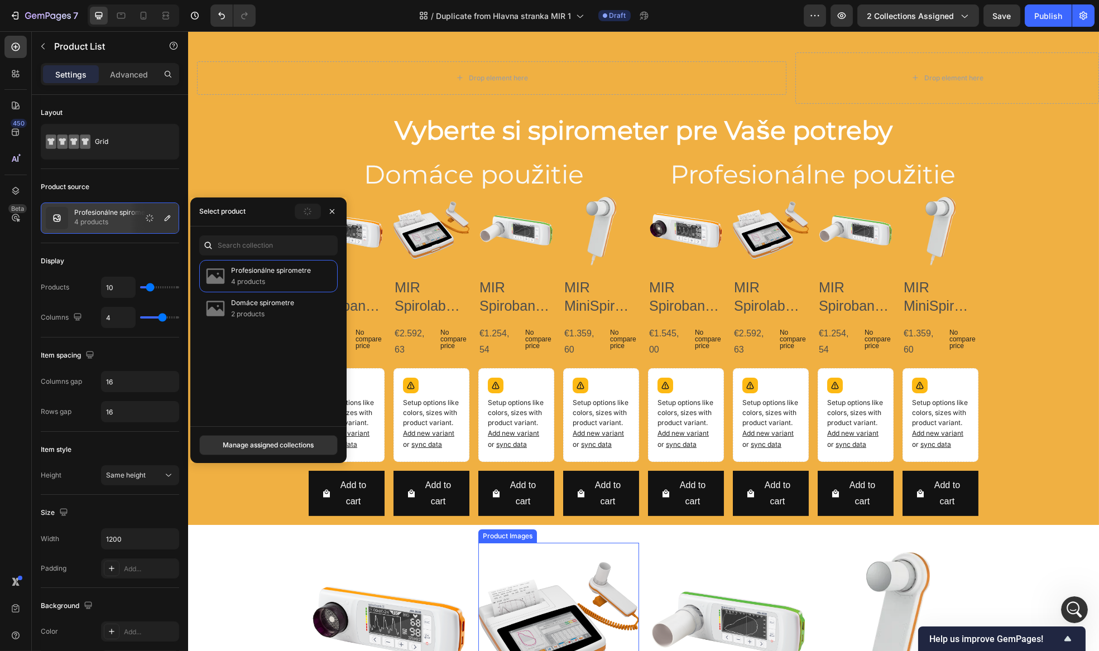
scroll to position [469, 0]
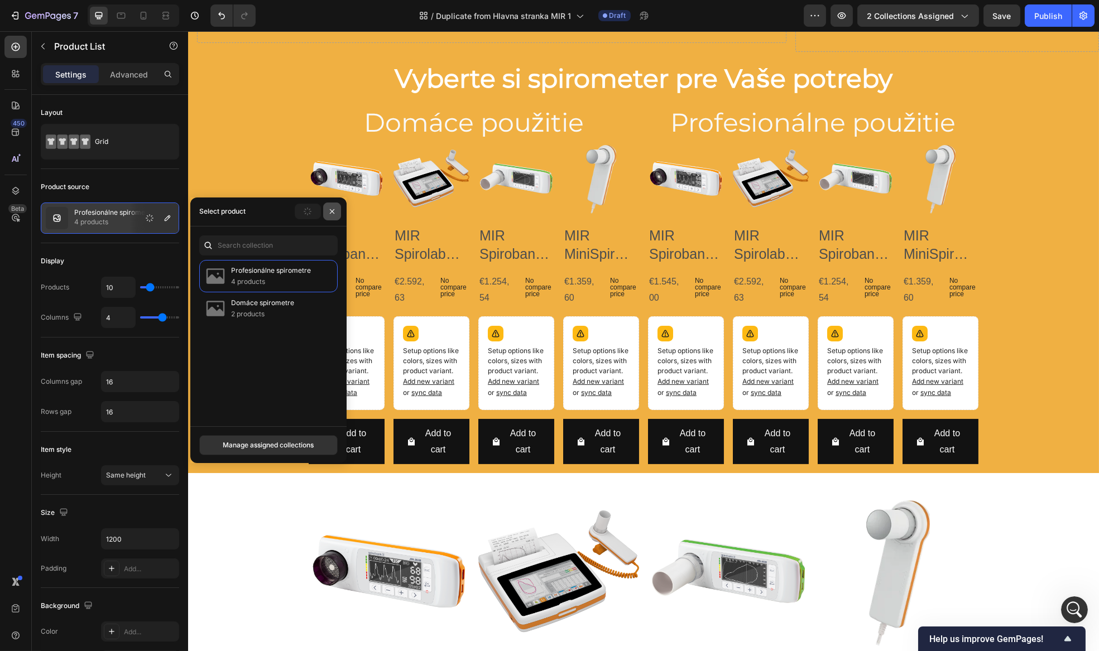
click at [331, 210] on icon "button" at bounding box center [332, 211] width 9 height 9
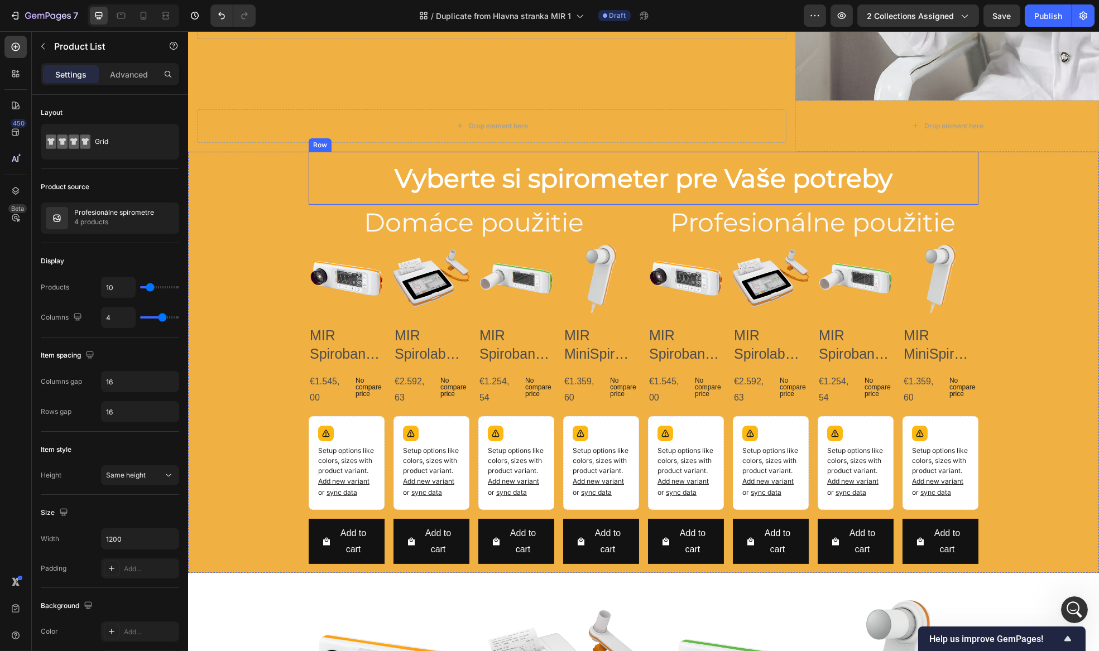
scroll to position [368, 0]
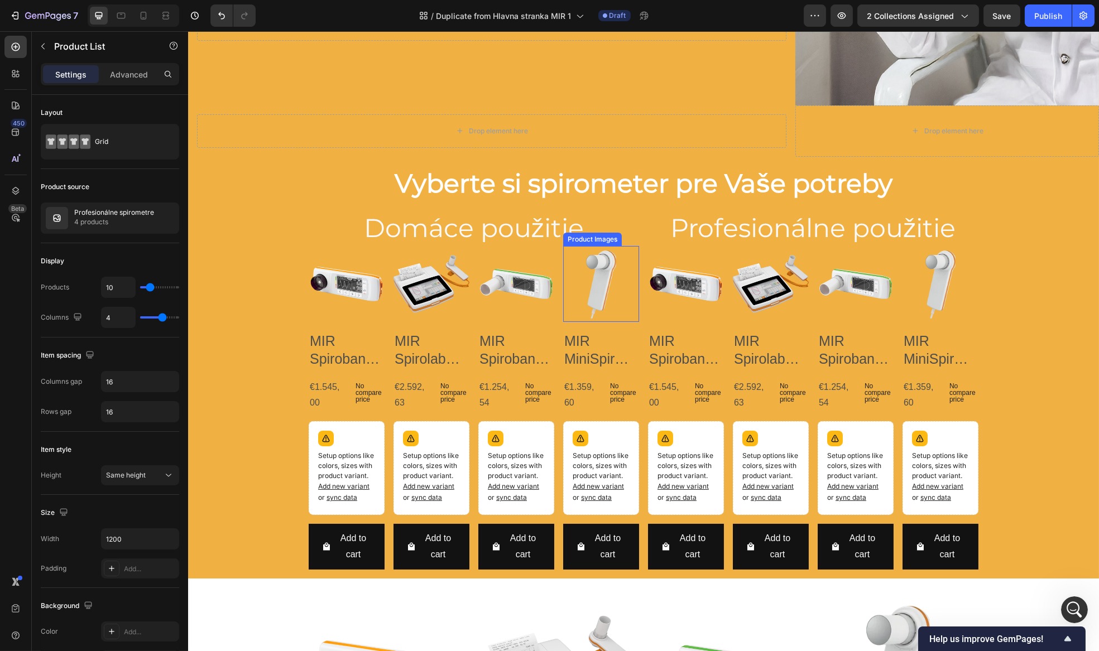
click at [628, 302] on img at bounding box center [601, 284] width 76 height 76
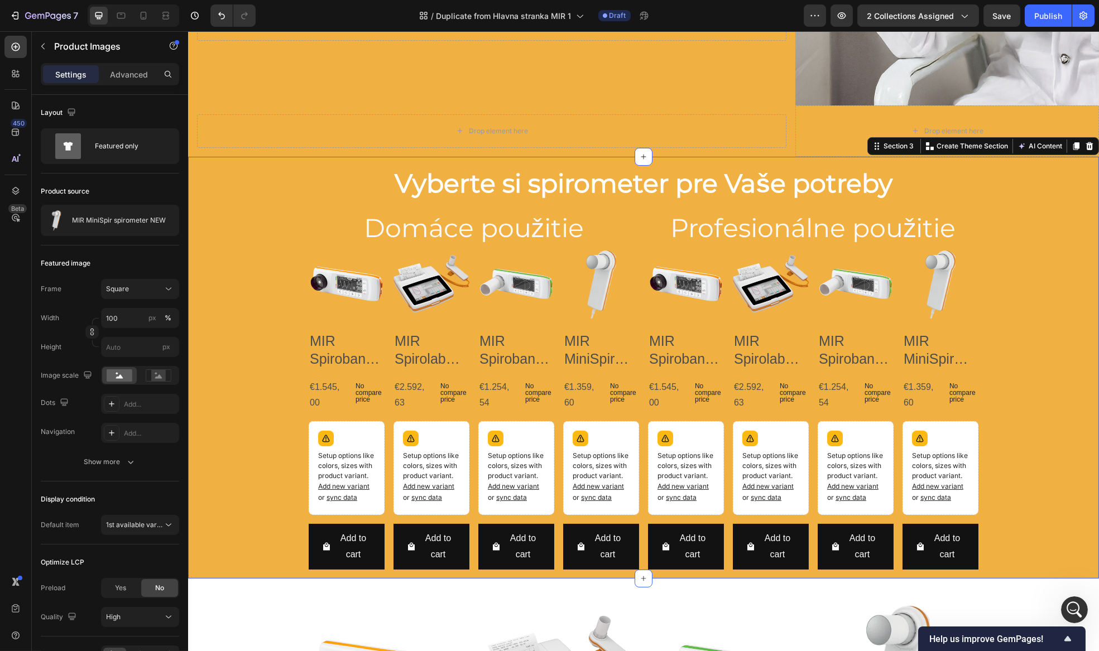
click at [278, 315] on div "Vyberte si spirometer pre Vaše potreby Heading Row Domáce použitie Heading Prod…" at bounding box center [643, 368] width 911 height 422
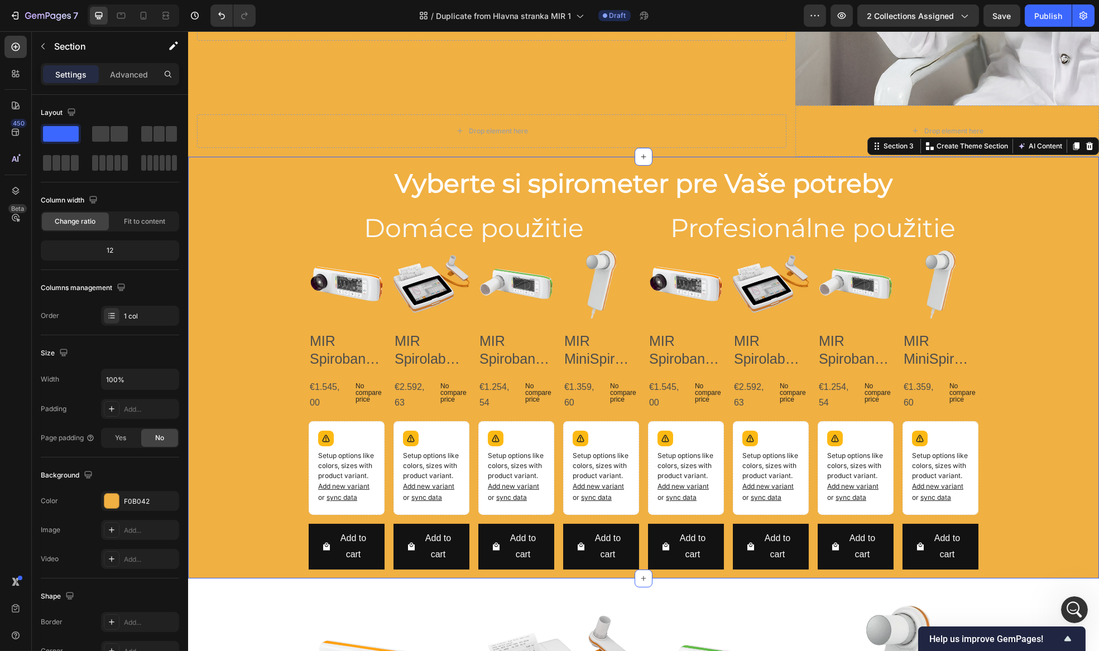
click at [292, 337] on div "Vyberte si spirometer pre Vaše potreby Heading Row Domáce použitie Heading Prod…" at bounding box center [643, 368] width 911 height 422
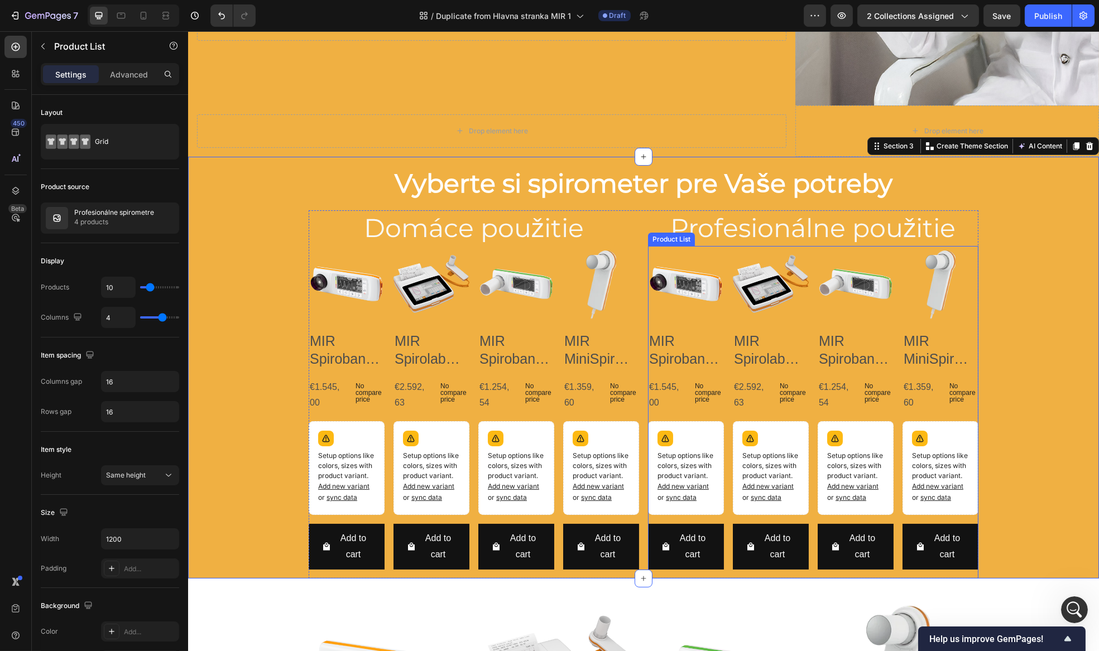
click at [721, 259] on div "Product Images MIR Spirobank II SMART Product Title €1.545,00 Product Price Pro…" at bounding box center [812, 412] width 330 height 333
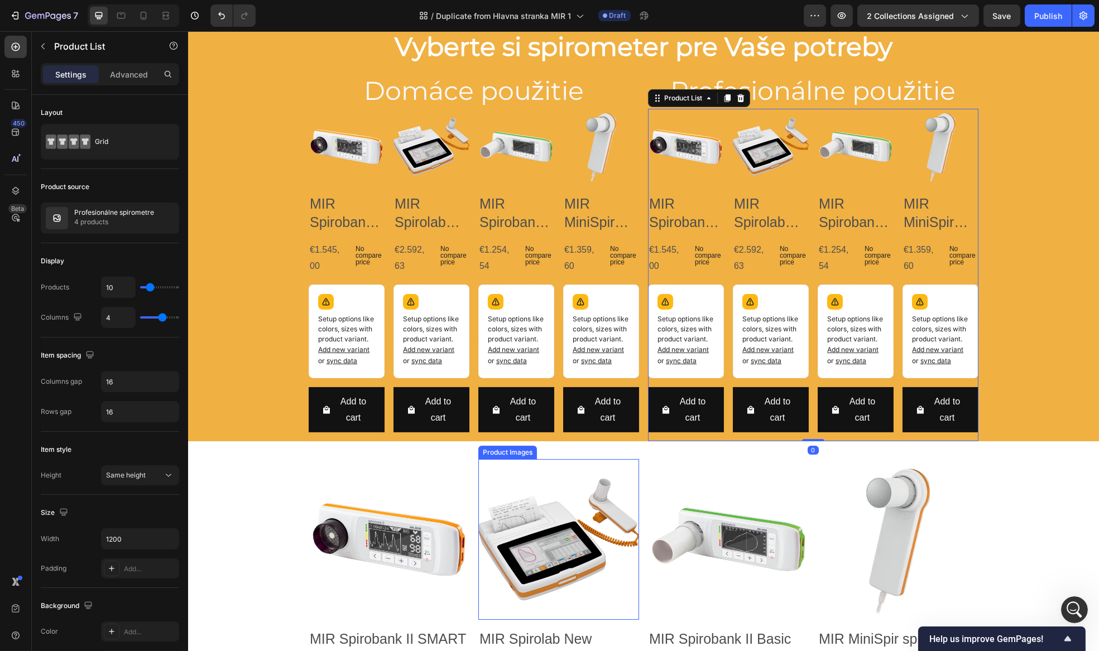
scroll to position [520, 0]
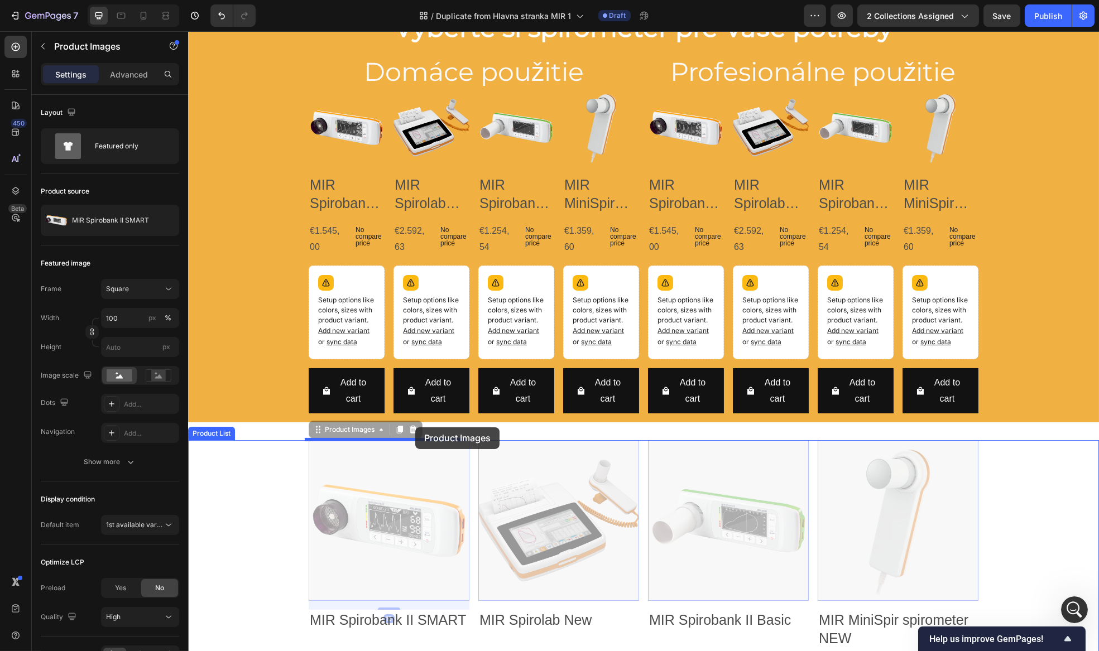
click at [412, 430] on div at bounding box center [643, 237] width 911 height 1453
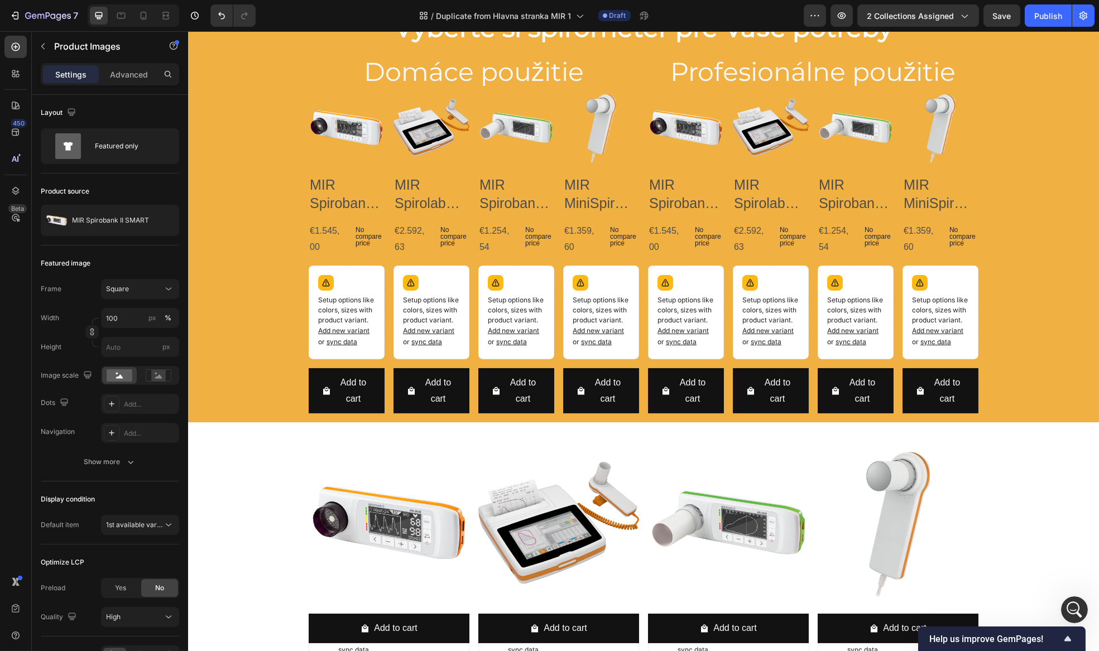
click at [400, 477] on img at bounding box center [388, 523] width 161 height 161
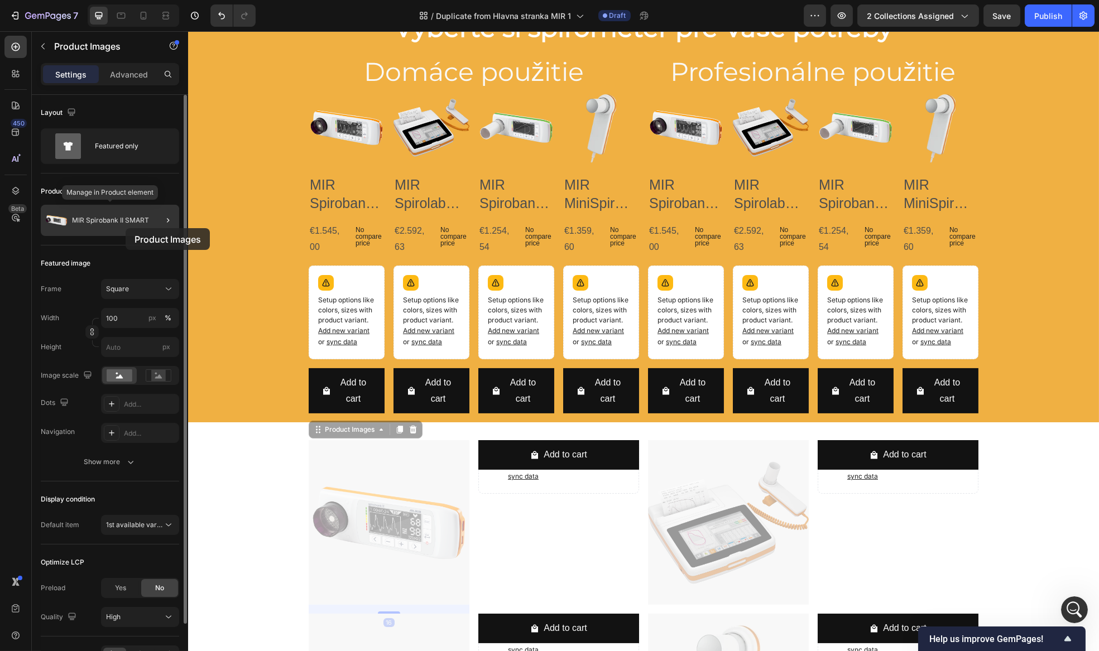
click at [126, 228] on div "MIR Spirobank II SMART" at bounding box center [110, 220] width 138 height 31
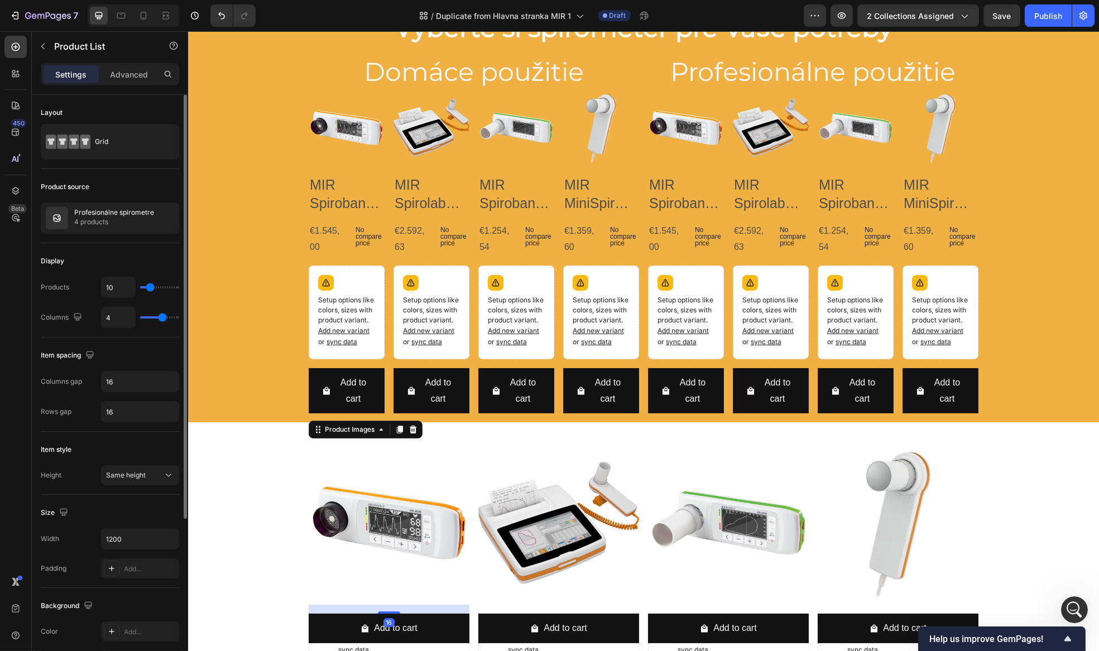
click at [405, 545] on img at bounding box center [388, 523] width 161 height 161
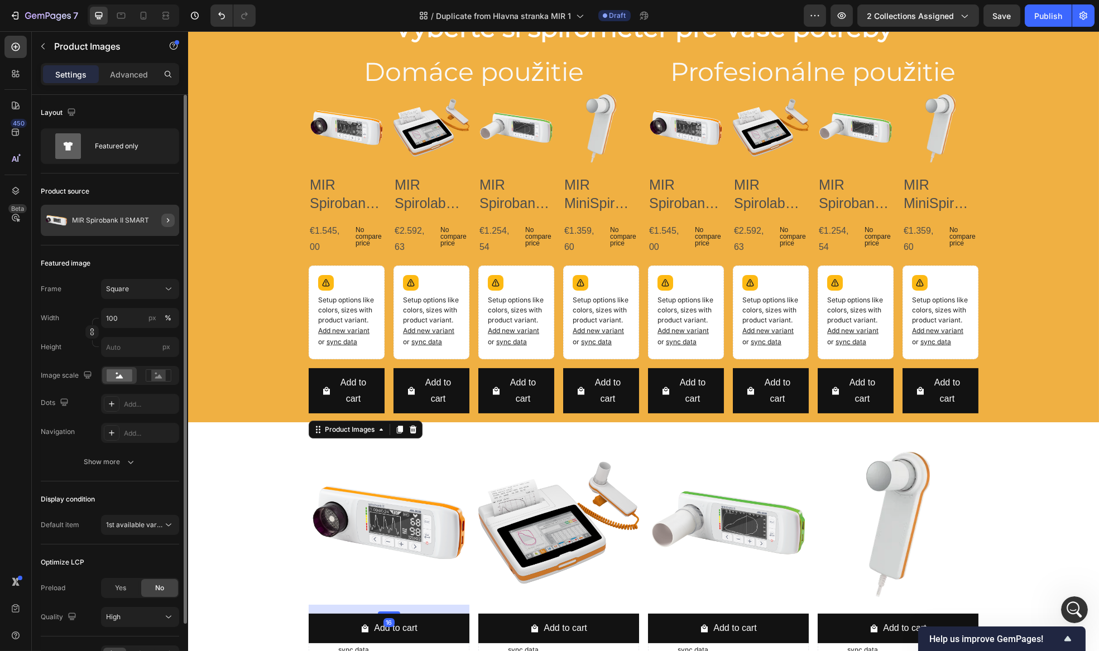
click at [170, 223] on icon "button" at bounding box center [168, 220] width 9 height 9
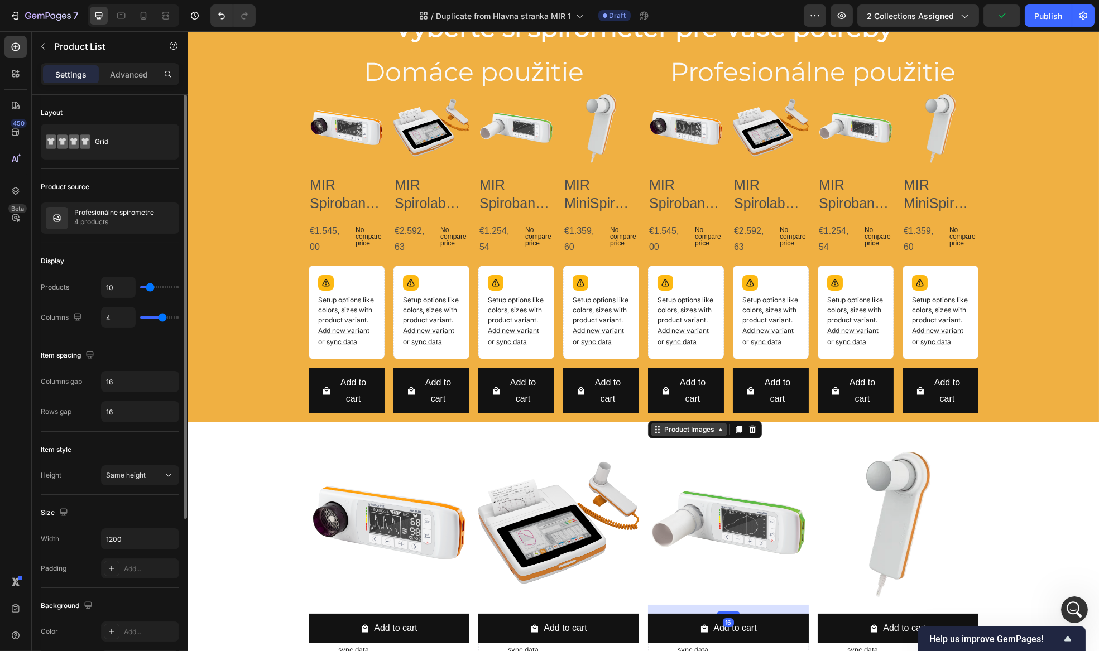
click at [674, 429] on div "Product Images" at bounding box center [688, 430] width 54 height 10
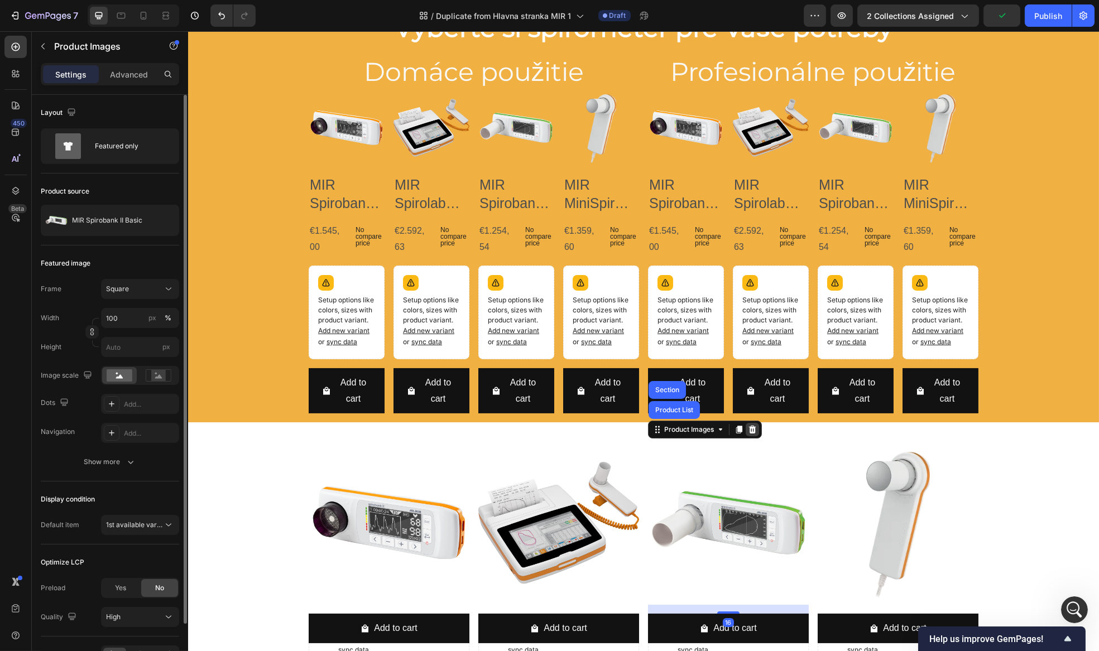
click at [752, 430] on icon at bounding box center [751, 429] width 9 height 9
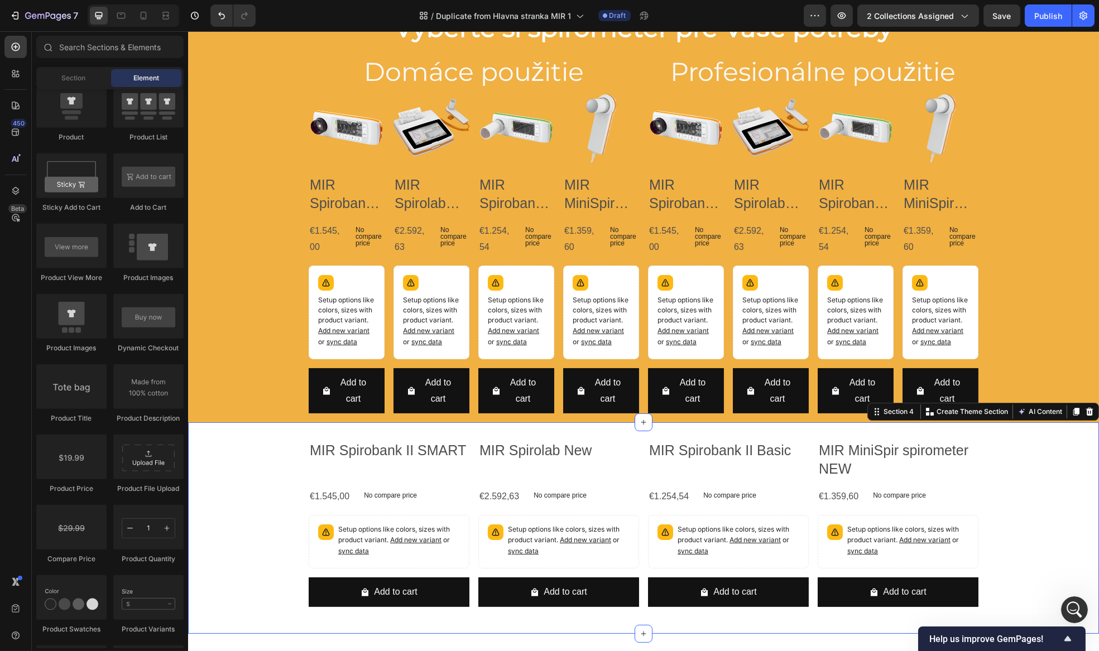
click at [700, 429] on div "MIR Spirobank II SMART Product Title €1.545,00 Product Price Product Price No c…" at bounding box center [643, 528] width 911 height 212
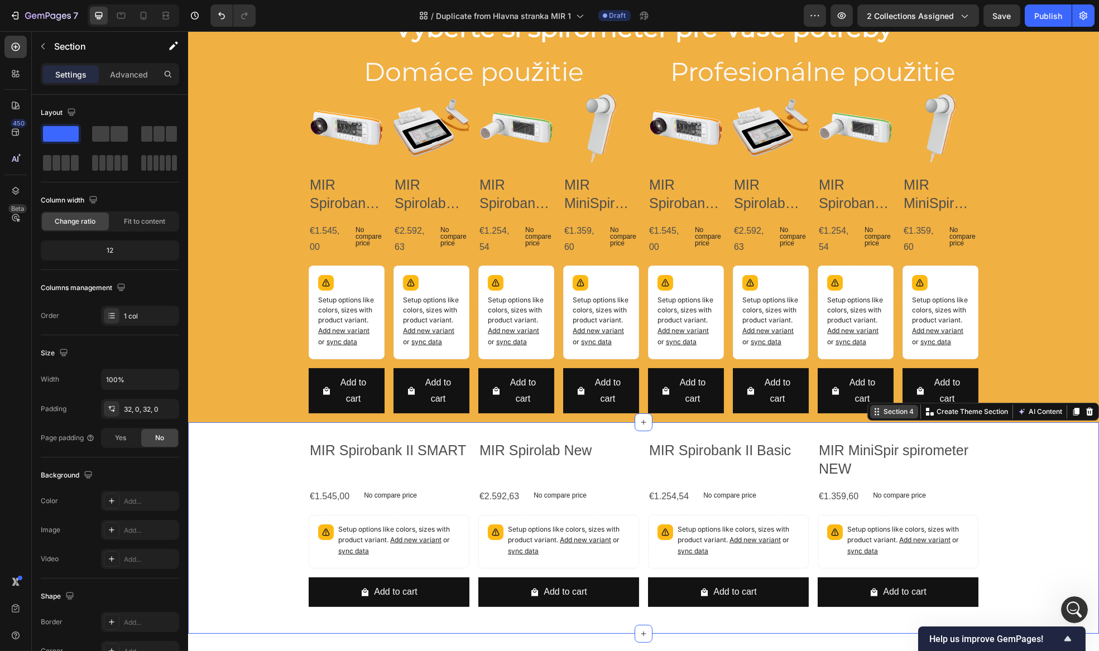
click at [897, 410] on div "Section 4" at bounding box center [898, 412] width 35 height 10
click at [1084, 414] on icon at bounding box center [1088, 411] width 9 height 9
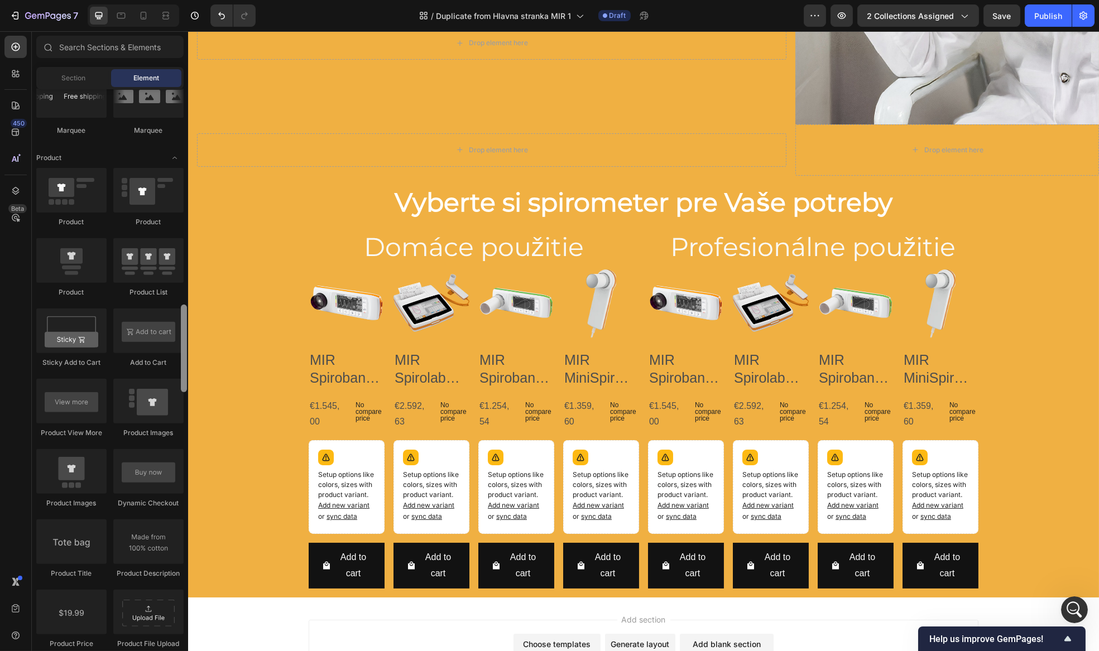
scroll to position [1164, 0]
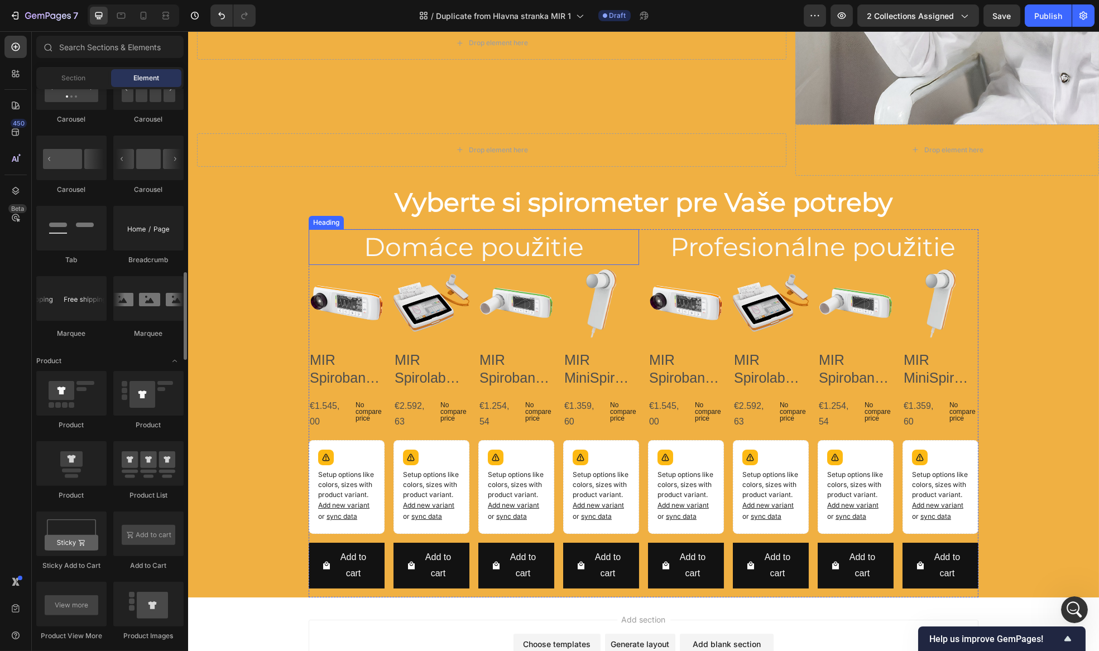
click at [420, 238] on h2 "Domáce použitie" at bounding box center [473, 247] width 330 height 36
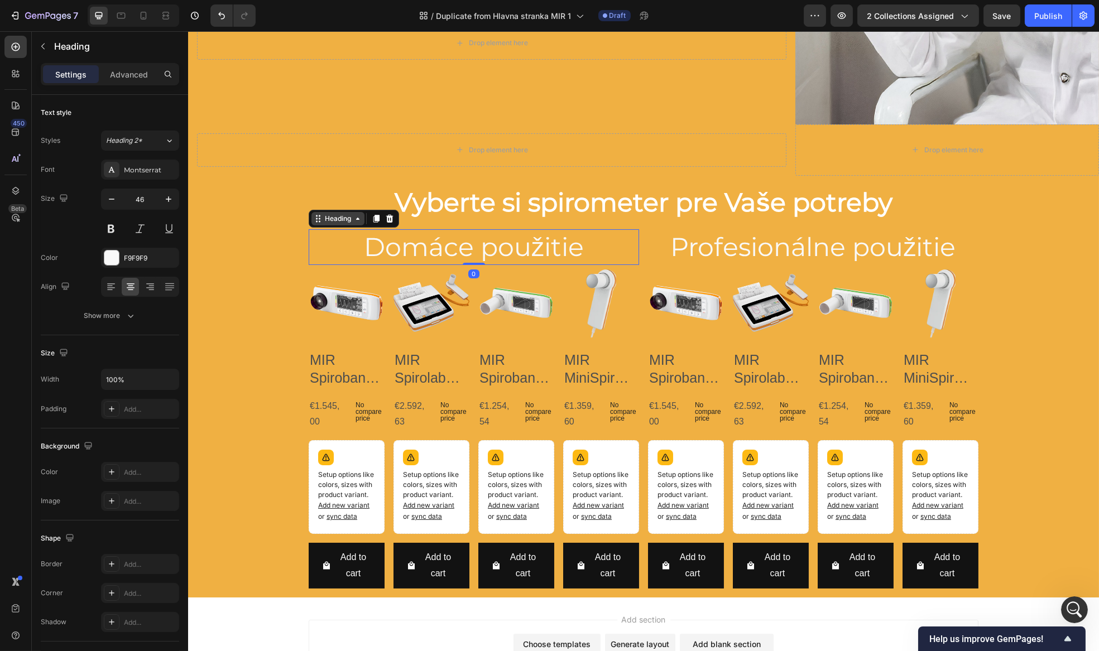
click at [335, 217] on div "Heading" at bounding box center [337, 219] width 31 height 10
click at [384, 217] on icon at bounding box center [388, 218] width 9 height 9
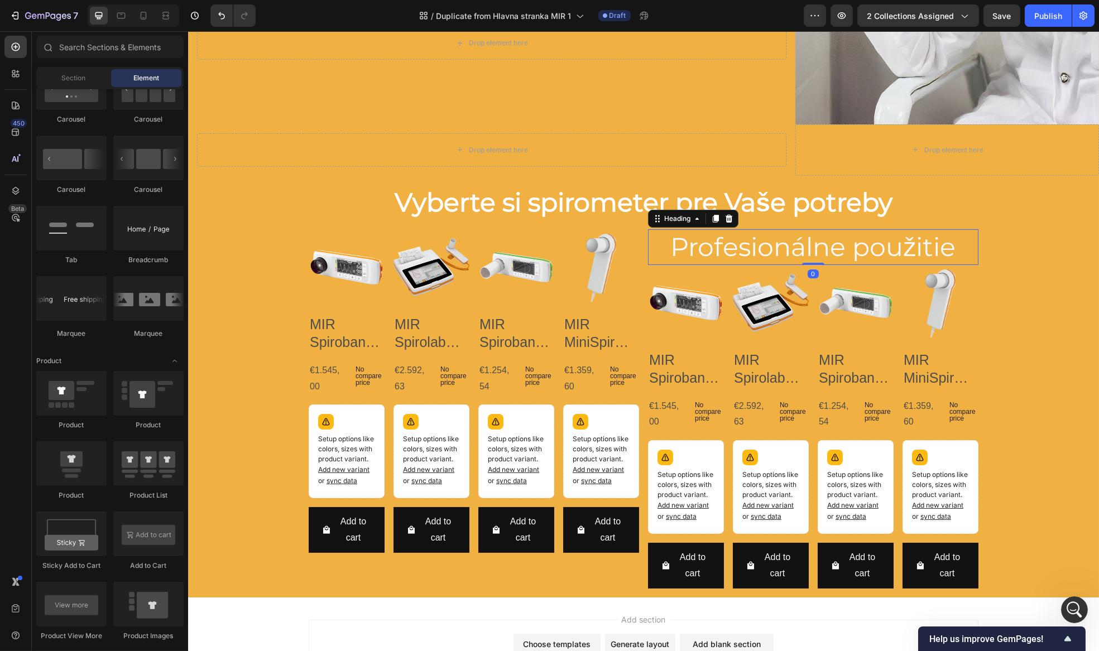
click at [666, 242] on h2 "Profesionálne použitie" at bounding box center [812, 247] width 330 height 36
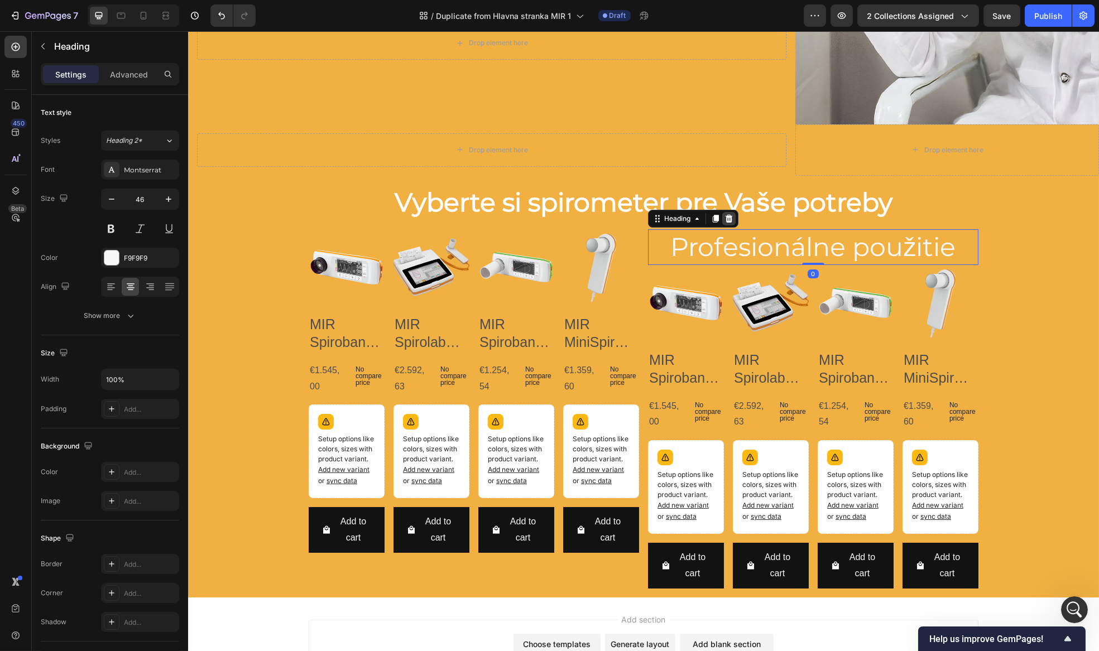
click at [724, 218] on icon at bounding box center [728, 218] width 9 height 9
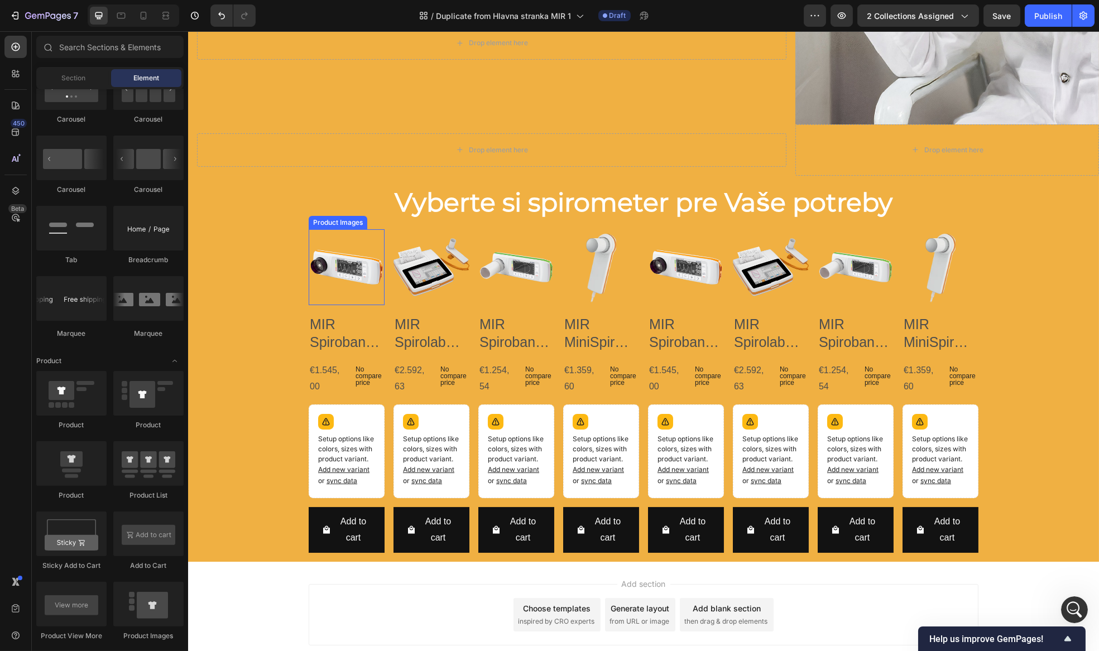
click at [324, 218] on div "Product Images" at bounding box center [337, 223] width 54 height 10
click at [324, 217] on div "Product Images" at bounding box center [349, 219] width 54 height 10
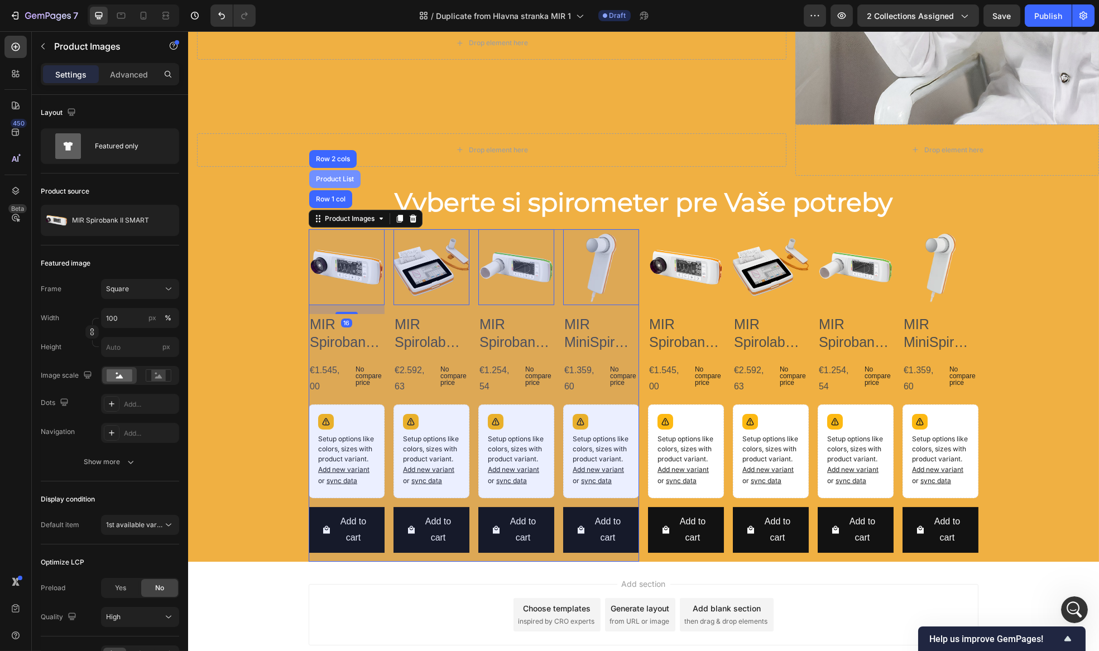
click at [335, 180] on div "Product List" at bounding box center [334, 179] width 51 height 18
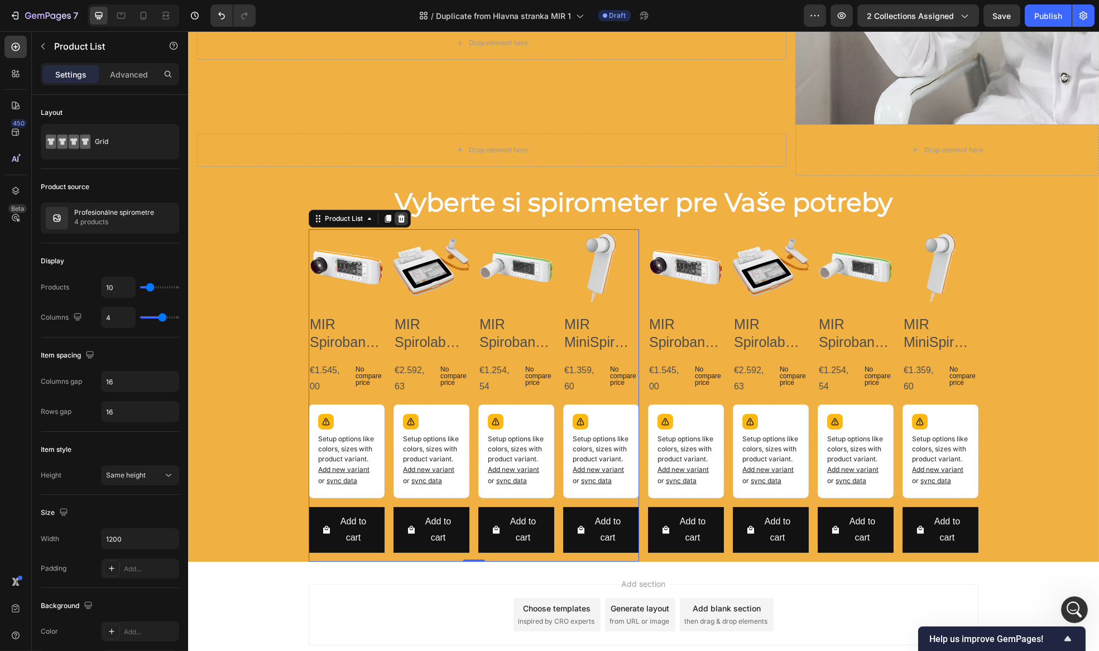
click at [398, 215] on icon at bounding box center [400, 219] width 7 height 8
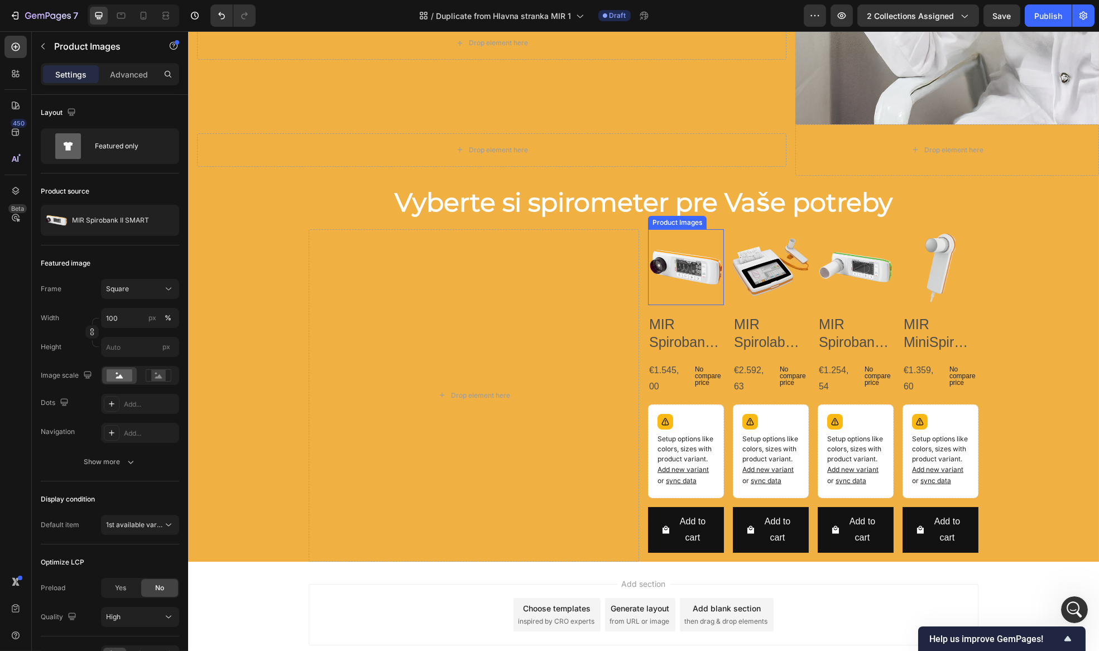
click at [647, 231] on img at bounding box center [685, 267] width 76 height 76
click at [703, 214] on div "Product Images" at bounding box center [688, 219] width 54 height 10
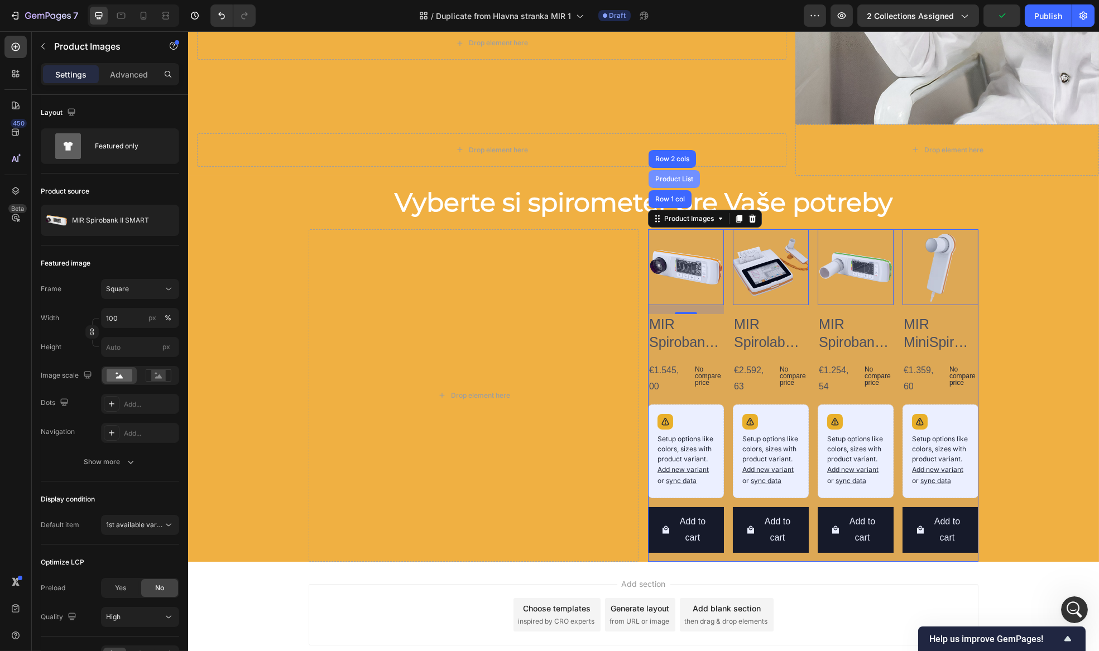
click at [669, 180] on div "Product List" at bounding box center [673, 179] width 51 height 18
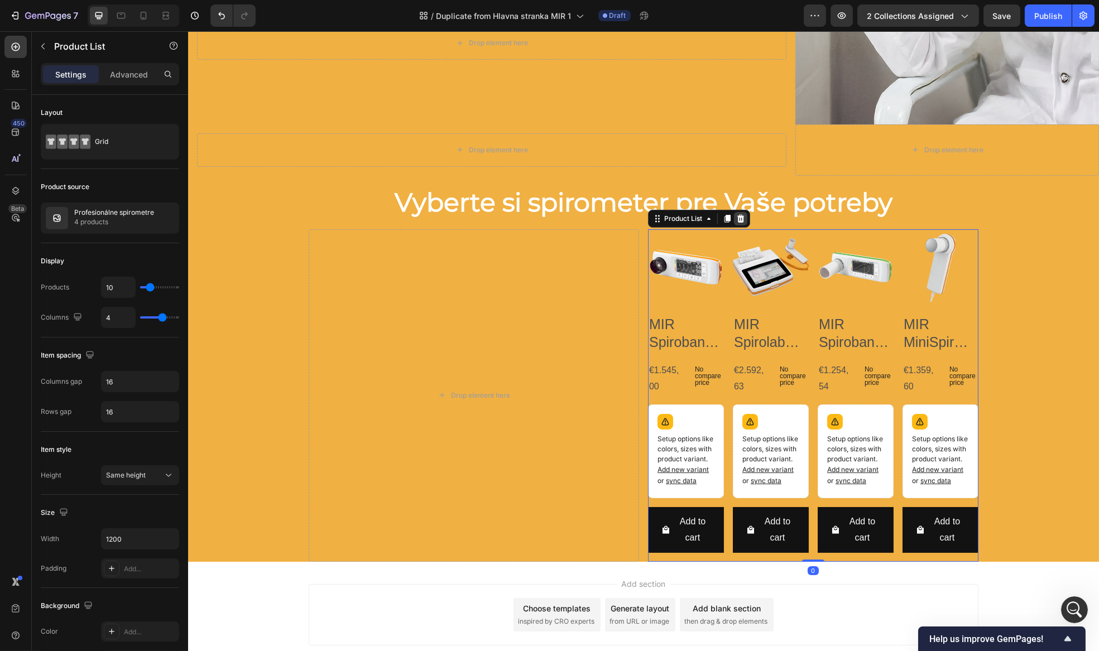
click at [741, 215] on div at bounding box center [739, 218] width 13 height 13
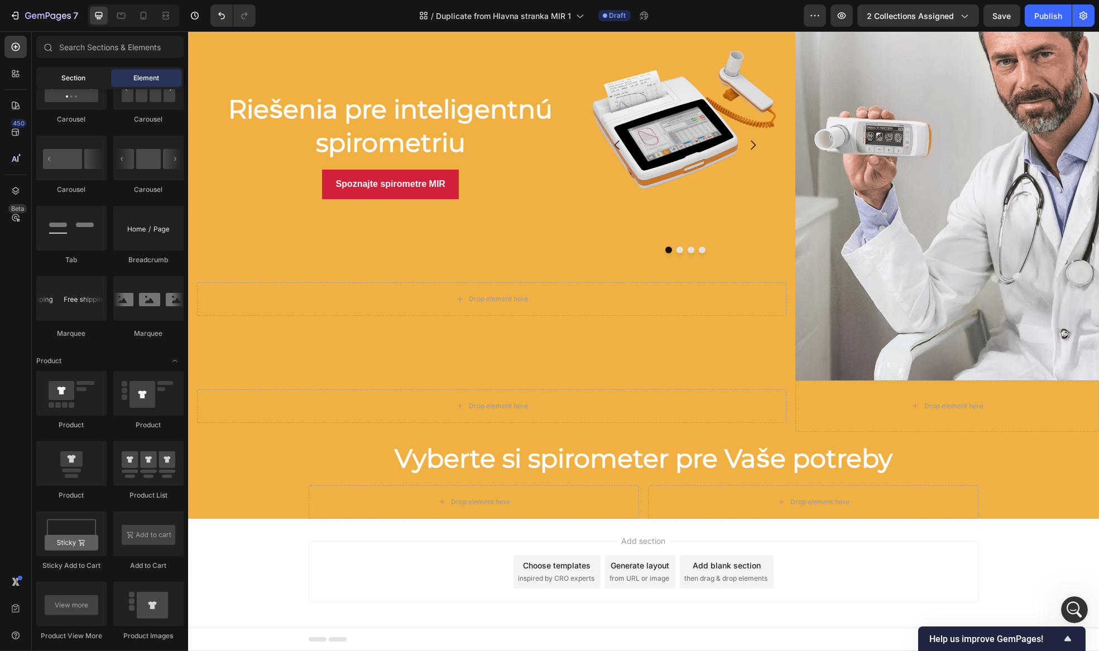
scroll to position [1113, 0]
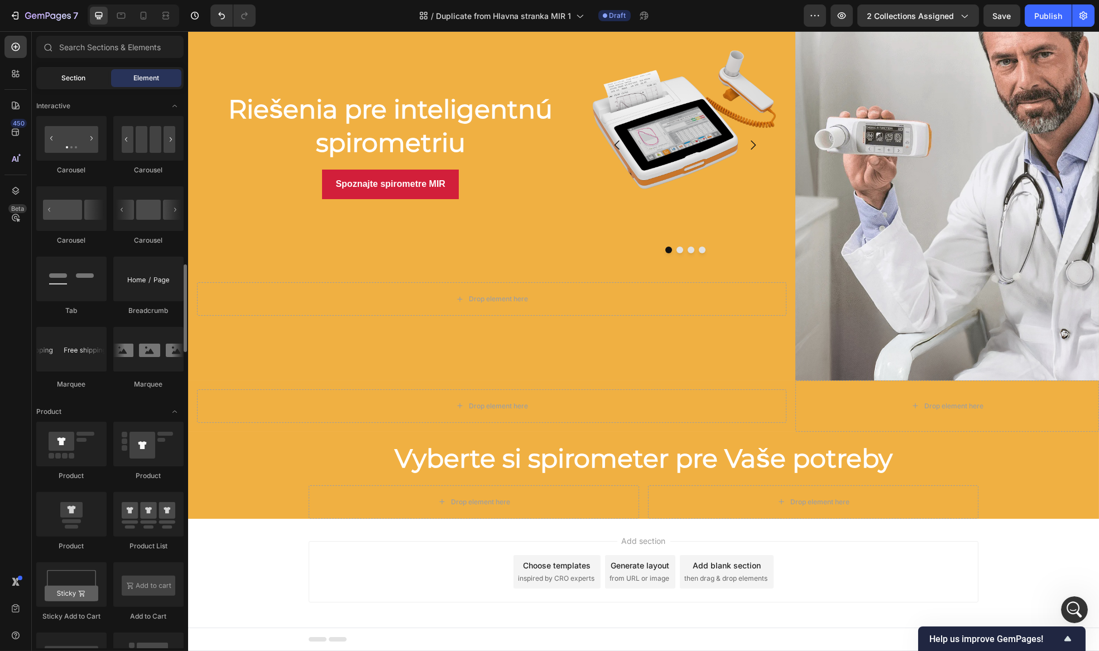
click at [74, 78] on span "Section" at bounding box center [74, 78] width 24 height 10
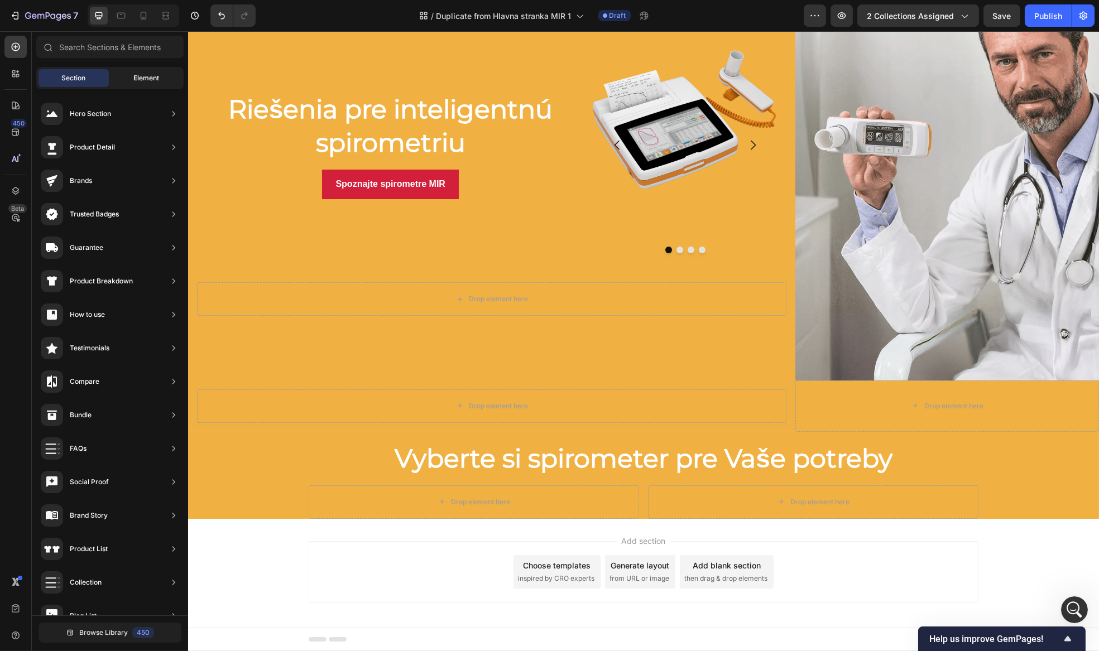
click at [129, 76] on div "Element" at bounding box center [146, 78] width 70 height 18
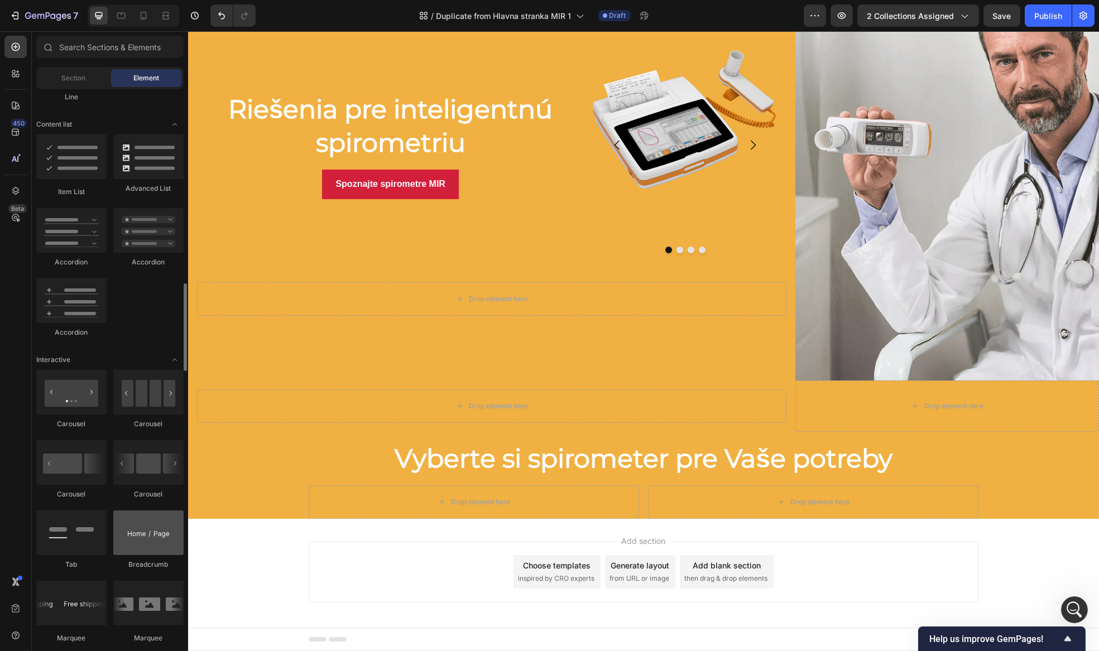
scroll to position [910, 0]
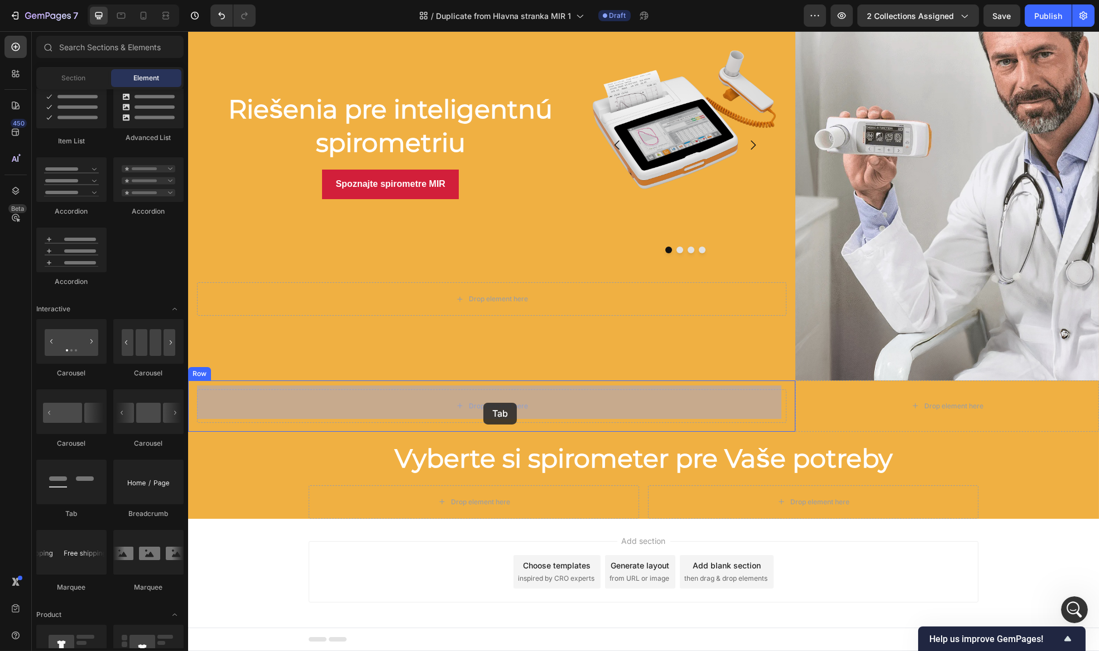
drag, startPoint x: 257, startPoint y: 522, endPoint x: 482, endPoint y: 406, distance: 253.1
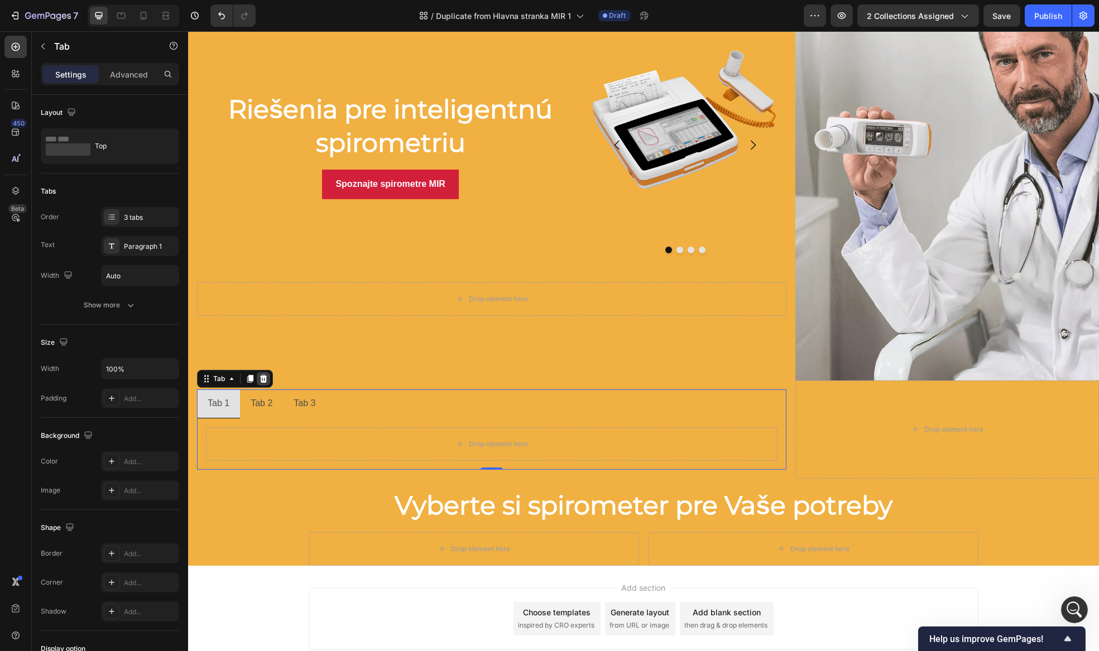
click at [266, 374] on icon at bounding box center [262, 378] width 9 height 9
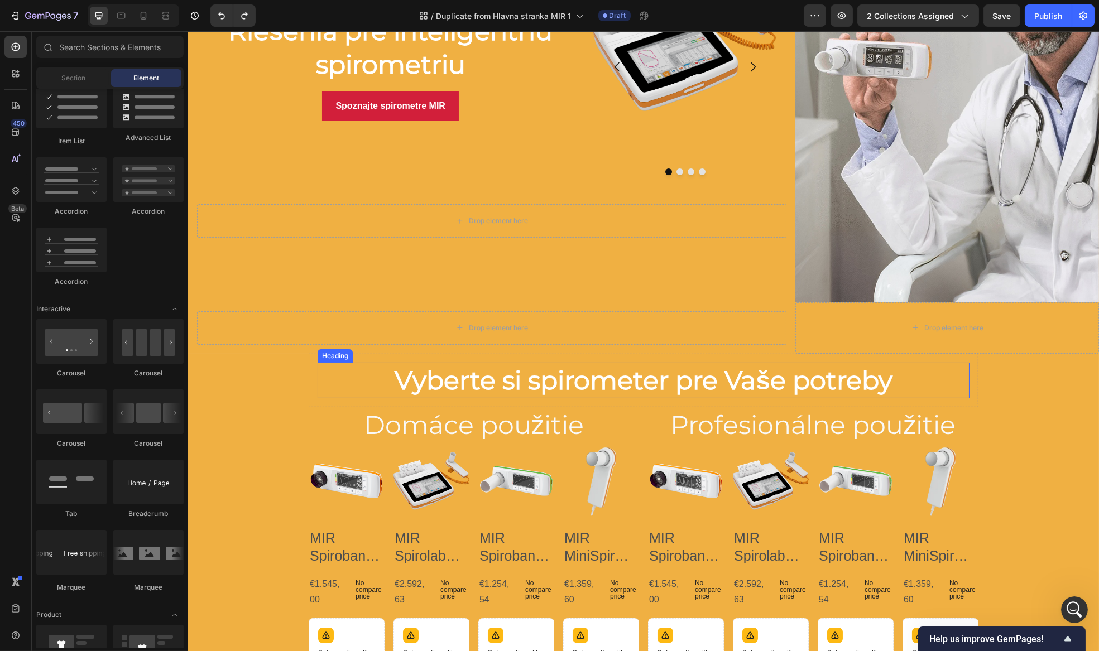
scroll to position [194, 0]
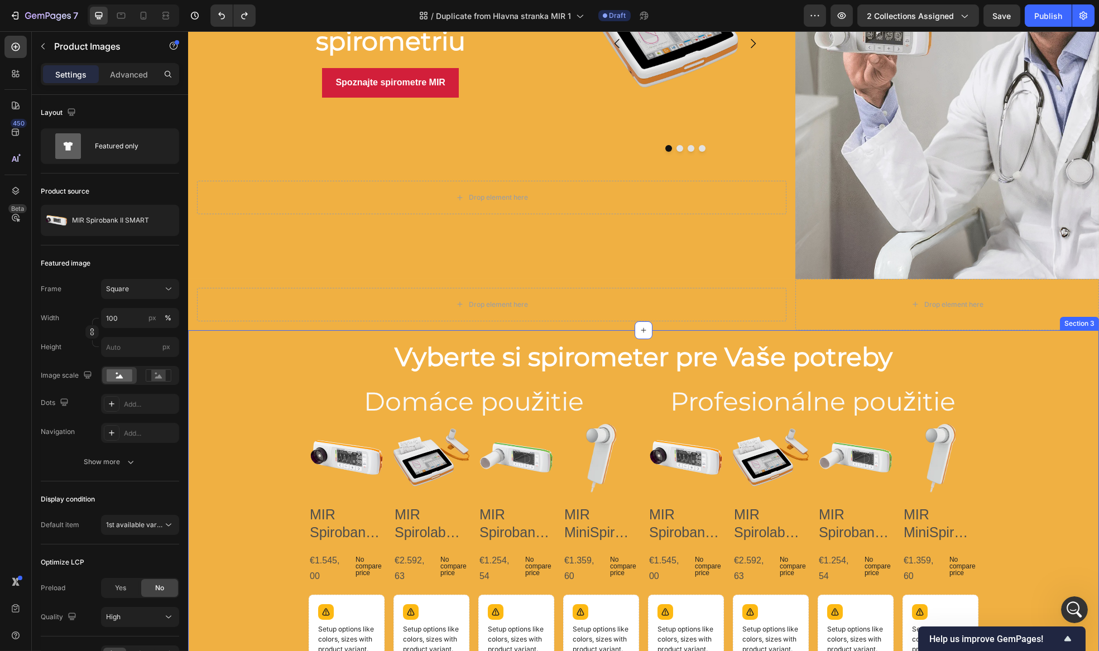
click at [323, 432] on img at bounding box center [346, 458] width 76 height 76
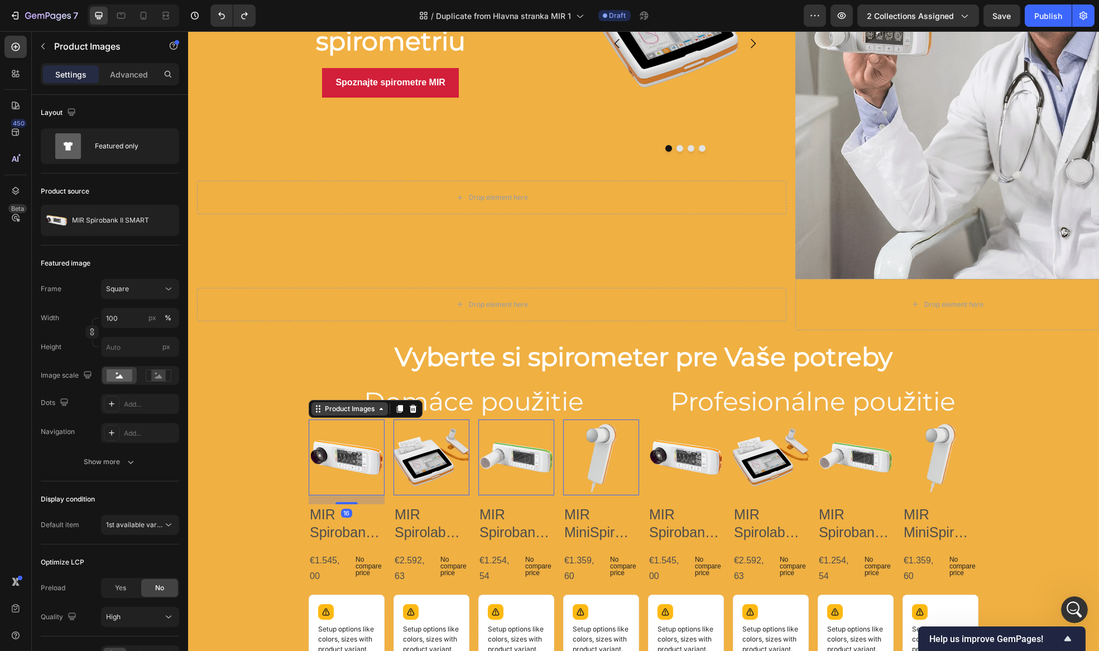
click at [358, 407] on div "Product Images" at bounding box center [349, 409] width 54 height 10
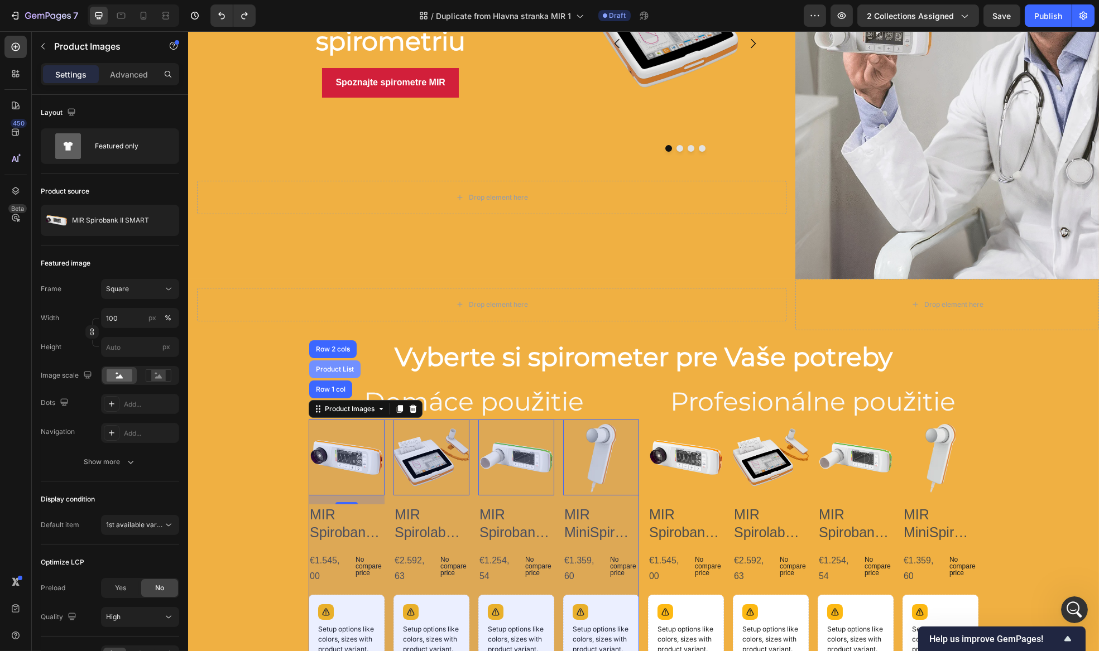
click at [340, 370] on div "Product List" at bounding box center [334, 369] width 51 height 18
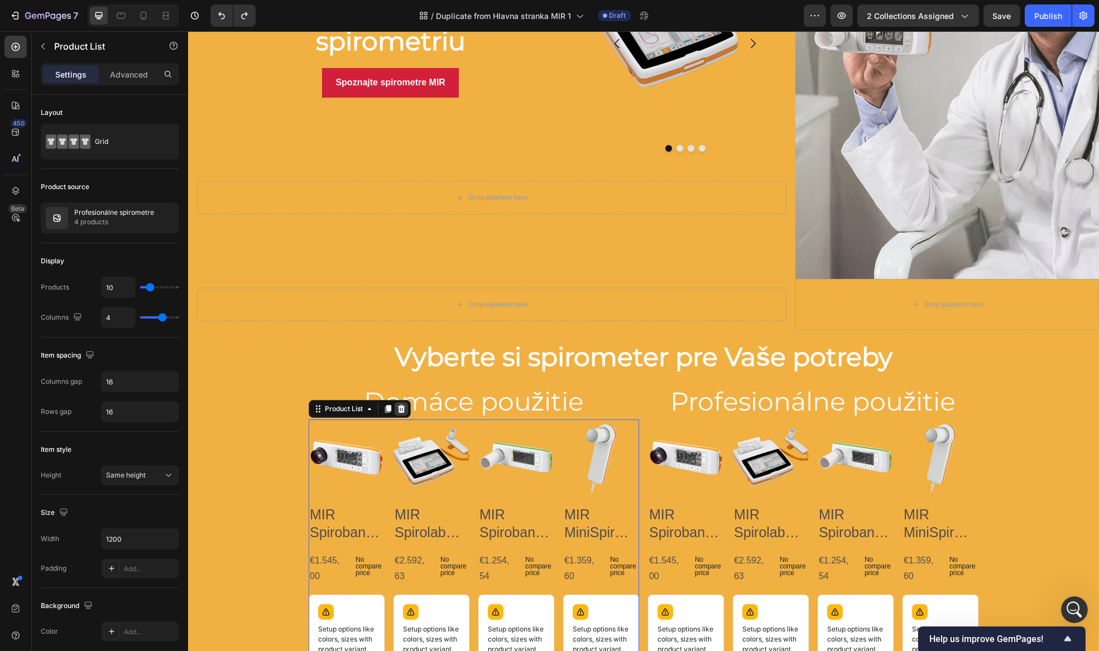
click at [398, 405] on icon at bounding box center [400, 409] width 7 height 8
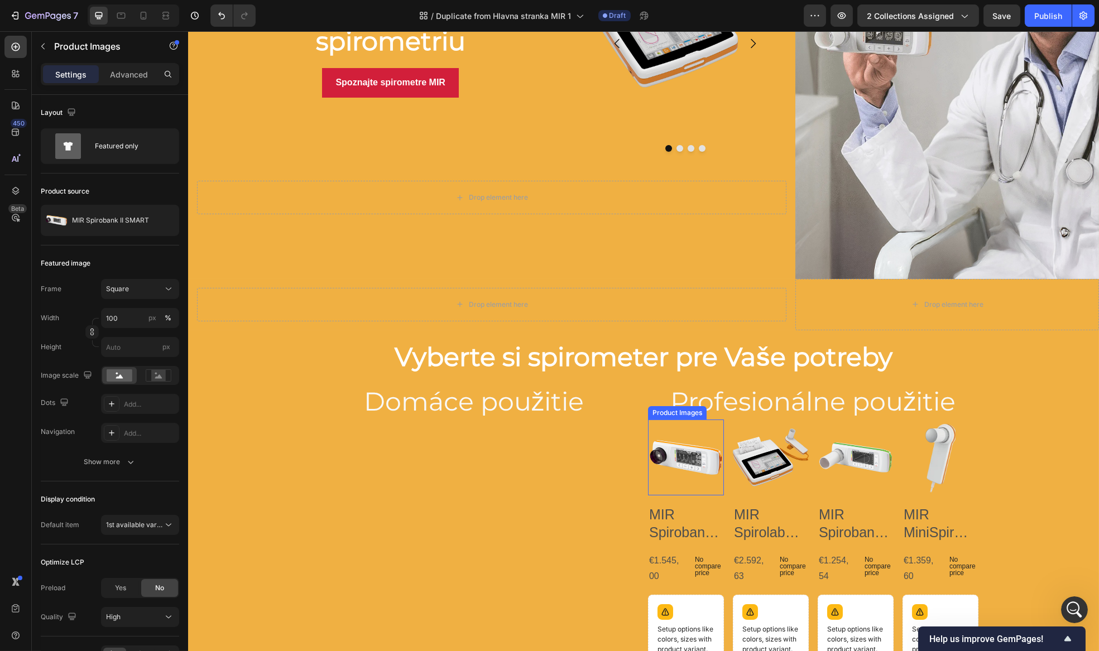
click at [683, 425] on img at bounding box center [685, 458] width 76 height 76
click at [715, 408] on icon at bounding box center [719, 409] width 9 height 9
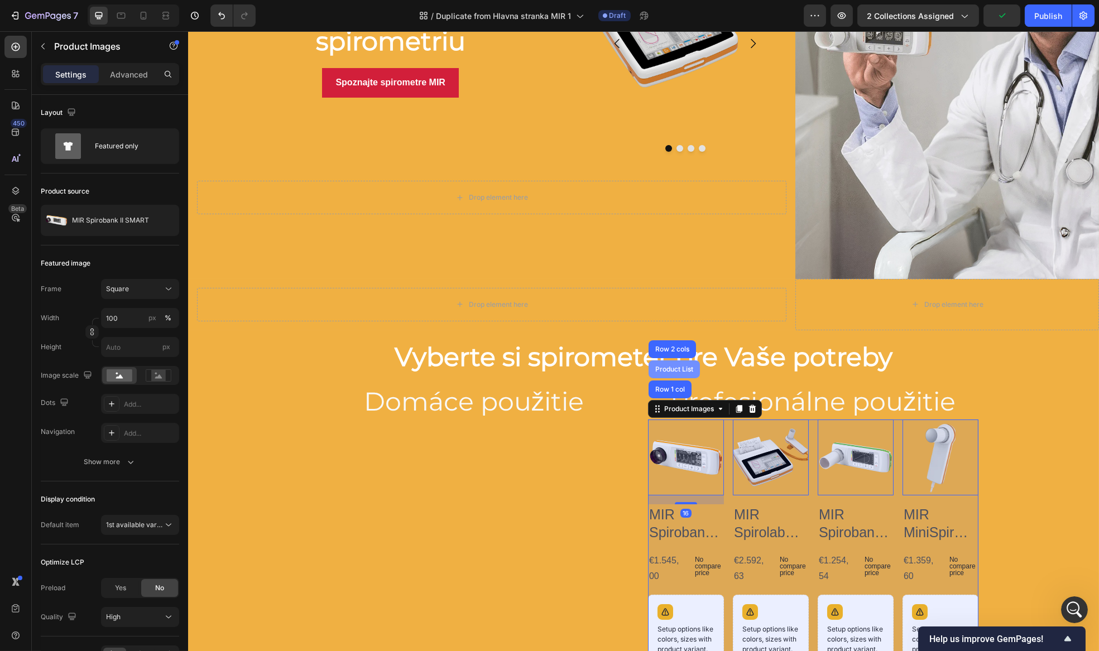
click at [676, 366] on div "Product List" at bounding box center [673, 369] width 42 height 7
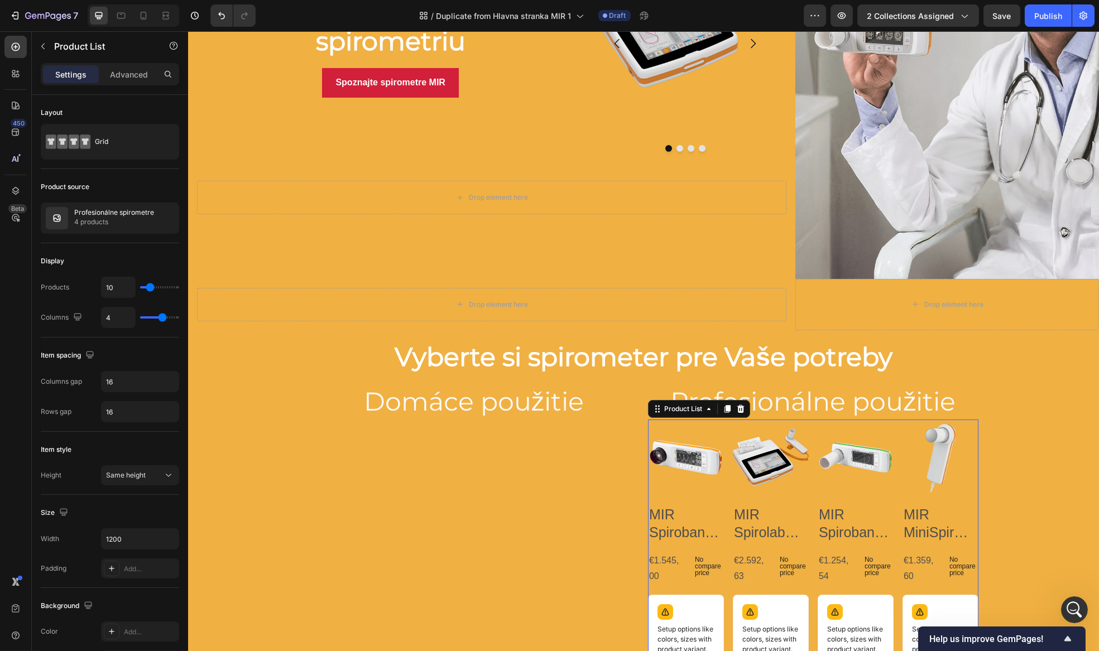
click at [737, 405] on icon at bounding box center [740, 409] width 9 height 9
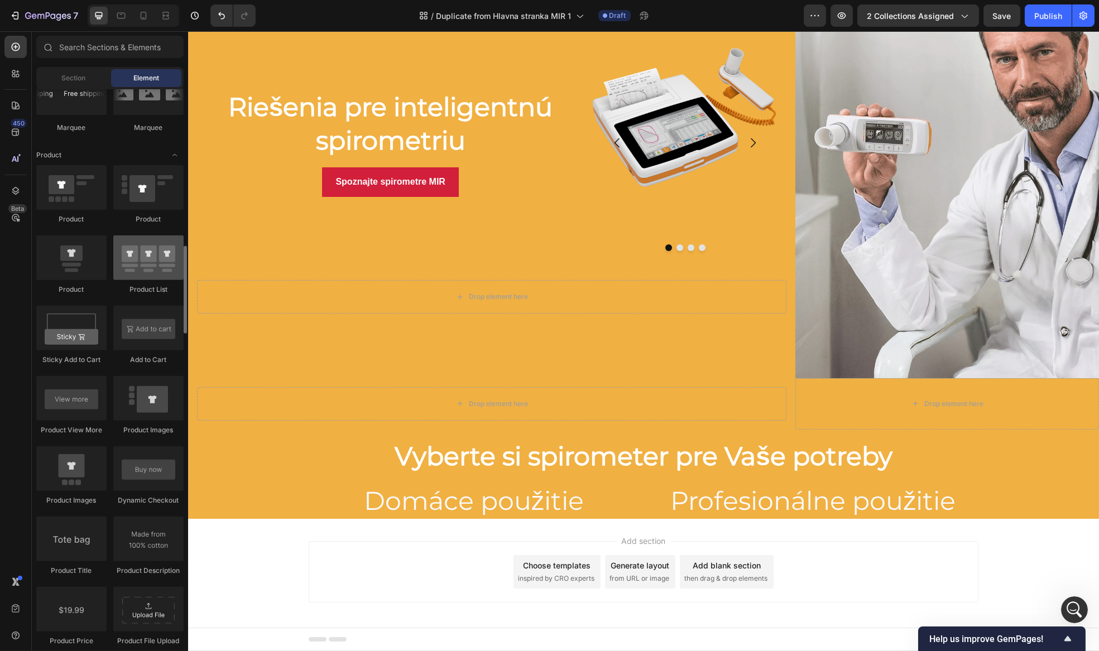
scroll to position [1319, 0]
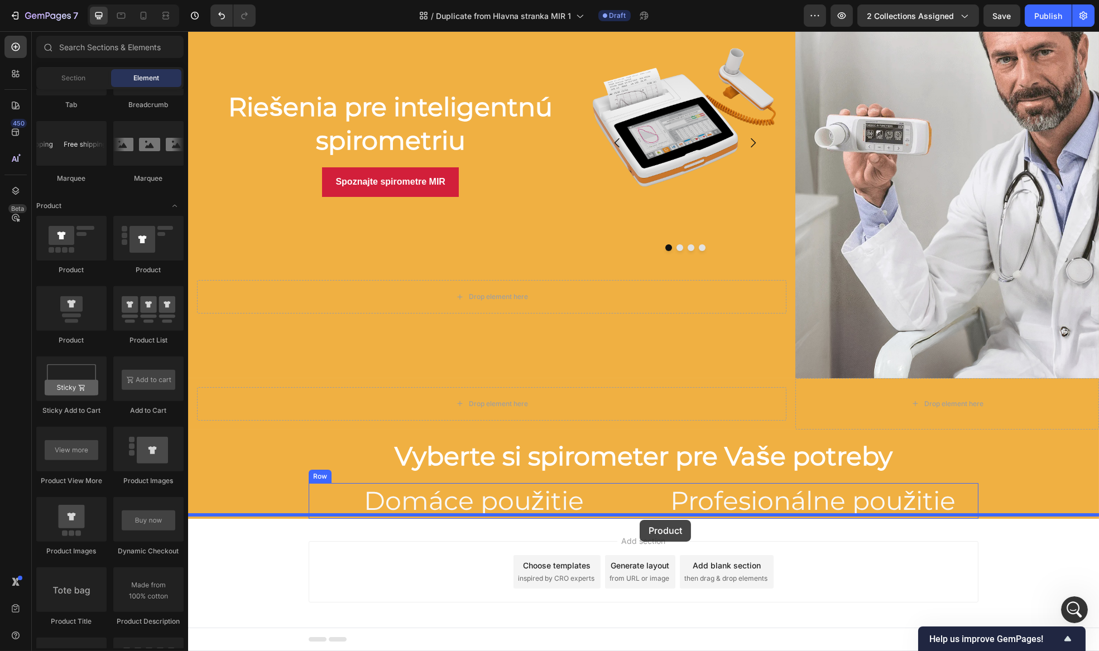
drag, startPoint x: 256, startPoint y: 353, endPoint x: 639, endPoint y: 520, distance: 417.6
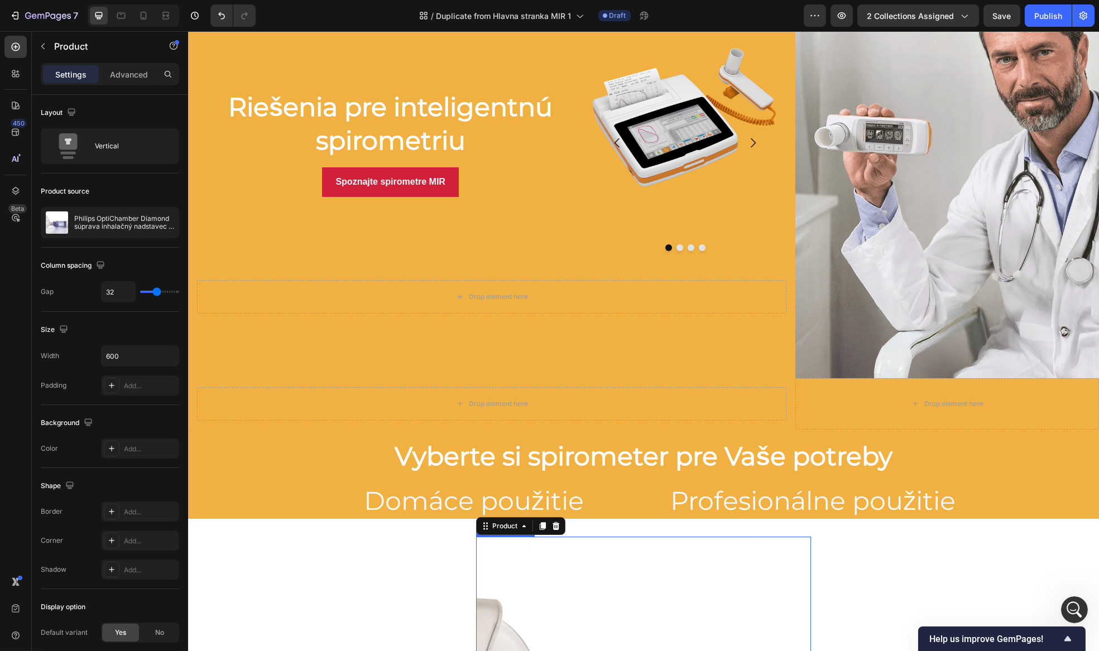
scroll to position [247, 0]
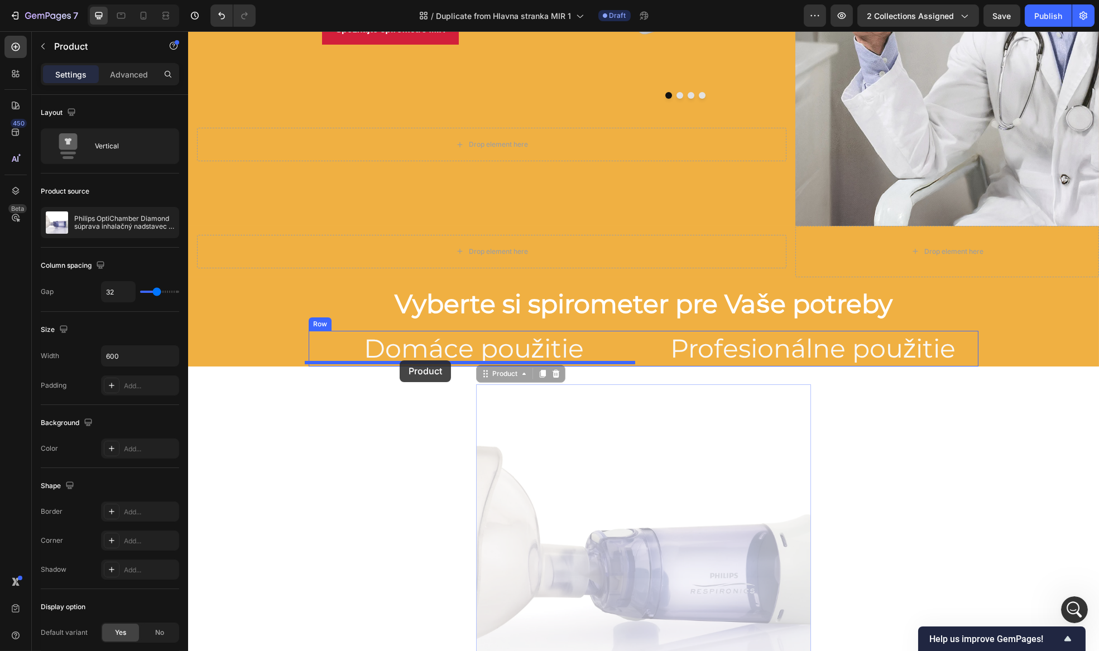
drag, startPoint x: 505, startPoint y: 369, endPoint x: 399, endPoint y: 360, distance: 106.4
